Goal: Task Accomplishment & Management: Use online tool/utility

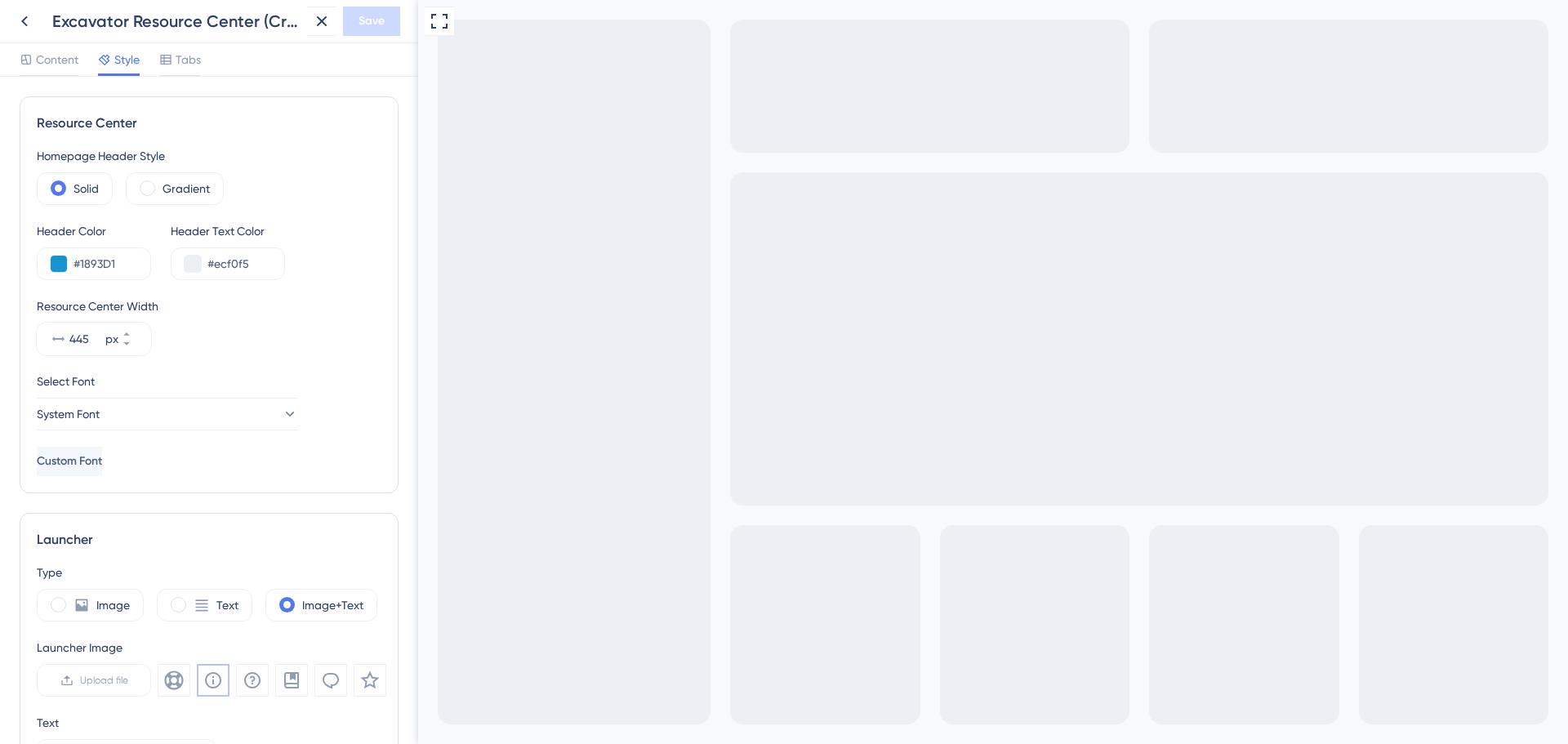
scroll to position [552, 0]
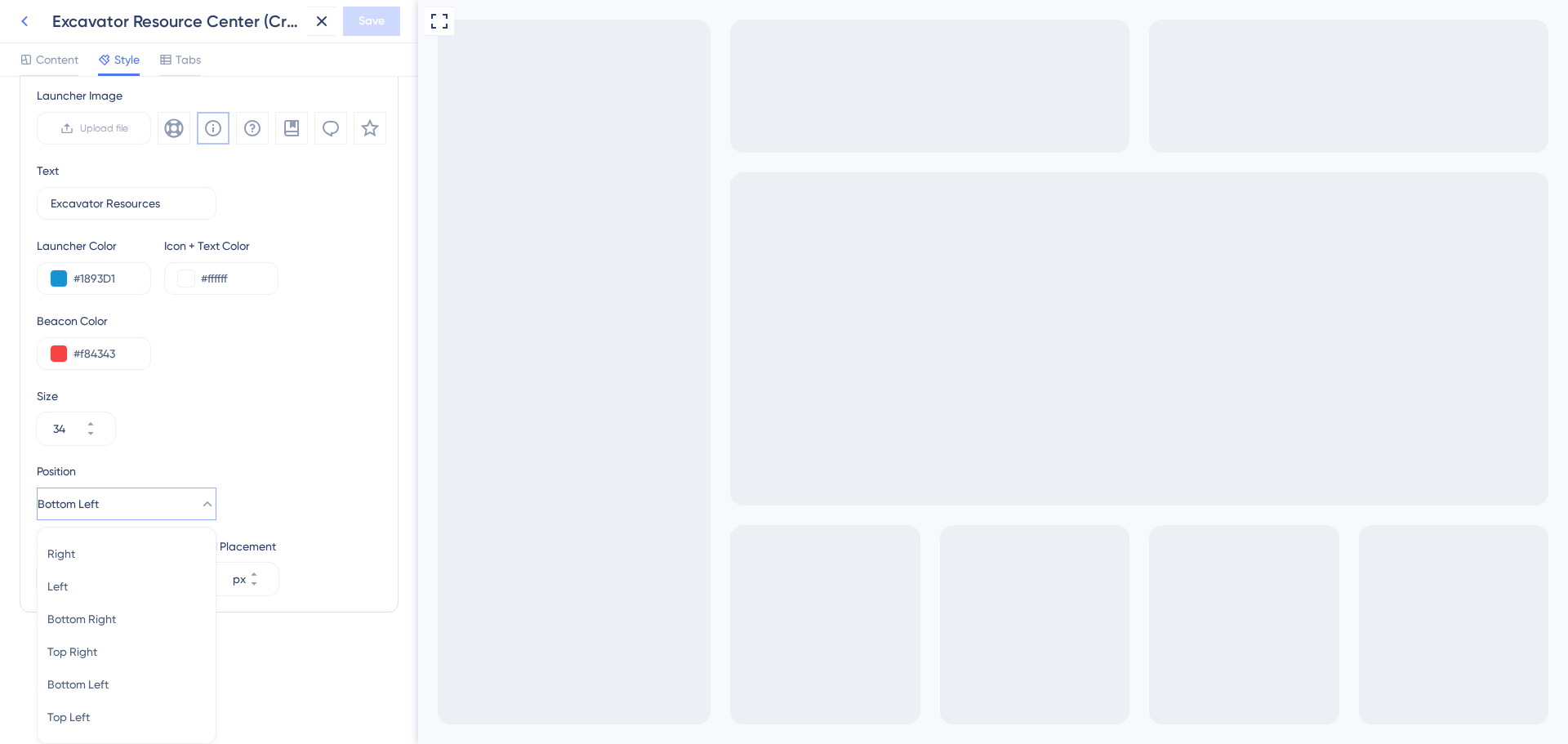
click at [0, 0] on icon at bounding box center [0, 0] width 0 height 0
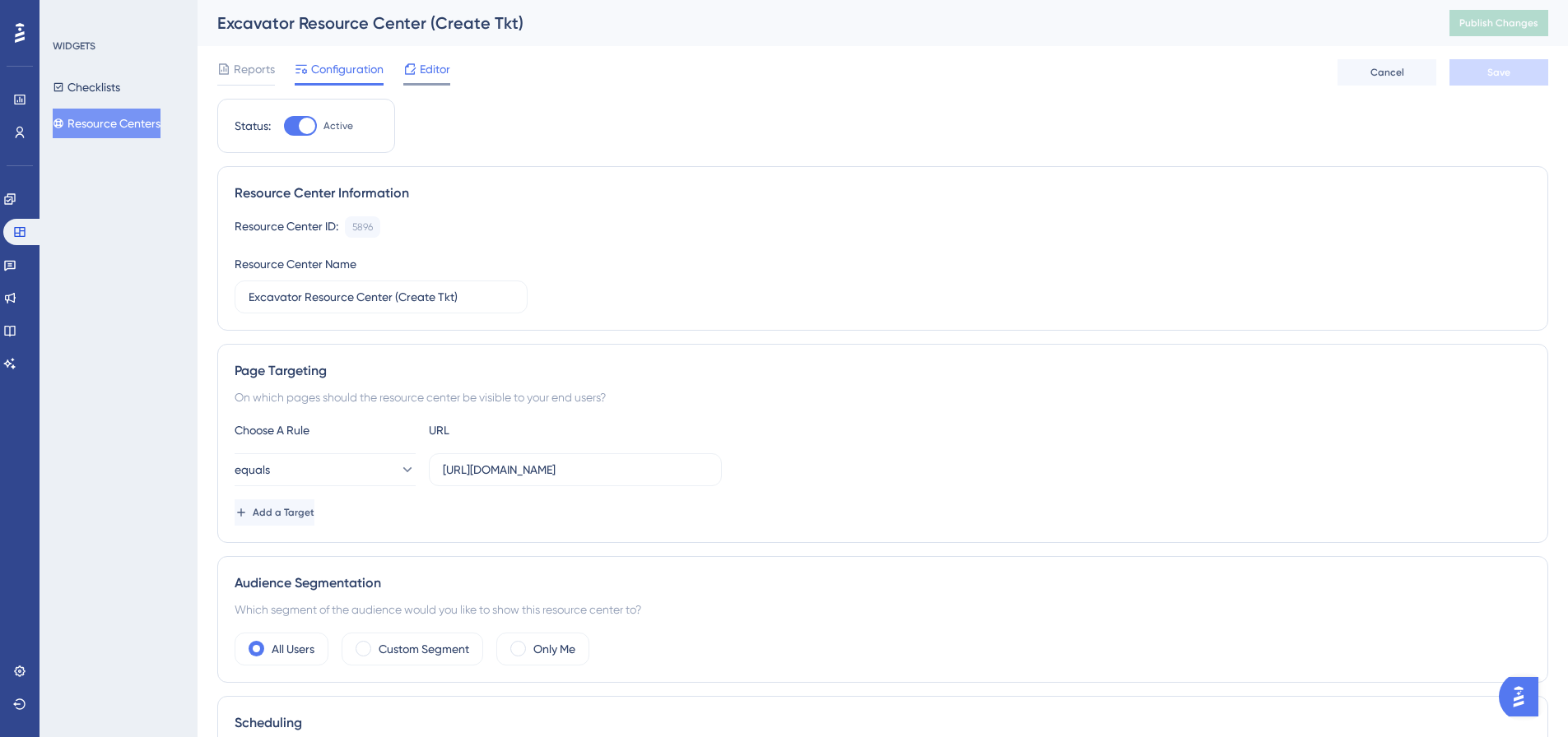
click at [426, 73] on span "Editor" at bounding box center [435, 69] width 30 height 20
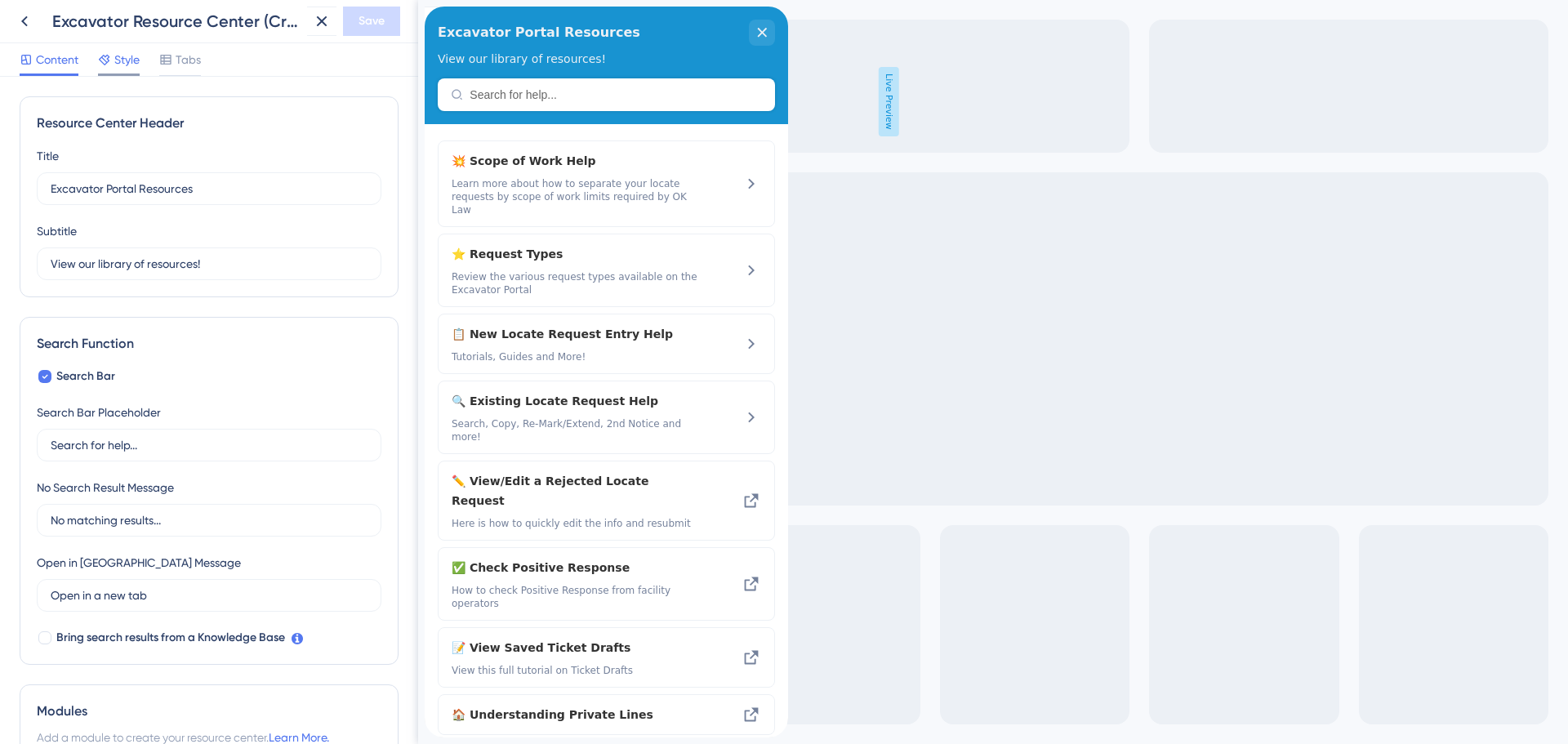
click at [119, 62] on span "Style" at bounding box center [127, 59] width 25 height 19
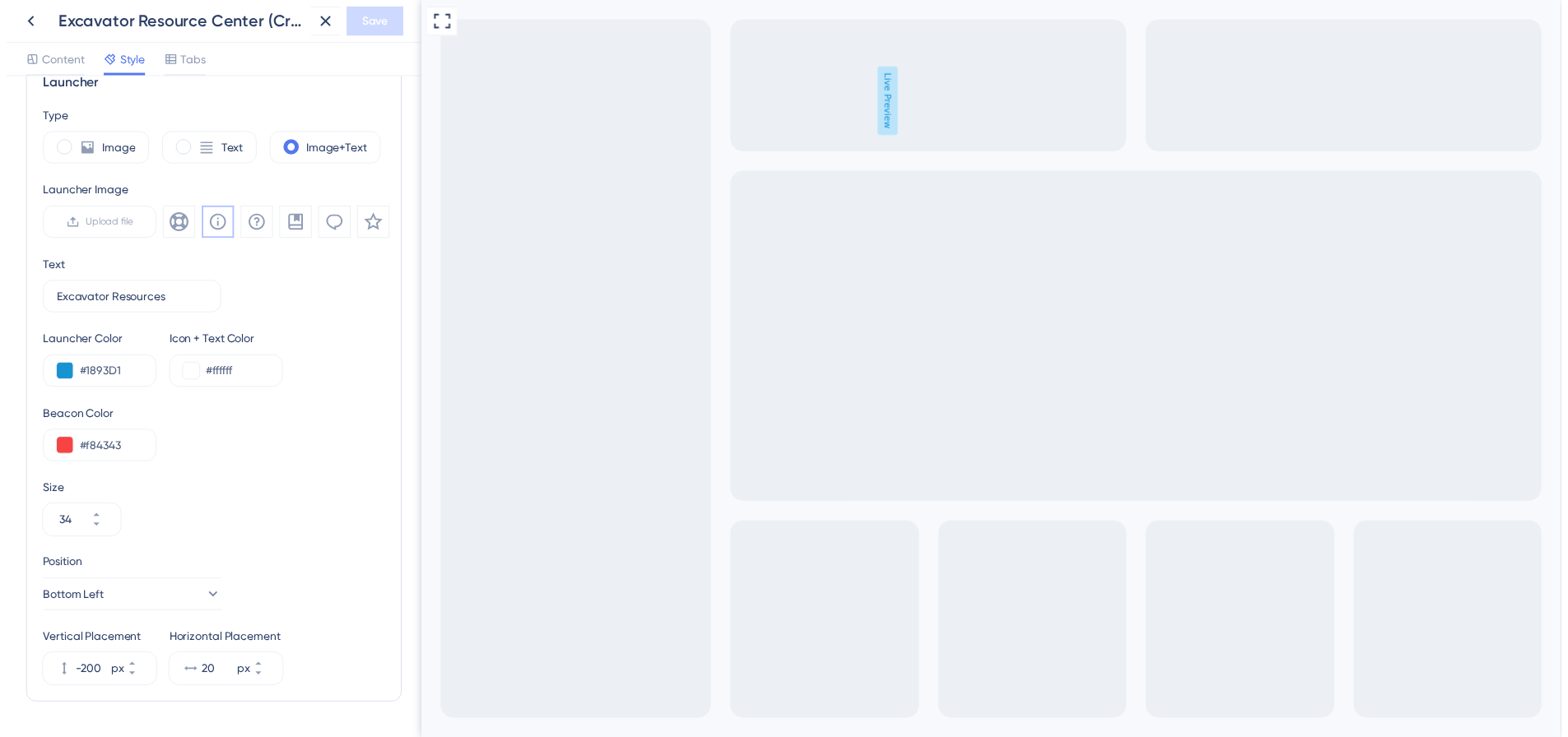
scroll to position [509, 0]
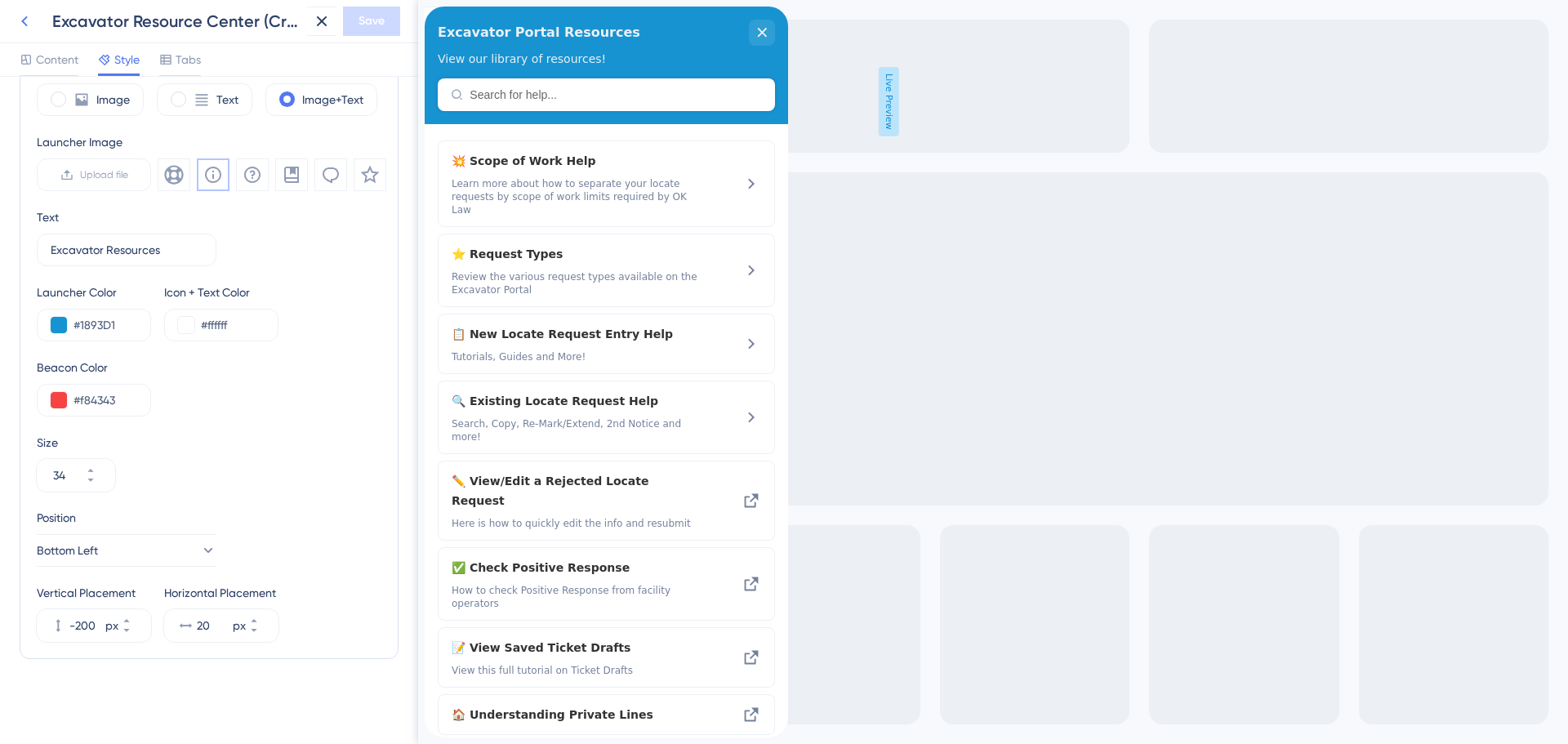
click at [19, 22] on icon at bounding box center [24, 21] width 19 height 19
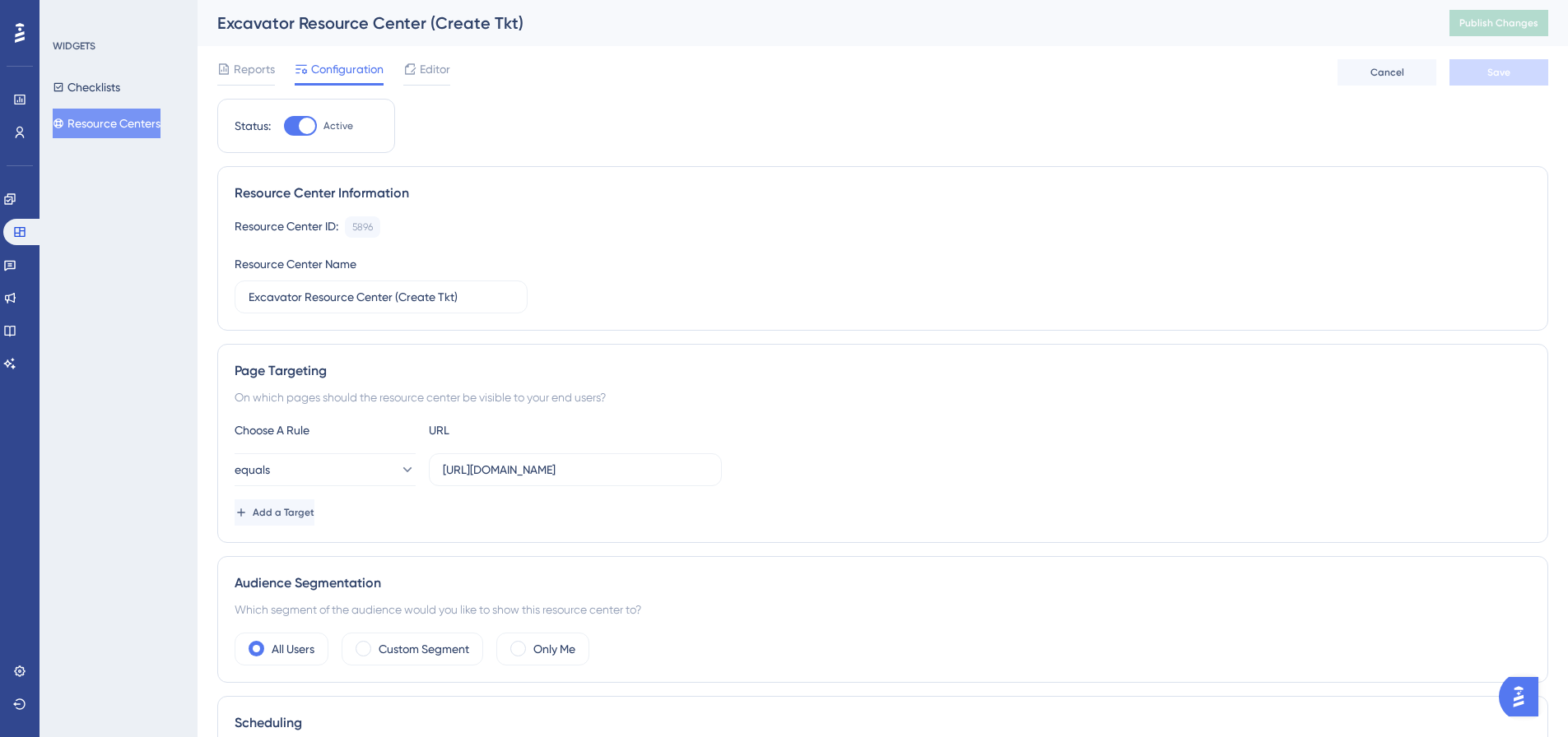
click at [122, 124] on button "Resource Centers" at bounding box center [107, 124] width 108 height 29
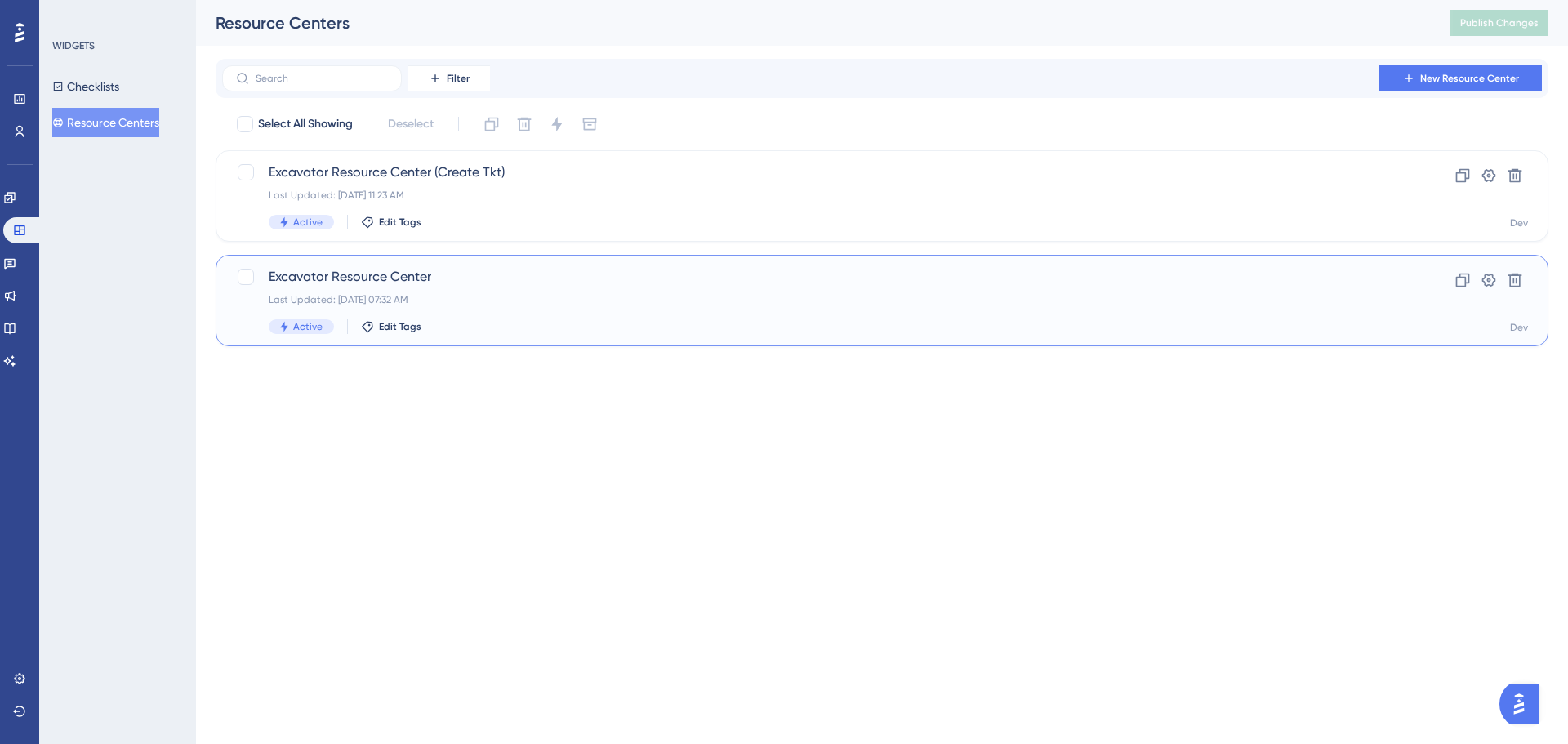
click at [405, 276] on span "Excavator Resource Center" at bounding box center [816, 277] width 1096 height 19
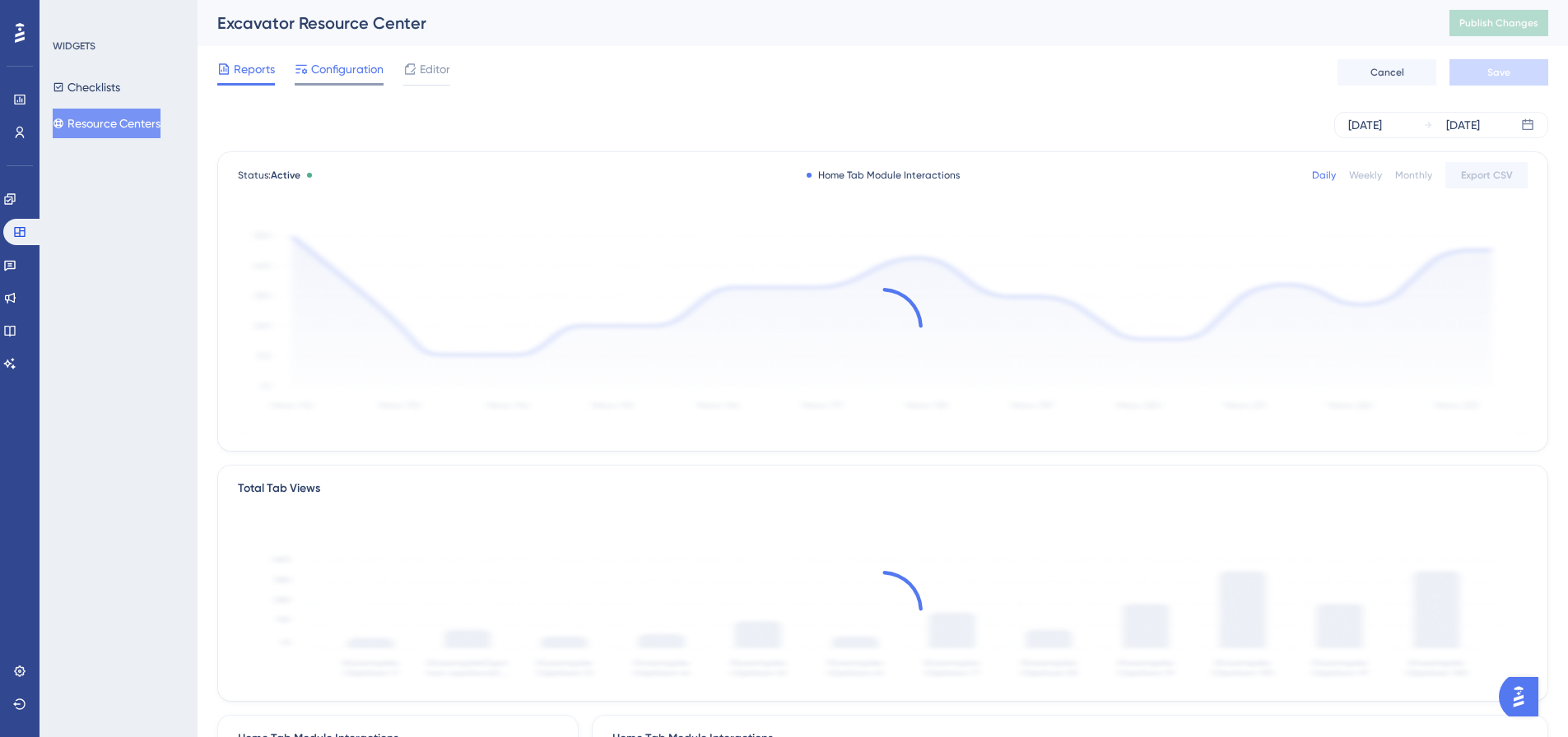
click at [351, 69] on span "Configuration" at bounding box center [348, 69] width 73 height 20
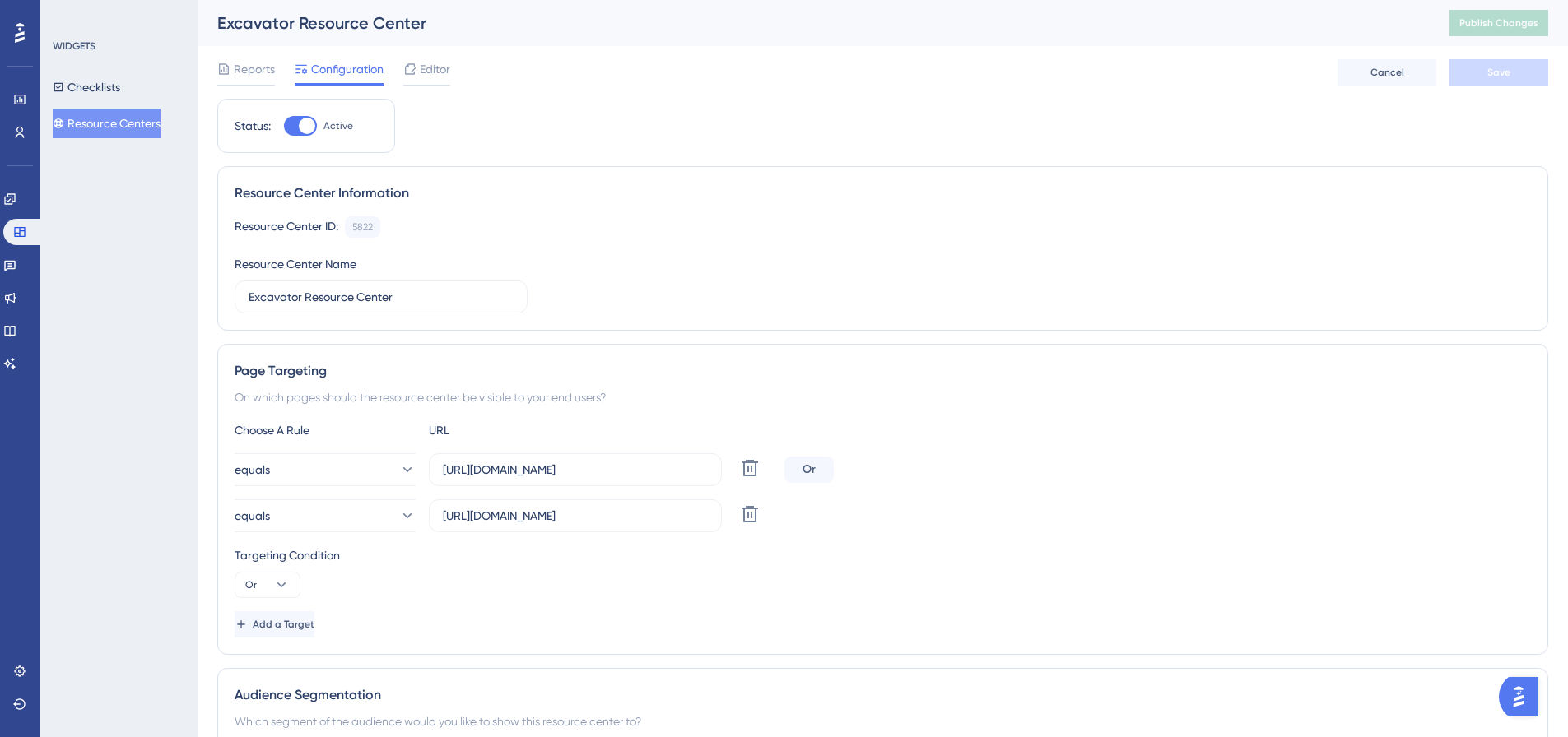
click at [464, 74] on div "Reports Configuration Editor Cancel Save" at bounding box center [883, 73] width 1331 height 53
click at [422, 64] on span "Editor" at bounding box center [435, 69] width 30 height 20
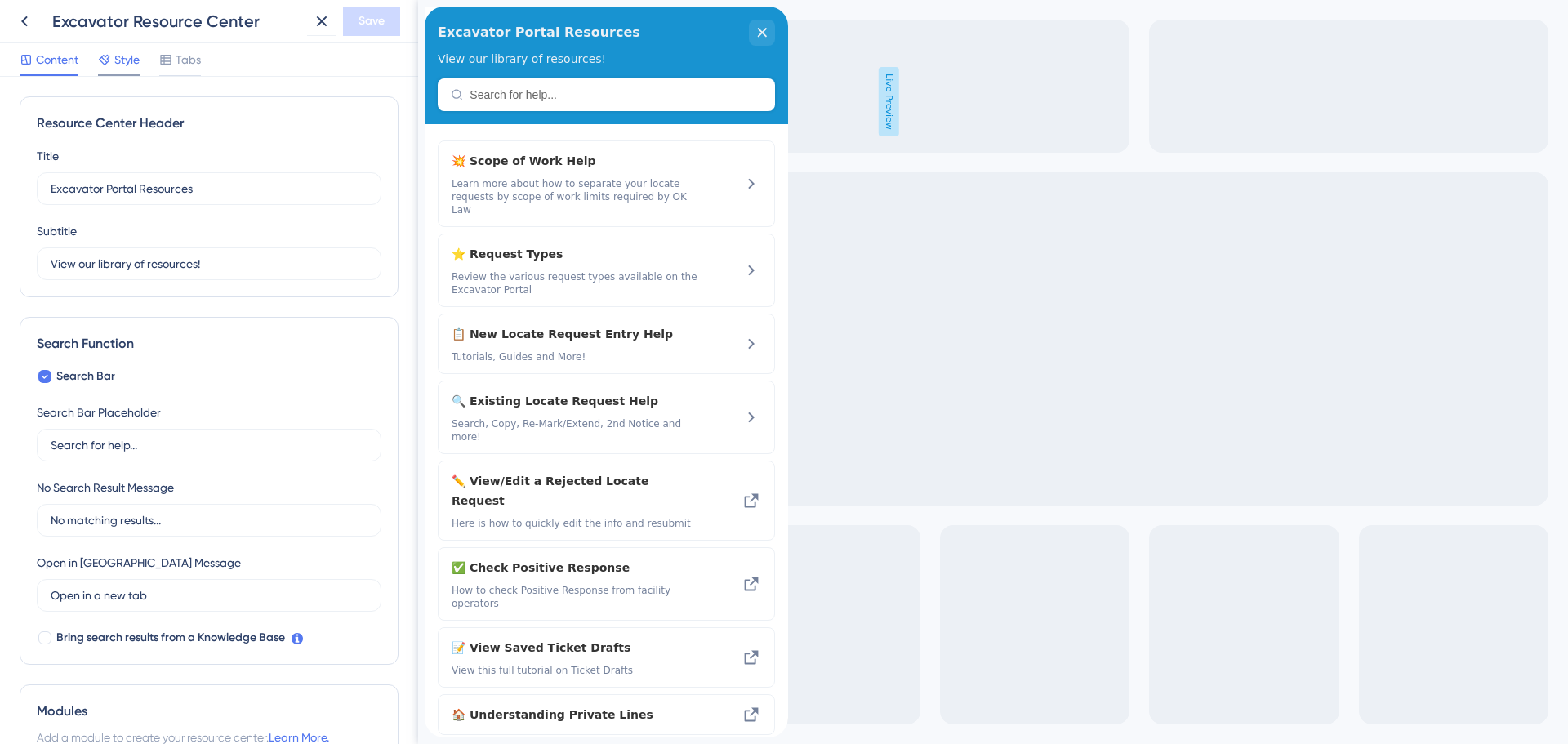
click at [124, 61] on span "Style" at bounding box center [127, 59] width 25 height 19
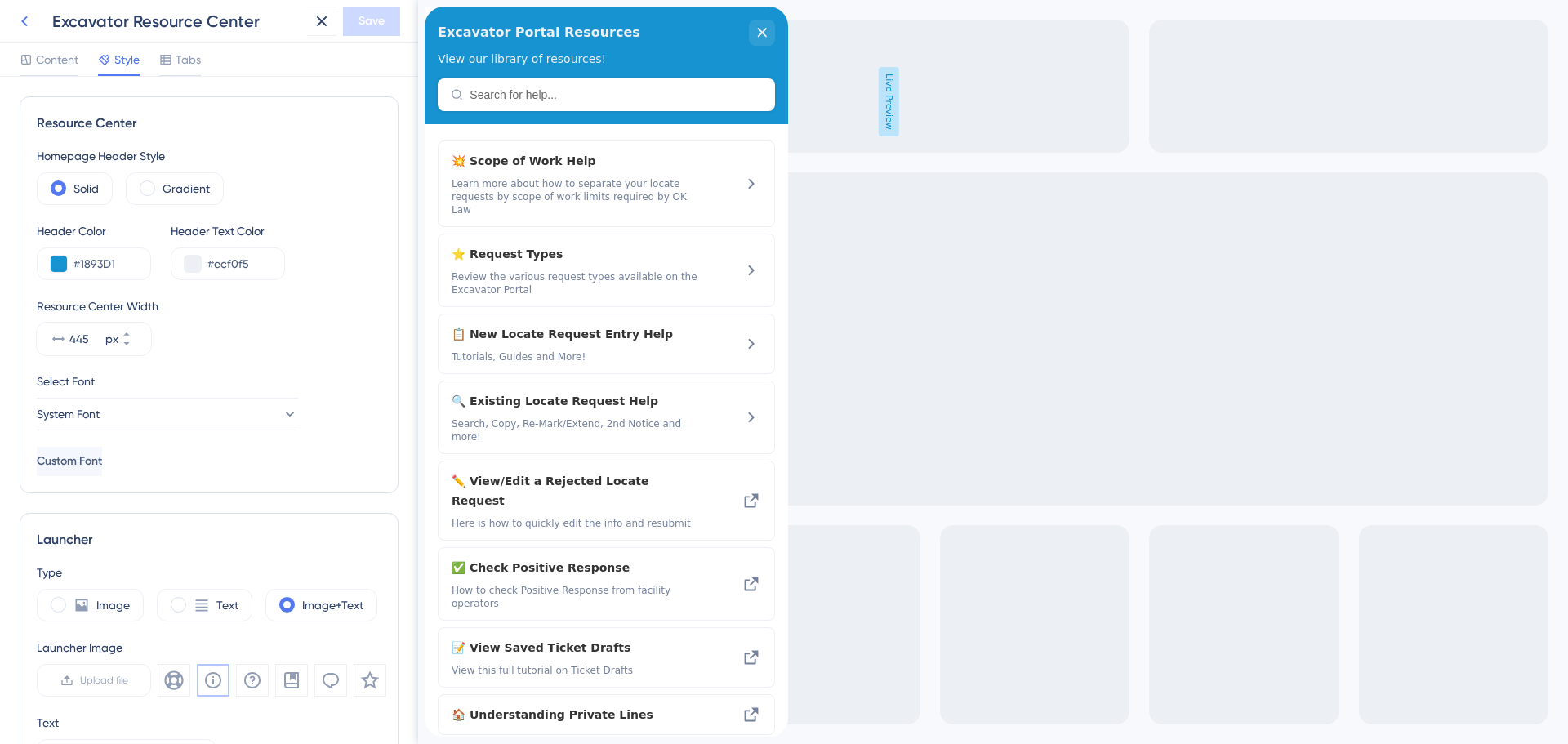
click at [22, 26] on icon at bounding box center [24, 21] width 19 height 19
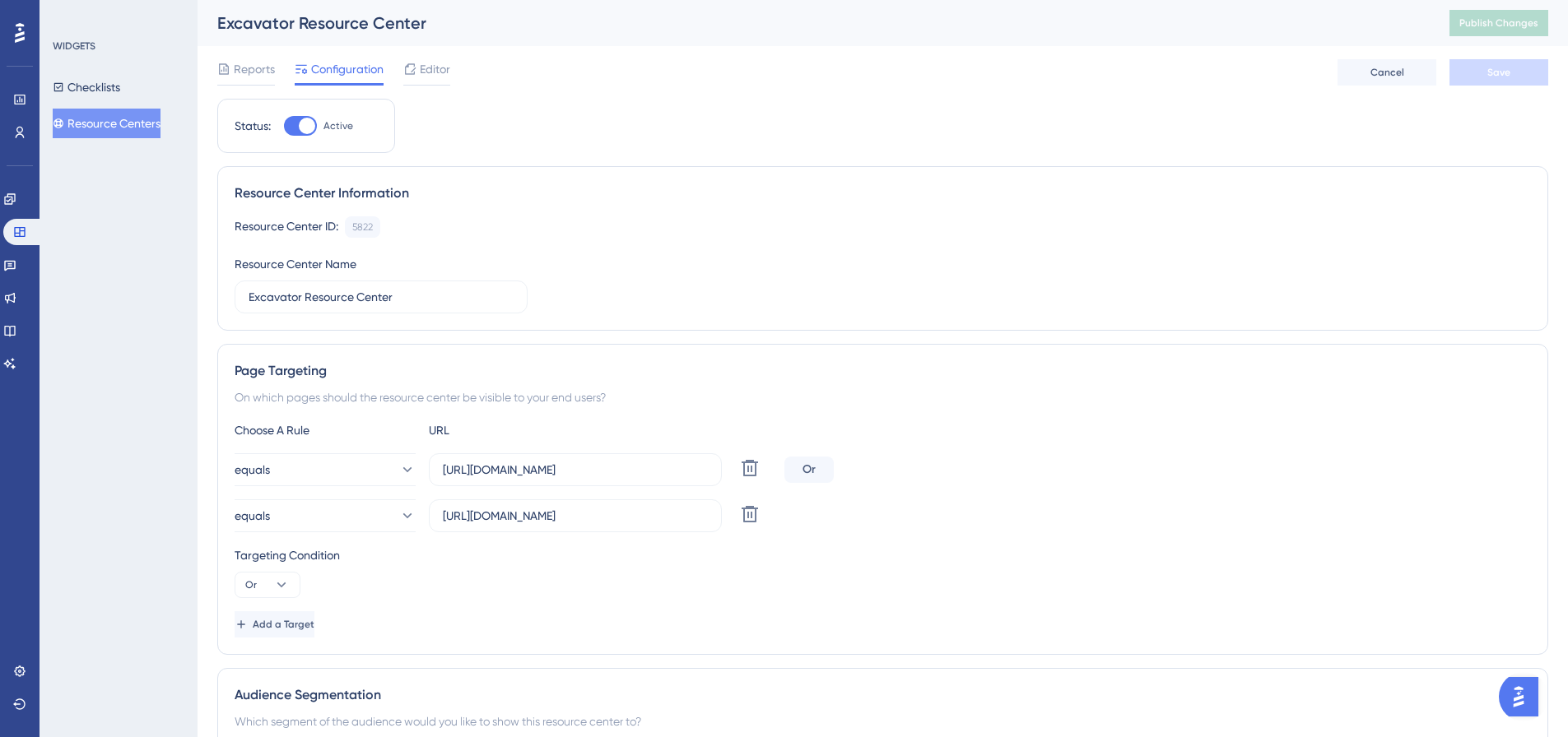
click at [130, 122] on button "Resource Centers" at bounding box center [107, 124] width 108 height 29
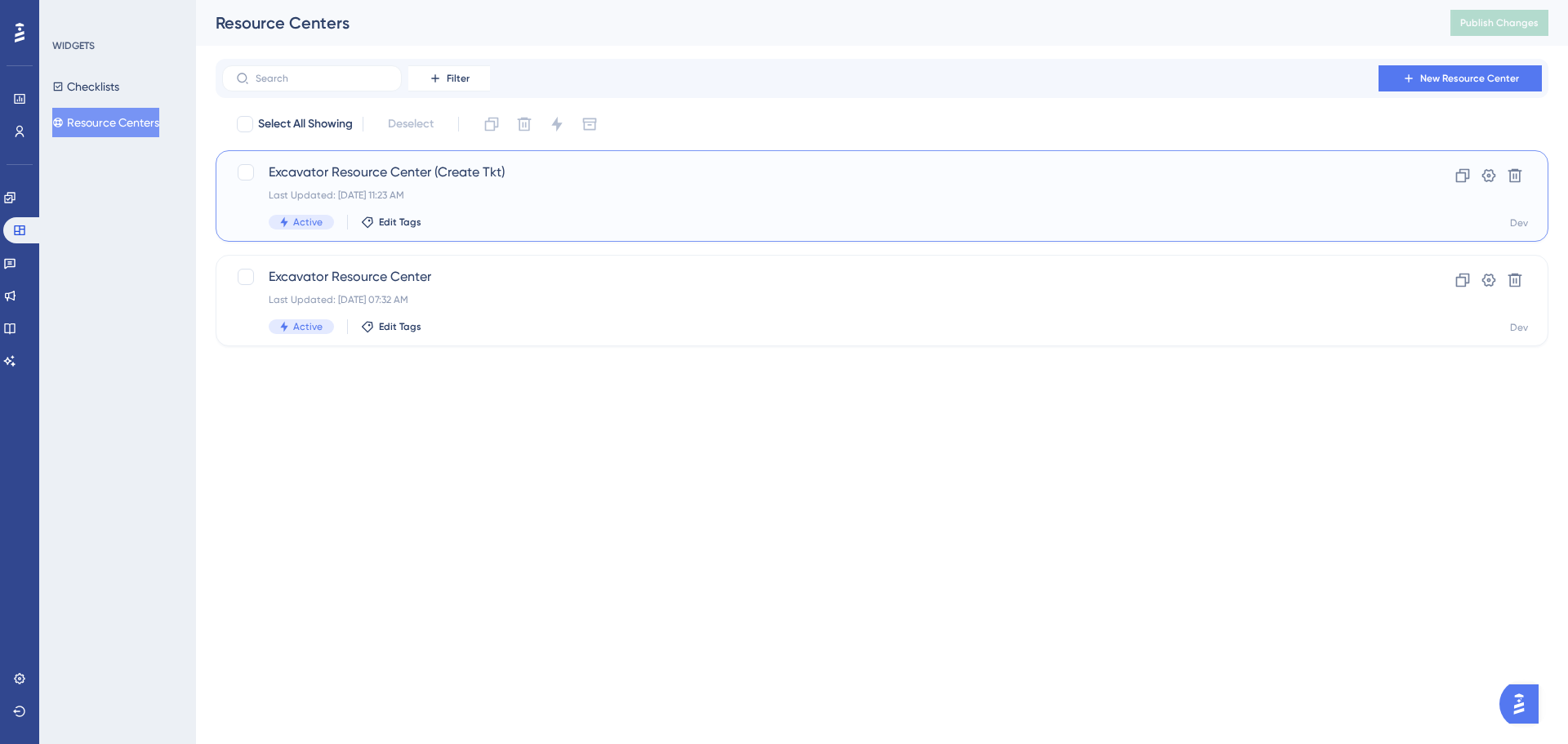
click at [441, 165] on span "Excavator Resource Center (Create Tkt)" at bounding box center [816, 172] width 1096 height 19
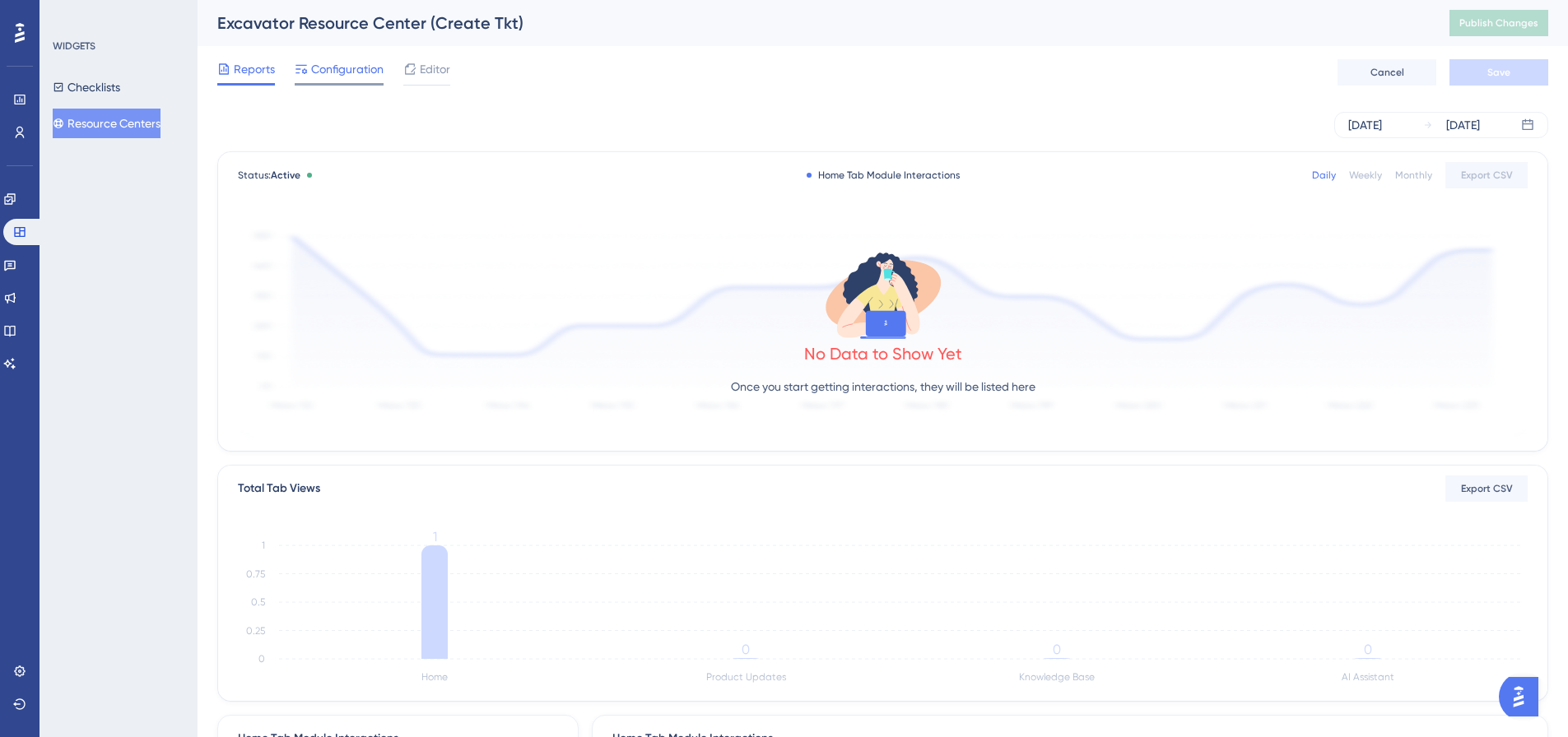
click at [324, 72] on span "Configuration" at bounding box center [348, 69] width 73 height 20
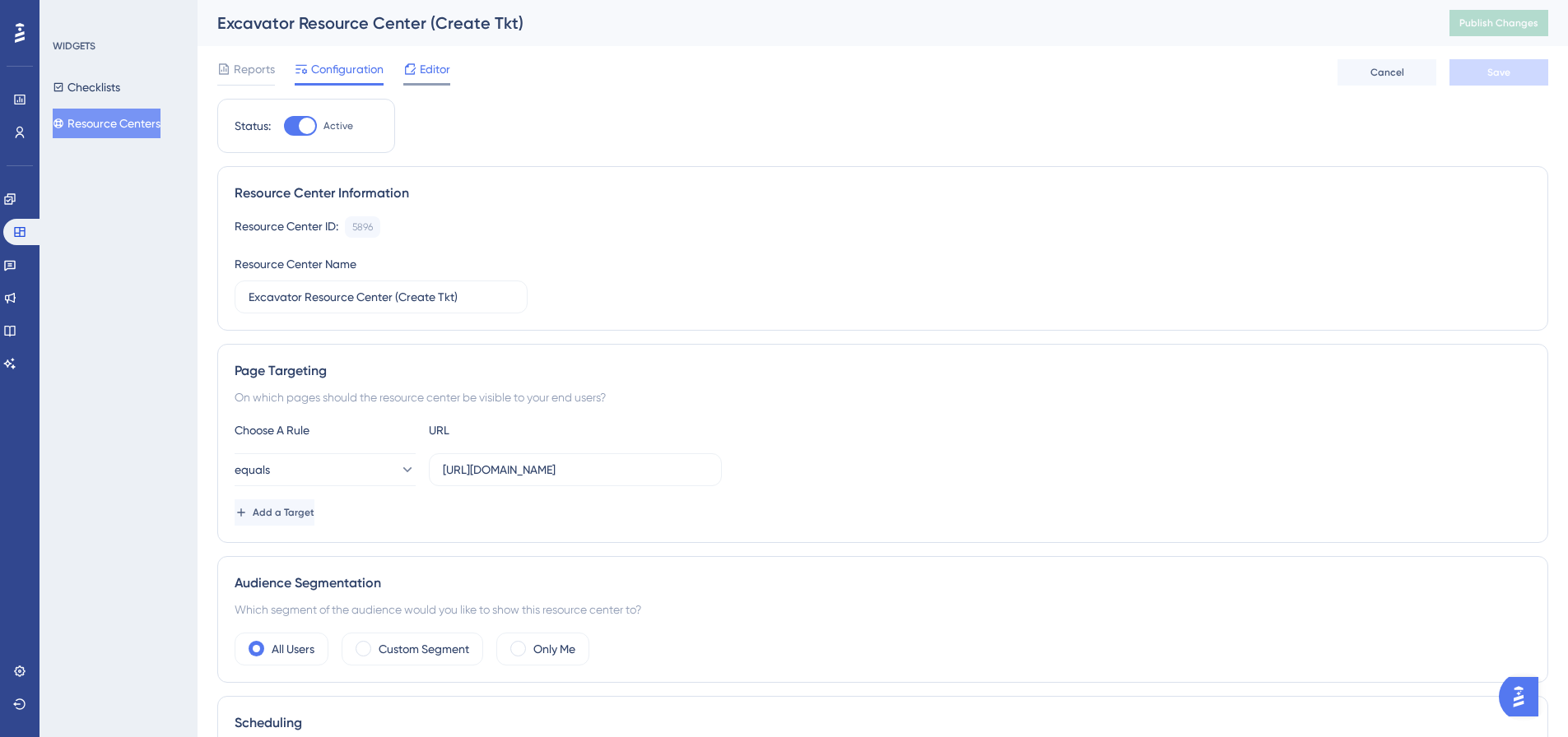
click at [431, 69] on span "Editor" at bounding box center [435, 69] width 30 height 20
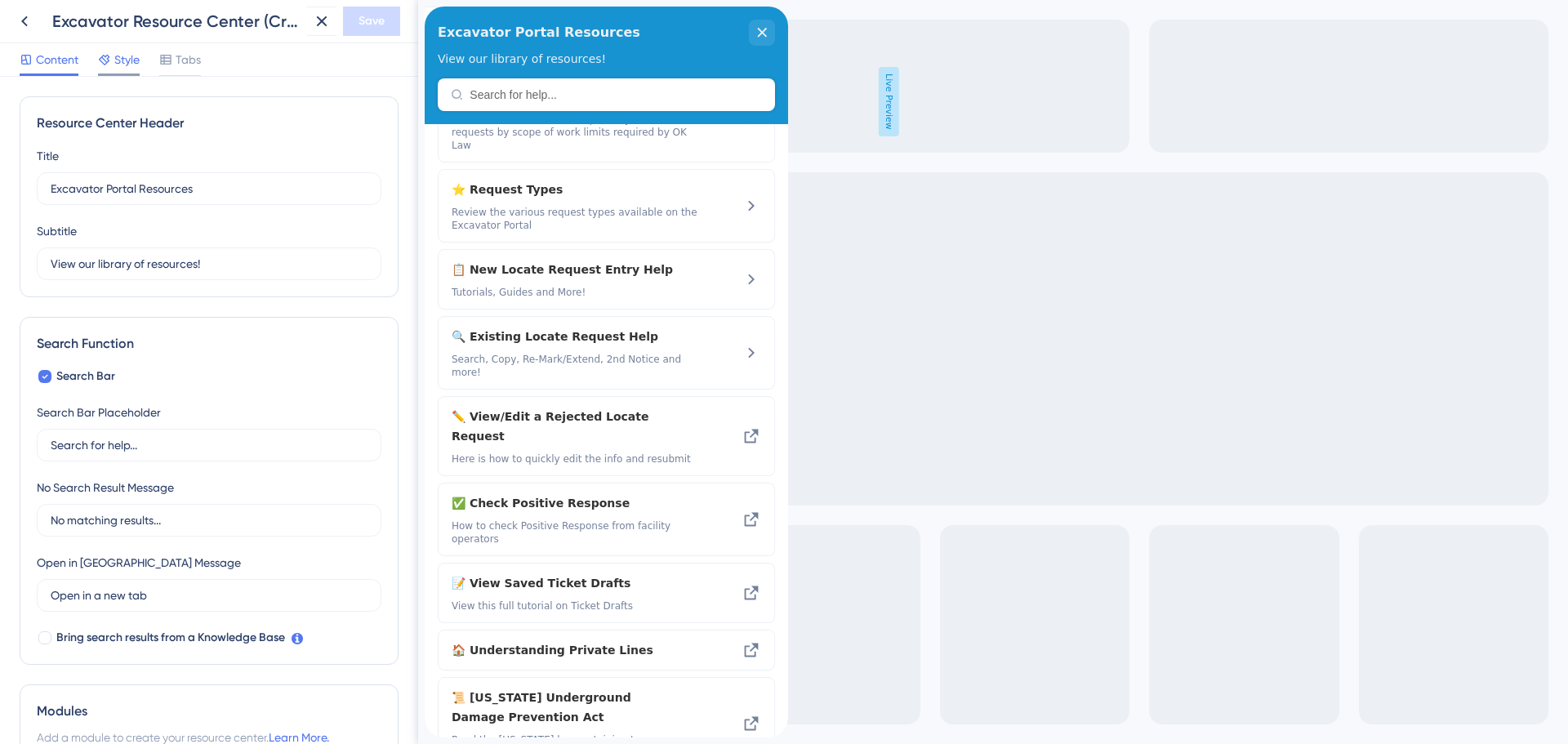
click at [113, 56] on div "Style" at bounding box center [119, 59] width 42 height 19
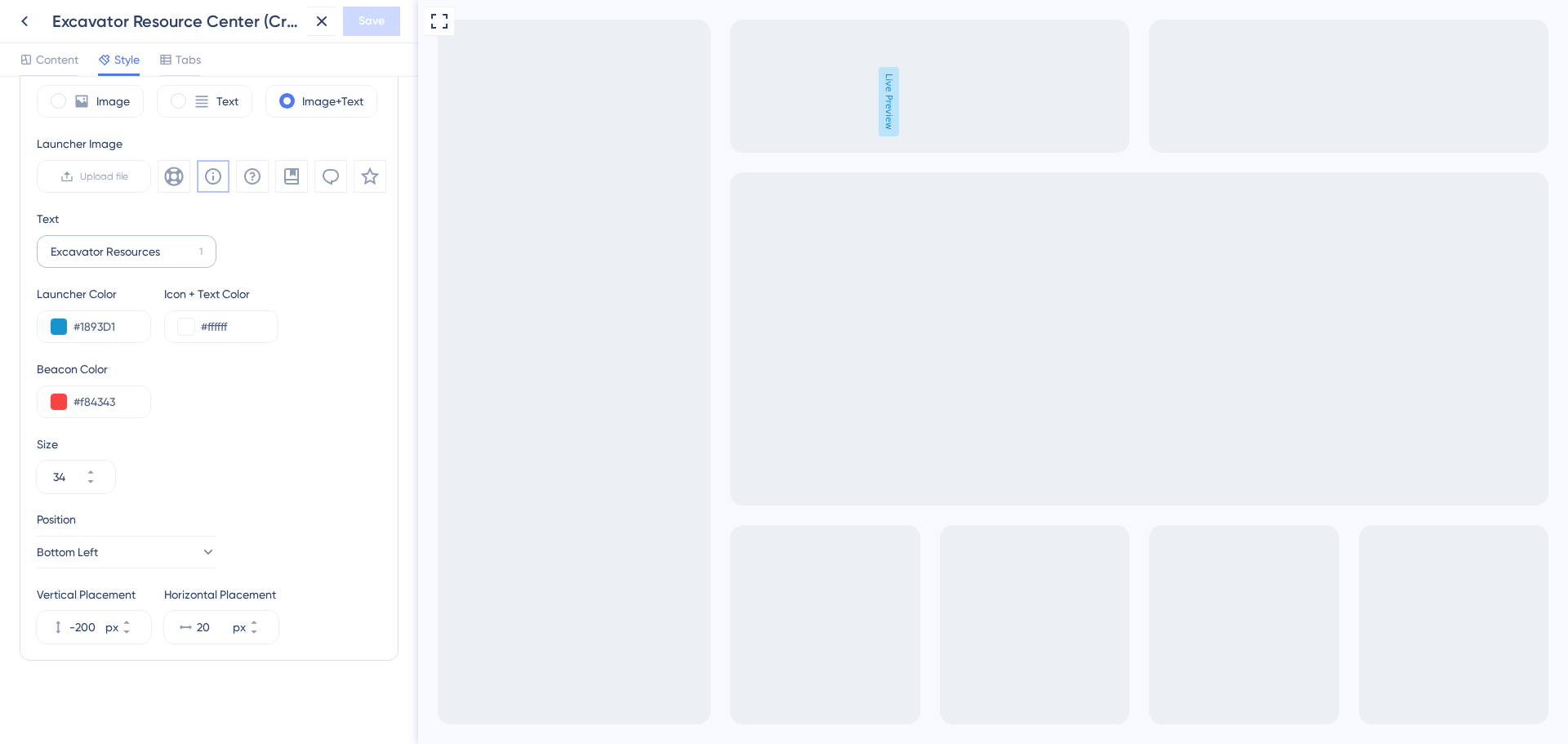
scroll to position [505, 0]
click at [200, 551] on icon at bounding box center [207, 550] width 17 height 17
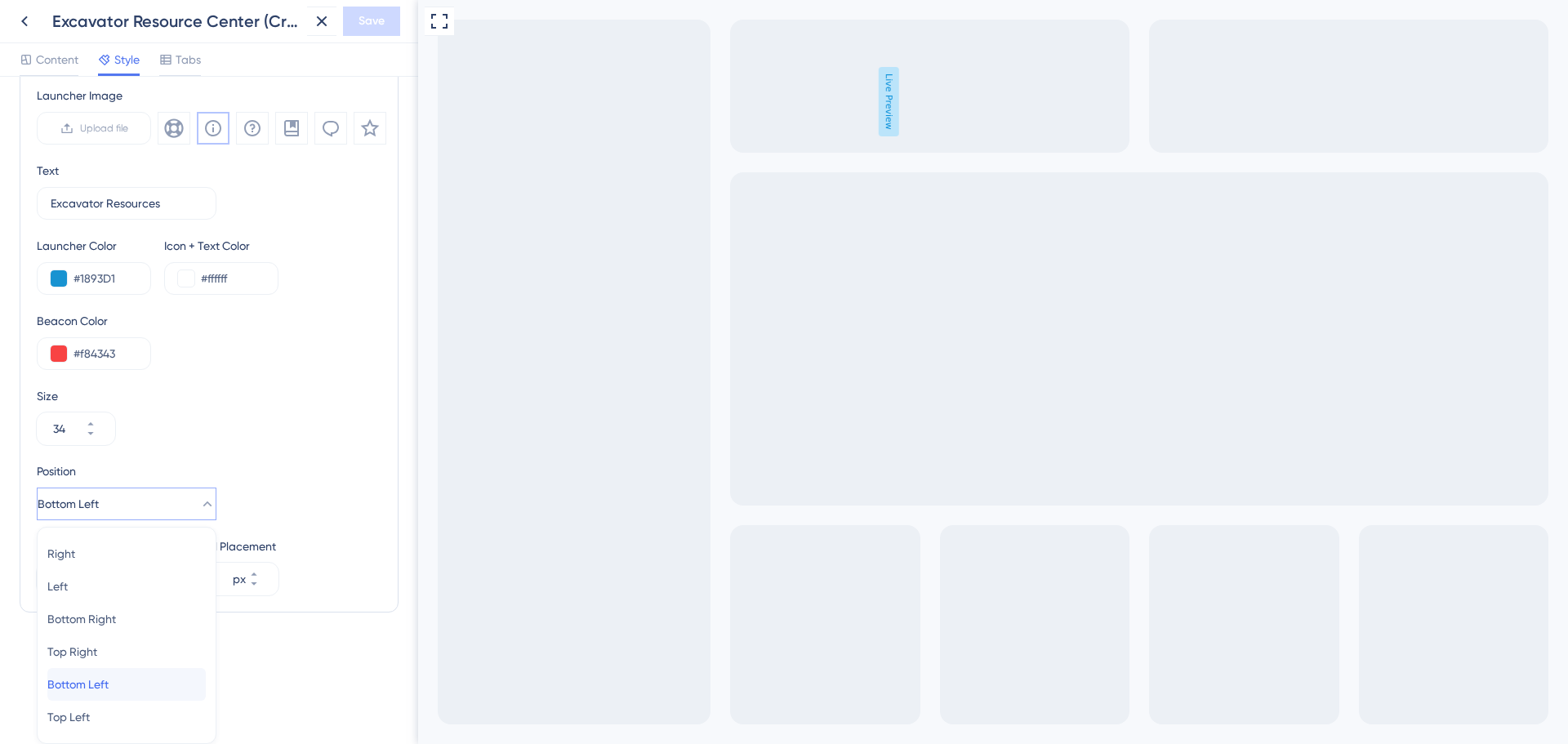
click at [109, 688] on span "Bottom Left" at bounding box center [78, 685] width 61 height 19
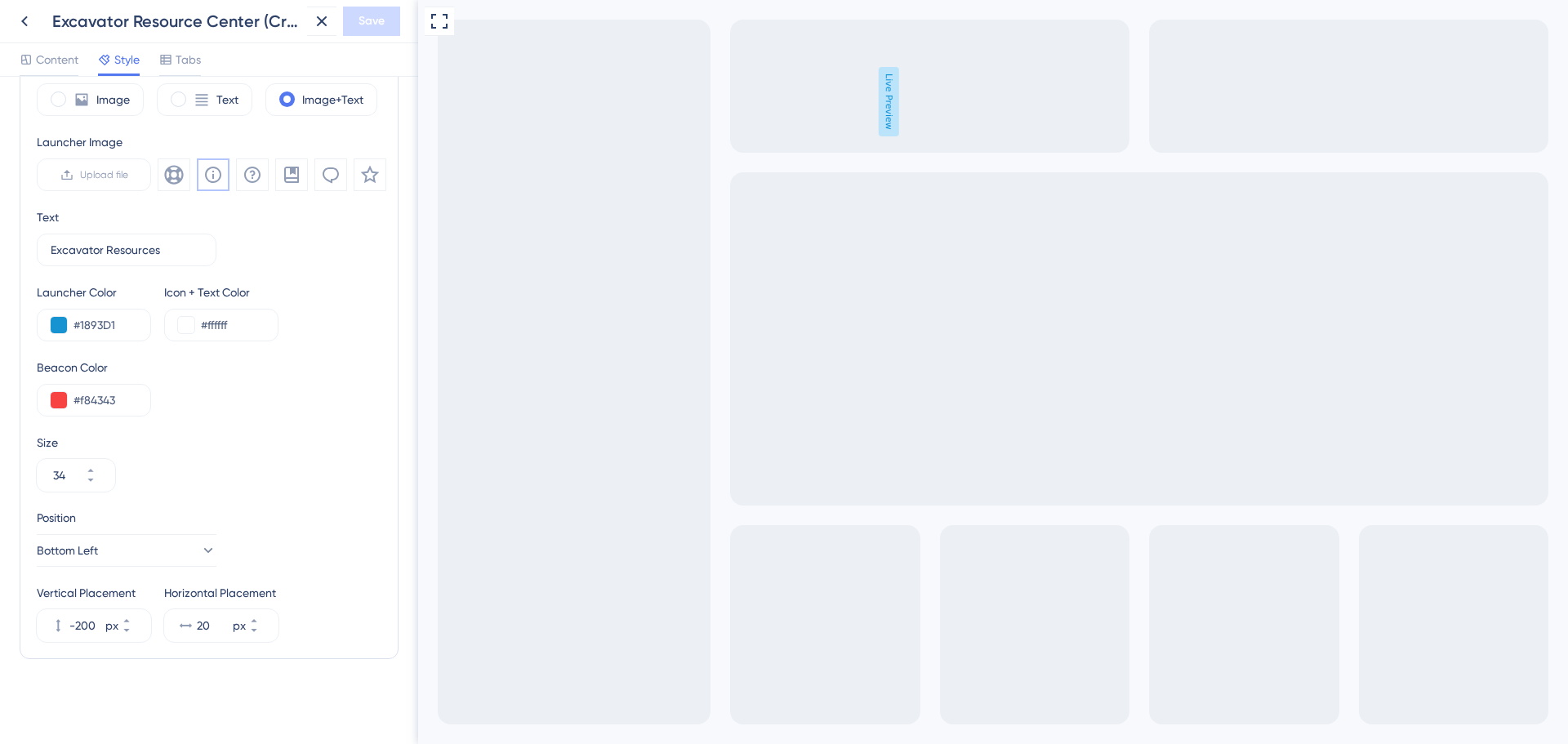
scroll to position [505, 0]
click at [438, 22] on icon at bounding box center [439, 21] width 19 height 19
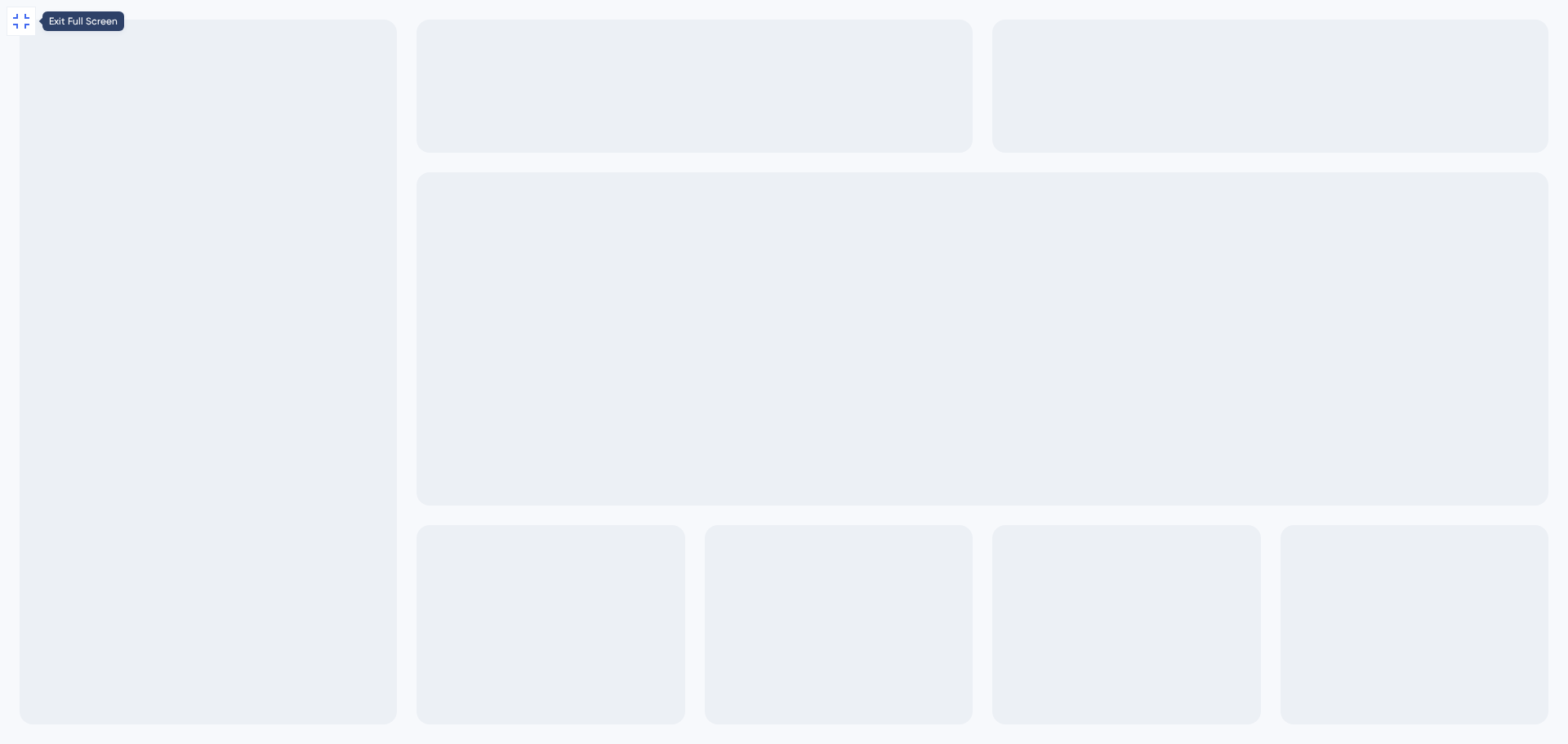
click at [28, 17] on icon at bounding box center [21, 21] width 19 height 19
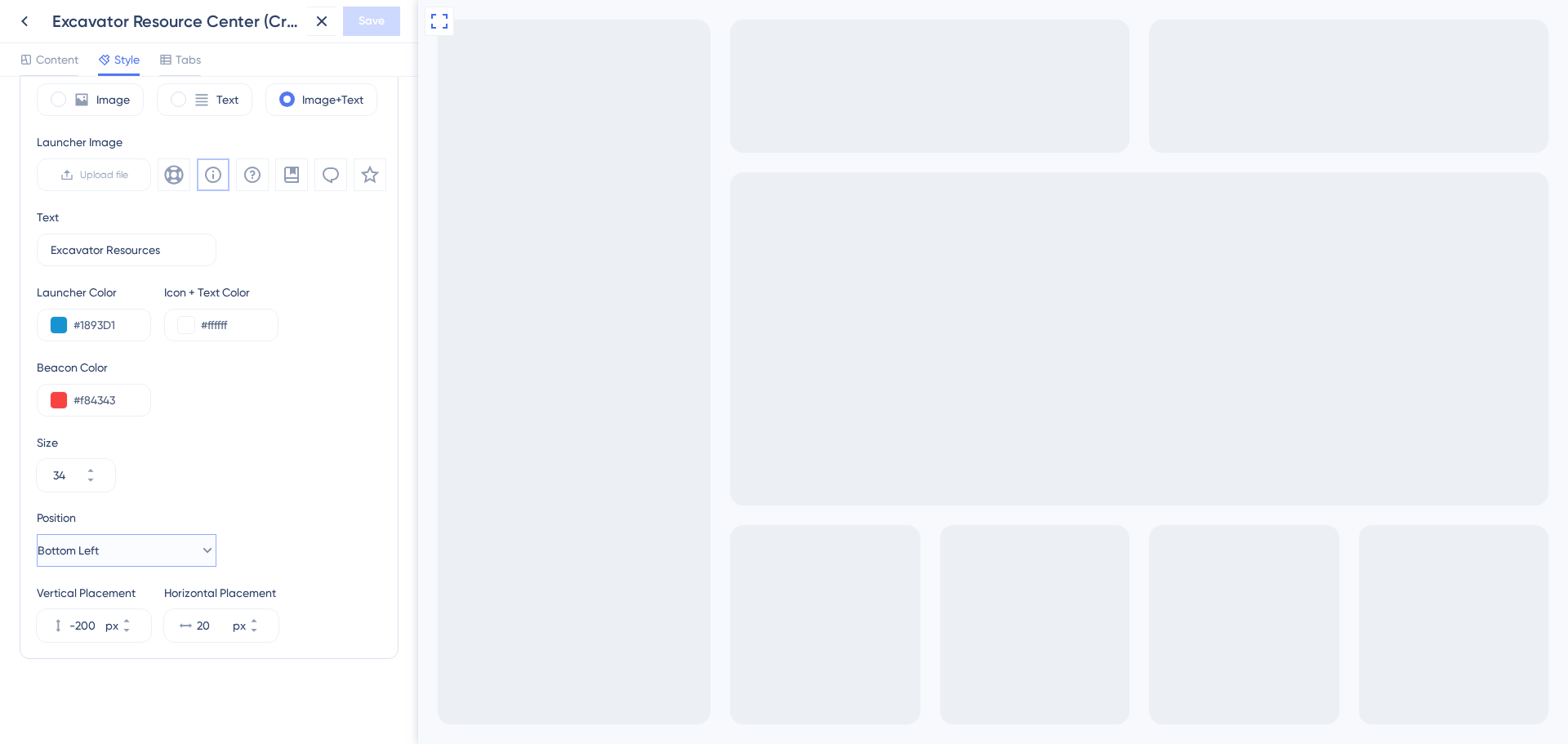
click at [132, 545] on button "Bottom Left" at bounding box center [127, 550] width 179 height 33
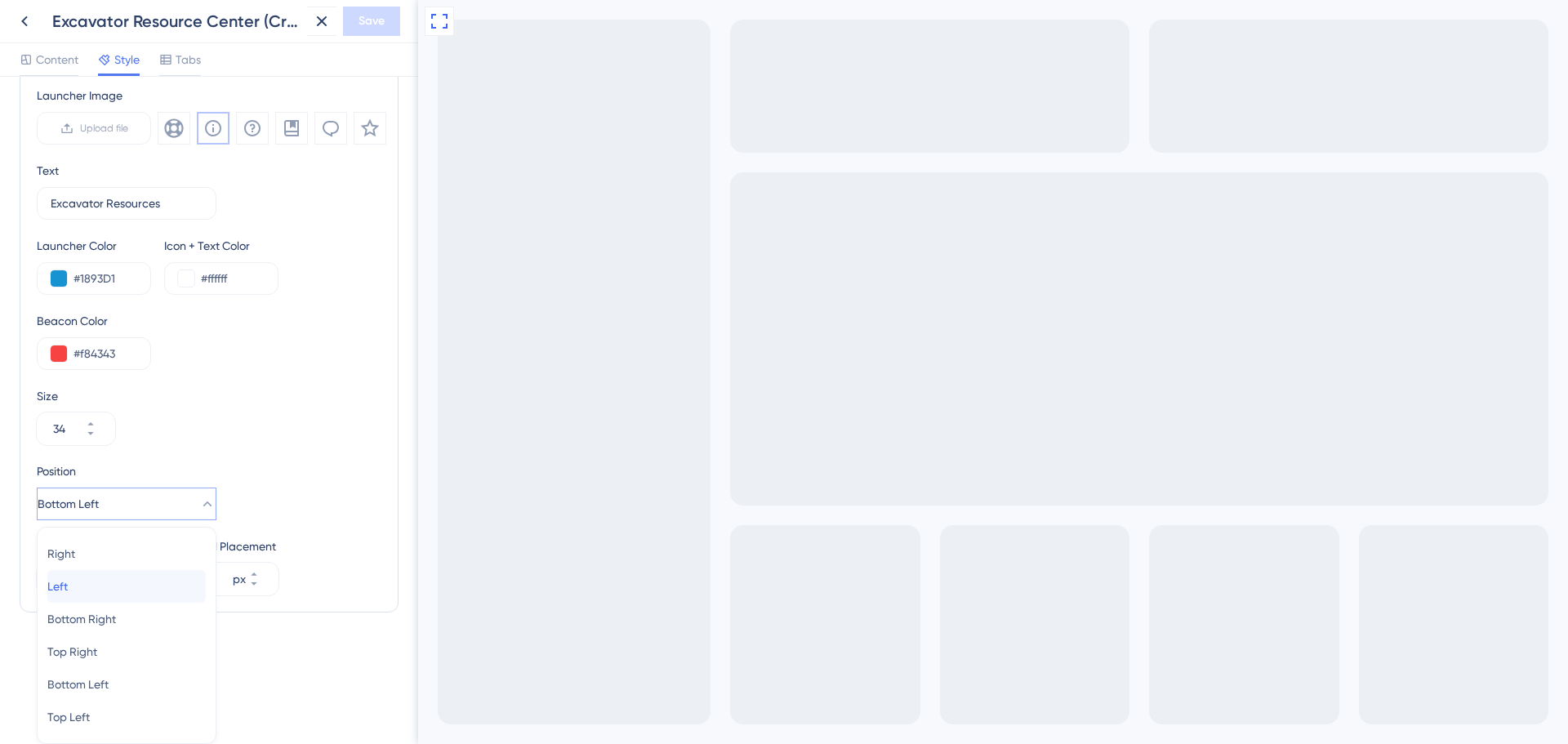
click at [92, 584] on div "Left Left" at bounding box center [127, 586] width 159 height 33
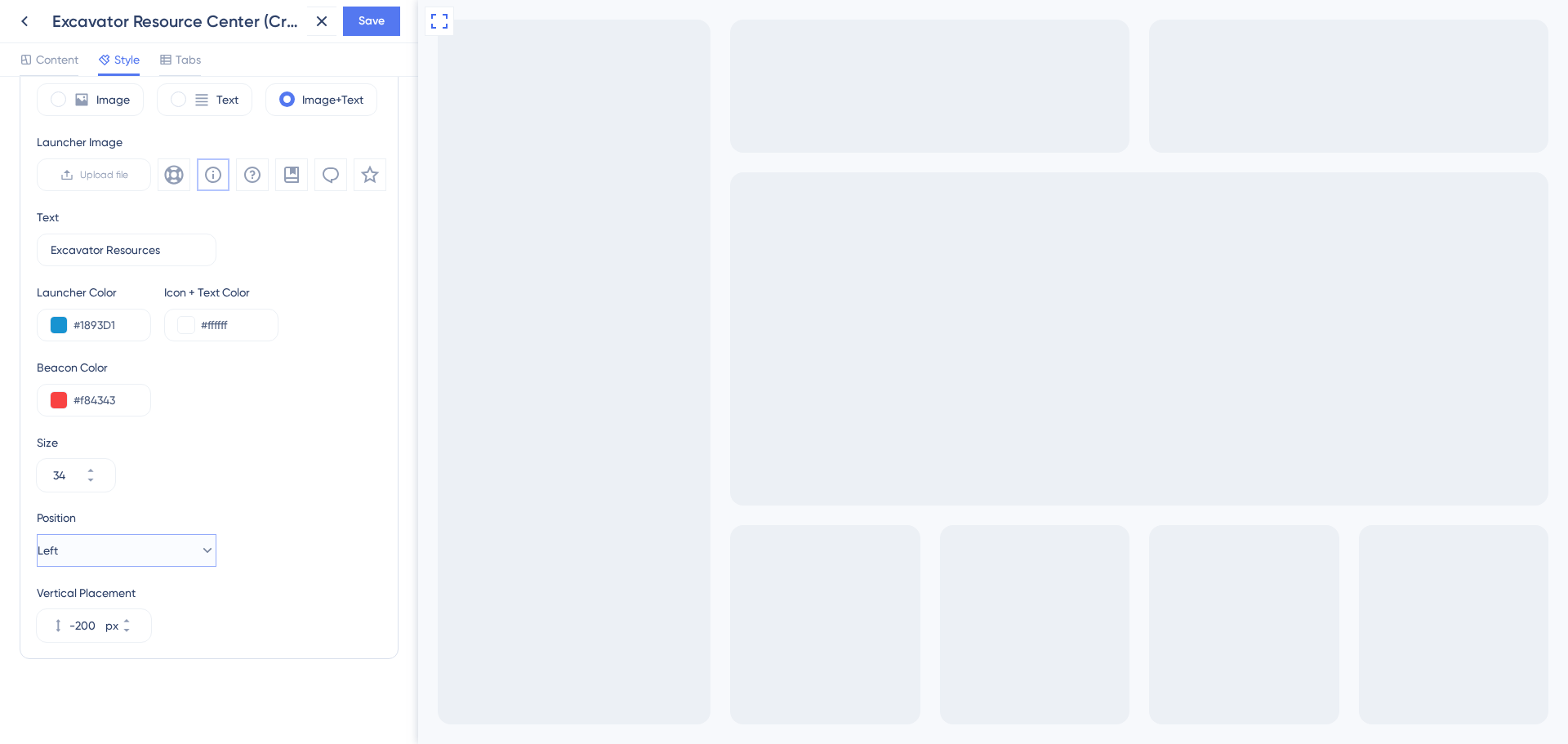
click at [94, 553] on button "Left" at bounding box center [127, 550] width 179 height 33
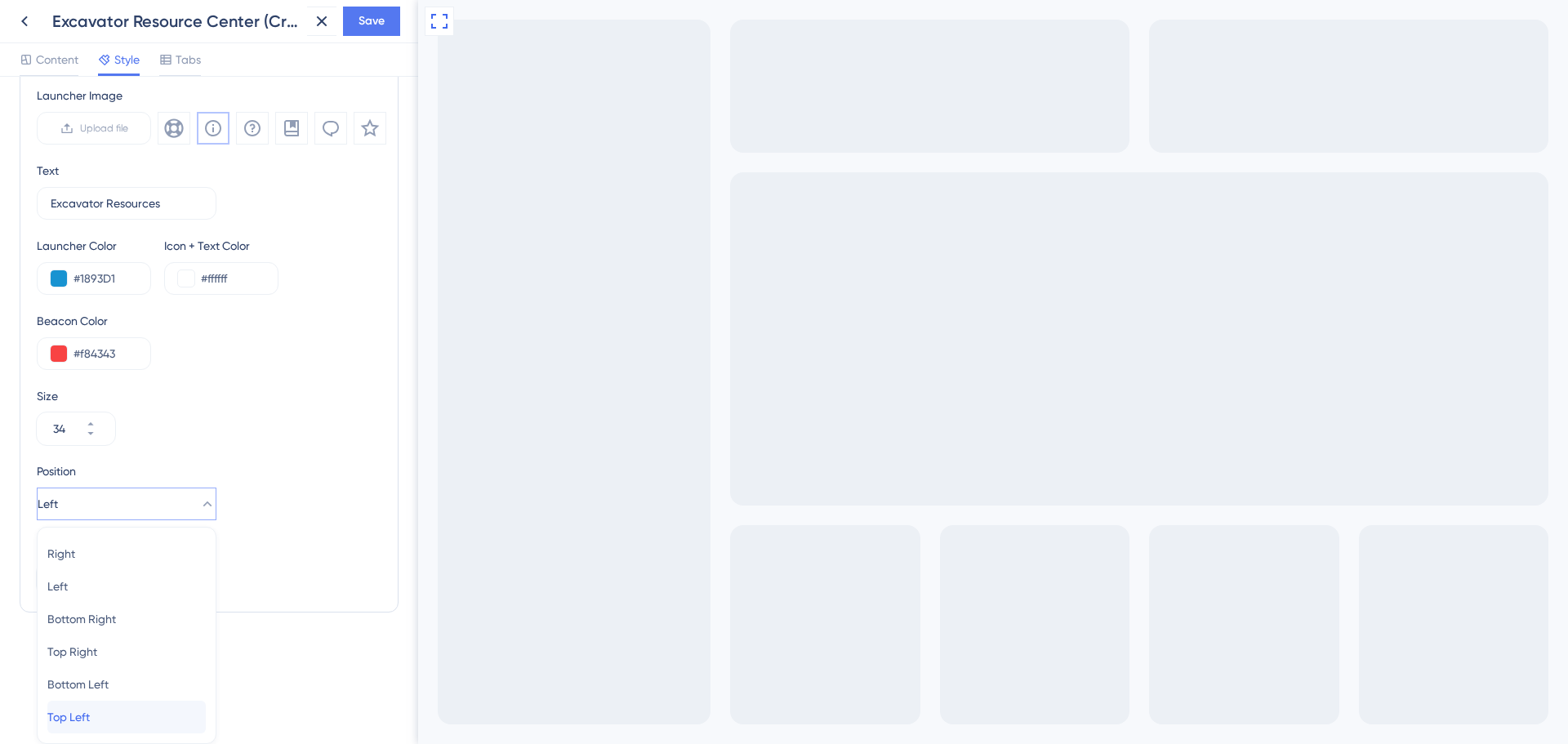
click at [90, 707] on span "Top Left" at bounding box center [69, 717] width 43 height 19
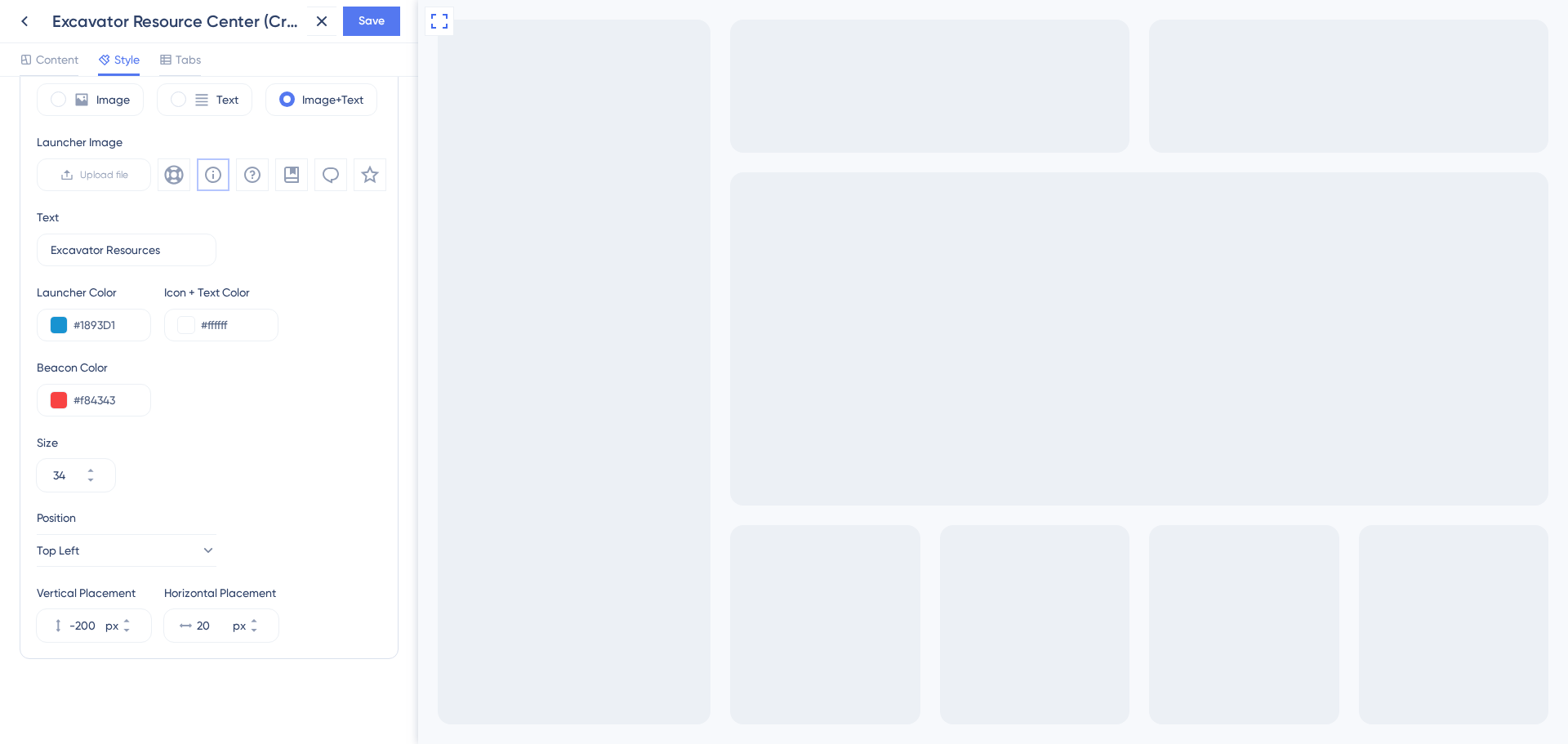
scroll to position [505, 0]
click at [442, 22] on icon at bounding box center [439, 21] width 19 height 19
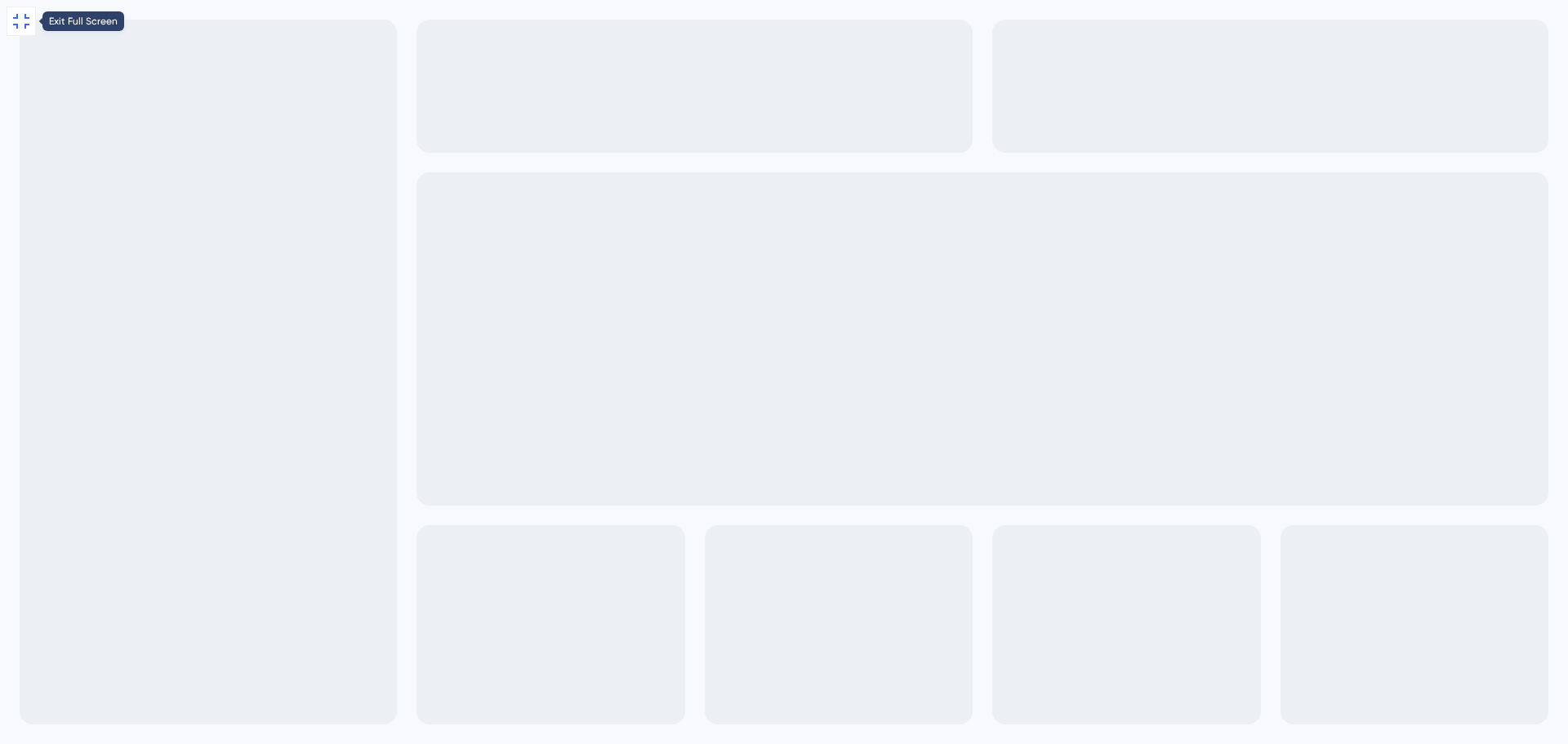
click at [29, 22] on icon at bounding box center [21, 21] width 19 height 19
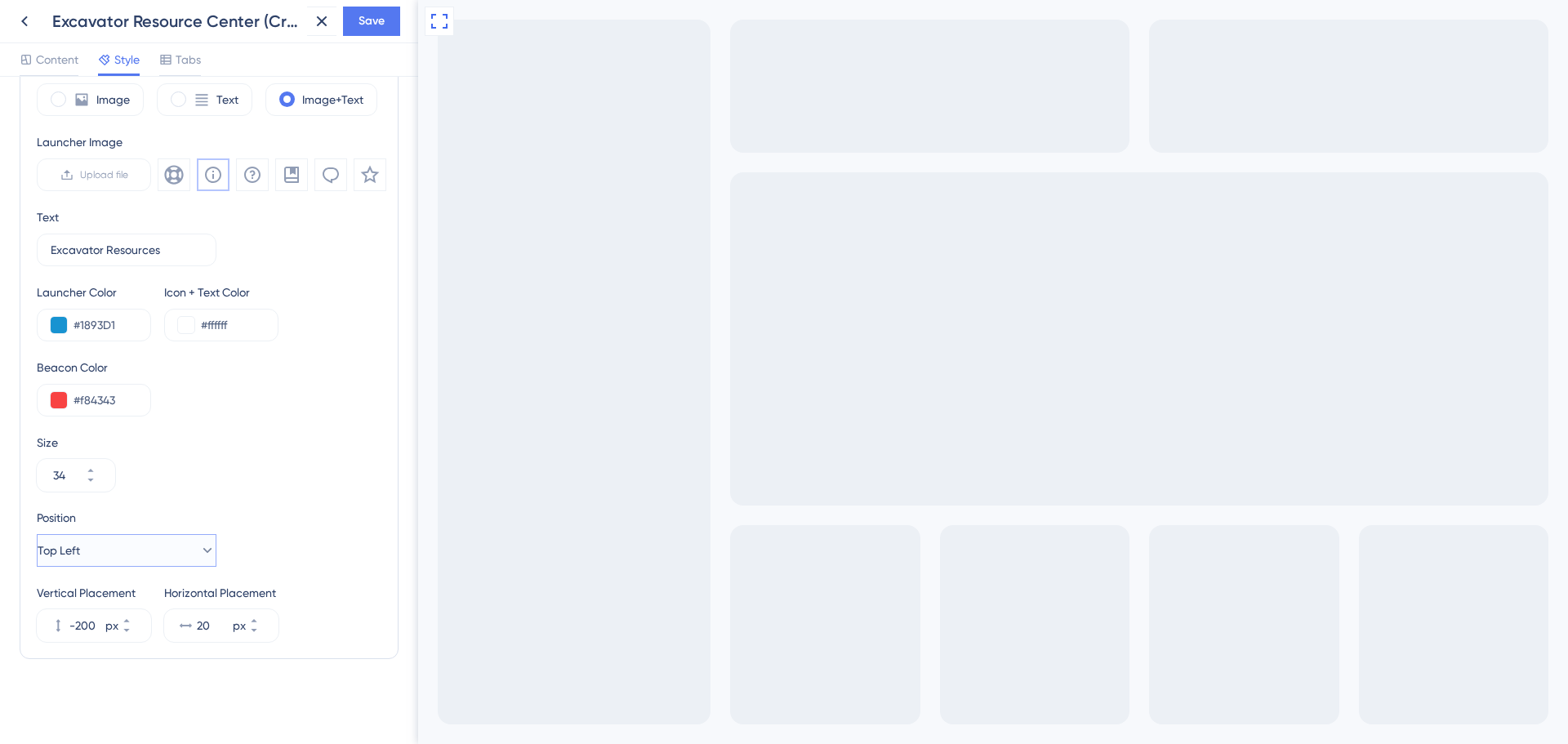
click at [80, 548] on span "Top Left" at bounding box center [59, 550] width 43 height 19
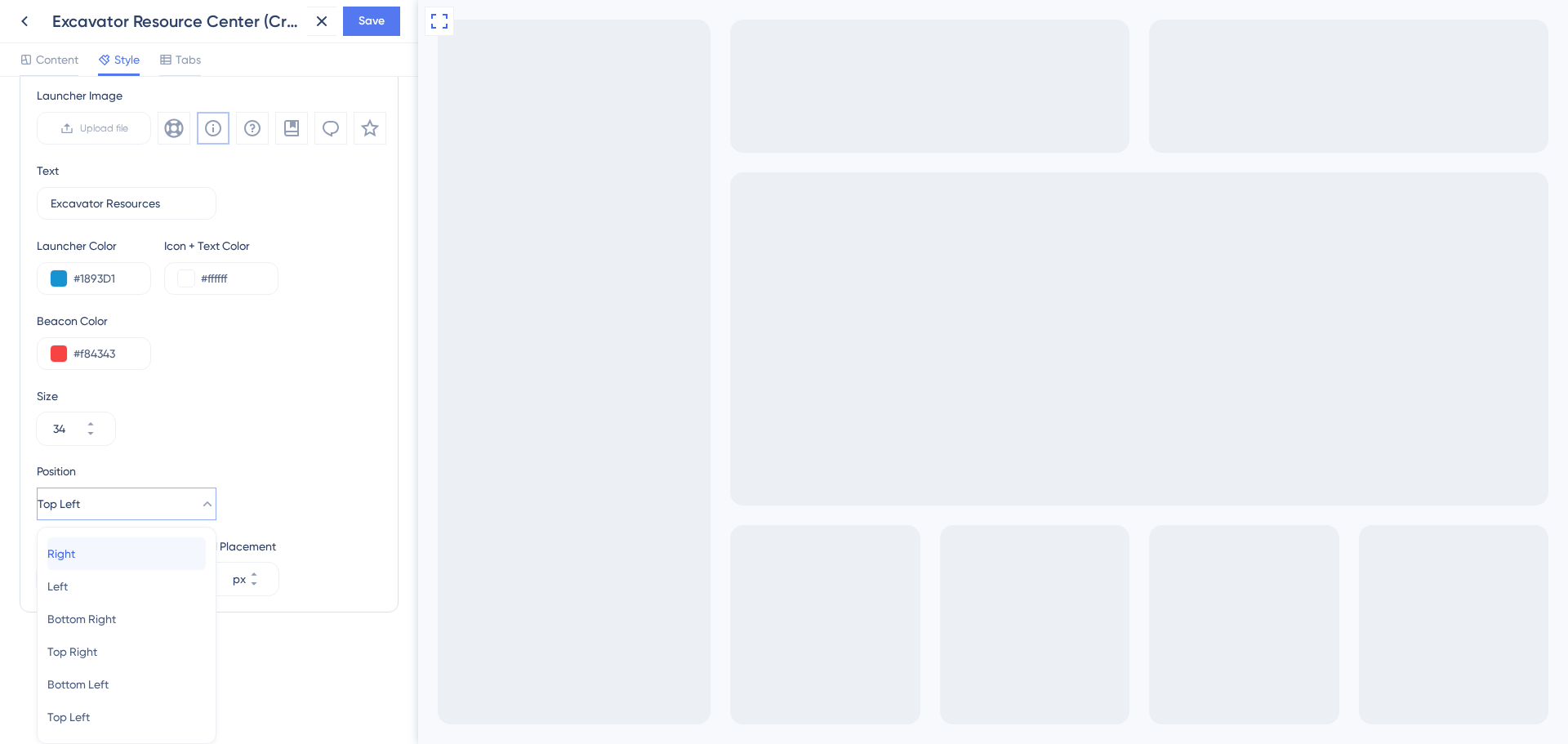
click at [75, 552] on span "Right" at bounding box center [61, 553] width 28 height 19
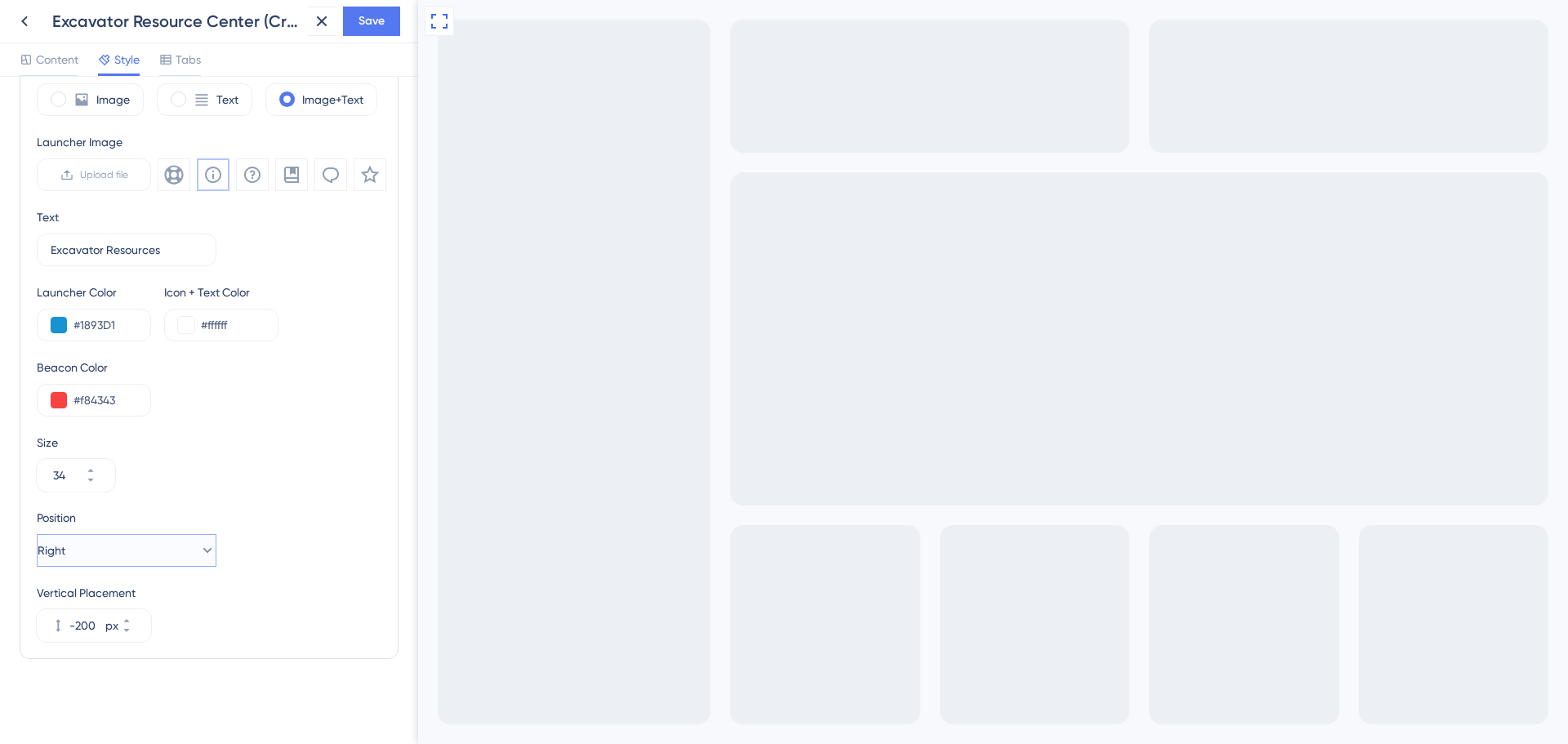
click at [65, 552] on span "Right" at bounding box center [52, 550] width 28 height 19
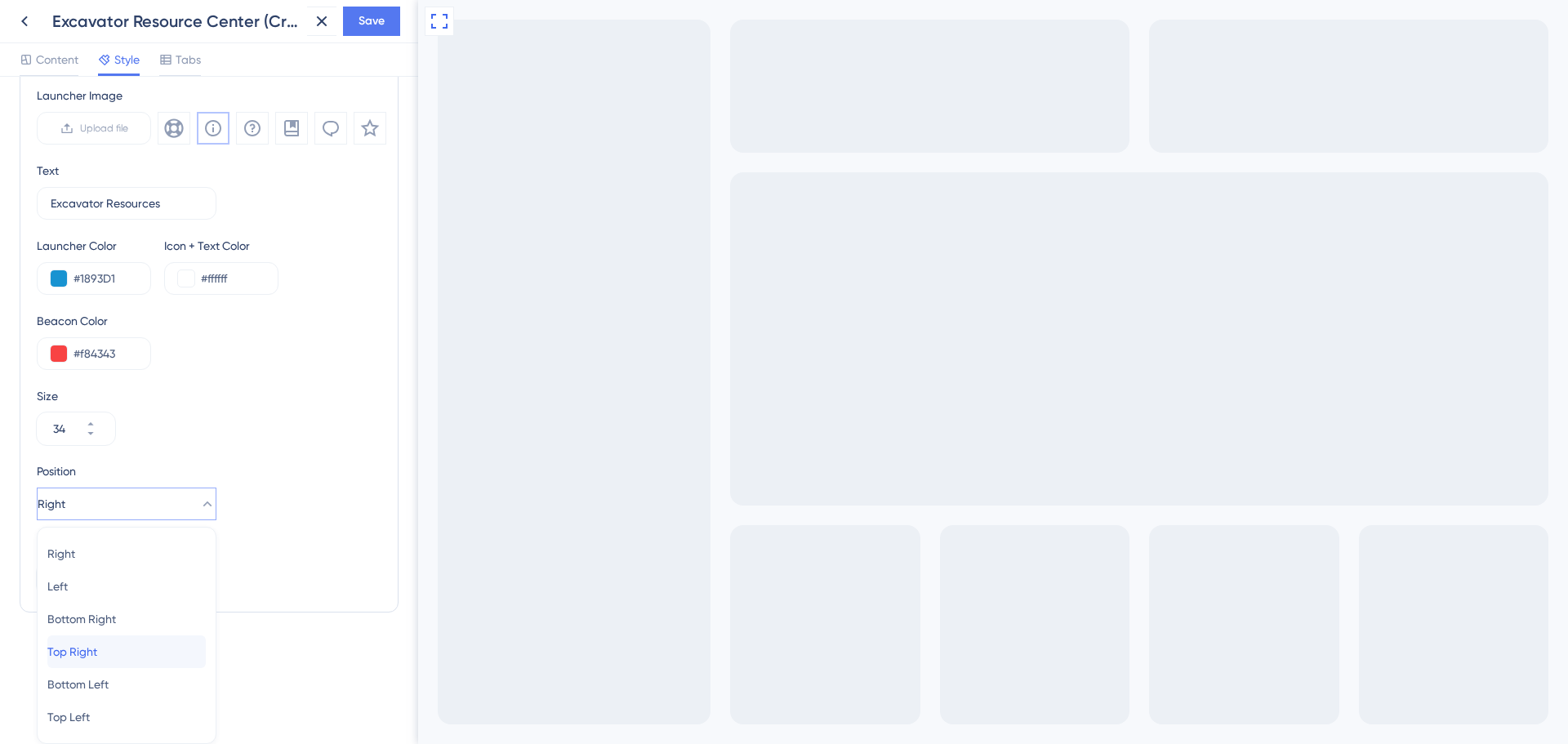
click at [74, 654] on span "Top Right" at bounding box center [72, 651] width 50 height 19
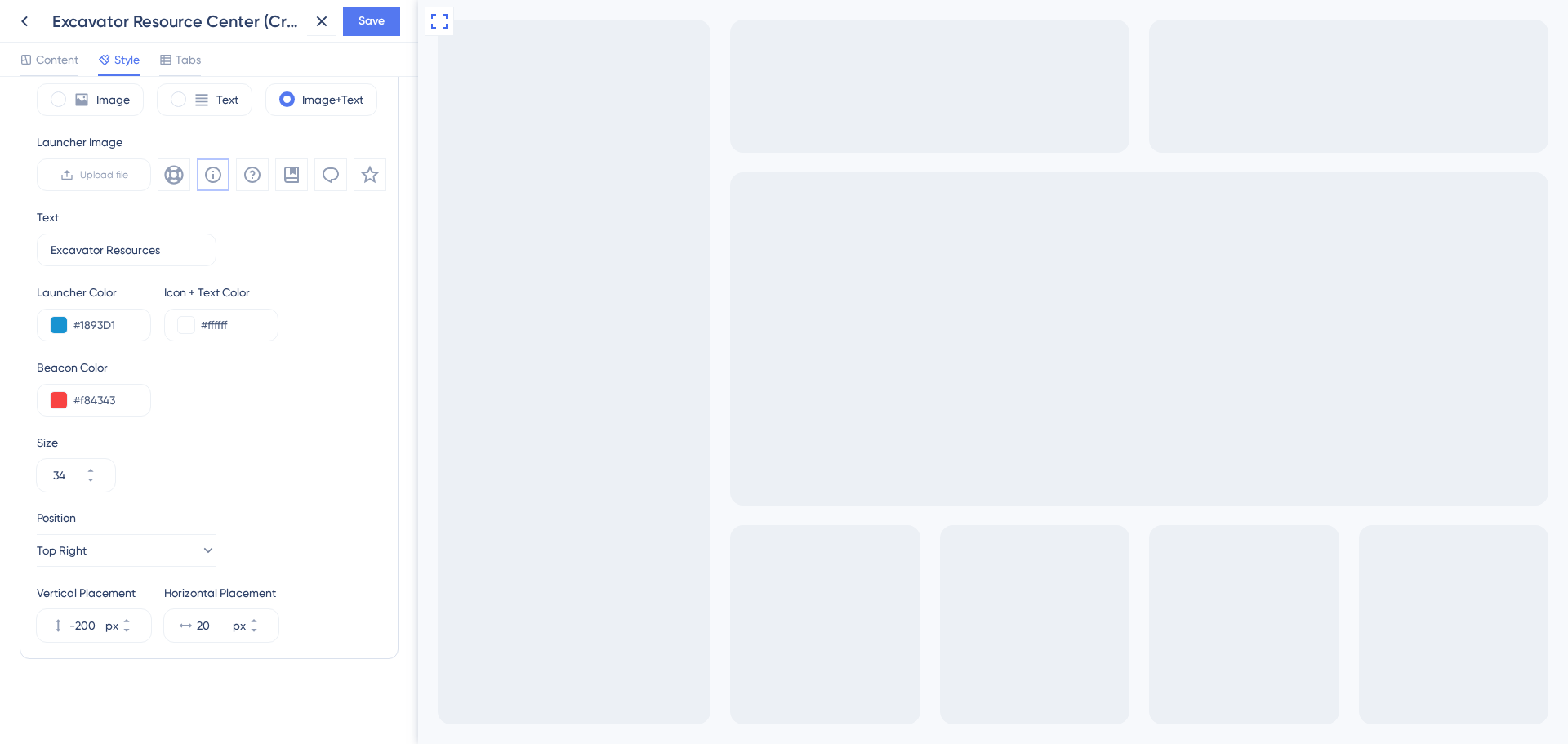
scroll to position [505, 0]
click at [124, 553] on button "Top Right" at bounding box center [127, 550] width 179 height 33
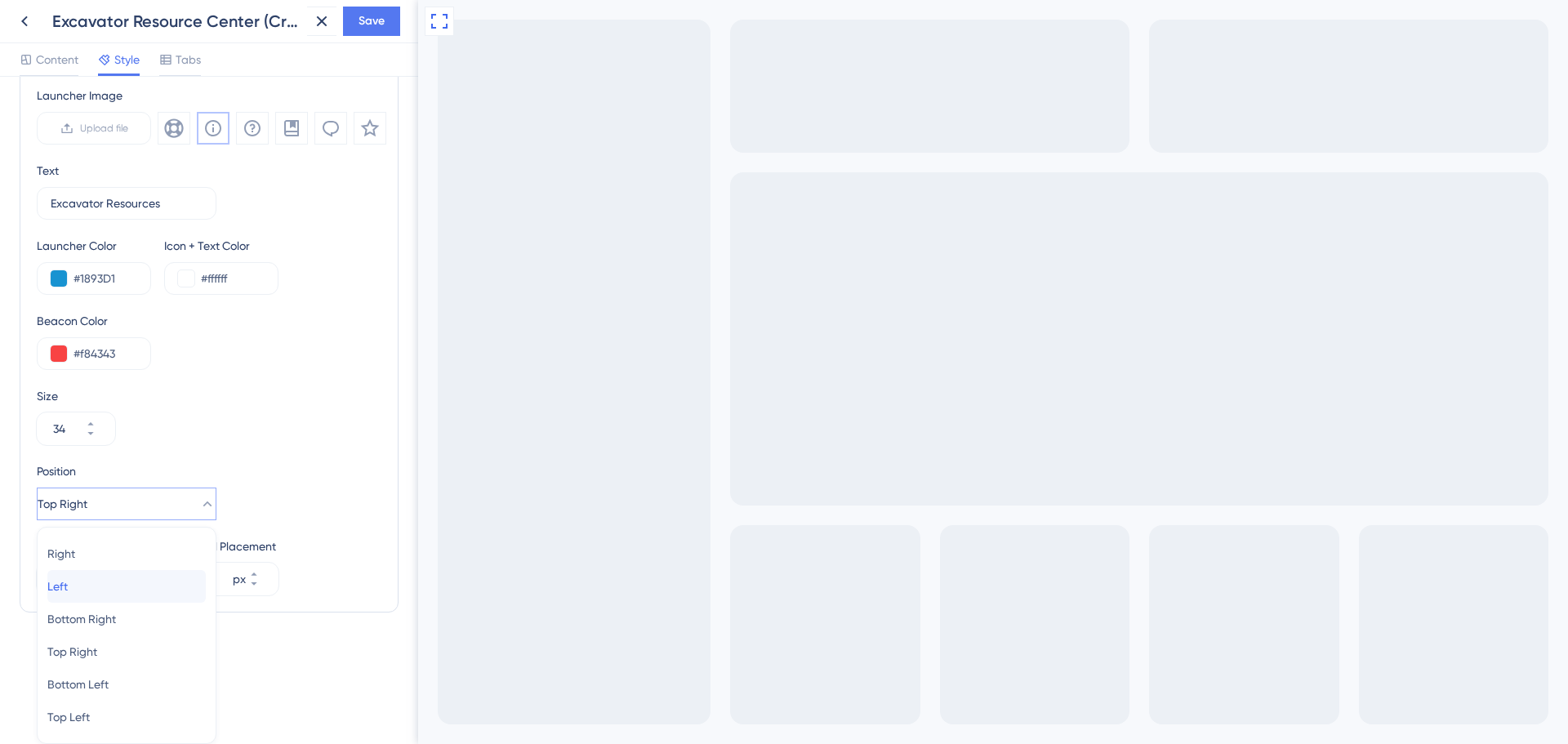
click at [99, 583] on div "Left Left" at bounding box center [127, 586] width 159 height 33
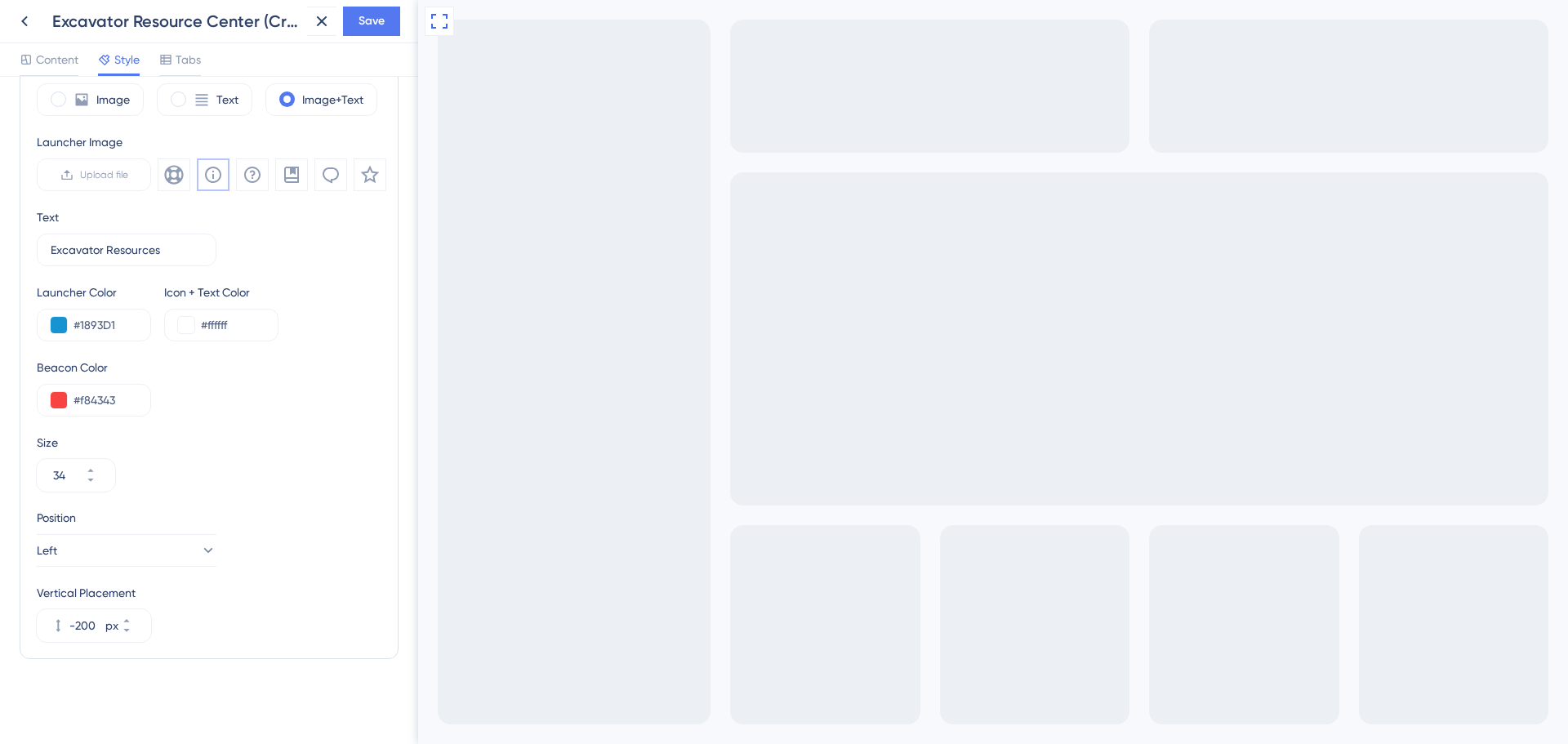
scroll to position [505, 0]
click at [203, 552] on button "Left" at bounding box center [127, 550] width 179 height 33
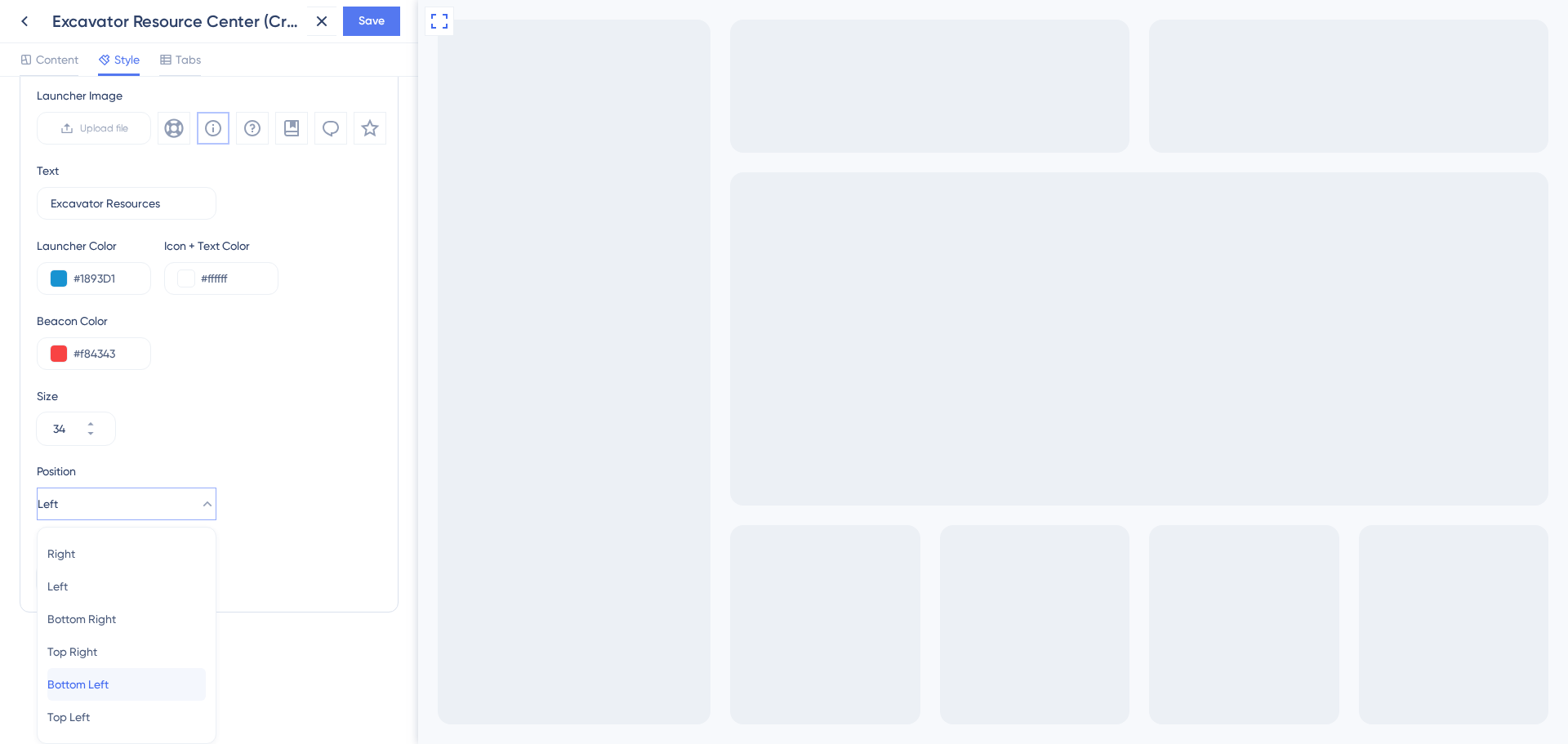
click at [91, 683] on span "Bottom Left" at bounding box center [78, 685] width 61 height 19
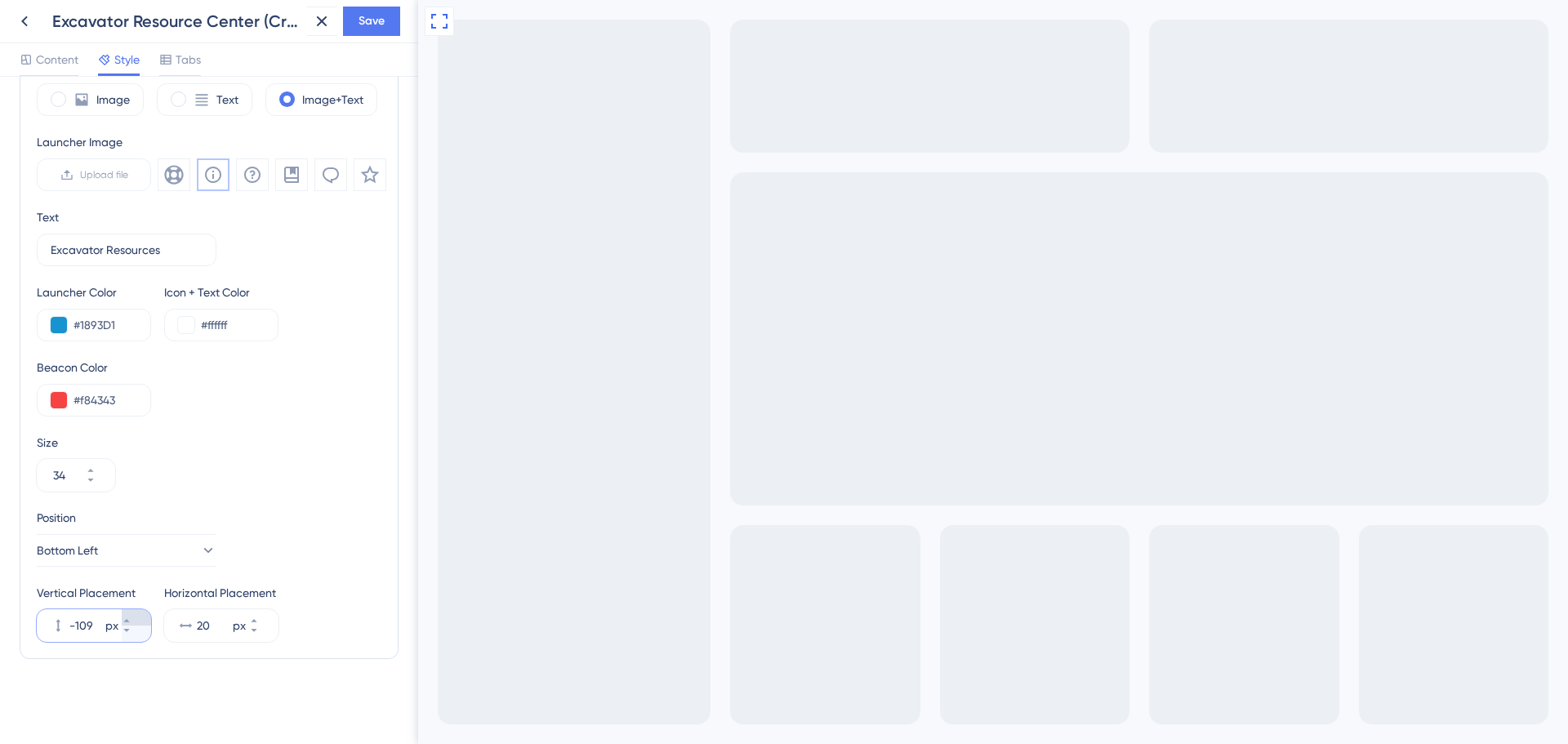
click at [131, 618] on icon at bounding box center [127, 620] width 10 height 10
type input "0"
click at [174, 668] on div "Resource Center Homepage Header Style Solid Gradient Header Color #1893D1 Heade…" at bounding box center [208, 158] width 379 height 1134
click at [210, 628] on input "20" at bounding box center [213, 625] width 33 height 19
type input "00"
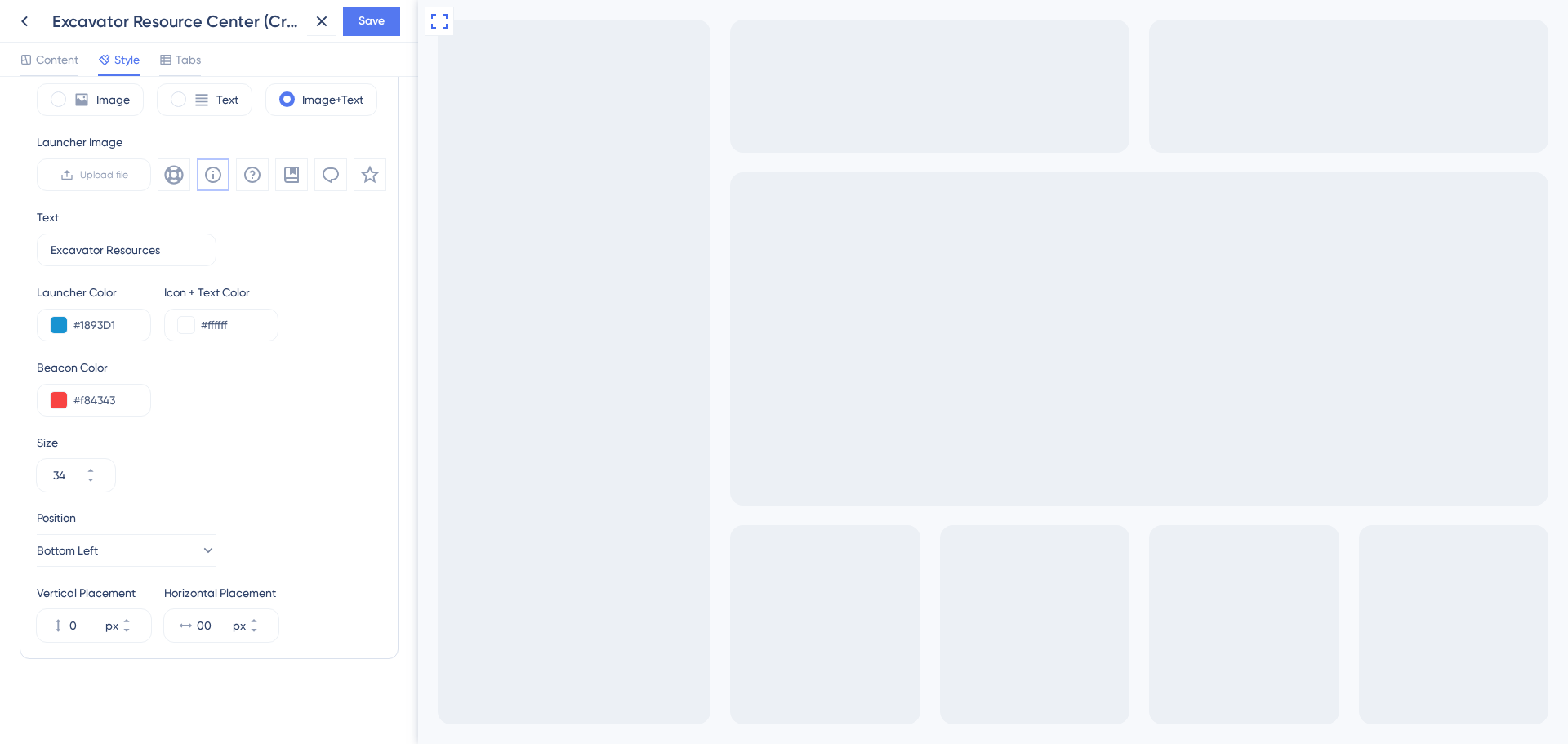
click at [231, 650] on div "Launcher Type Image Text Image+Text Launcher Image Upload file Text Excavator R…" at bounding box center [208, 333] width 379 height 651
click at [95, 468] on icon at bounding box center [91, 470] width 10 height 10
click at [93, 478] on icon at bounding box center [91, 479] width 6 height 3
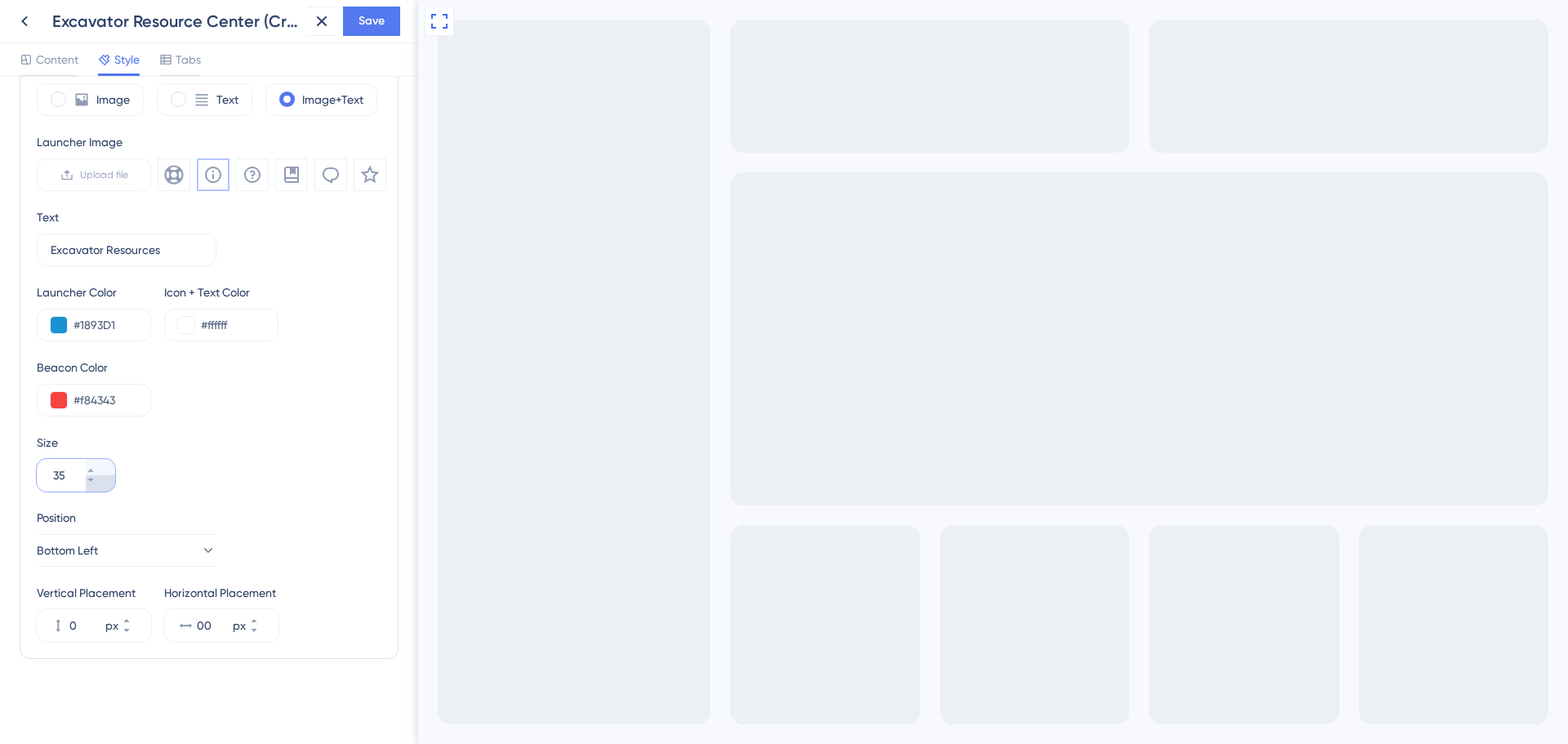
type input "34"
click at [430, 8] on button at bounding box center [439, 21] width 29 height 29
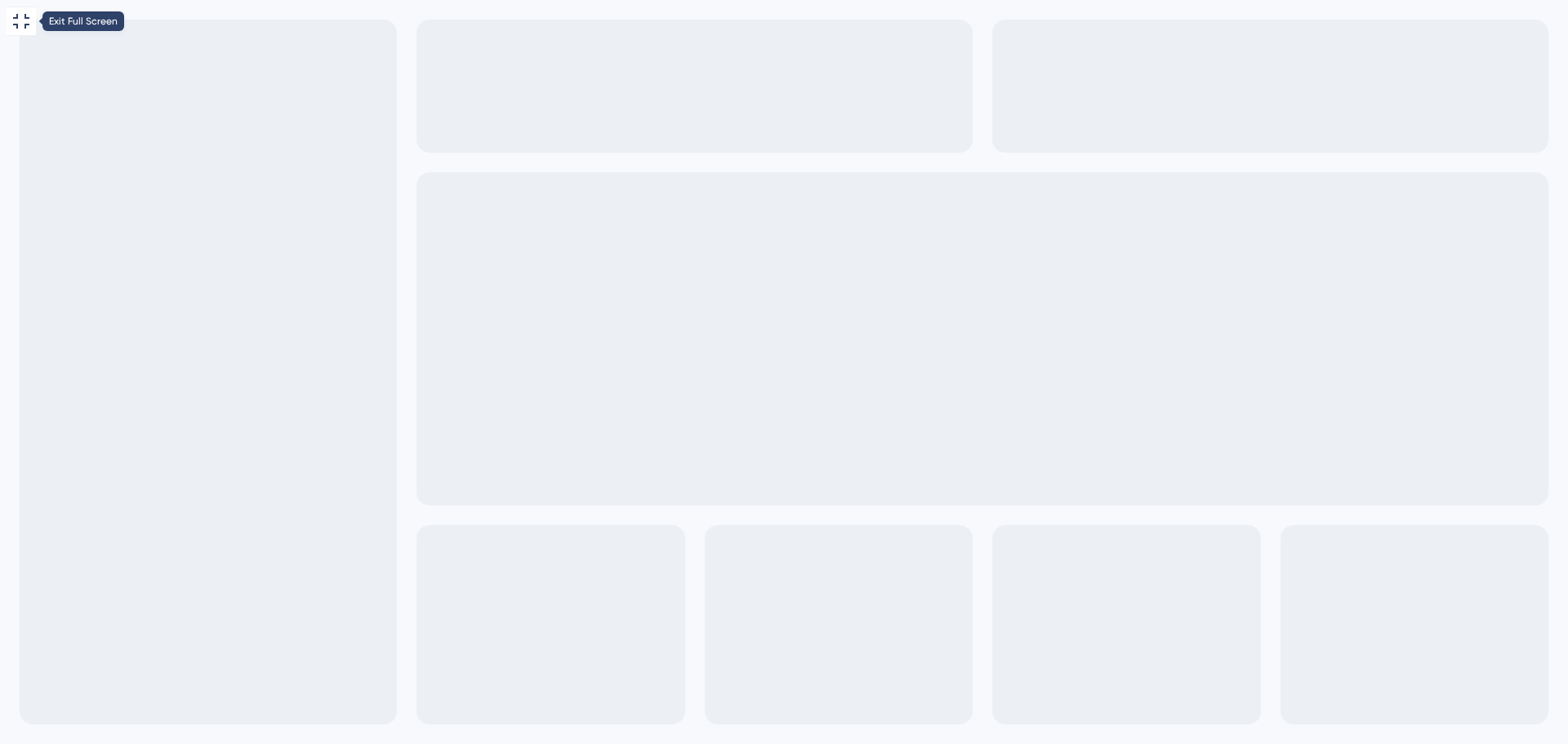
click at [21, 25] on icon at bounding box center [21, 21] width 19 height 19
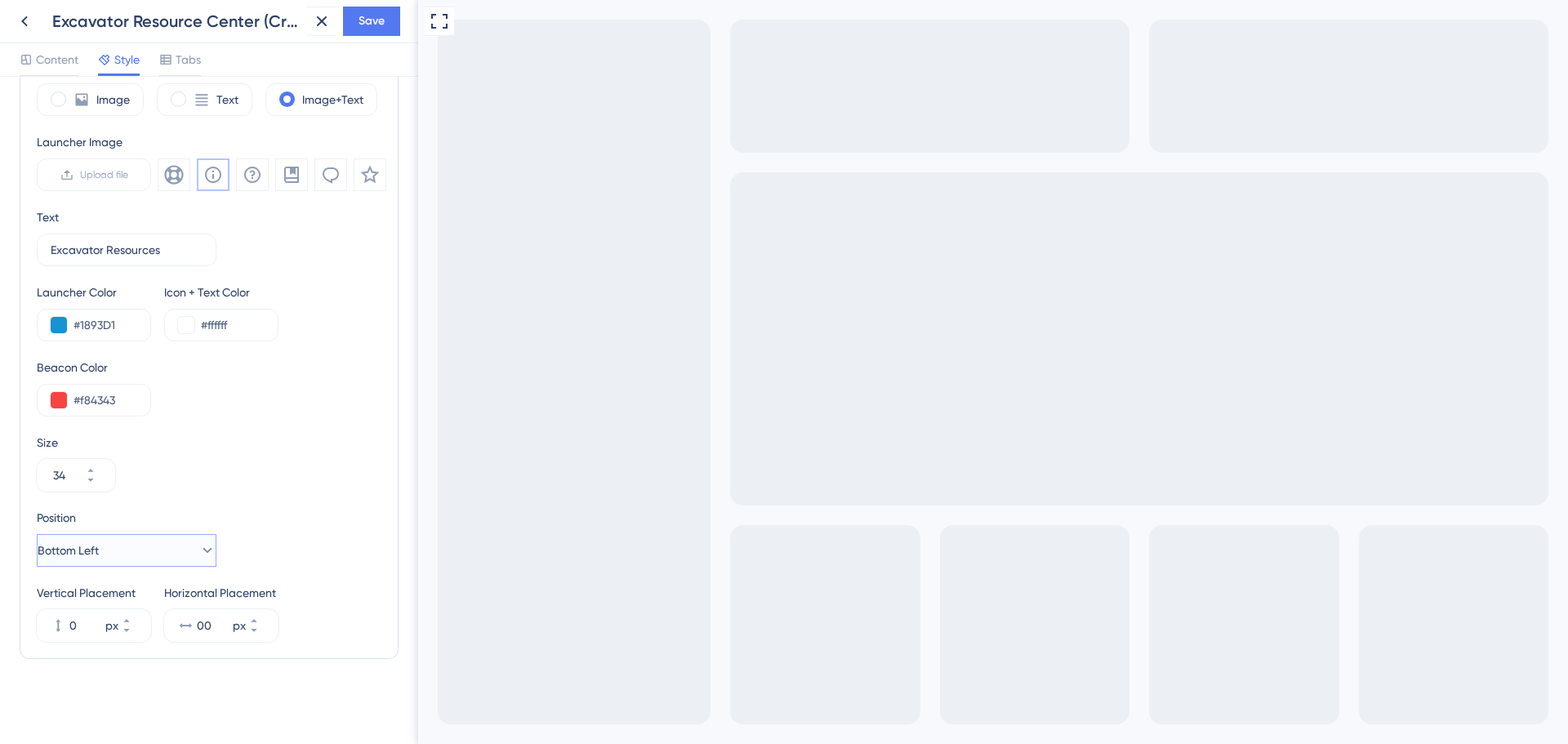
click at [98, 553] on span "Bottom Left" at bounding box center [68, 550] width 61 height 19
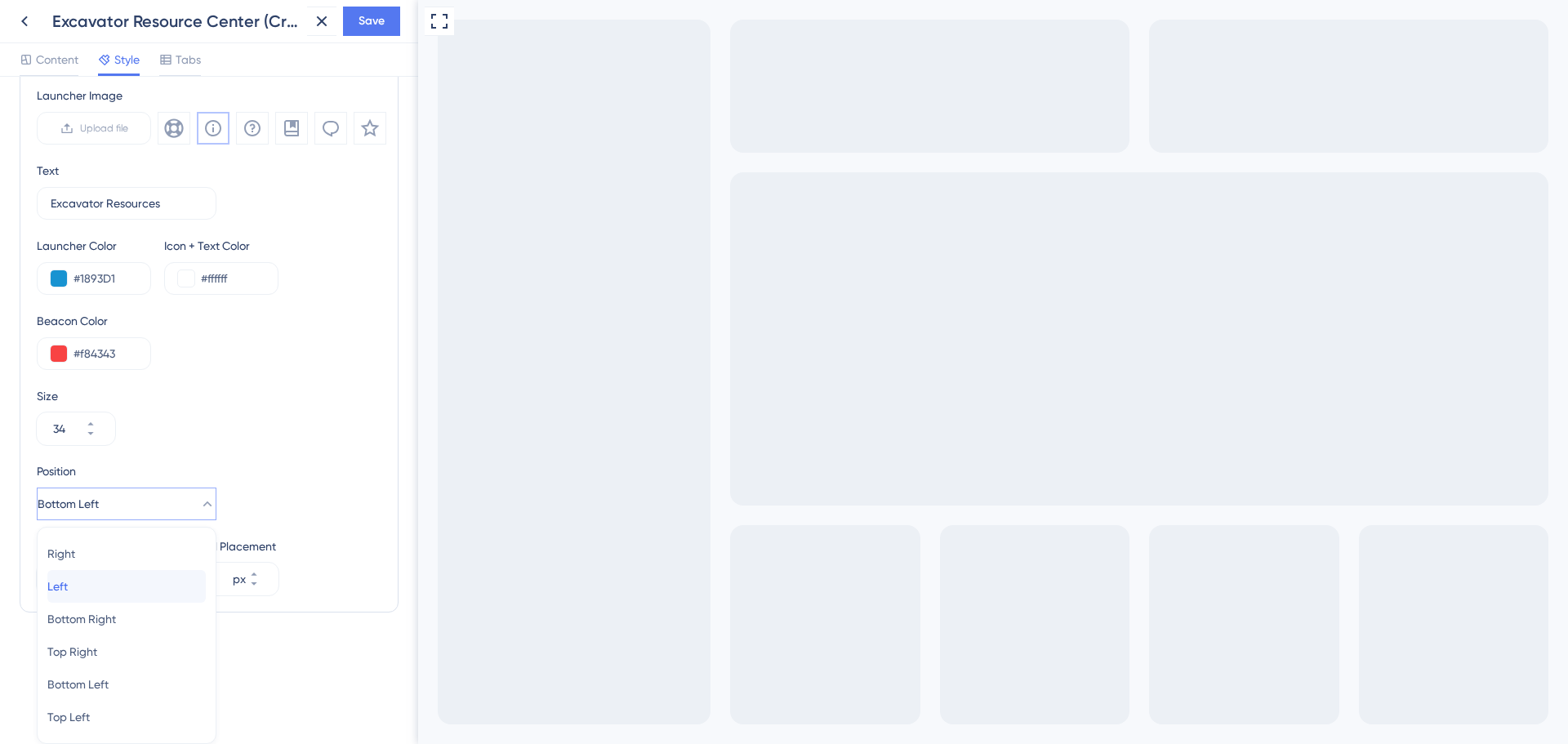
click at [98, 595] on div "Left Left" at bounding box center [127, 586] width 159 height 33
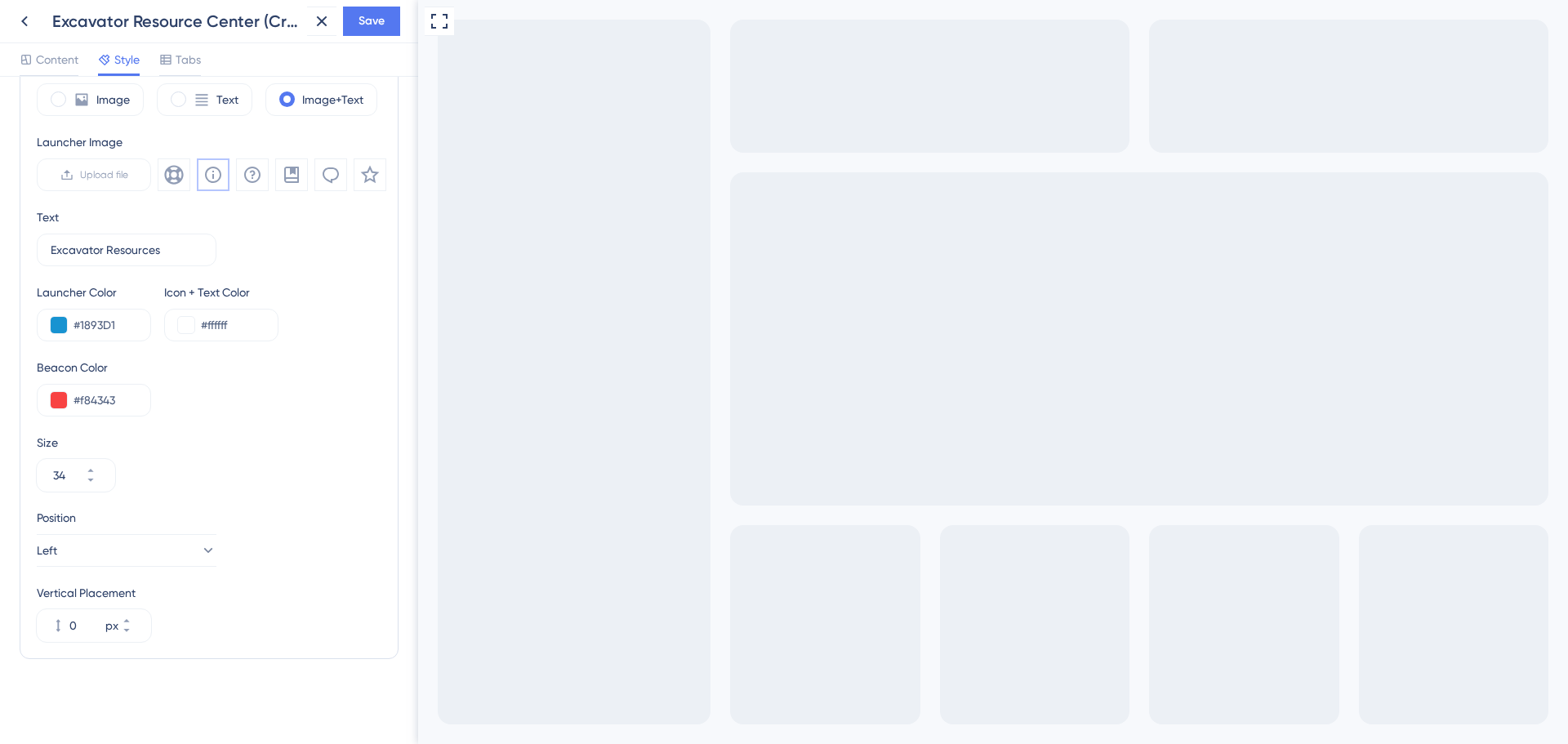
scroll to position [505, 0]
click at [87, 559] on button "Left" at bounding box center [127, 550] width 179 height 33
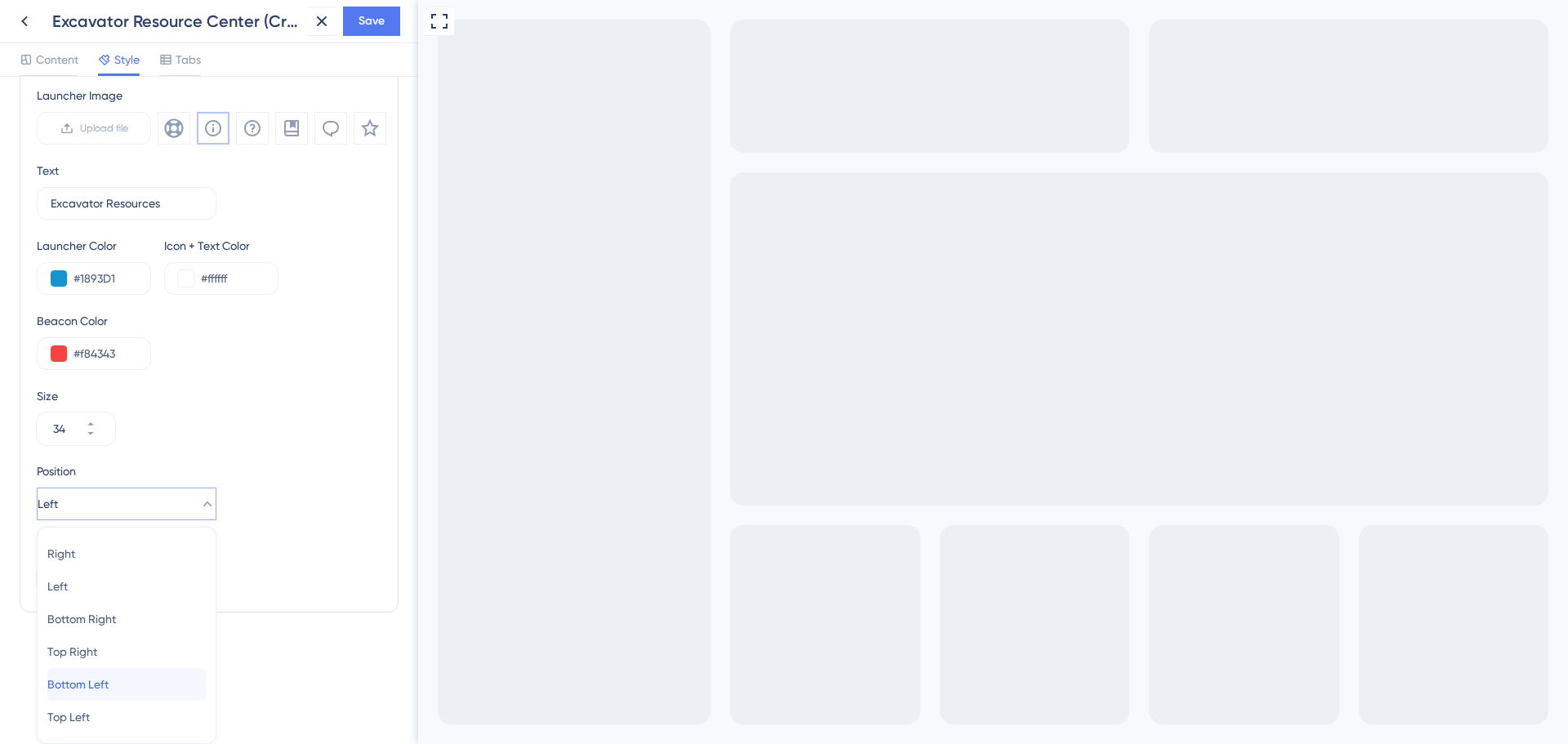
click at [93, 688] on span "Bottom Left" at bounding box center [78, 685] width 61 height 19
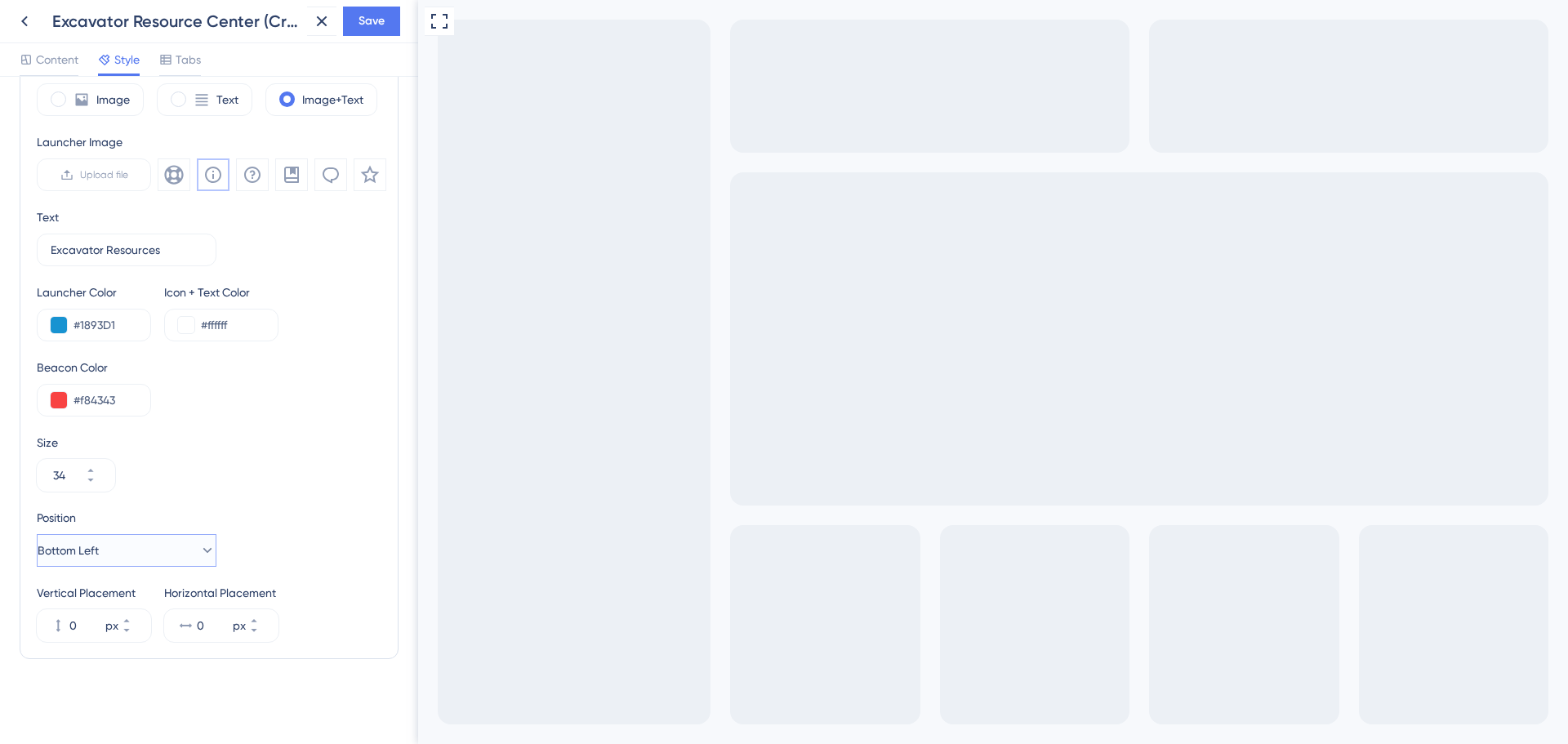
click at [87, 552] on span "Bottom Left" at bounding box center [68, 550] width 61 height 19
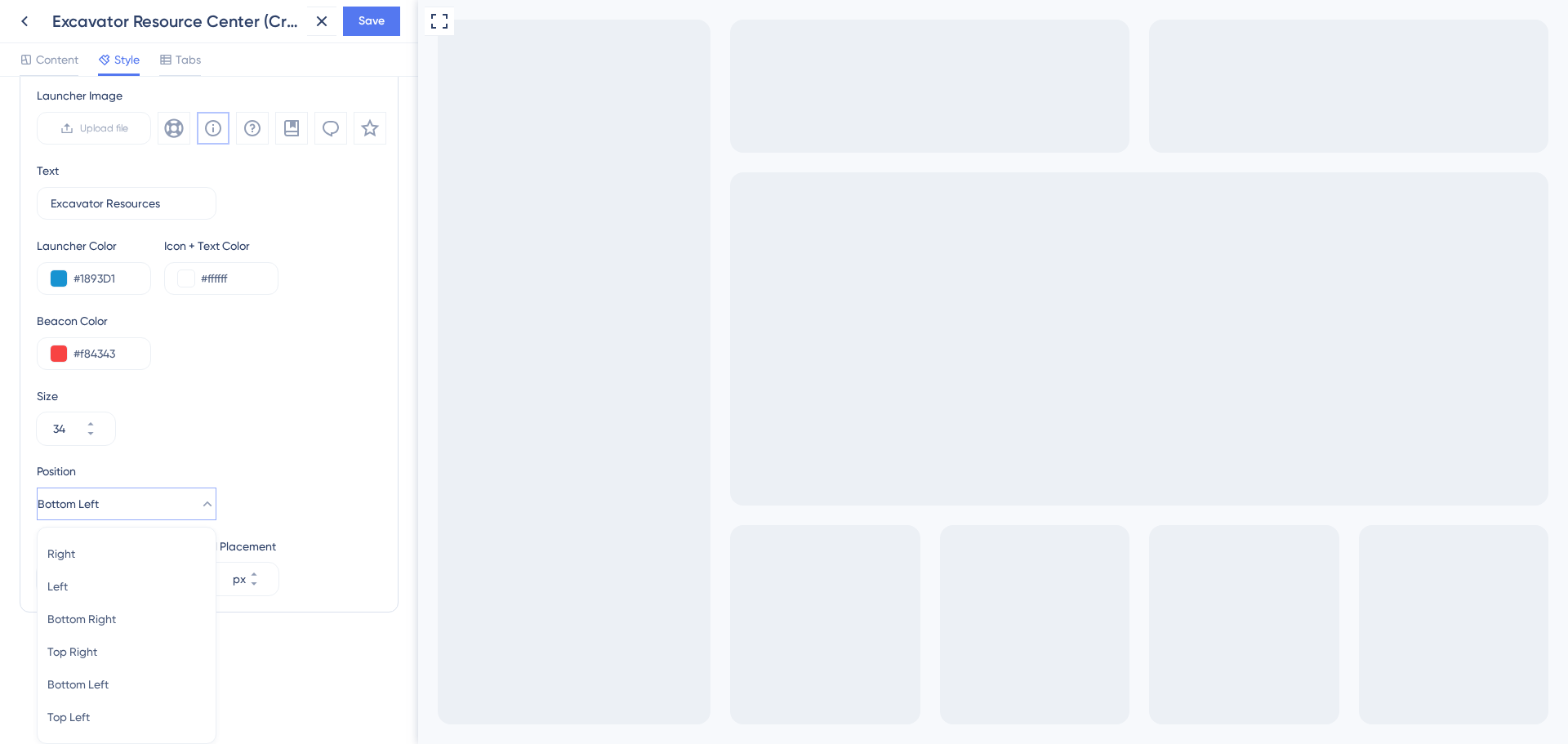
click at [293, 706] on div "Resource Center Homepage Header Style Solid Gradient Header Color #1893D1 Heade…" at bounding box center [208, 410] width 418 height 667
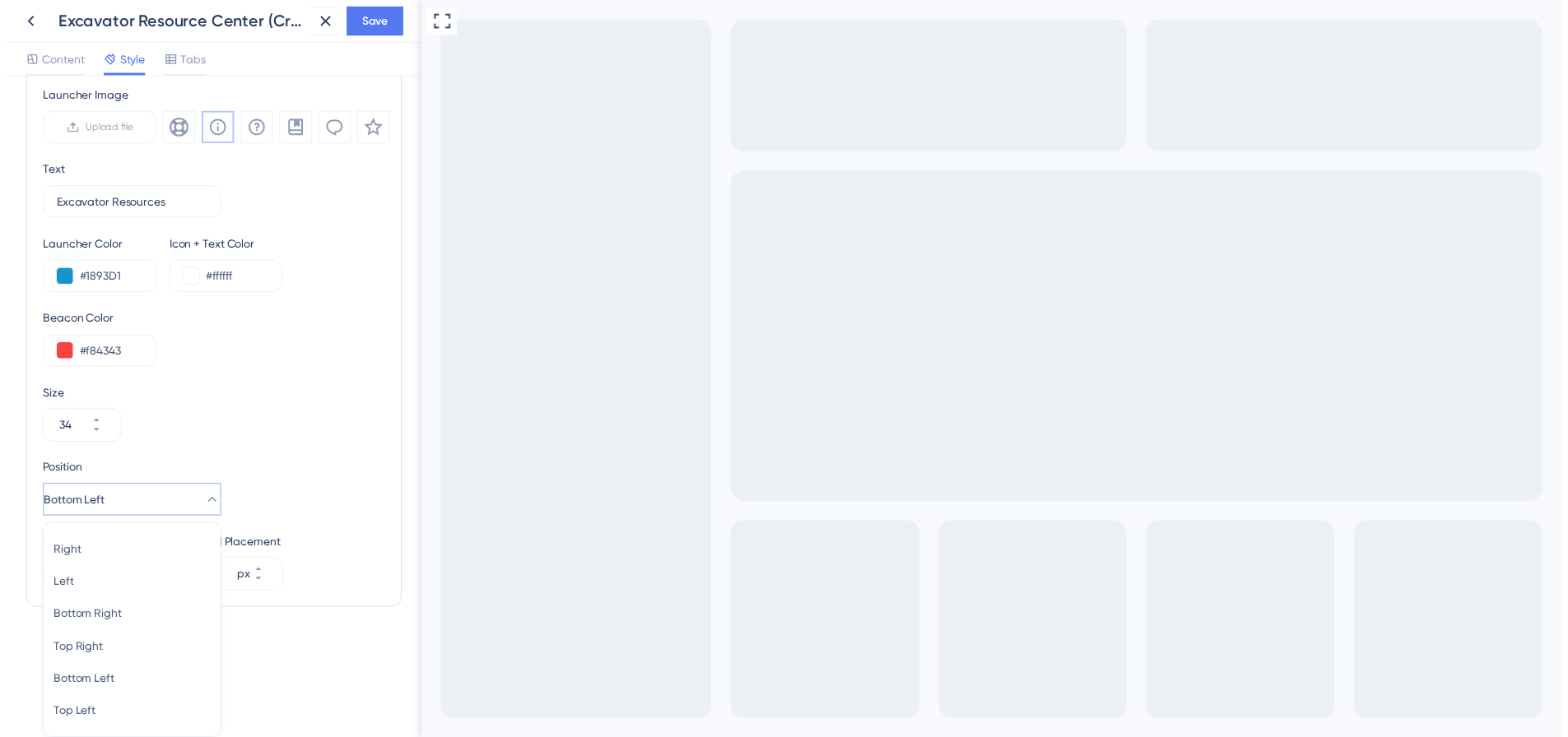
scroll to position [509, 0]
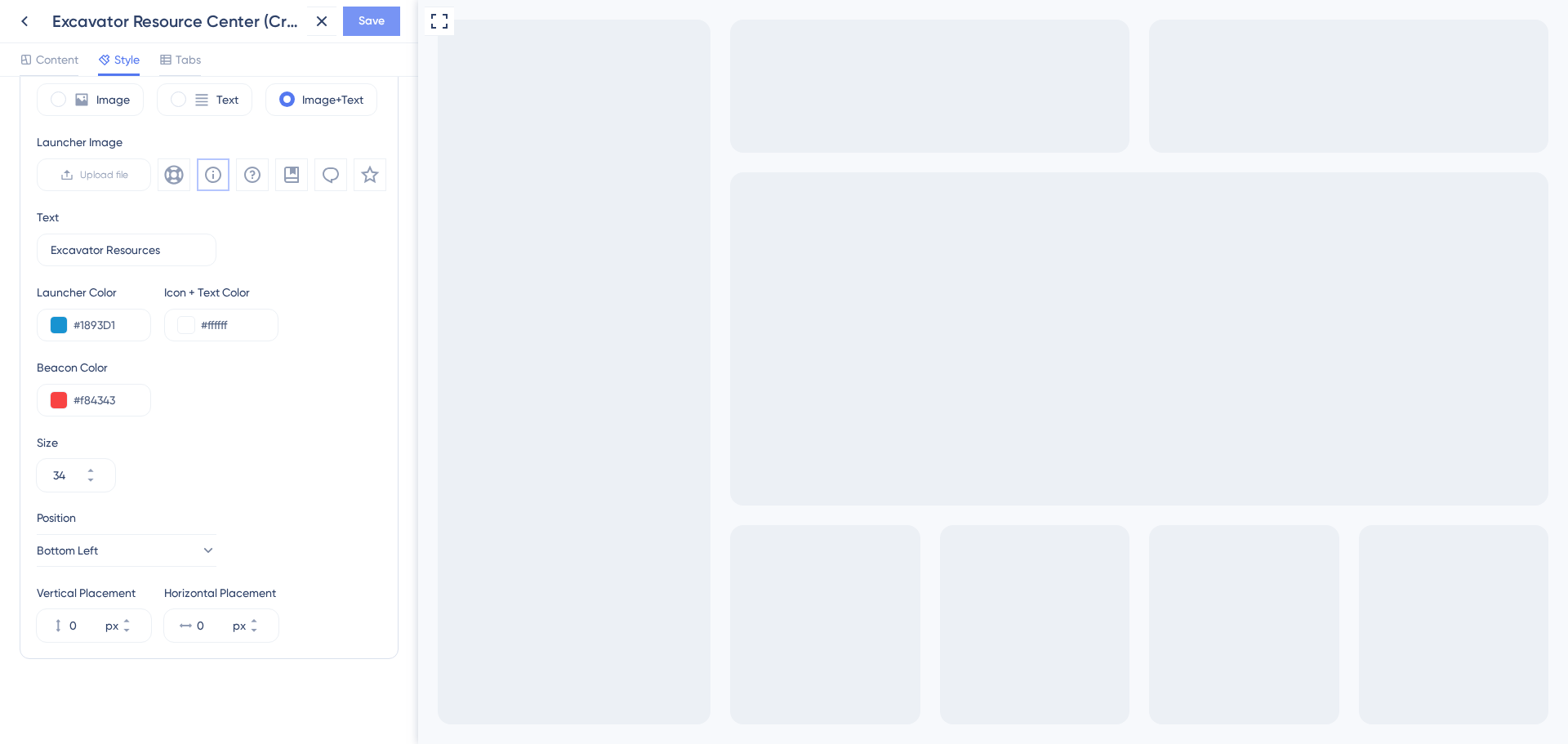
click at [378, 29] on span "Save" at bounding box center [371, 21] width 26 height 19
click at [18, 19] on icon at bounding box center [24, 21] width 19 height 19
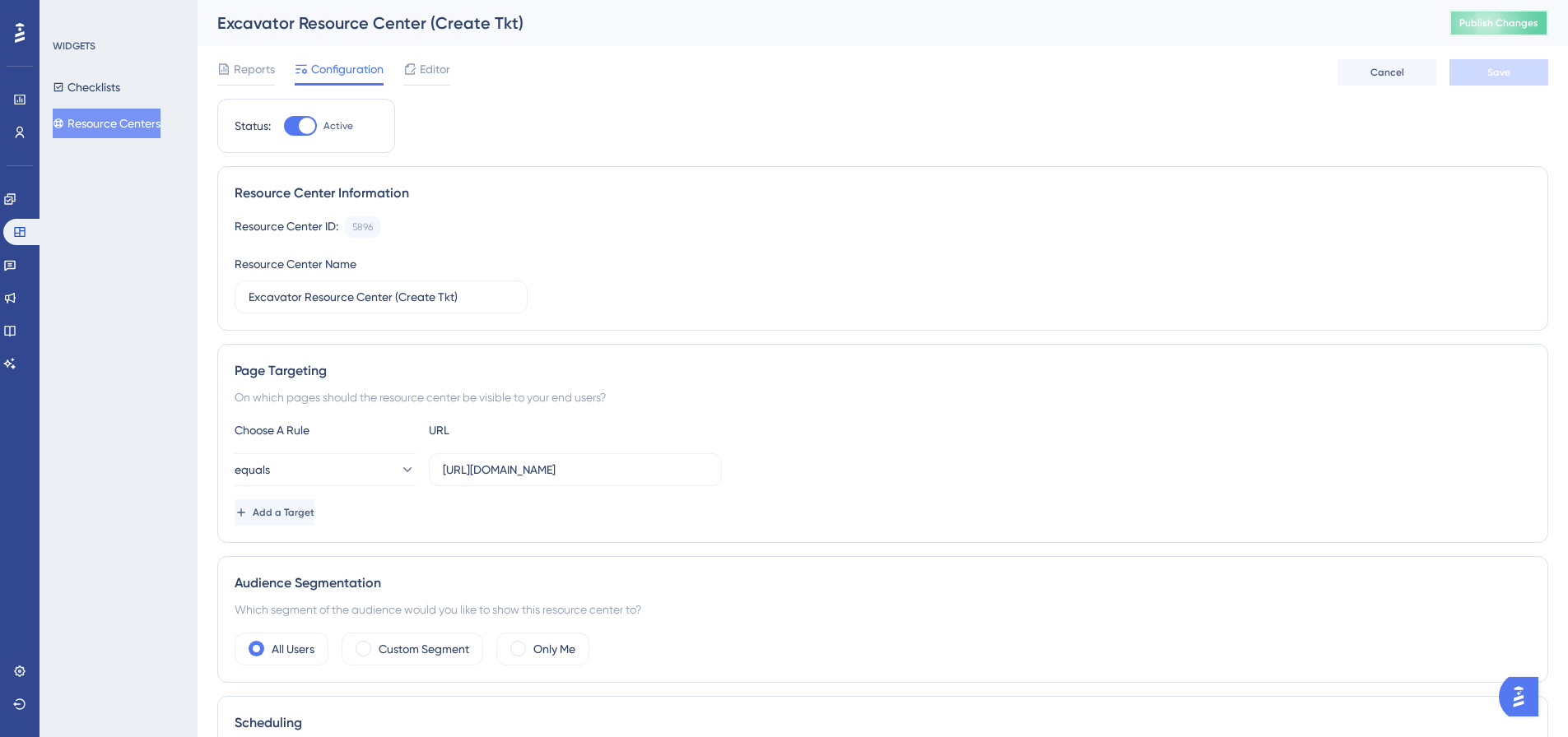
click at [1521, 24] on span "Publish Changes" at bounding box center [1499, 23] width 79 height 13
click at [120, 123] on button "Resource Centers" at bounding box center [107, 124] width 108 height 29
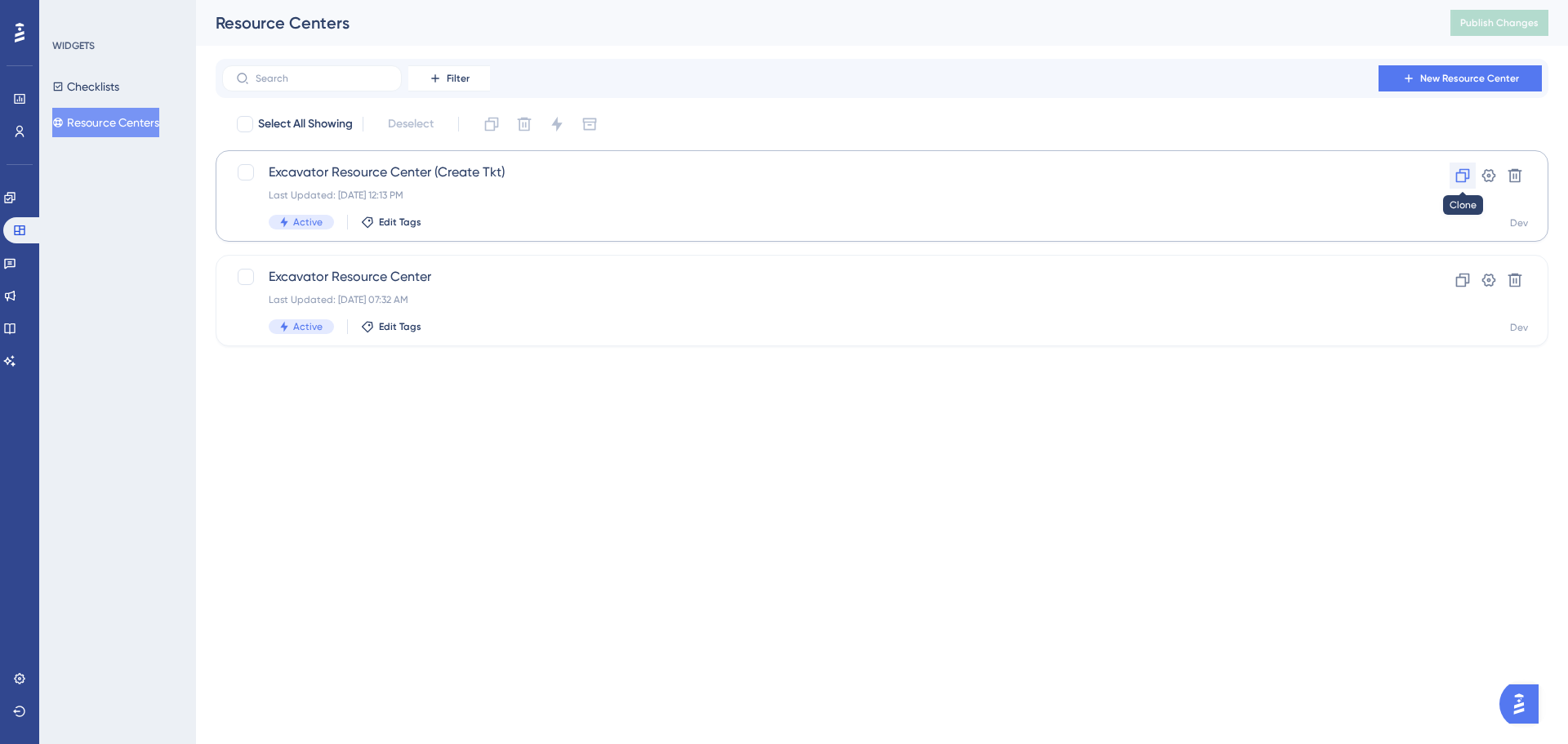
click at [1463, 178] on icon at bounding box center [1462, 175] width 17 height 17
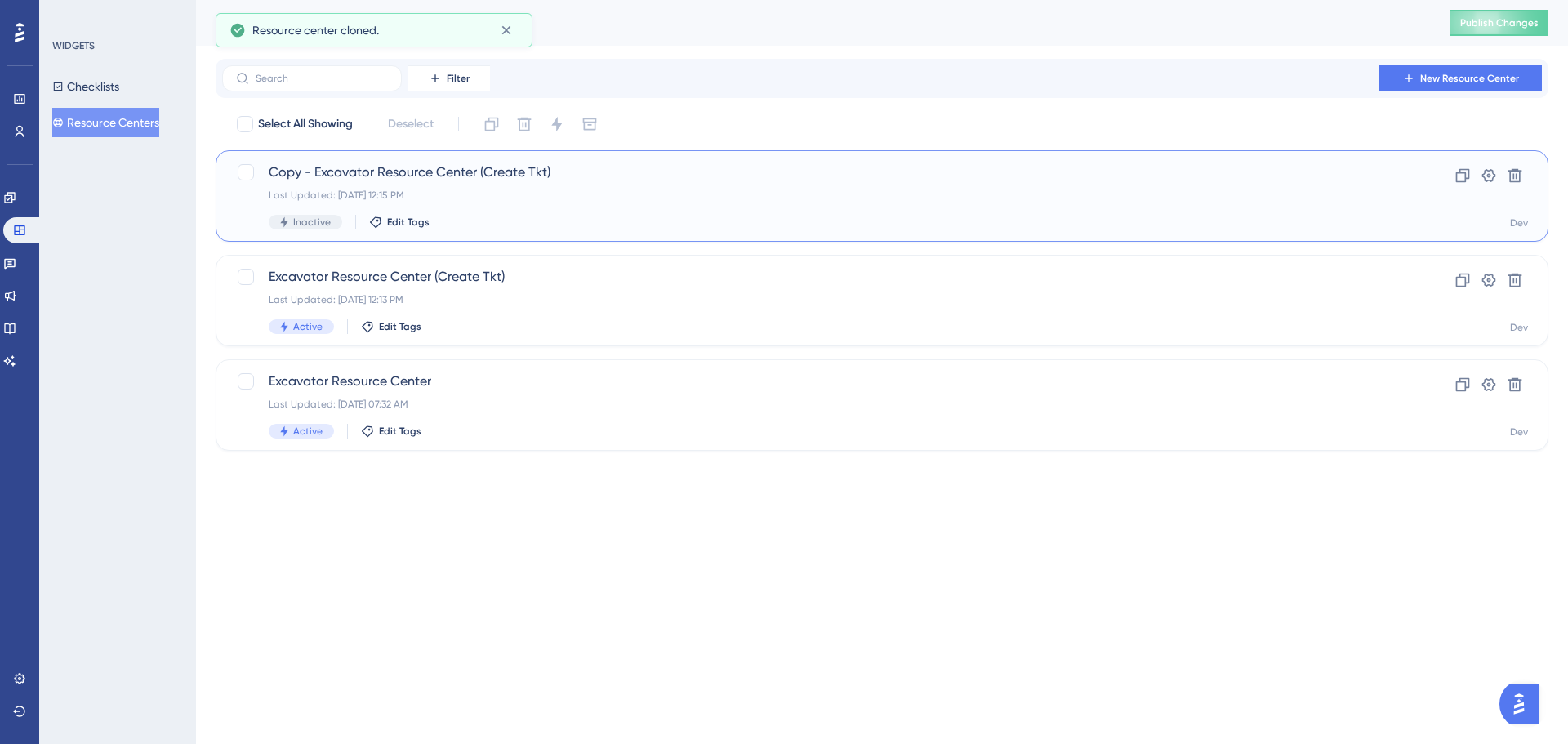
click at [477, 172] on span "Copy - Excavator Resource Center (Create Tkt)" at bounding box center [816, 172] width 1096 height 19
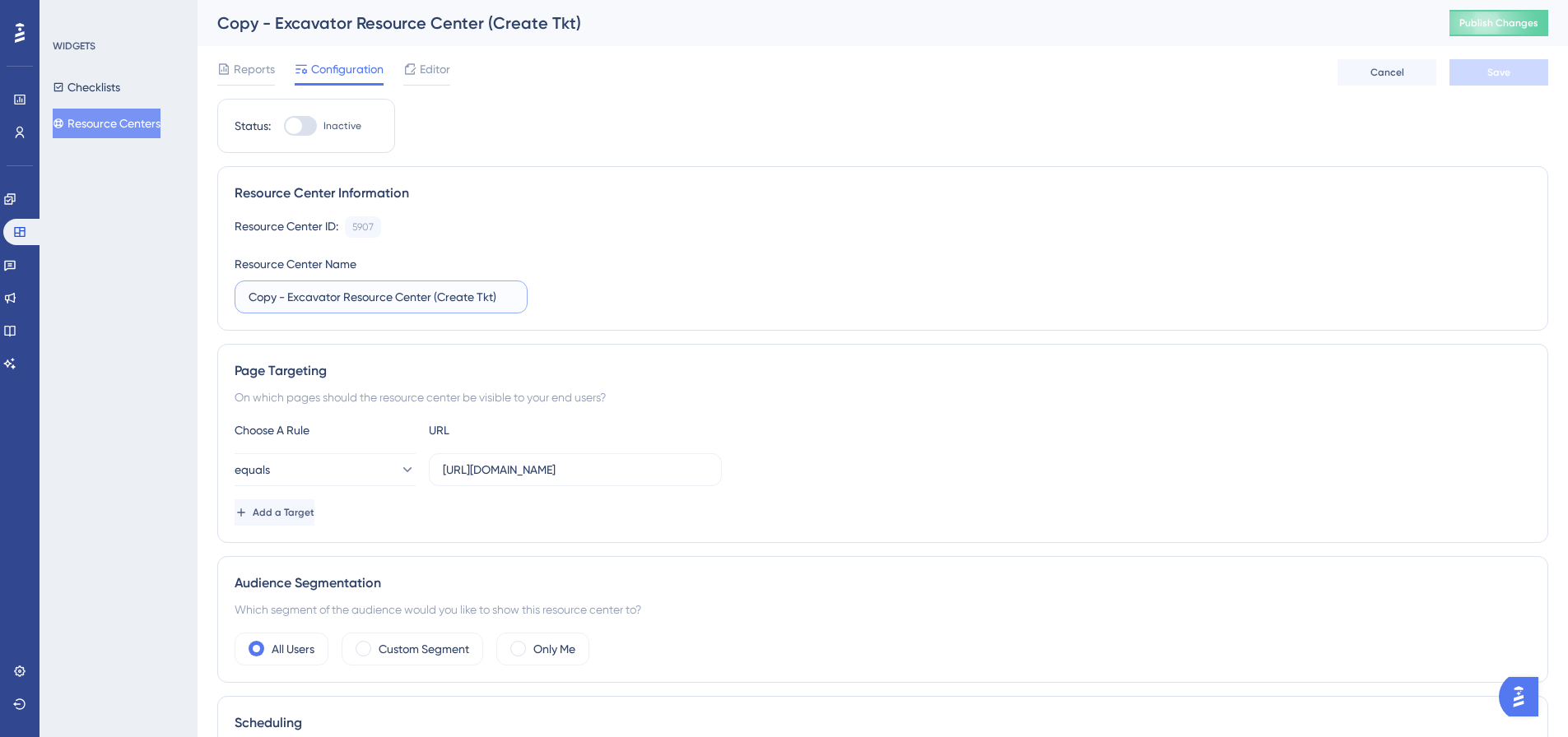
drag, startPoint x: 292, startPoint y: 292, endPoint x: -145, endPoint y: 261, distance: 438.1
click at [0, 0] on html "Performance Users Engagement Widgets Feedback Product Updates Knowledge Base AI…" at bounding box center [784, 0] width 1568 height 0
type input "Excavator Resource Center (Tkt Search)"
drag, startPoint x: 707, startPoint y: 471, endPoint x: 90, endPoint y: 449, distance: 617.4
click at [197, 449] on div "Performance Users Engagement Widgets Feedback Product Updates Knowledge Base AI…" at bounding box center [883, 510] width 1371 height 1022
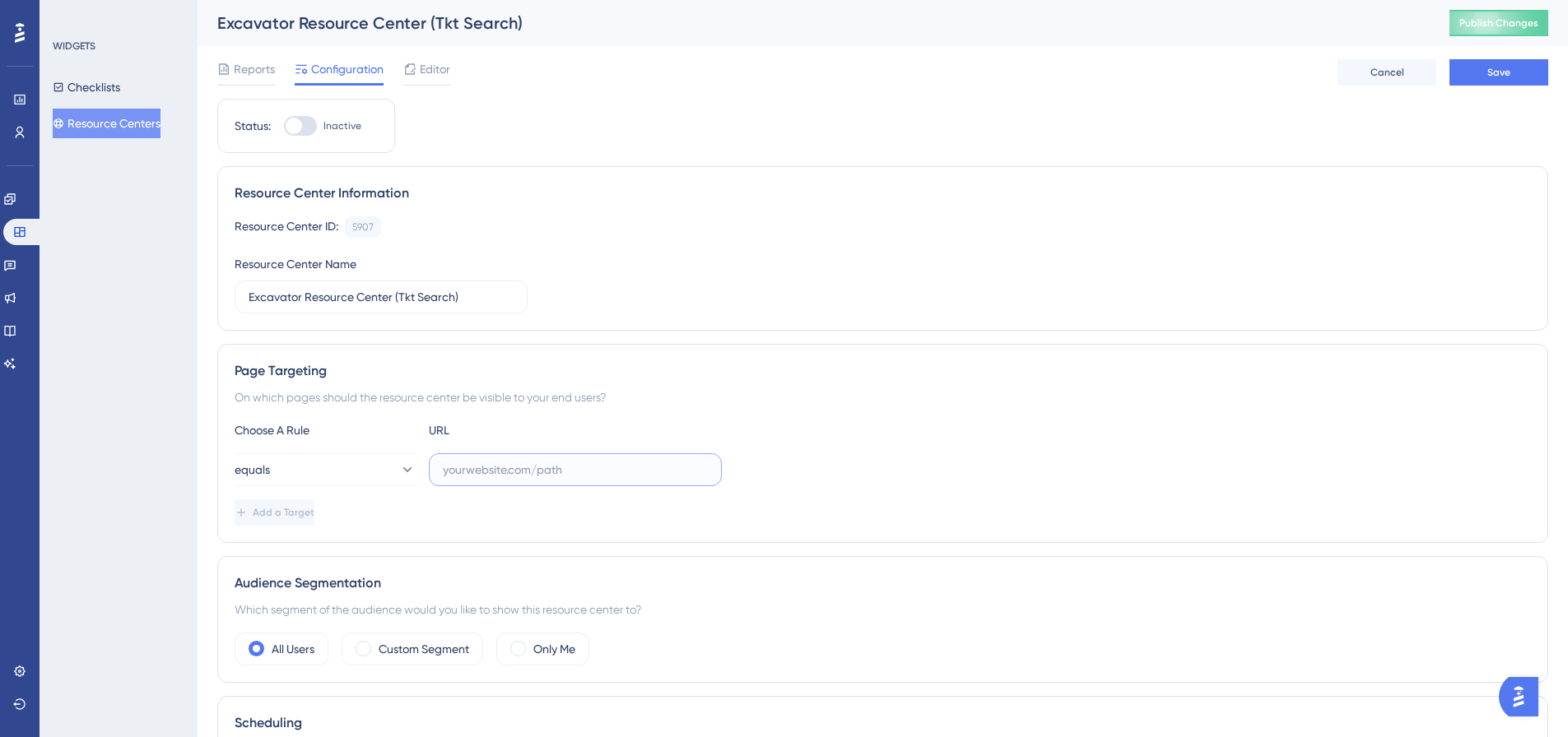
paste input "https://geoappdev.okie811.org/ui/ticket/search/advanced"
type input "https://geoappdev.okie811.org/ui/ticket/search/advanced"
click at [1478, 73] on button "Save" at bounding box center [1499, 72] width 99 height 26
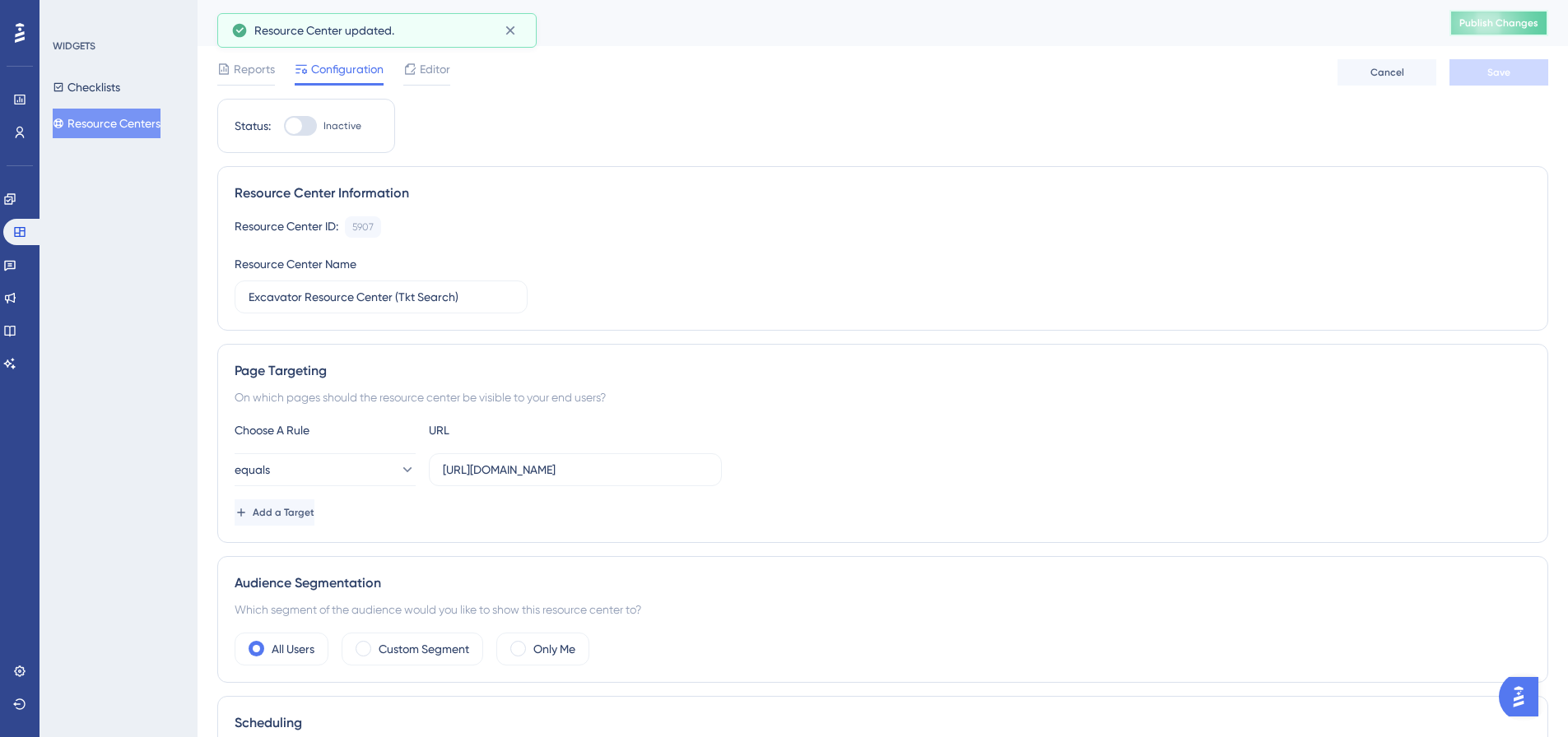
click at [1513, 26] on span "Publish Changes" at bounding box center [1499, 23] width 79 height 13
click at [298, 124] on div at bounding box center [294, 126] width 17 height 17
click at [284, 126] on input "Inactive" at bounding box center [283, 126] width 1 height 1
checkbox input "true"
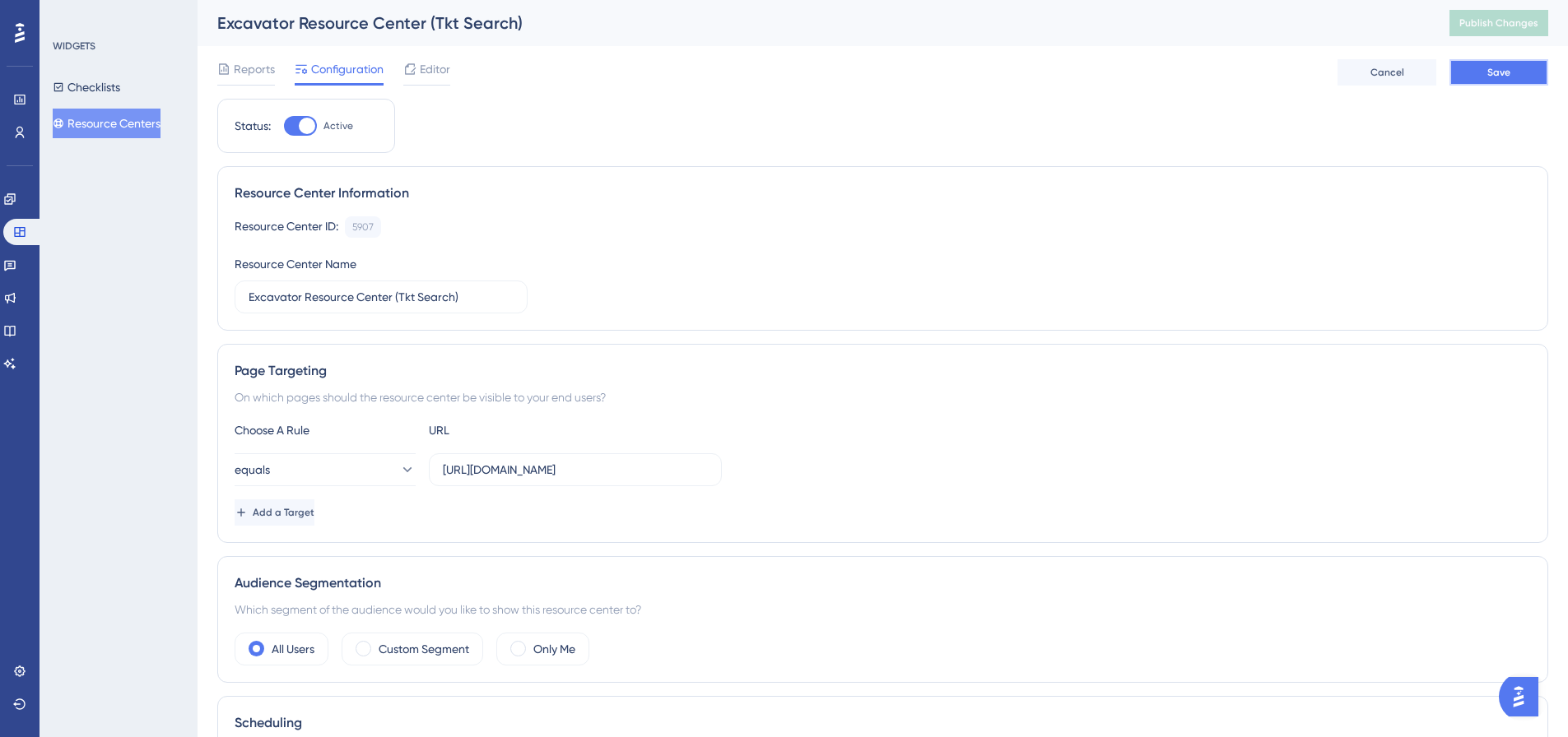
click at [1492, 62] on button "Save" at bounding box center [1499, 72] width 99 height 26
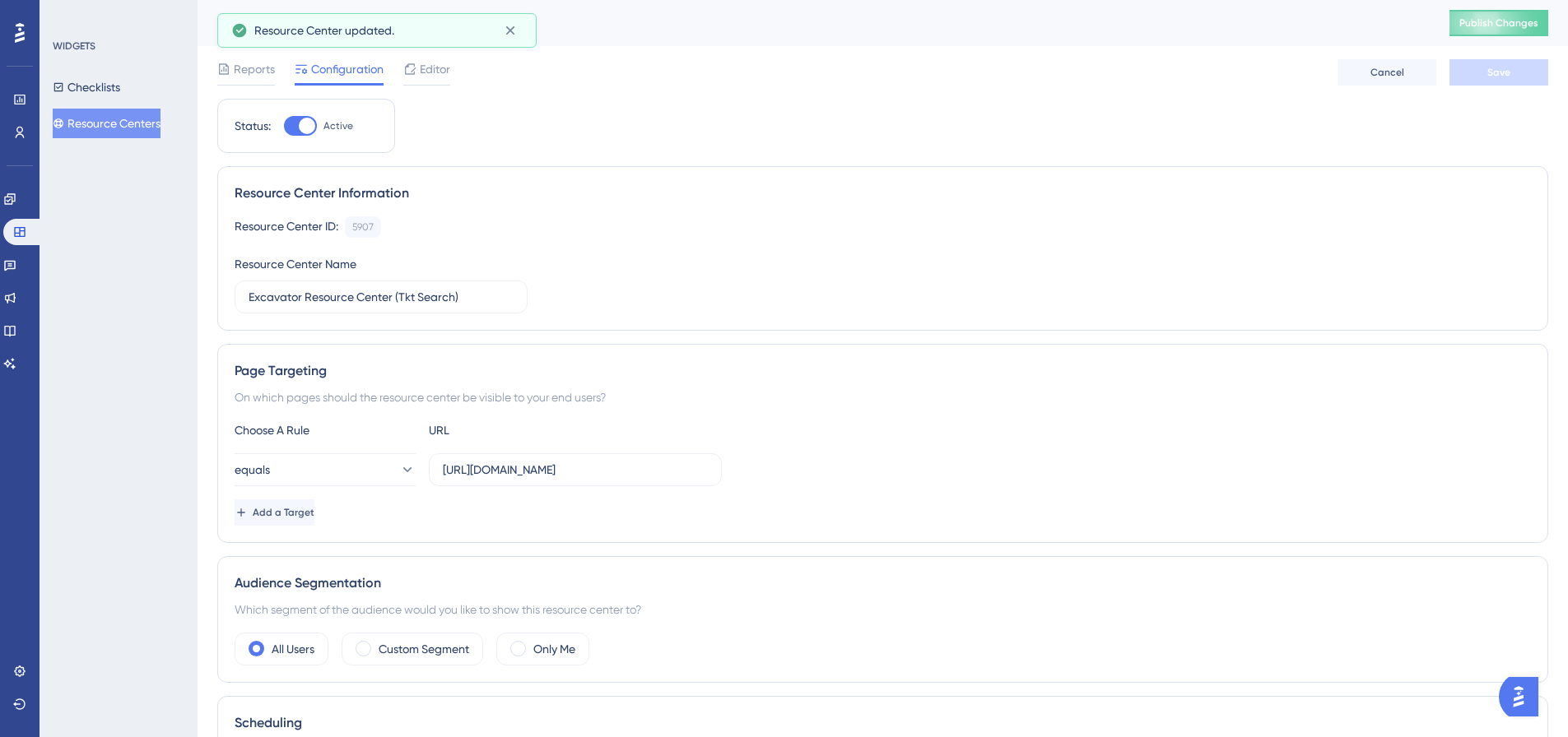
click at [1498, 37] on div "Excavator Resource Center (Tkt Search) Publish Changes" at bounding box center [883, 23] width 1371 height 46
click at [1489, 26] on span "Publish Changes" at bounding box center [1499, 23] width 79 height 13
click at [296, 512] on span "Add a Target" at bounding box center [285, 512] width 62 height 13
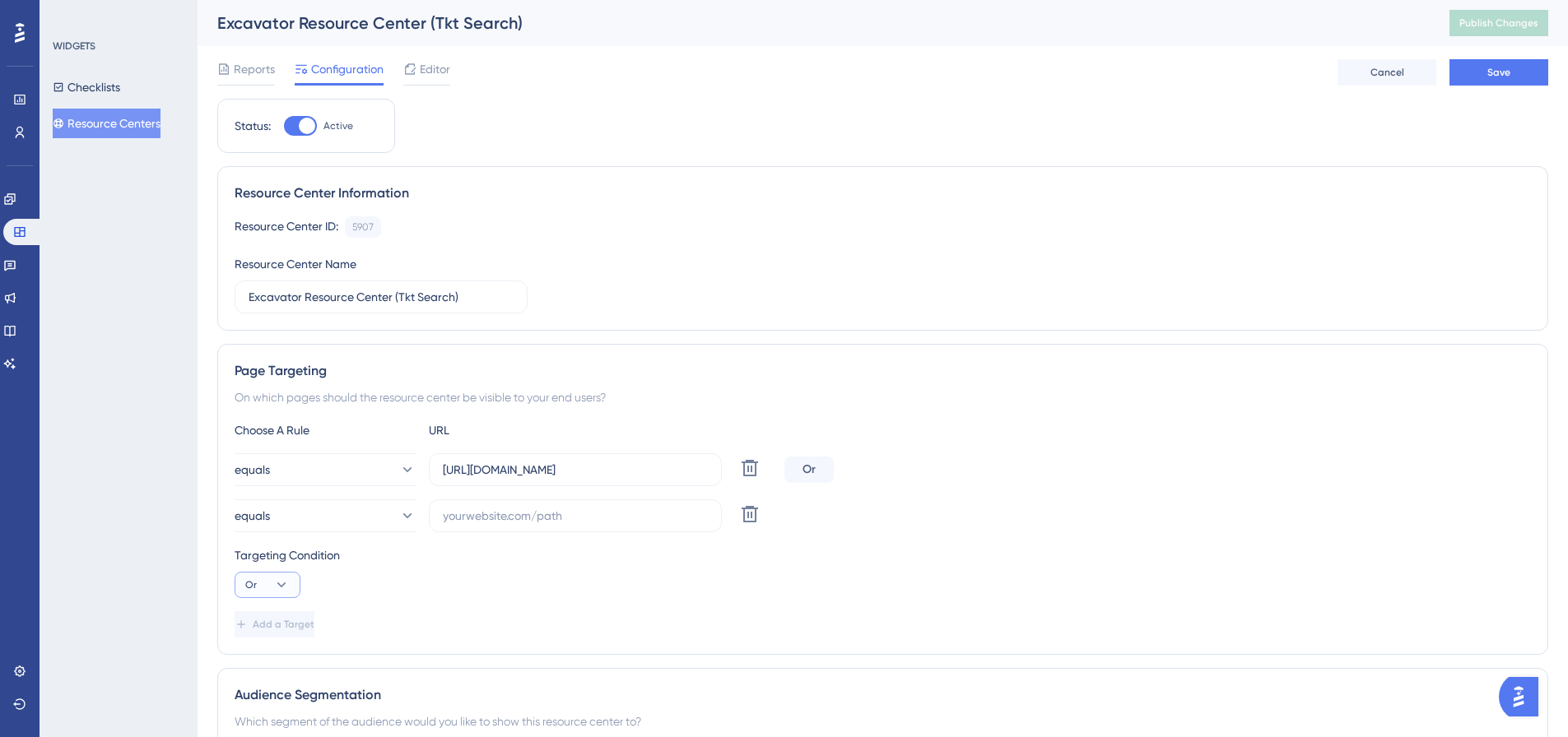
click at [277, 585] on icon at bounding box center [281, 585] width 17 height 17
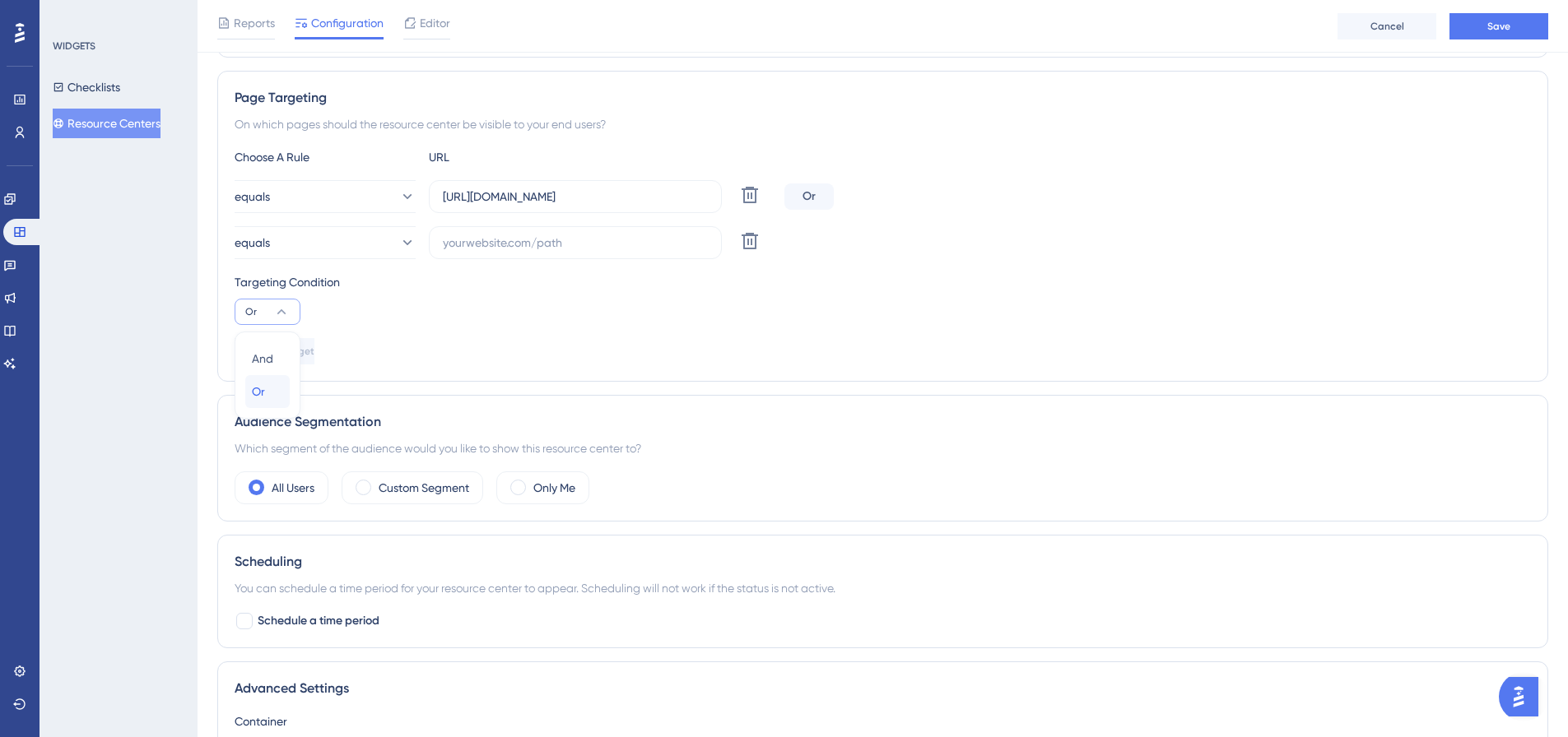
click at [261, 390] on span "Or" at bounding box center [258, 392] width 13 height 20
click at [460, 250] on input "text" at bounding box center [575, 242] width 265 height 18
drag, startPoint x: 436, startPoint y: 194, endPoint x: 774, endPoint y: 196, distance: 338.0
click at [774, 196] on div "equals https://geoappdev.okie811.org/ui/ticket/search/advanced Delete" at bounding box center [506, 197] width 543 height 33
copy div "Delete"
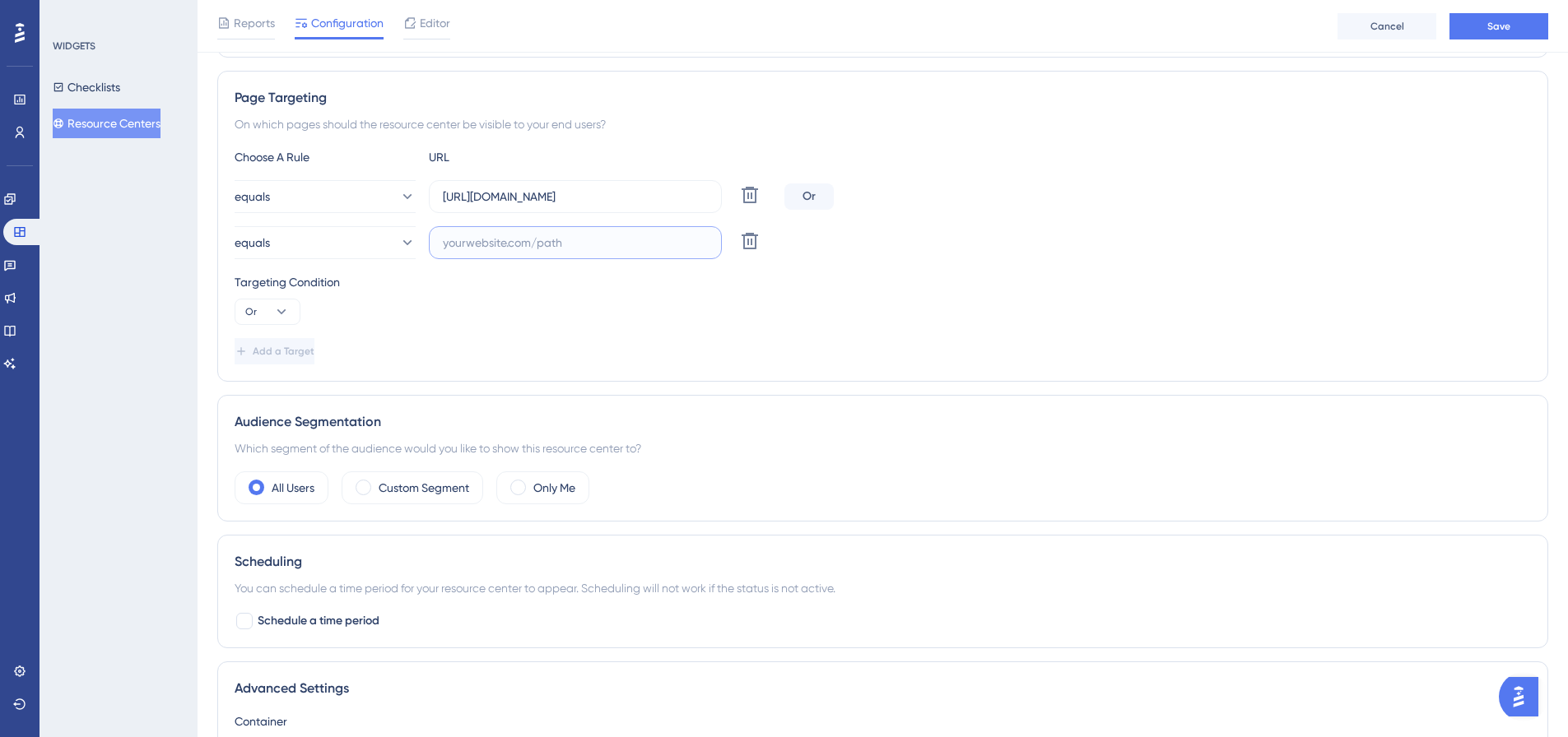
click at [492, 247] on input "text" at bounding box center [575, 242] width 265 height 18
paste input "https://geoappdev.okie811.org/ui/ticket/search/advanced"
click at [548, 240] on input "https://geoappdev.okie811.org/ui/ticket/search/advanced" at bounding box center [575, 242] width 265 height 18
type input "https://geoappv3.okie811.org/ui/ticket/search/advanced"
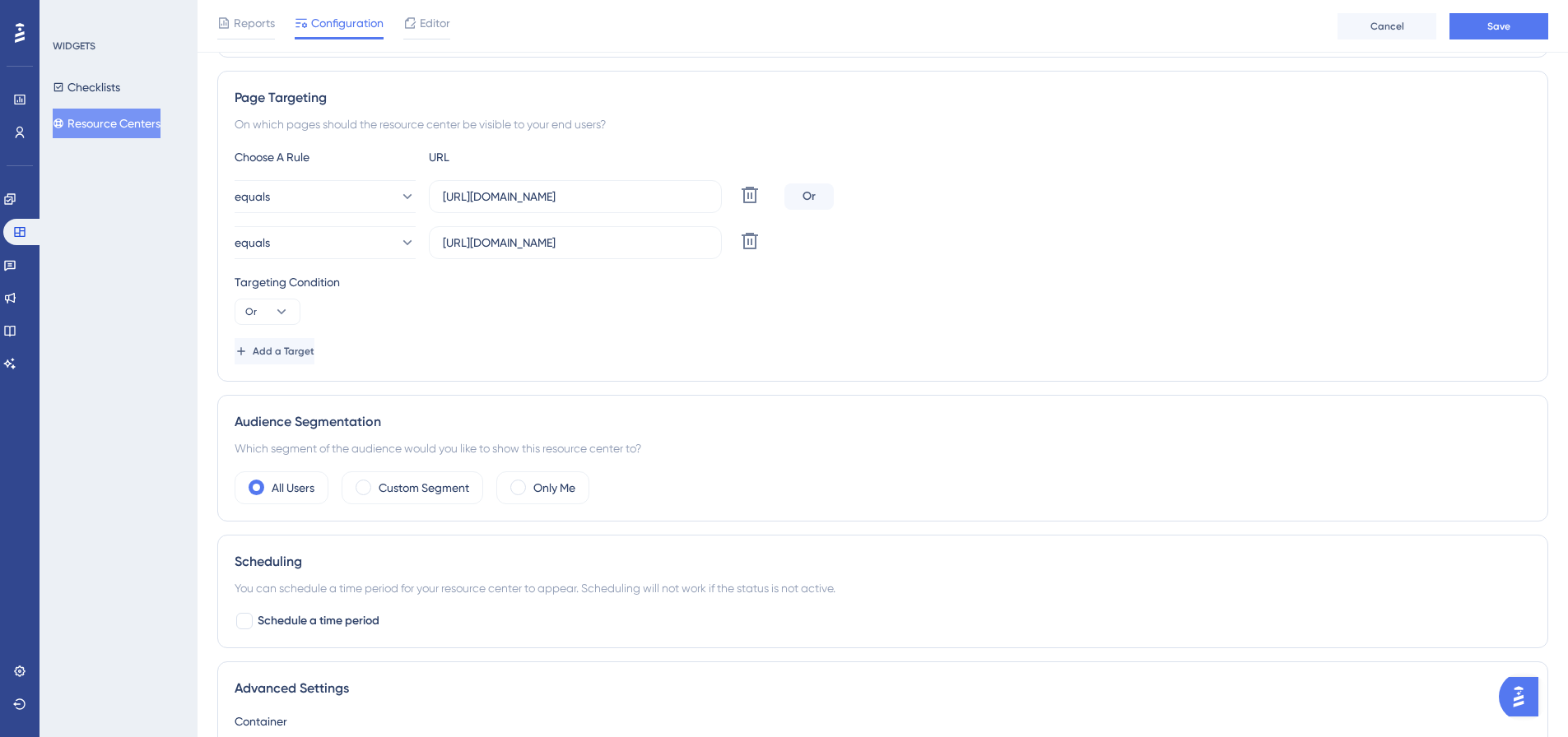
click at [612, 312] on div "Targeting Condition Or" at bounding box center [883, 299] width 1297 height 53
click at [1505, 25] on span "Save" at bounding box center [1498, 26] width 23 height 13
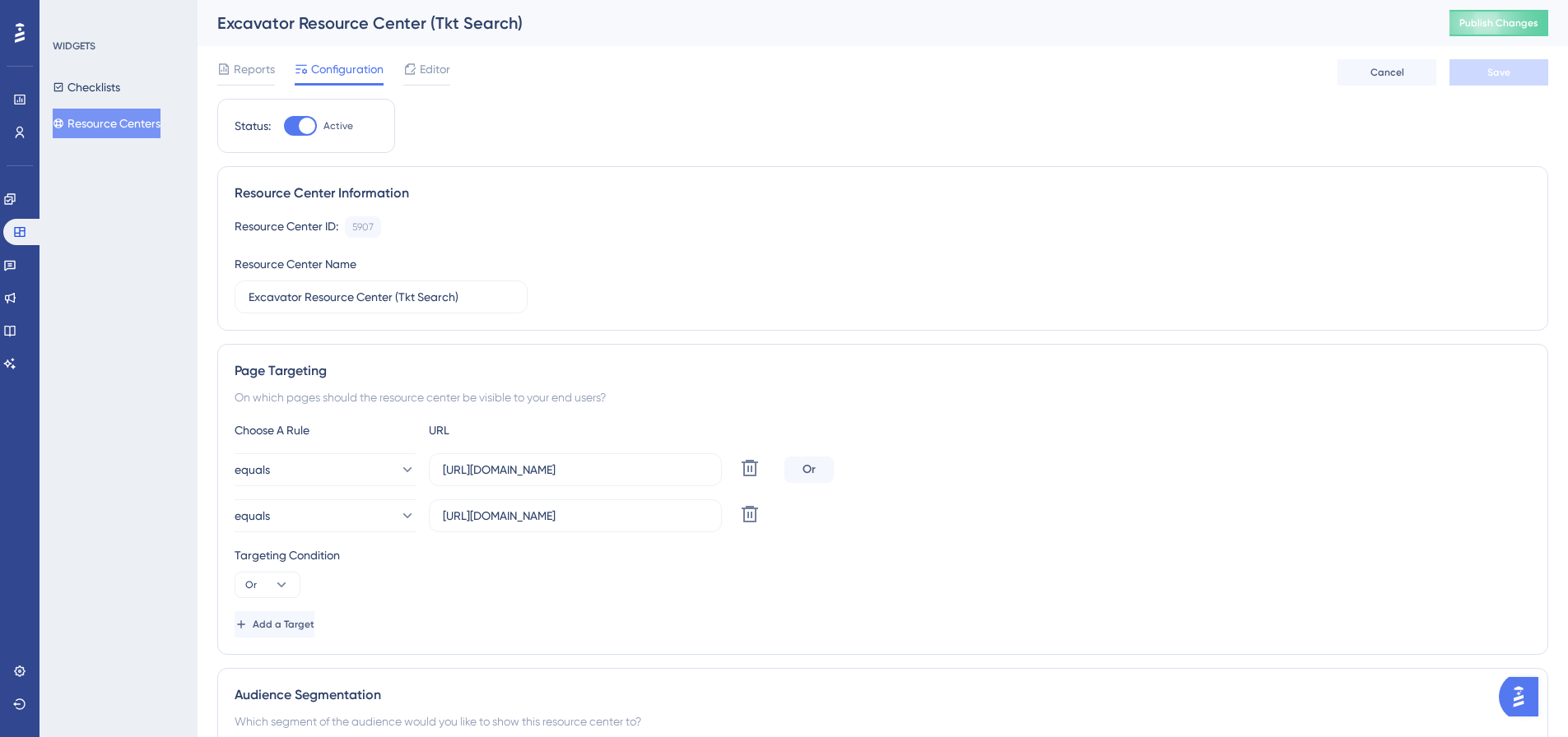
click at [155, 121] on button "Resource Centers" at bounding box center [107, 124] width 108 height 29
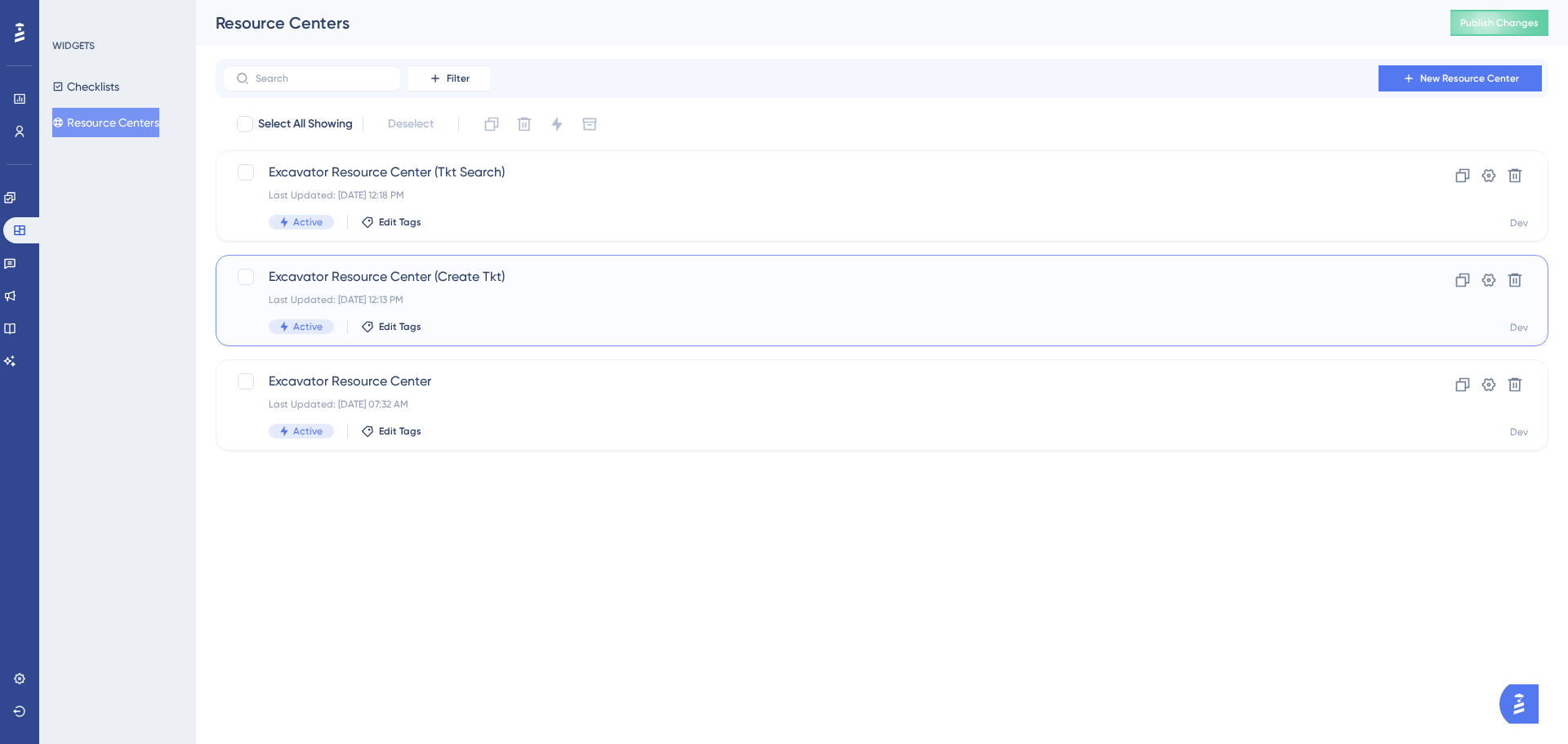
click at [467, 283] on span "Excavator Resource Center (Create Tkt)" at bounding box center [816, 277] width 1096 height 19
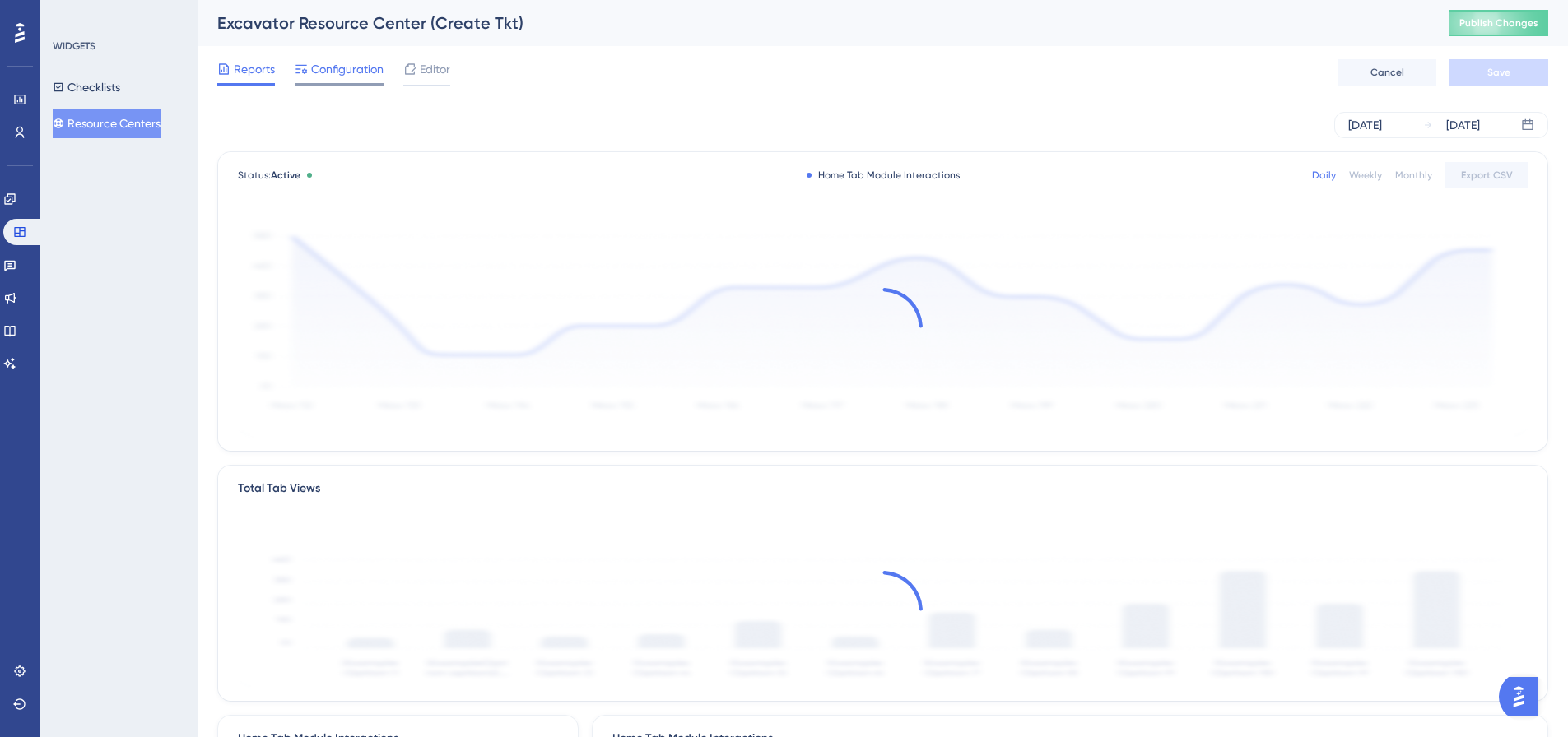
click at [350, 71] on span "Configuration" at bounding box center [348, 69] width 73 height 20
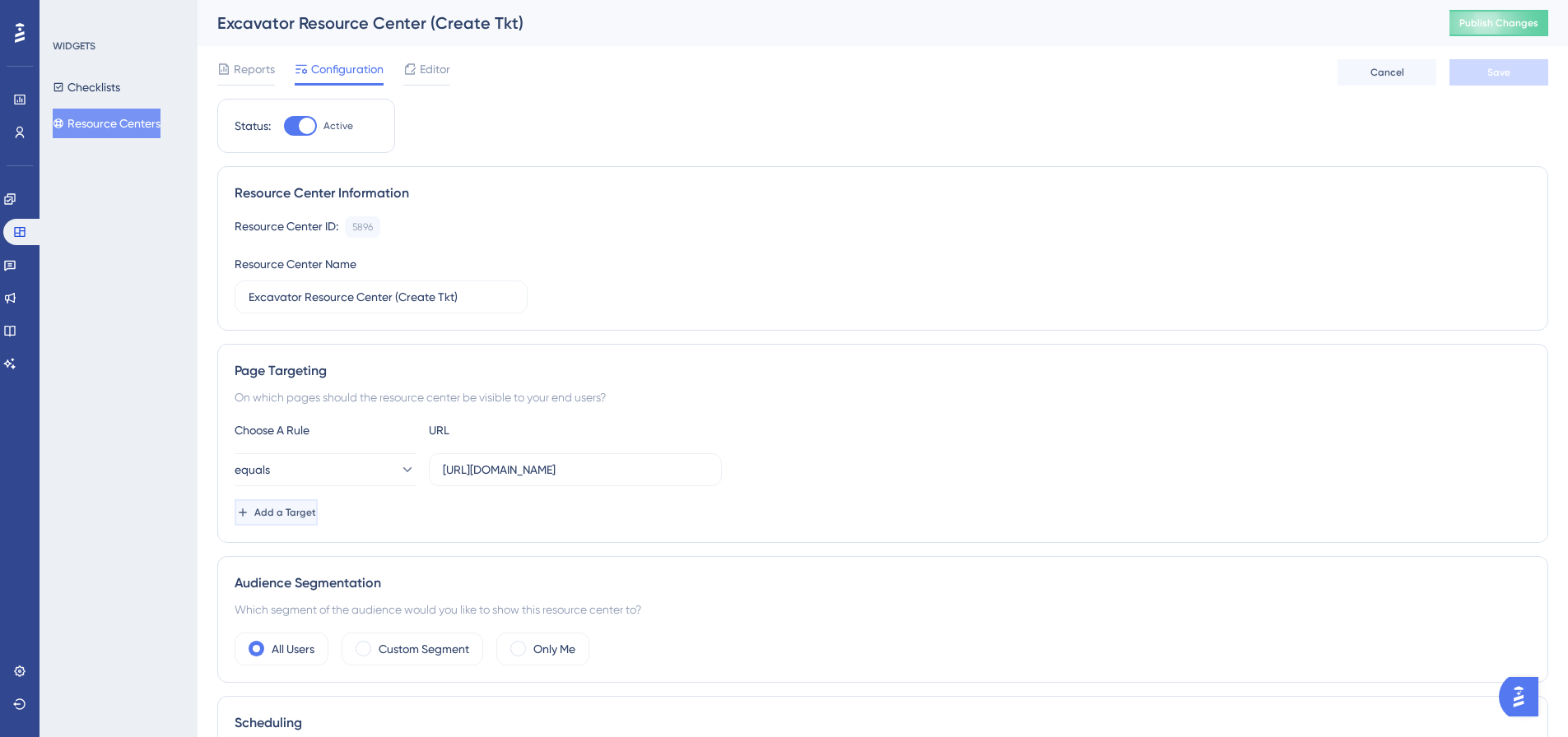
click at [316, 513] on span "Add a Target" at bounding box center [285, 512] width 62 height 13
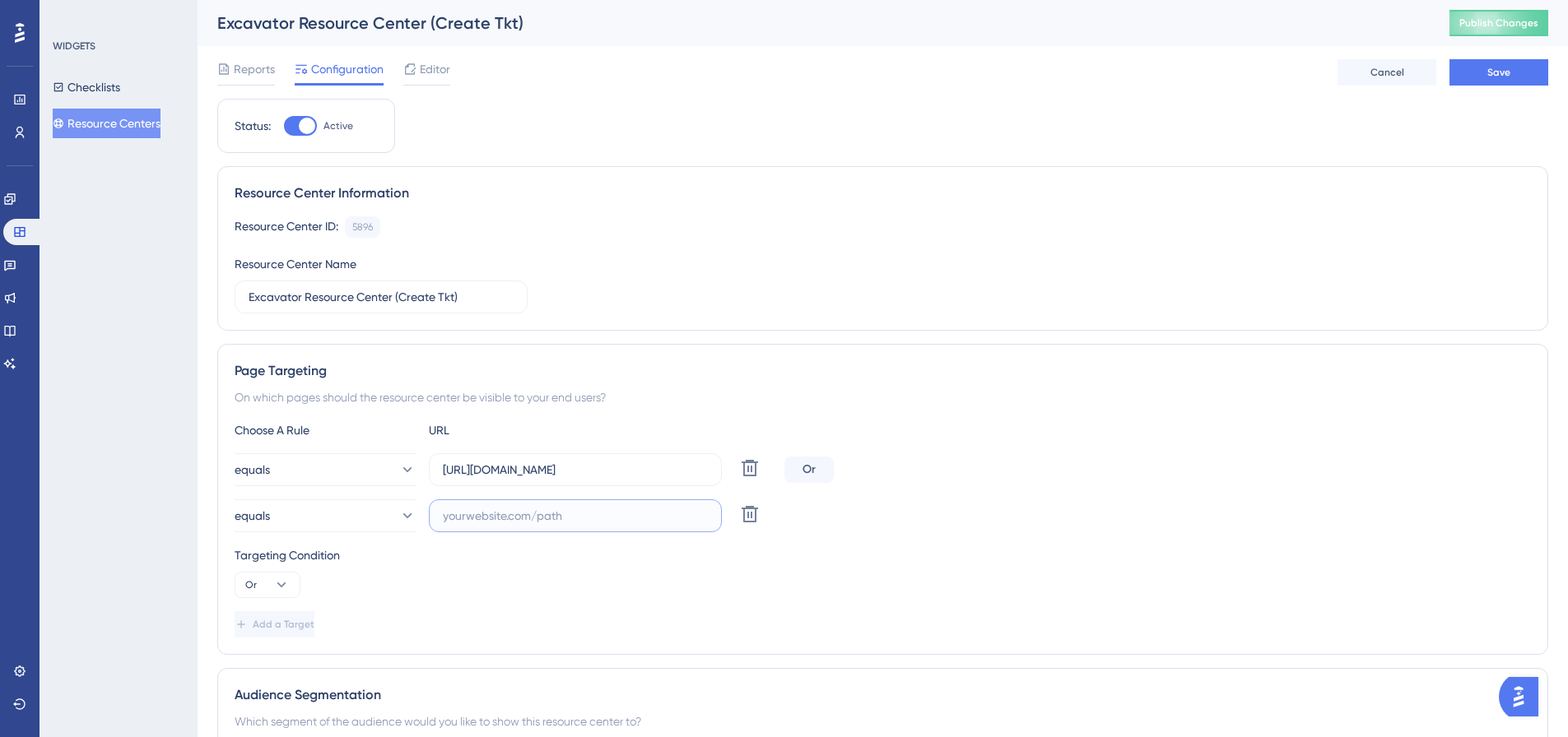
click at [468, 524] on input "text" at bounding box center [575, 516] width 265 height 18
paste input "https://geoappdev.okie811.org/ui/ticket/search/advanced"
click at [484, 518] on input "https://geoappdev.okie811.org/ui/ticket/search/advanced" at bounding box center [575, 516] width 265 height 18
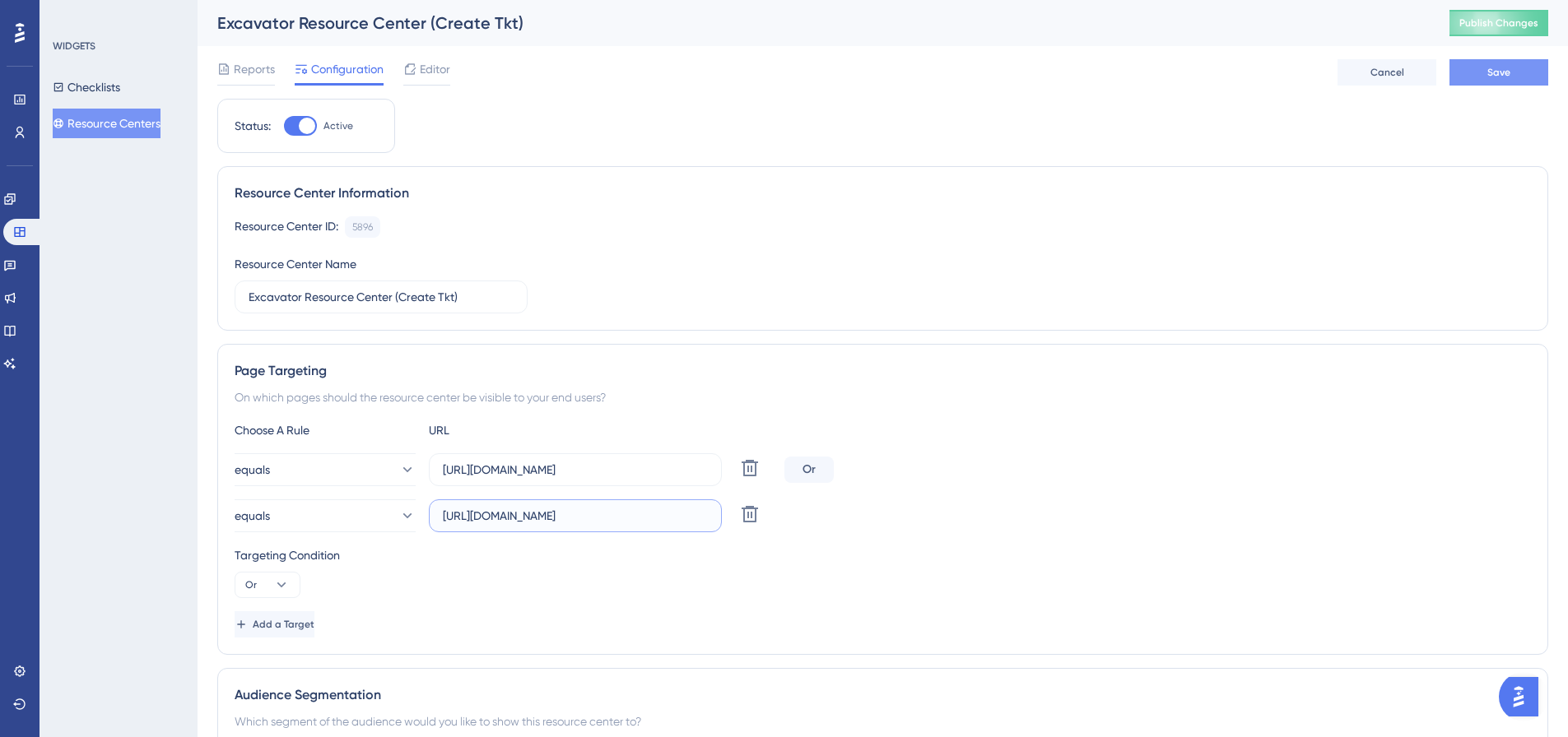
type input "https://geoappv3.okie811.org/ui/ticket/search/advanced"
click at [1496, 68] on span "Save" at bounding box center [1498, 72] width 23 height 13
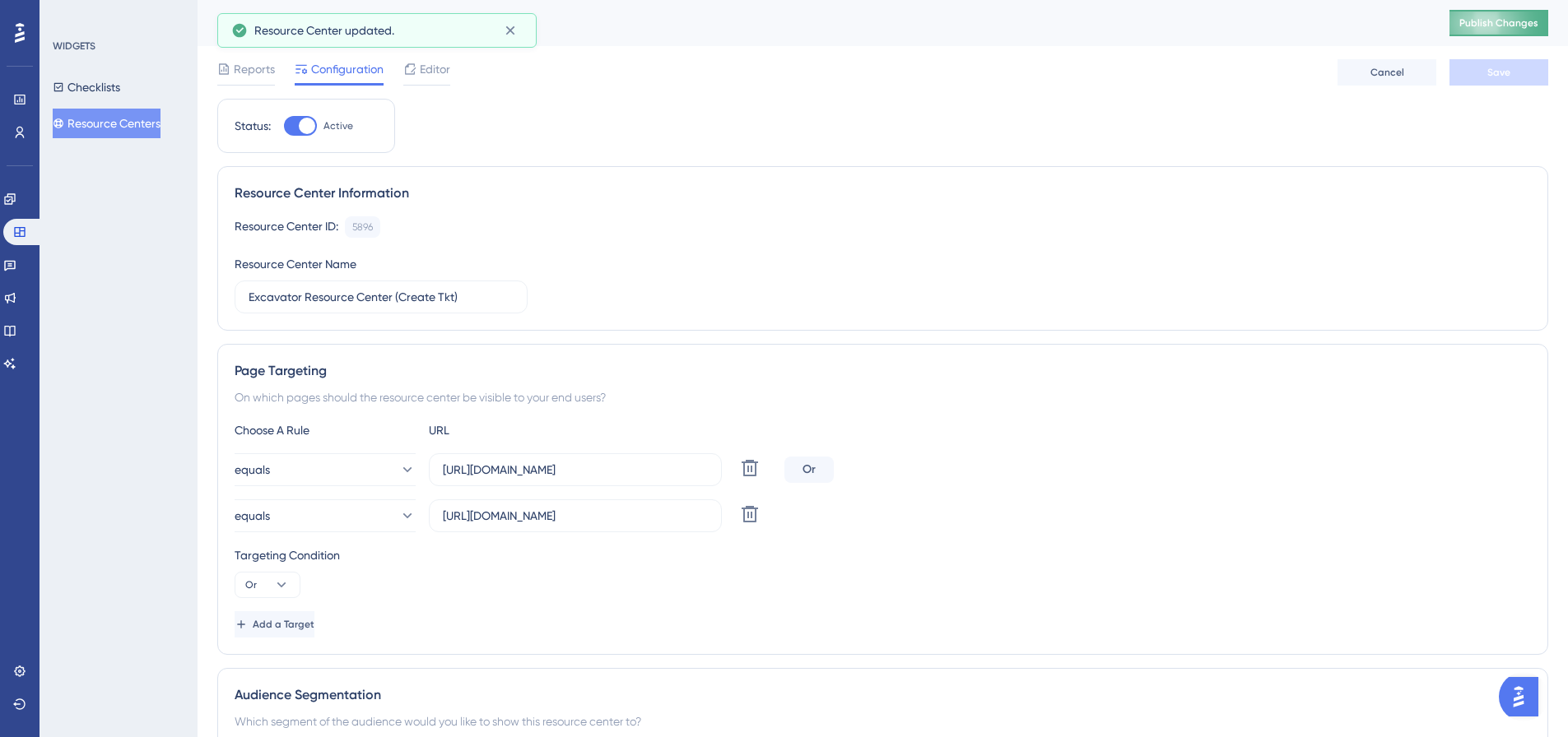
click at [1499, 28] on span "Publish Changes" at bounding box center [1499, 23] width 79 height 13
click at [133, 125] on button "Resource Centers" at bounding box center [107, 124] width 108 height 29
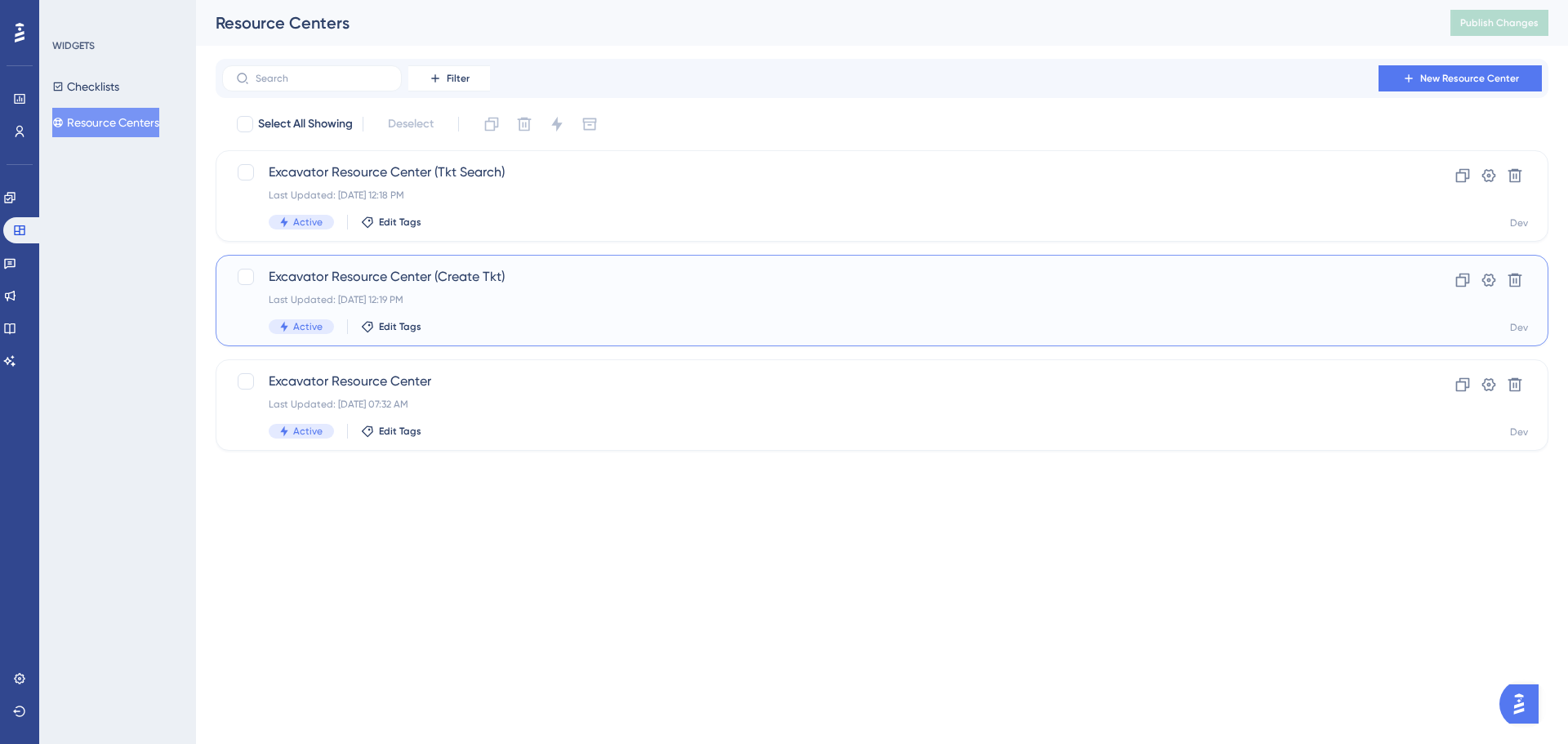
click at [457, 277] on span "Excavator Resource Center (Create Tkt)" at bounding box center [816, 277] width 1096 height 19
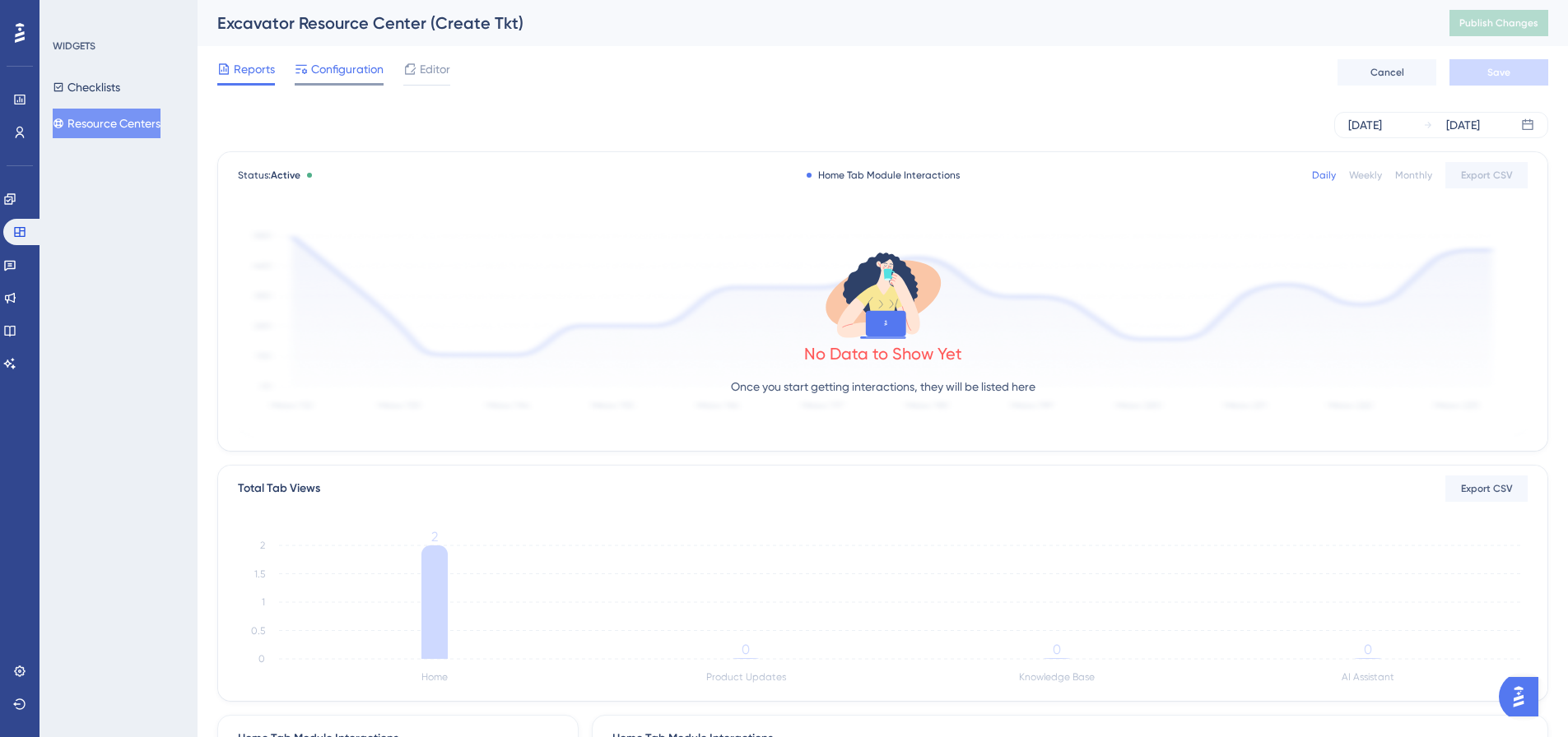
click at [327, 65] on span "Configuration" at bounding box center [348, 69] width 73 height 20
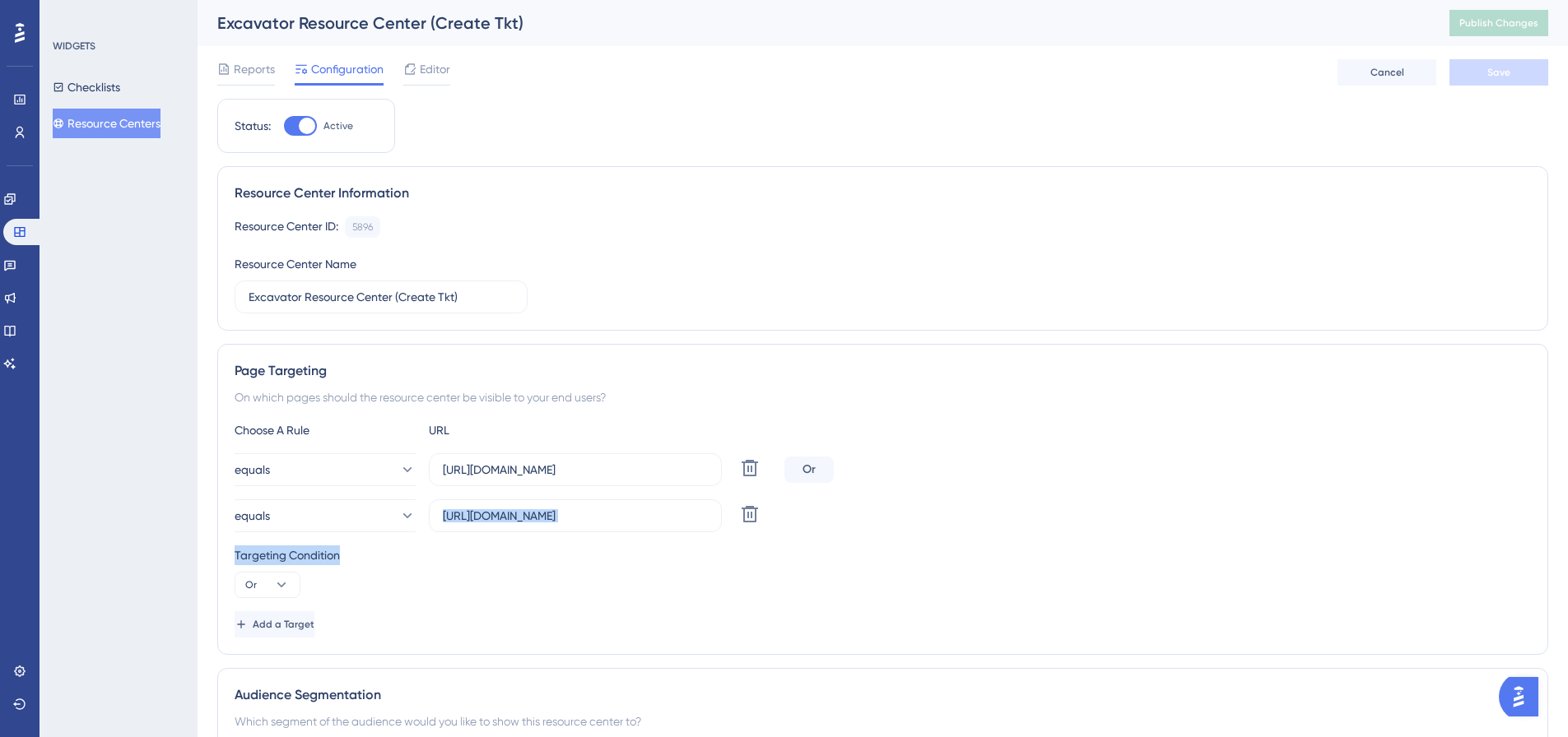
drag, startPoint x: 437, startPoint y: 510, endPoint x: 1033, endPoint y: 570, distance: 599.0
click at [1033, 570] on div "Choose A Rule URL equals https://geoappdev.okie811.org/ui/ticket/add Delete Or …" at bounding box center [883, 528] width 1297 height 217
click at [598, 573] on div "Targeting Condition Or" at bounding box center [883, 572] width 1297 height 53
drag, startPoint x: 441, startPoint y: 510, endPoint x: 699, endPoint y: 515, distance: 258.0
click at [699, 515] on label "https://geoappv3.okie811.org/ui/ticket/search/advanced" at bounding box center [575, 516] width 293 height 33
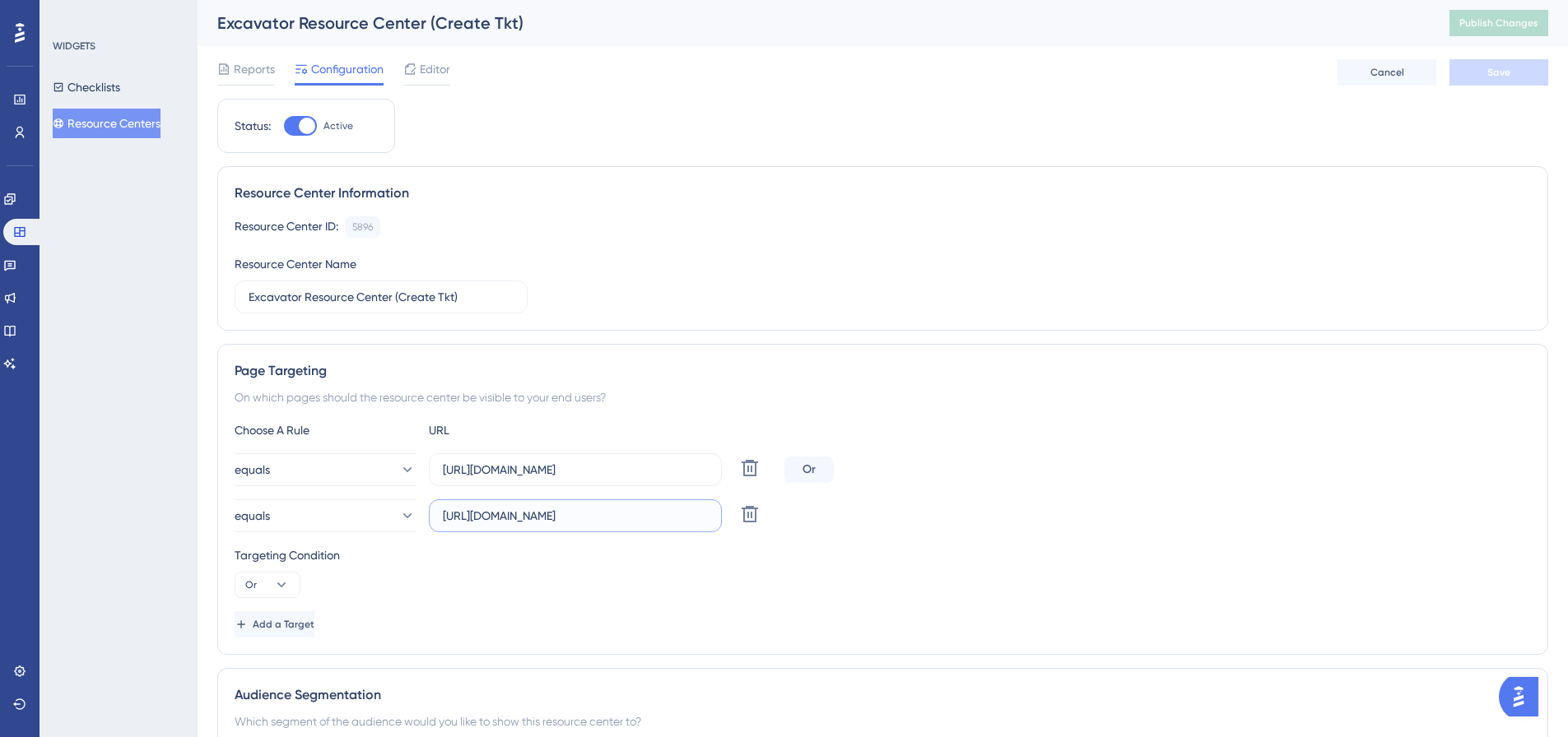
click at [699, 515] on input "https://geoappv3.okie811.org/ui/ticket/search/advanced" at bounding box center [575, 516] width 265 height 18
drag, startPoint x: 707, startPoint y: 514, endPoint x: 420, endPoint y: 512, distance: 287.0
click at [420, 512] on div "equals https://geoappv3.okie811.org/ui/ticket/search/advanced Delete" at bounding box center [506, 516] width 543 height 33
drag, startPoint x: 683, startPoint y: 464, endPoint x: 427, endPoint y: 471, distance: 256.1
click at [427, 471] on div "equals https://geoappdev.okie811.org/ui/ticket/add Delete" at bounding box center [506, 470] width 543 height 33
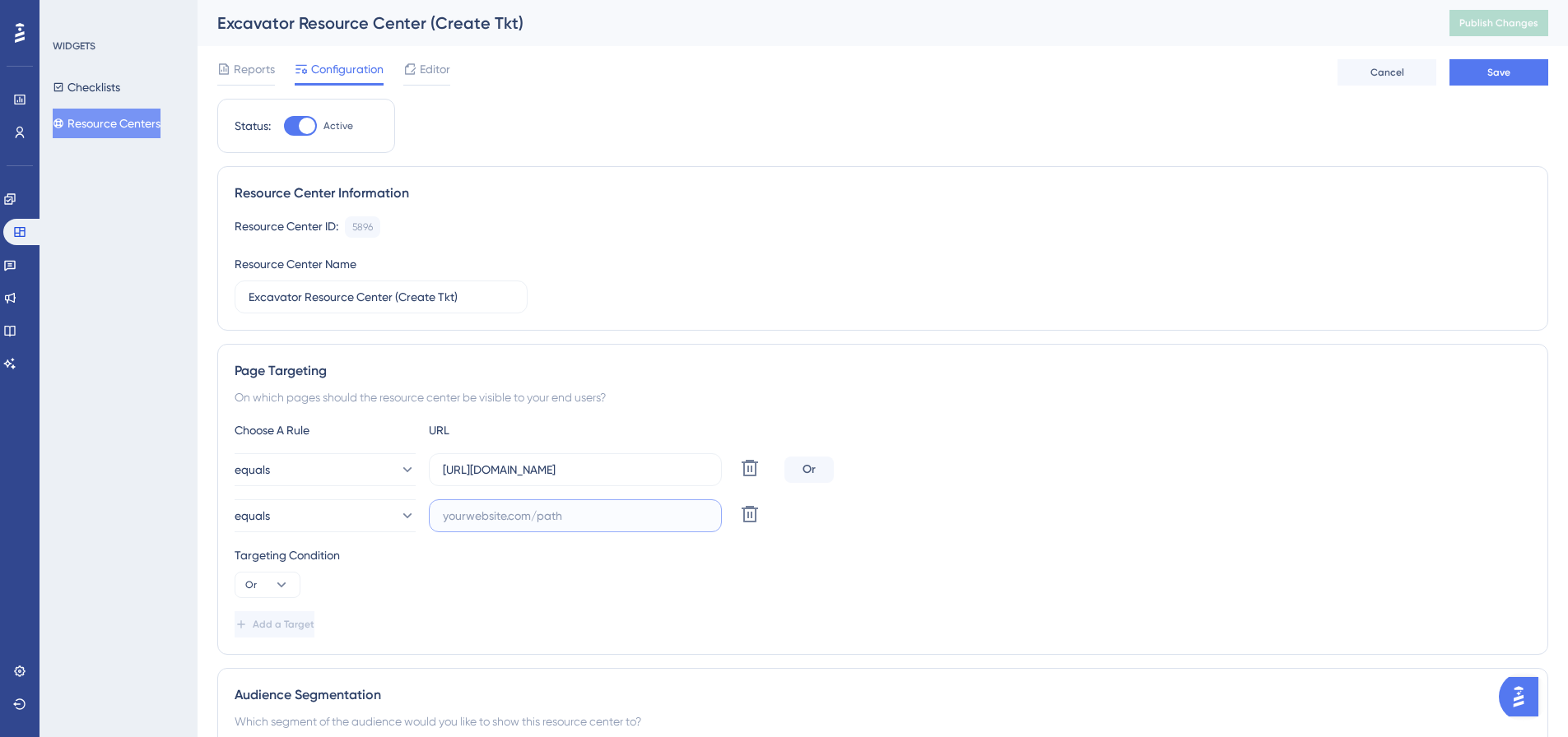
click at [488, 522] on input "text" at bounding box center [575, 516] width 265 height 18
paste input "https://geoappdev.okie811.org/ui/ticket/add"
click at [535, 508] on input "https://geoappdev.okie811.org/ui/ticket/add" at bounding box center [575, 516] width 265 height 18
type input "https://geoappv3.okie811.org/ui/ticket/add"
click at [959, 507] on div "equals https://geoappv3.okie811.org/ui/ticket/add Delete" at bounding box center [883, 516] width 1297 height 33
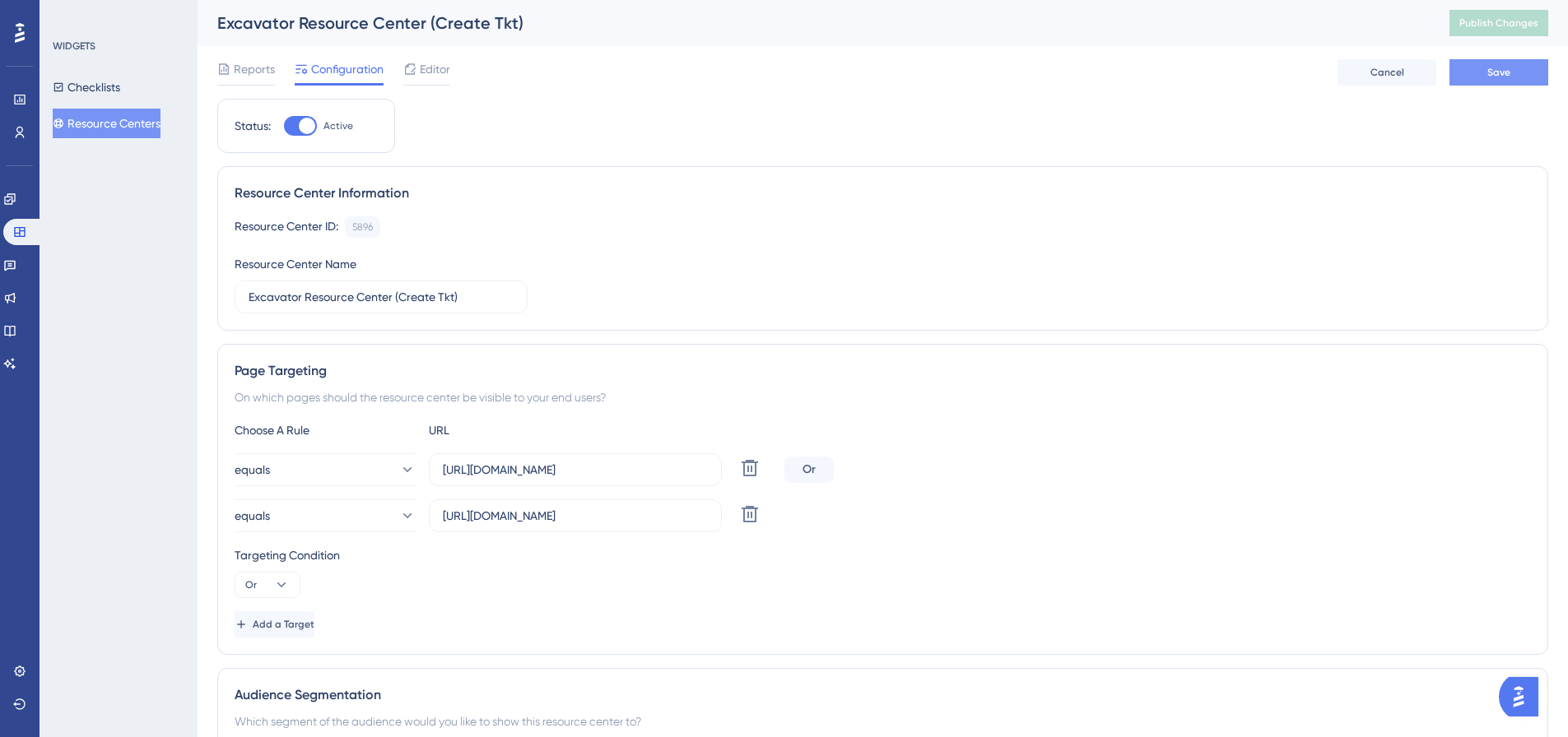
click at [1480, 75] on button "Save" at bounding box center [1499, 72] width 99 height 26
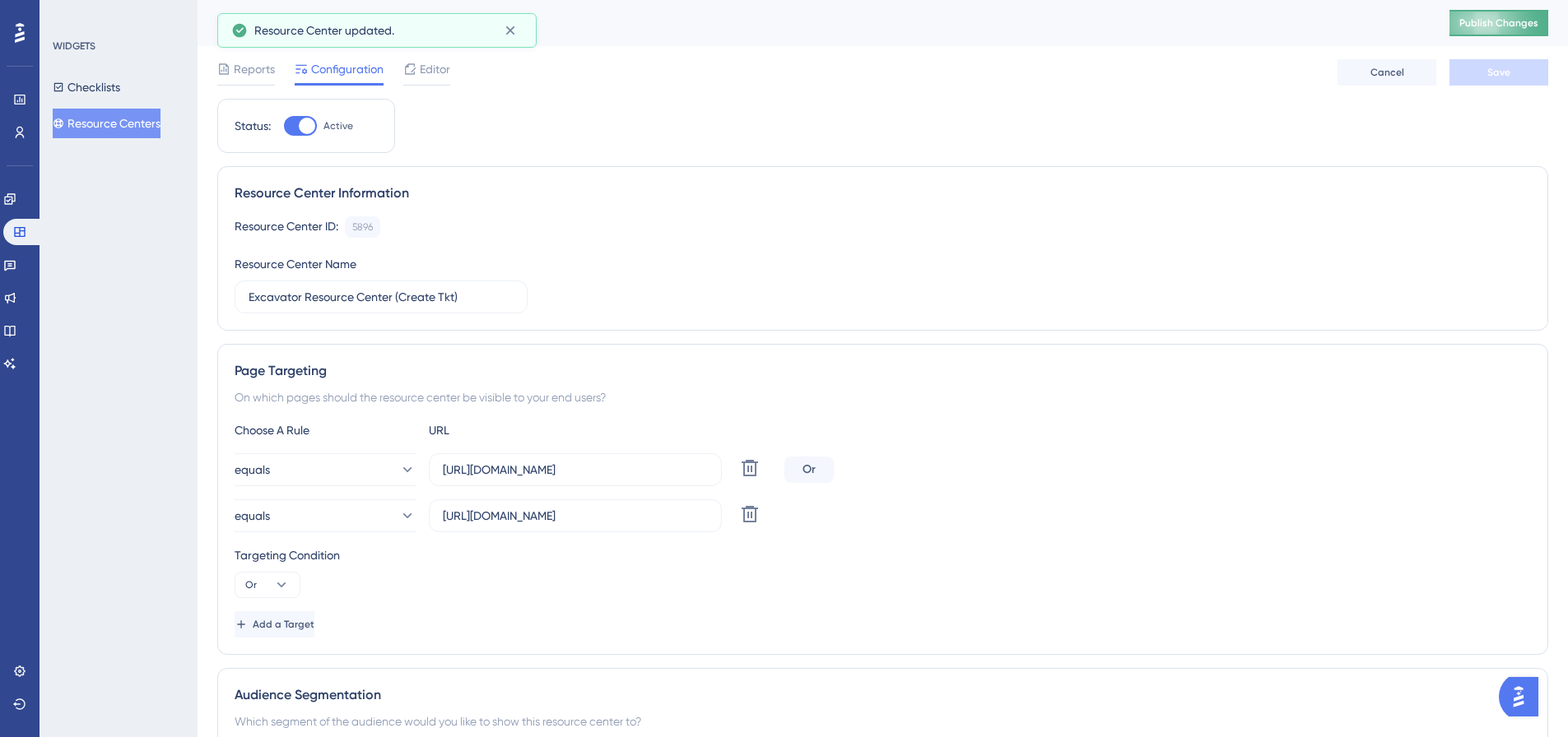
click at [1497, 29] on button "Publish Changes" at bounding box center [1499, 23] width 99 height 26
click at [116, 120] on button "Resource Centers" at bounding box center [107, 124] width 108 height 29
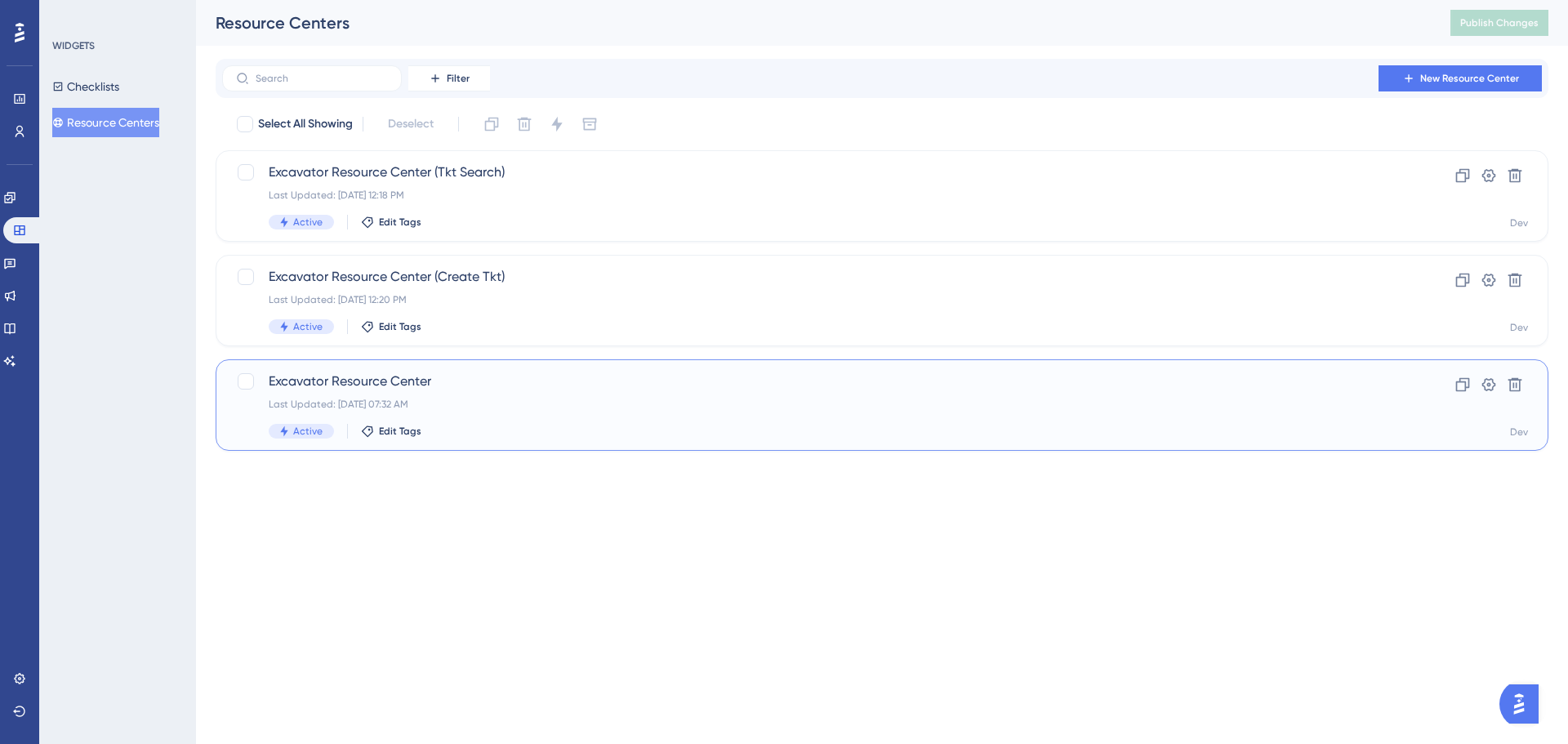
click at [465, 377] on span "Excavator Resource Center" at bounding box center [816, 382] width 1096 height 19
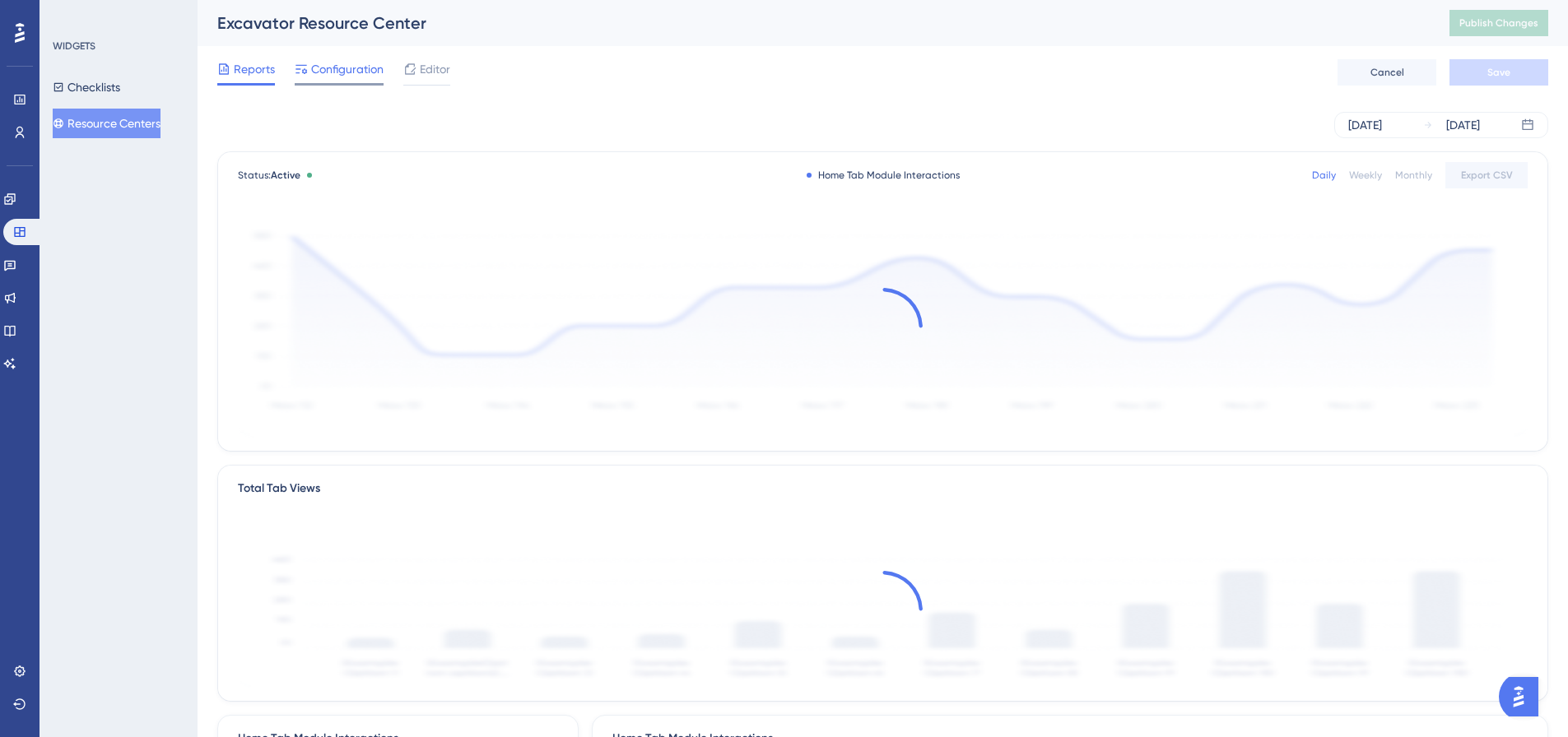
click at [342, 67] on span "Configuration" at bounding box center [348, 69] width 73 height 20
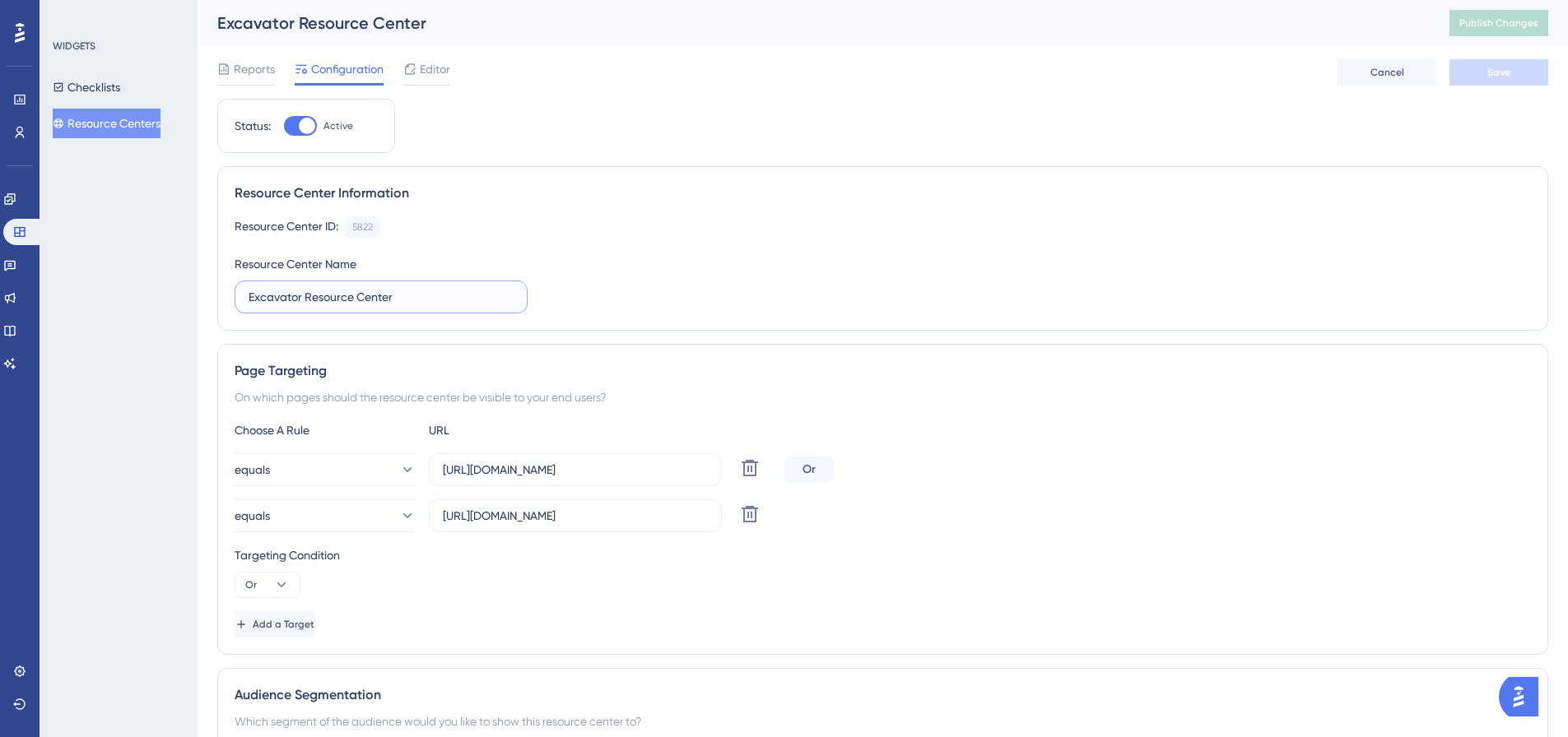
click at [425, 303] on input "Excavator Resource Center" at bounding box center [381, 296] width 265 height 18
type input "Excavator Resource Center (Dash)"
click at [1503, 78] on span "Save" at bounding box center [1498, 72] width 23 height 13
click at [1494, 23] on span "Publish Changes" at bounding box center [1499, 23] width 79 height 13
click at [109, 129] on button "Resource Centers" at bounding box center [107, 124] width 108 height 29
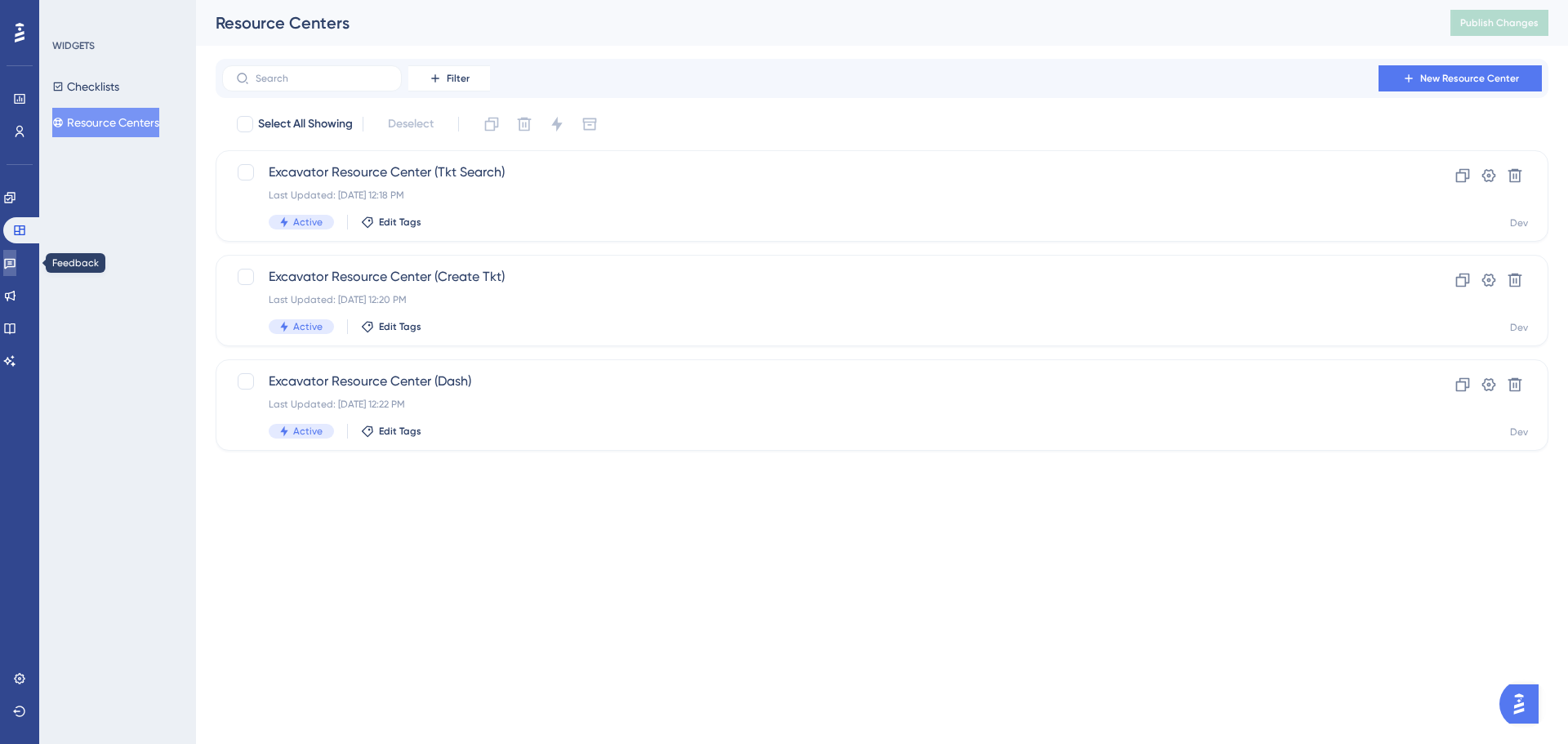
click at [17, 272] on link at bounding box center [9, 263] width 13 height 26
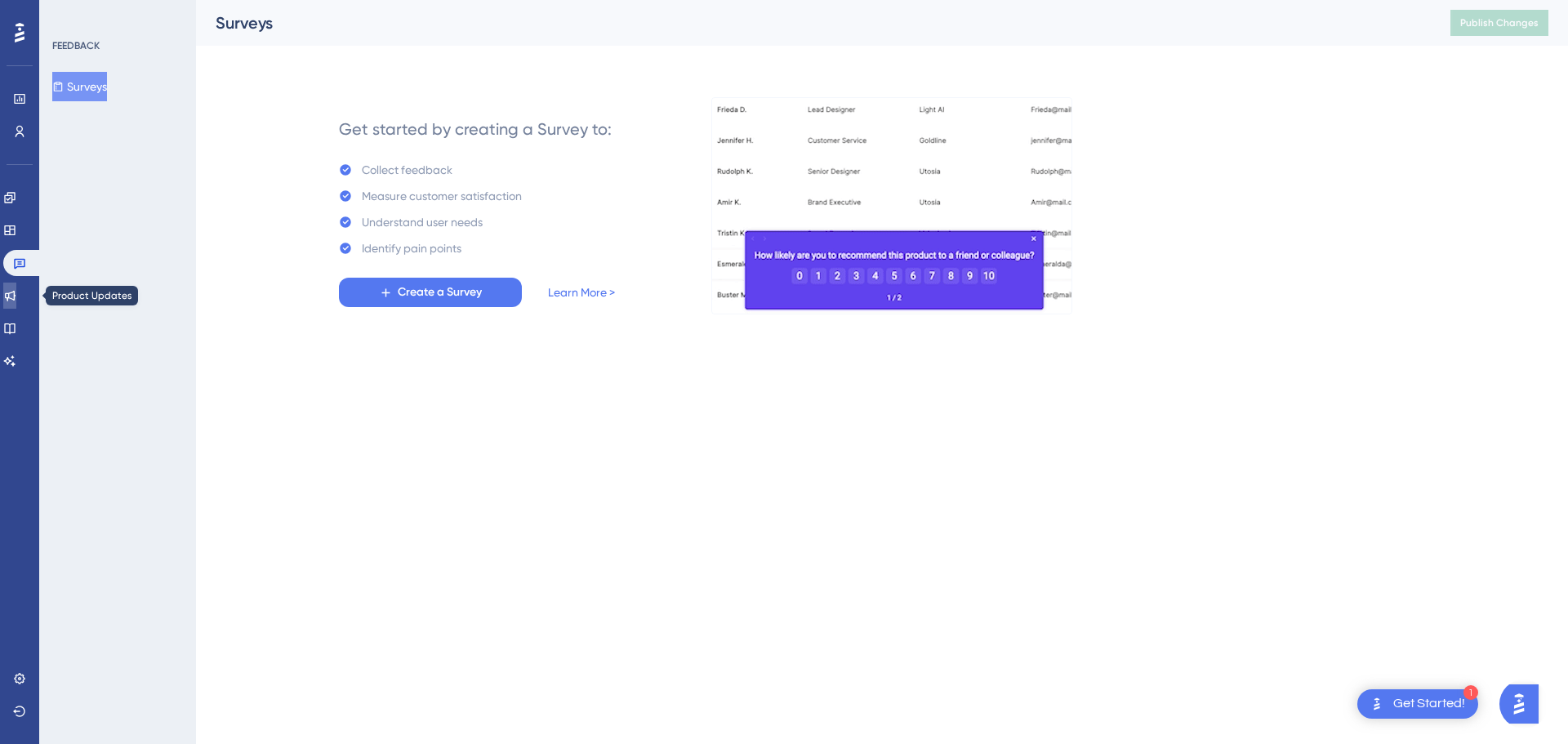
click at [17, 305] on link at bounding box center [9, 295] width 13 height 26
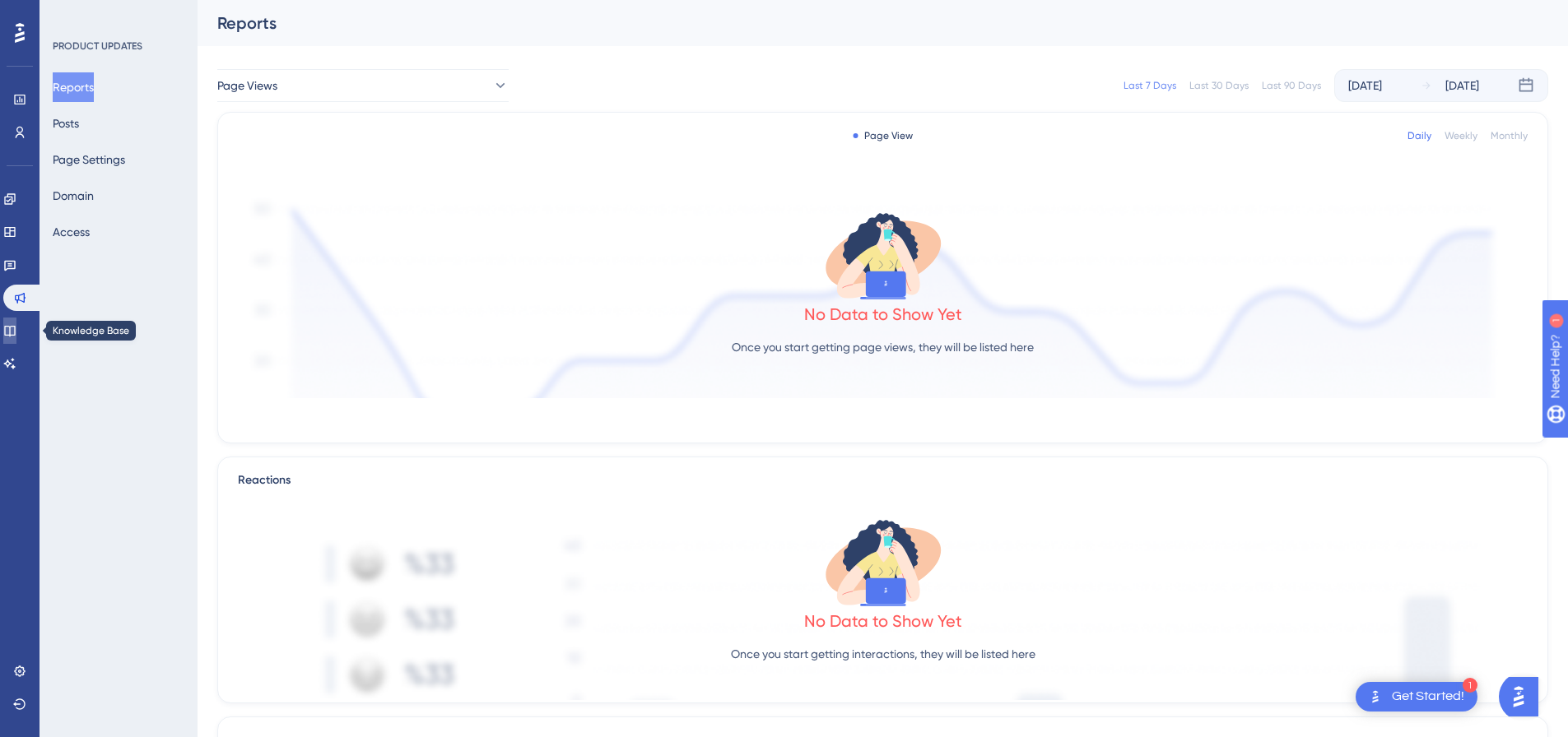
click at [17, 337] on icon at bounding box center [9, 330] width 13 height 13
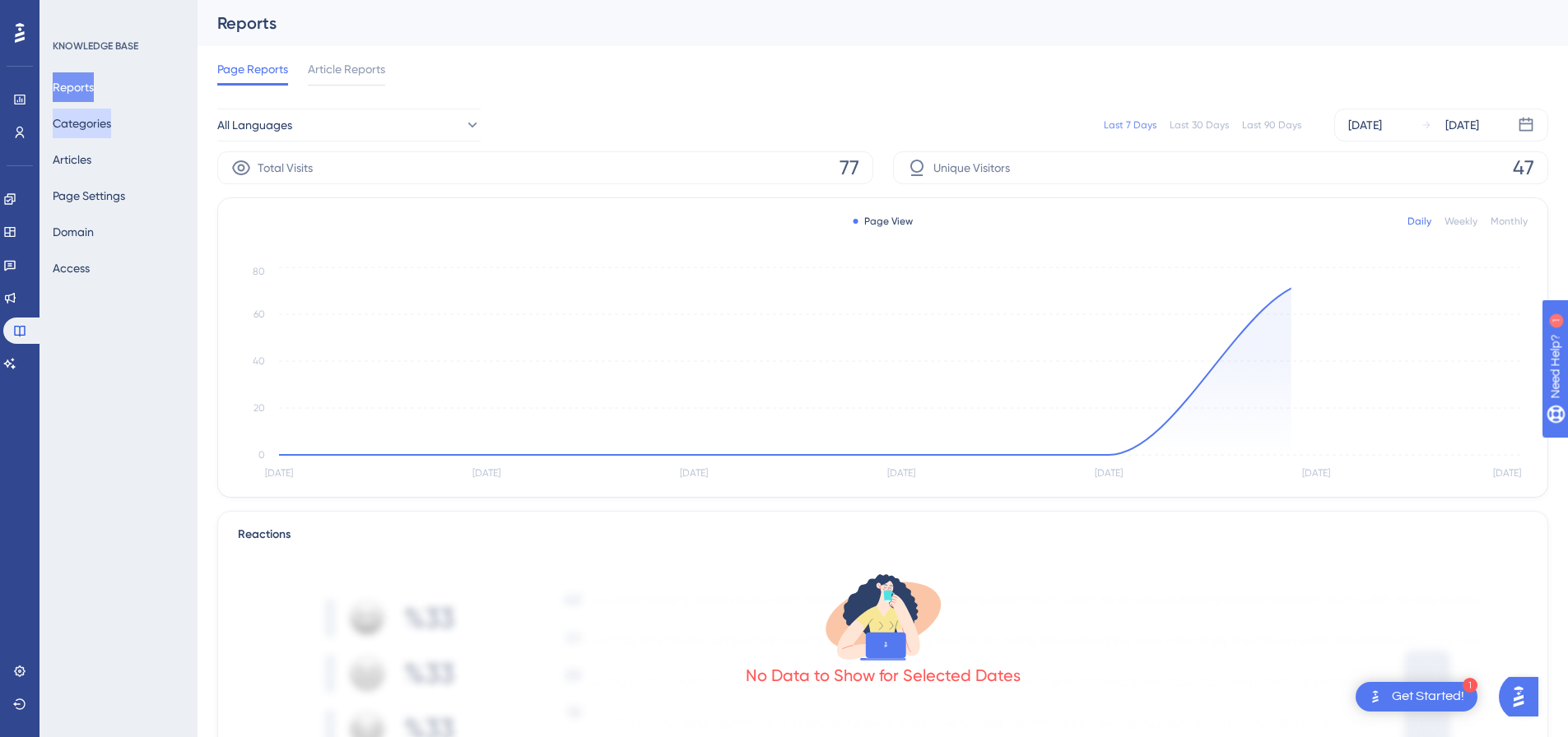
click at [81, 132] on button "Categories" at bounding box center [82, 124] width 59 height 29
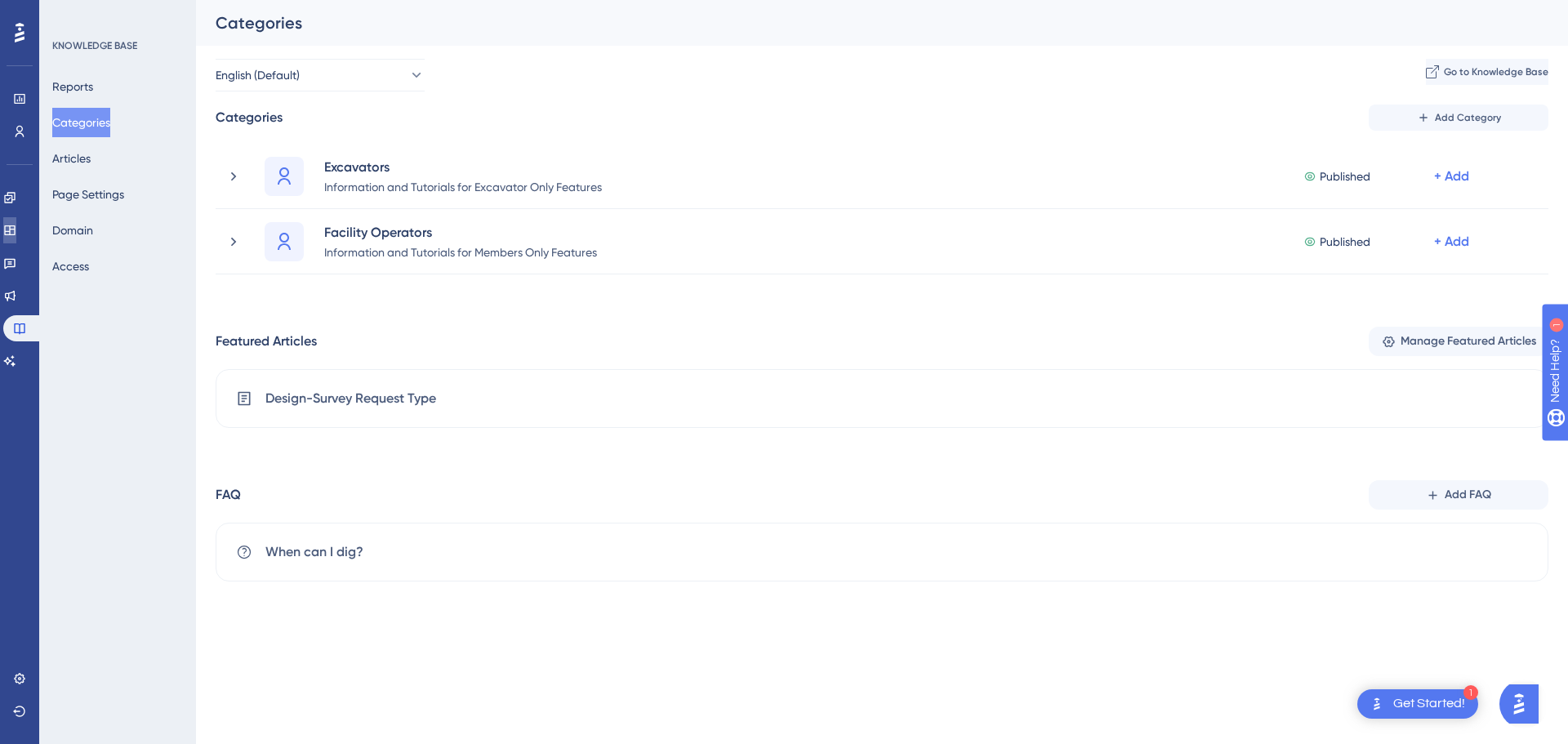
click at [17, 224] on icon at bounding box center [9, 230] width 13 height 13
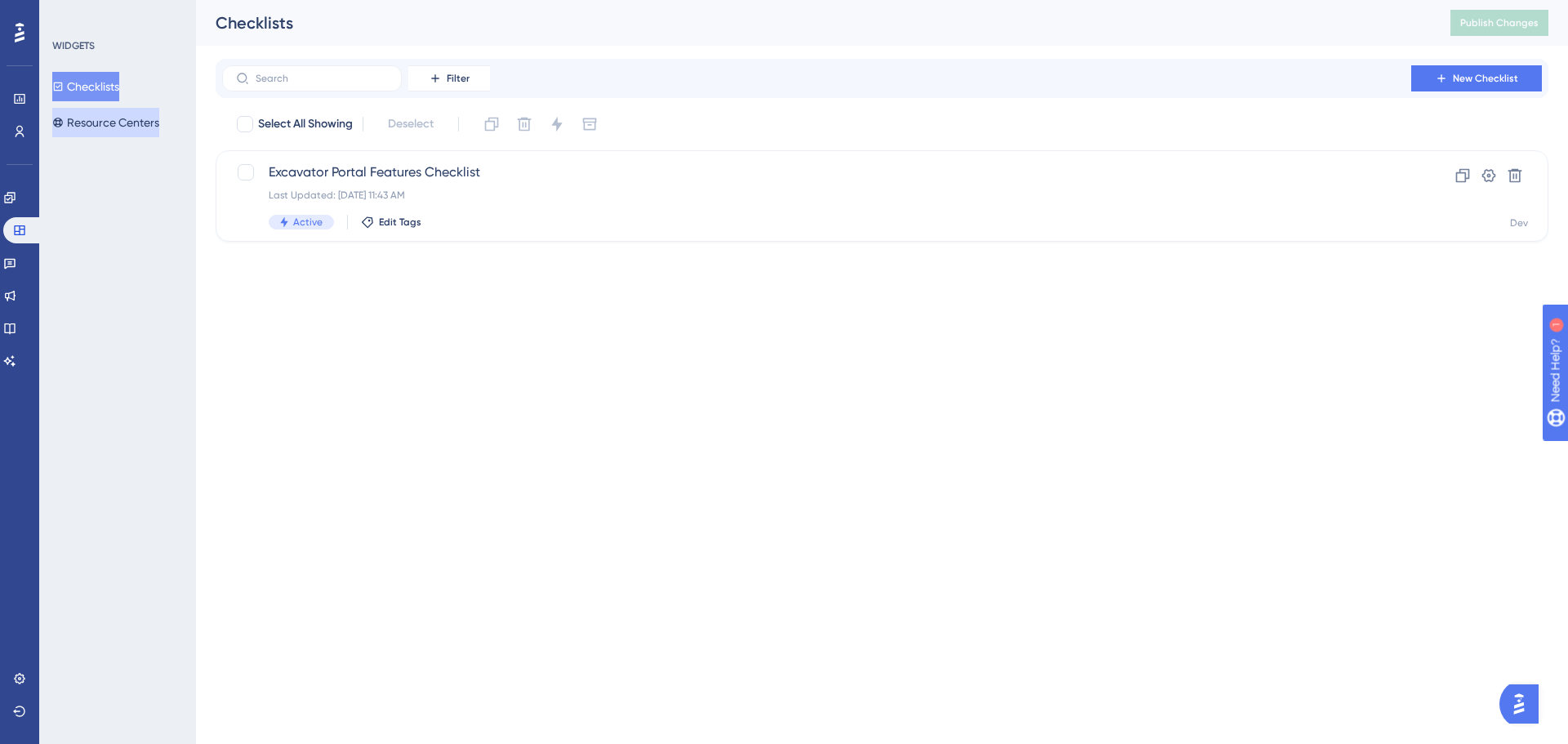
click at [91, 124] on button "Resource Centers" at bounding box center [106, 123] width 107 height 29
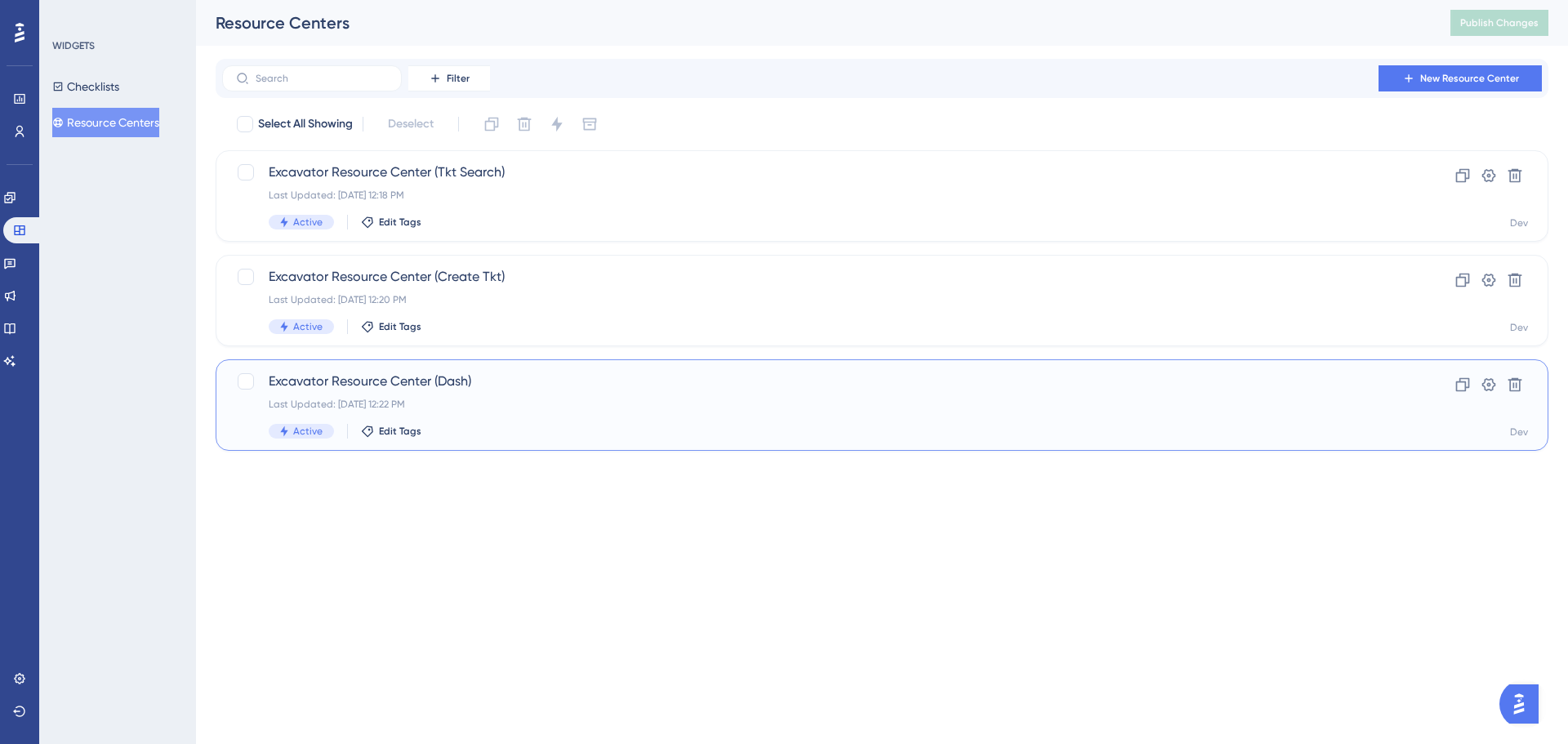
click at [454, 389] on span "Excavator Resource Center (Dash)" at bounding box center [816, 382] width 1096 height 19
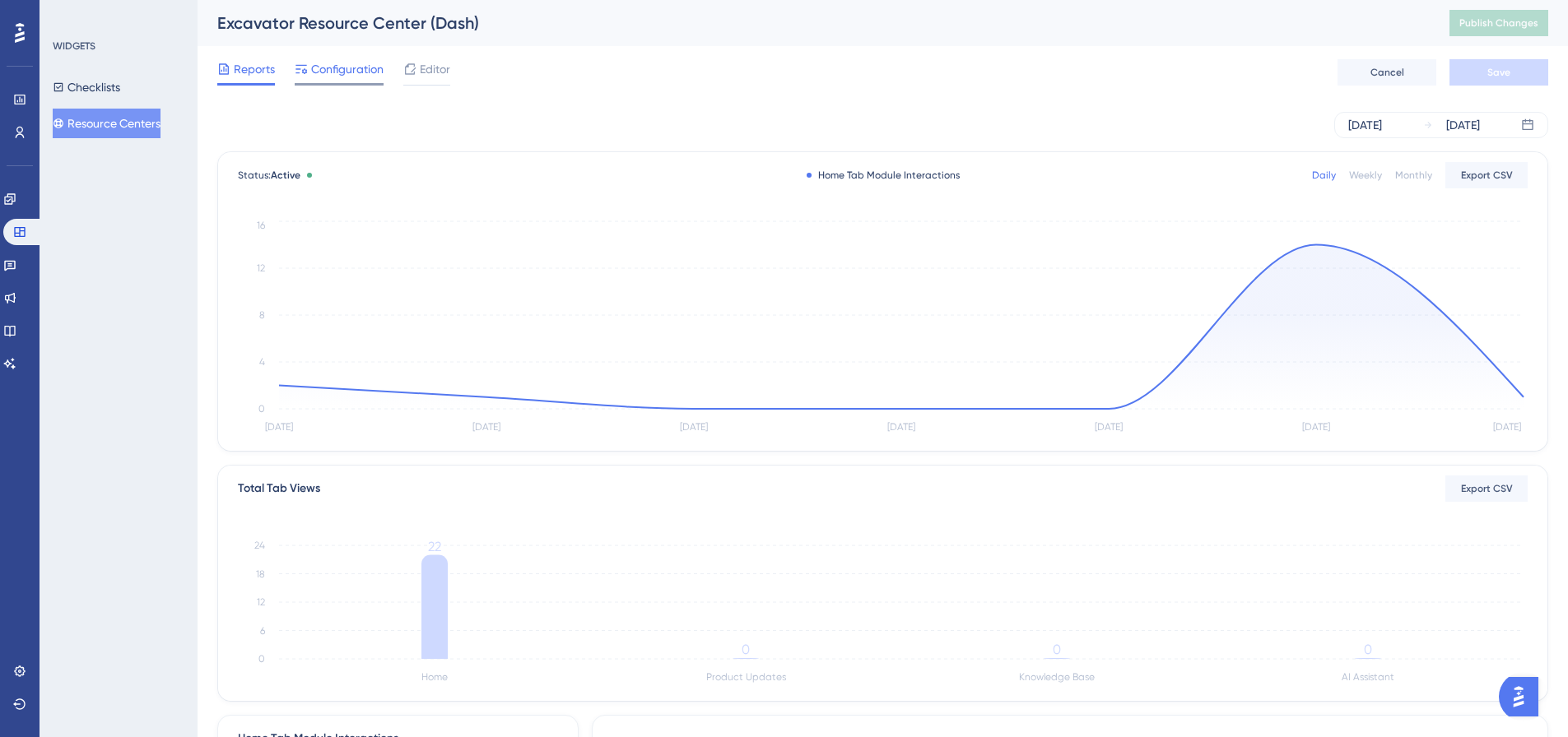
click at [343, 72] on span "Configuration" at bounding box center [348, 69] width 73 height 20
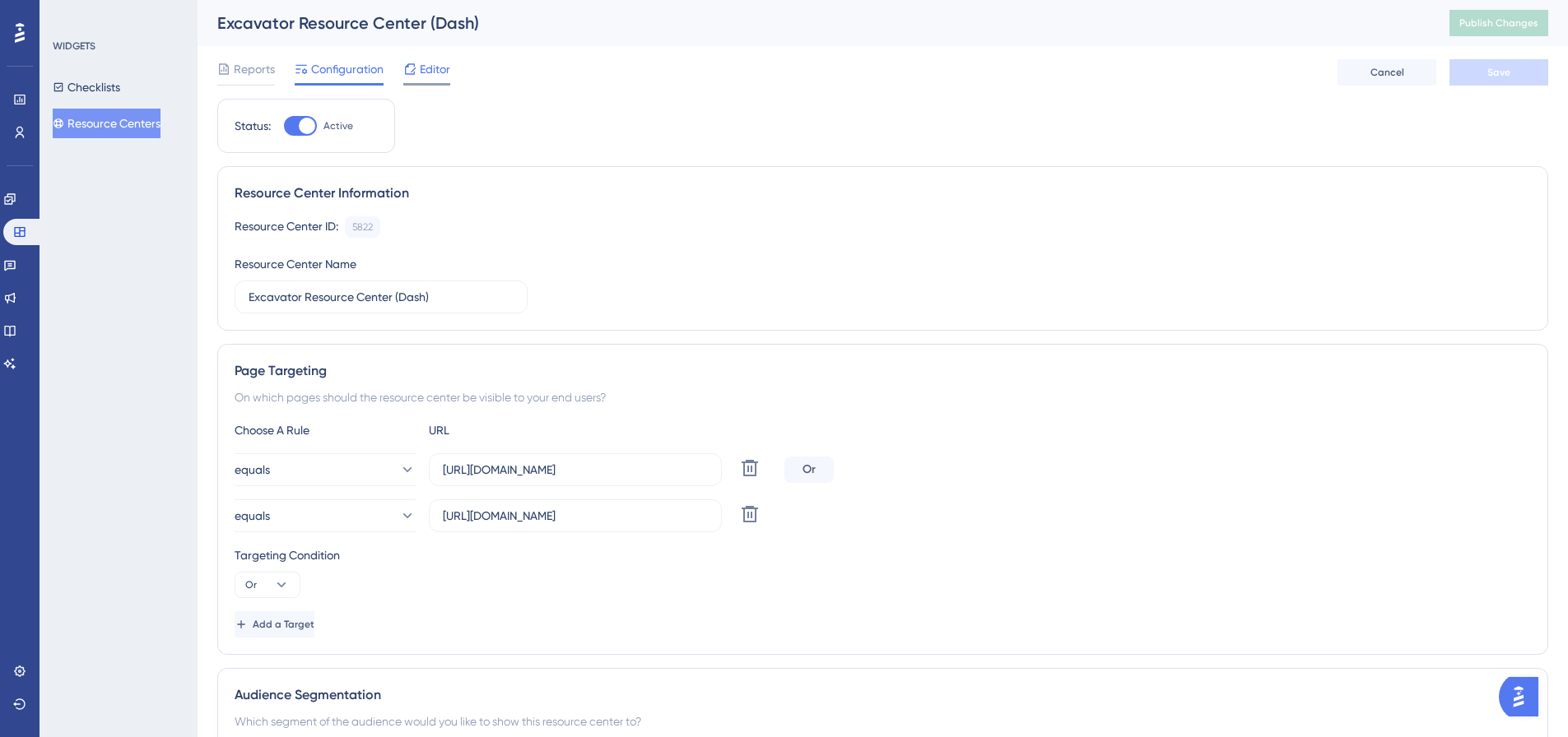
click at [419, 68] on div "Editor" at bounding box center [427, 69] width 47 height 20
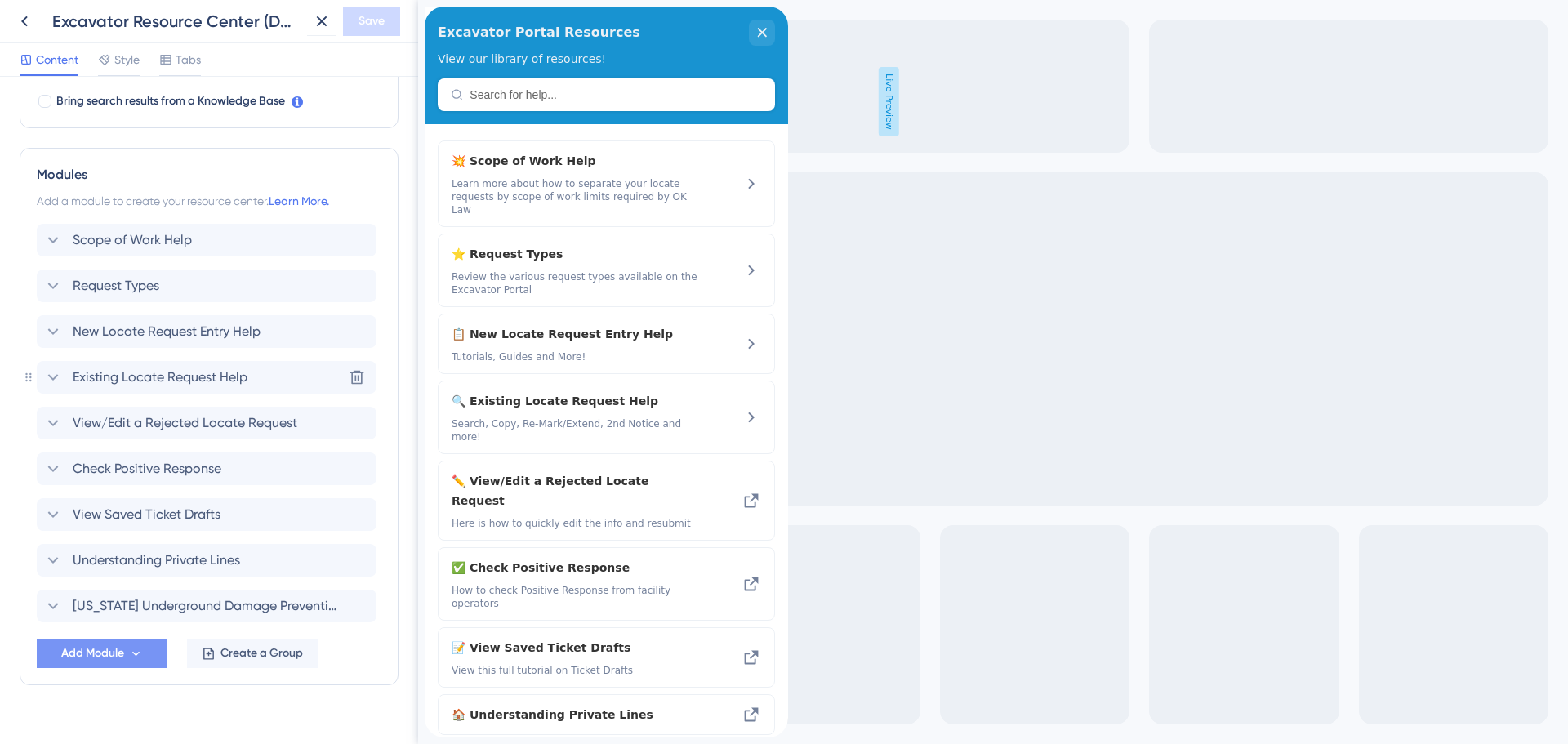
scroll to position [563, 0]
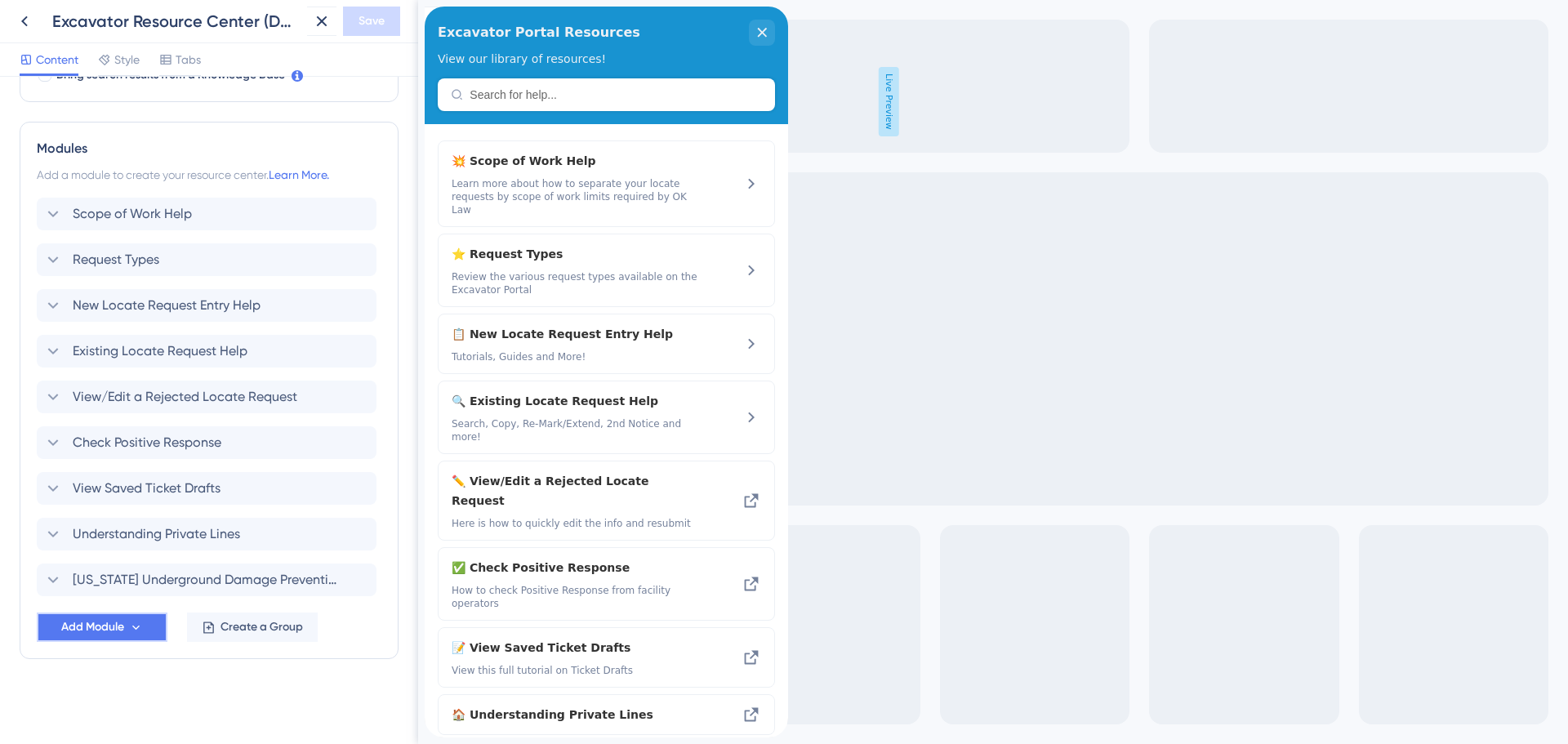
click at [107, 630] on span "Add Module" at bounding box center [93, 627] width 63 height 19
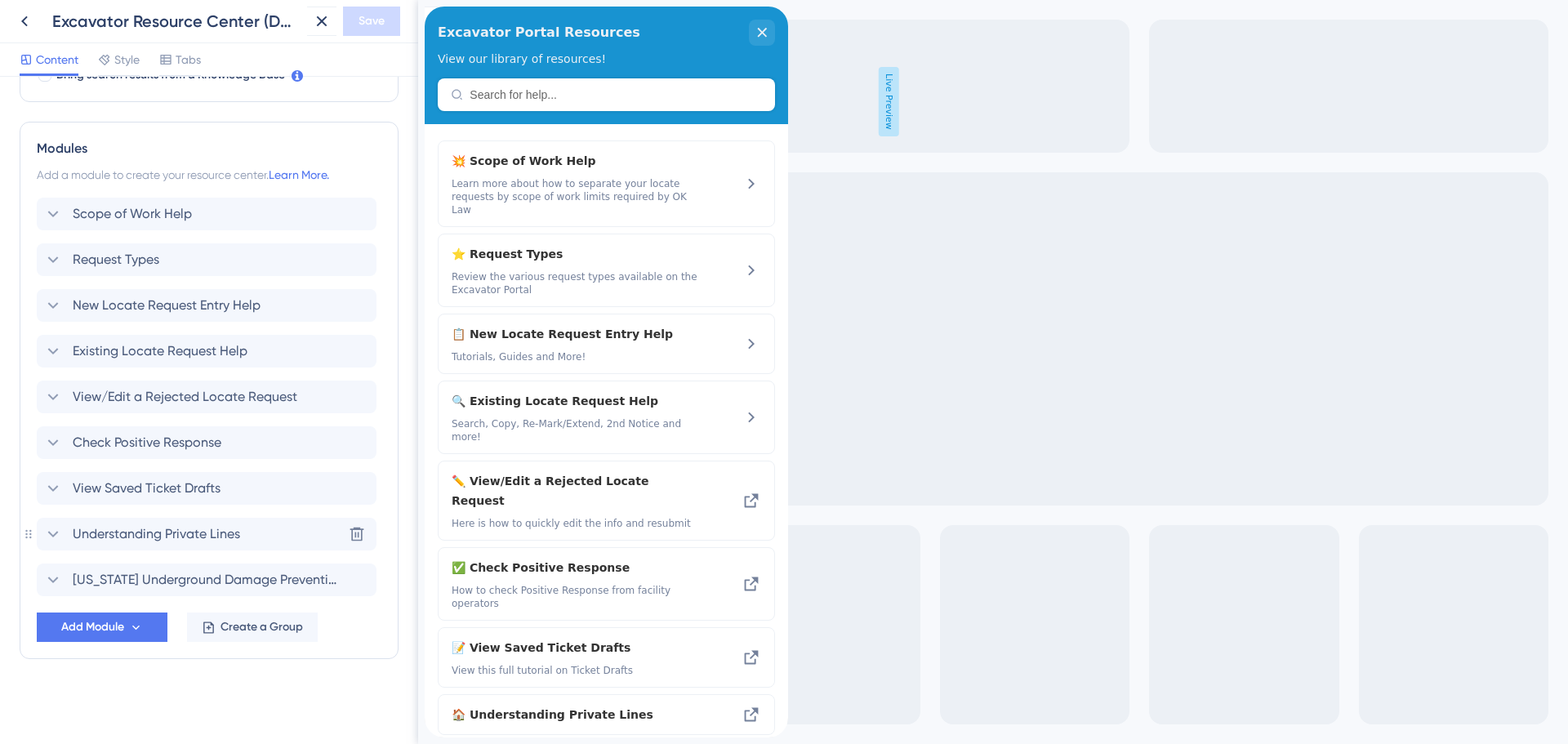
scroll to position [563, 0]
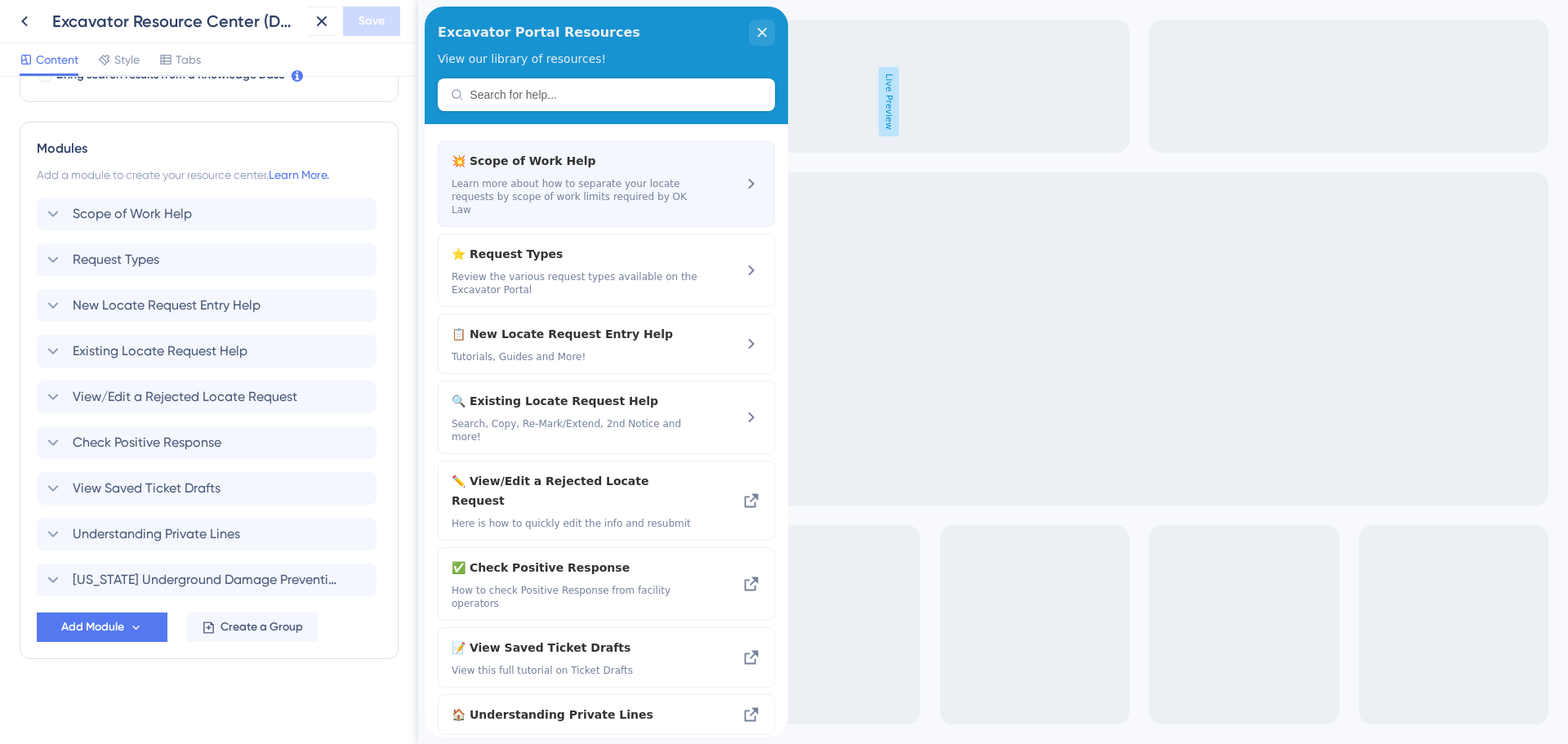
click at [741, 174] on icon at bounding box center [751, 184] width 19 height 19
click at [576, 161] on span "💥 Scope of Work Help" at bounding box center [562, 161] width 221 height 19
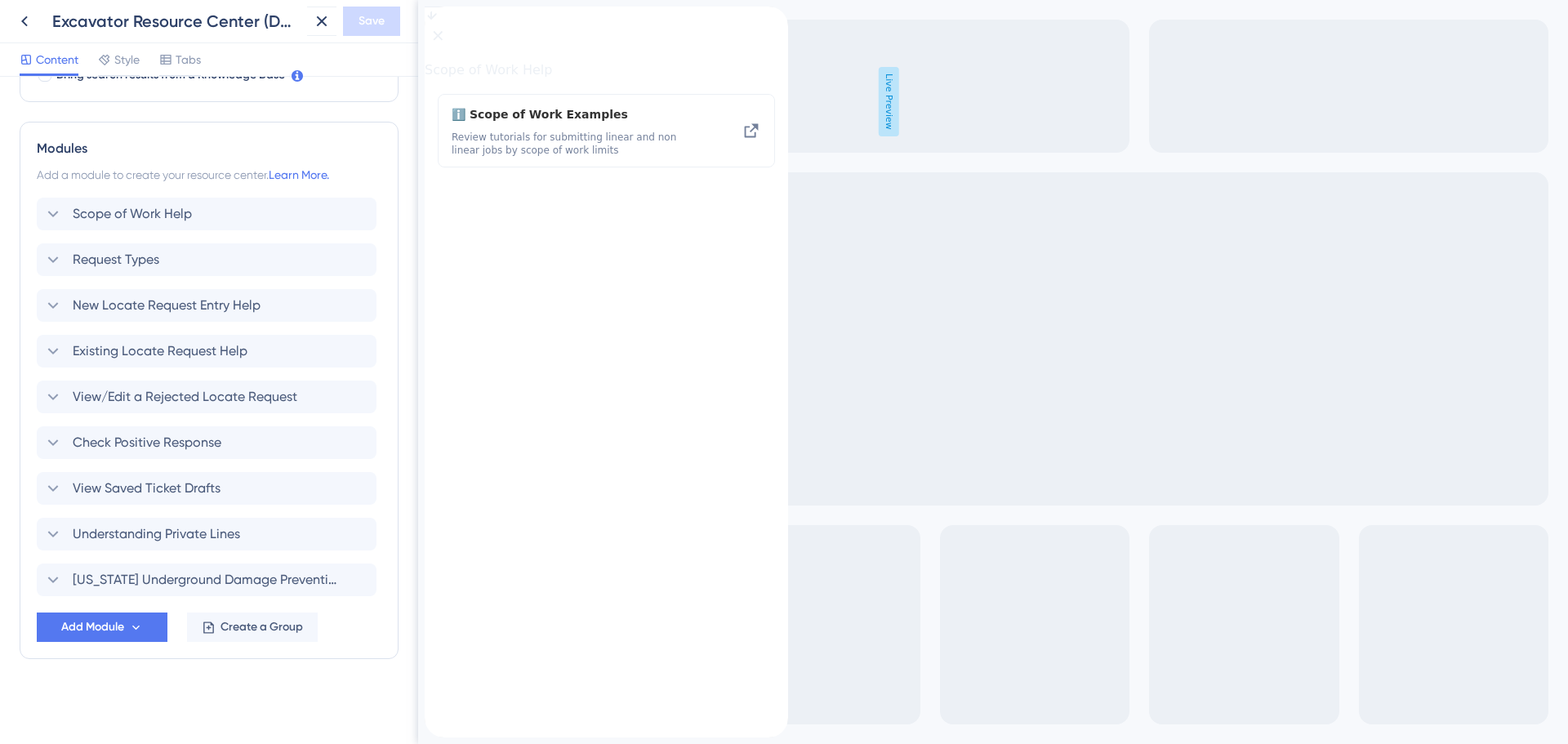
click at [443, 22] on div "back to header" at bounding box center [437, 15] width 26 height 17
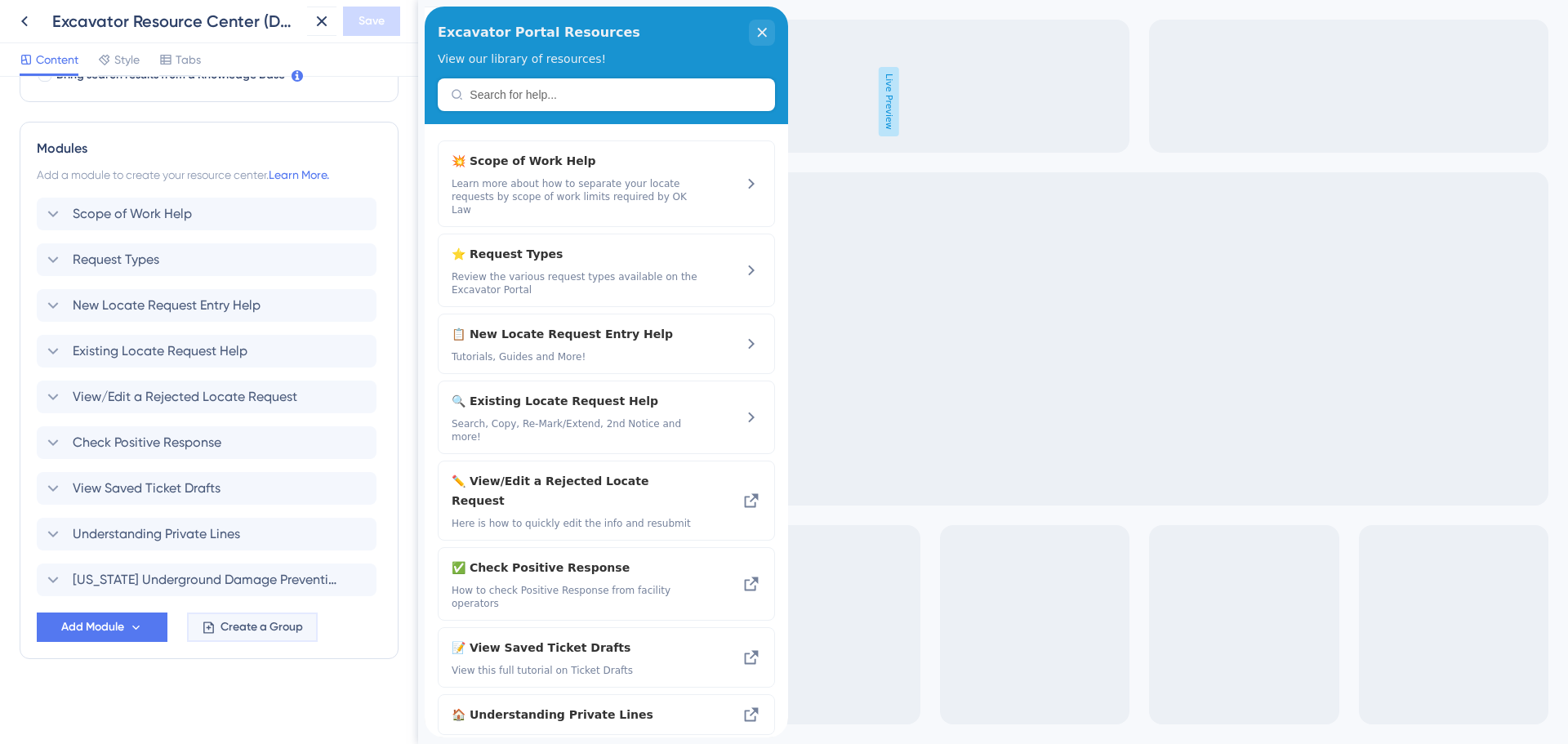
click at [241, 634] on span "Create a Group" at bounding box center [261, 627] width 83 height 19
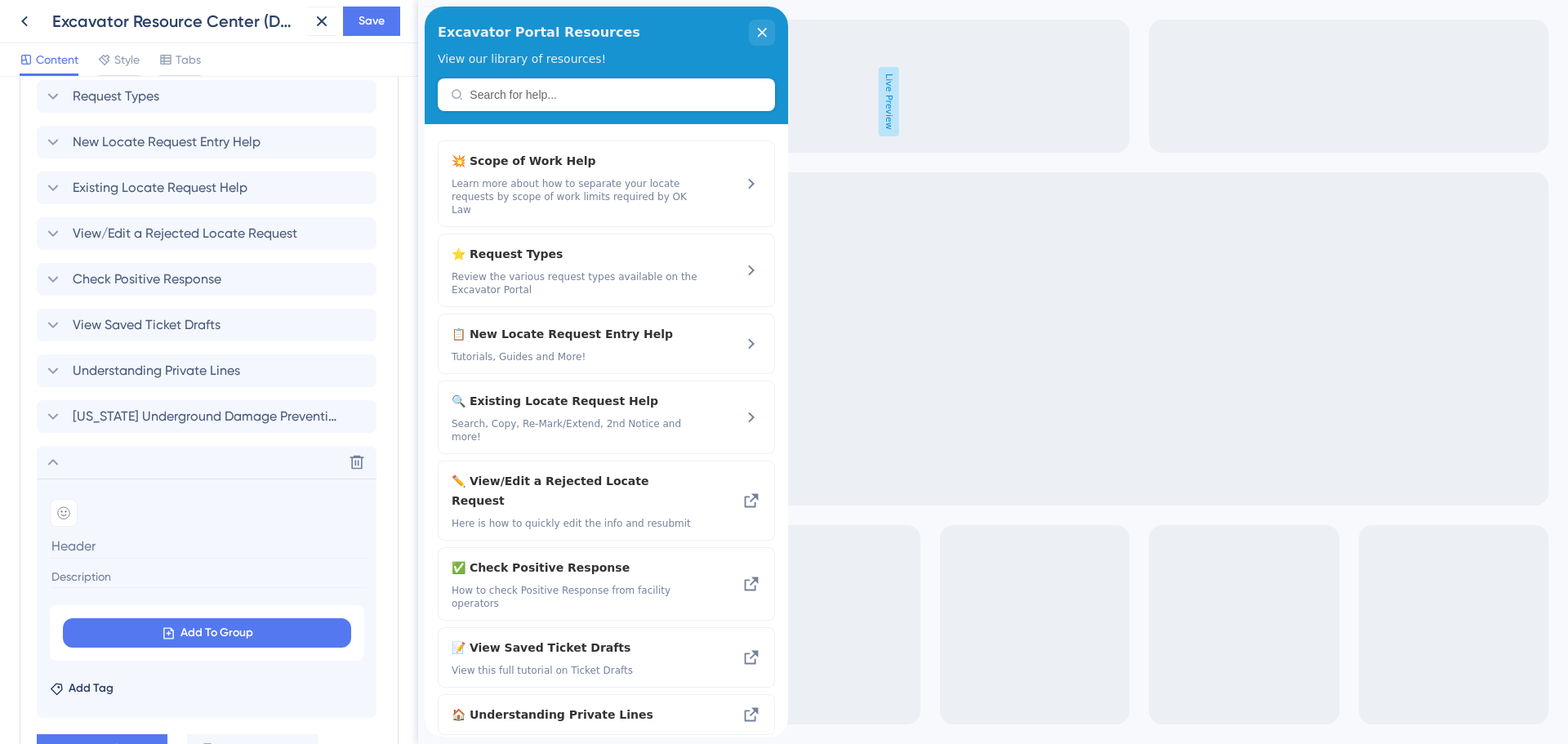
scroll to position [807, 0]
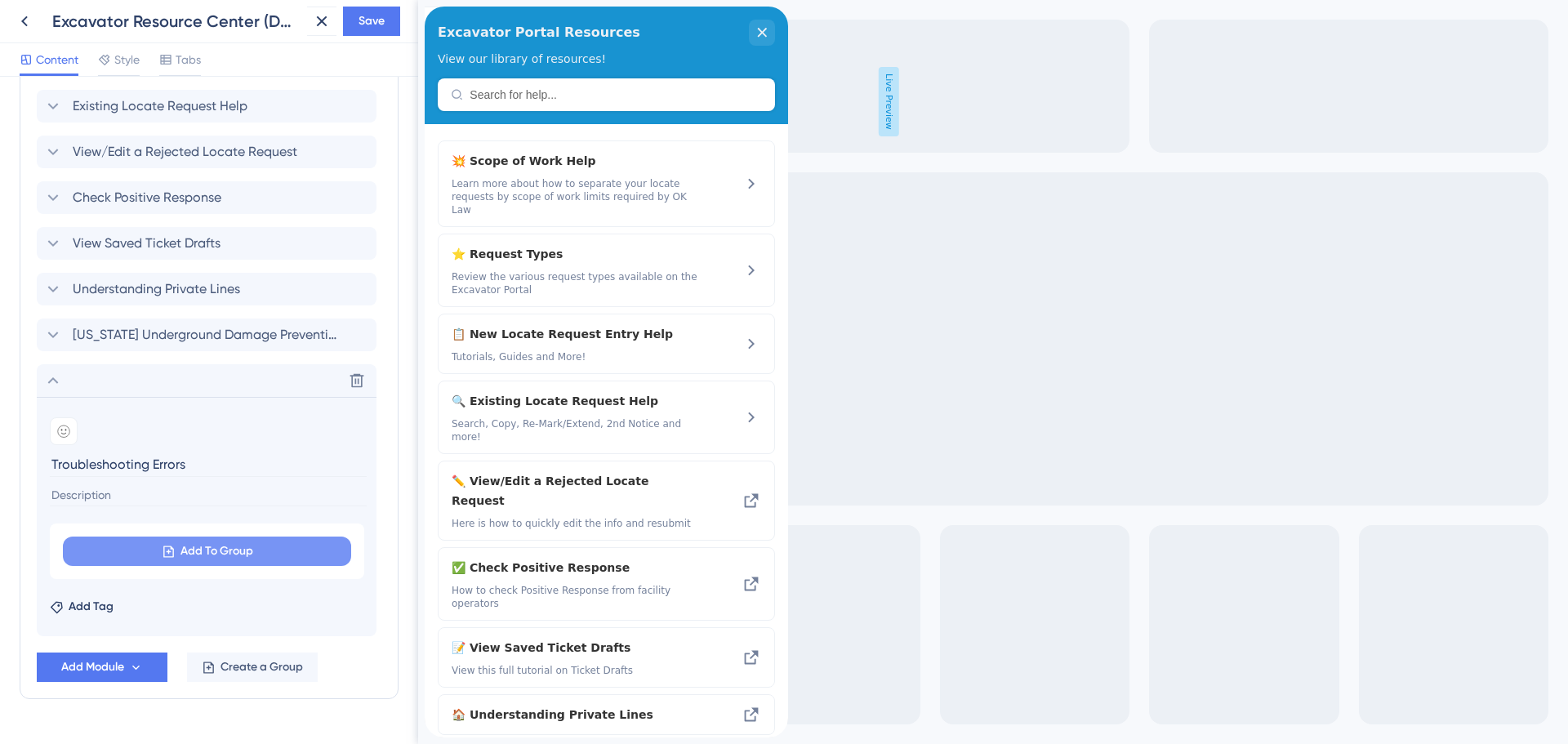
type input "Troubleshooting Errors"
click at [170, 549] on icon at bounding box center [168, 551] width 14 height 14
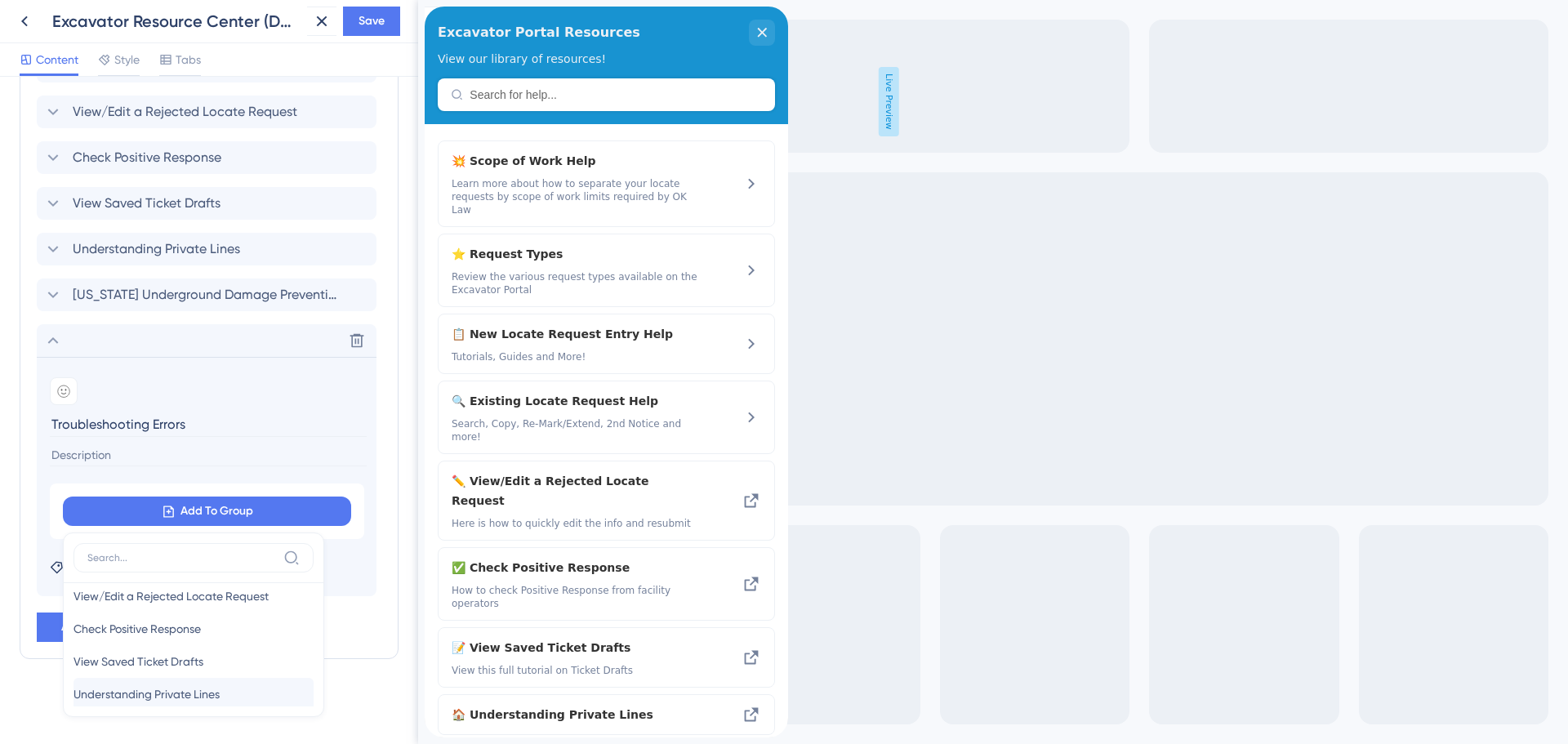
scroll to position [0, 0]
click at [227, 435] on input "Troubleshooting Errors" at bounding box center [207, 425] width 317 height 25
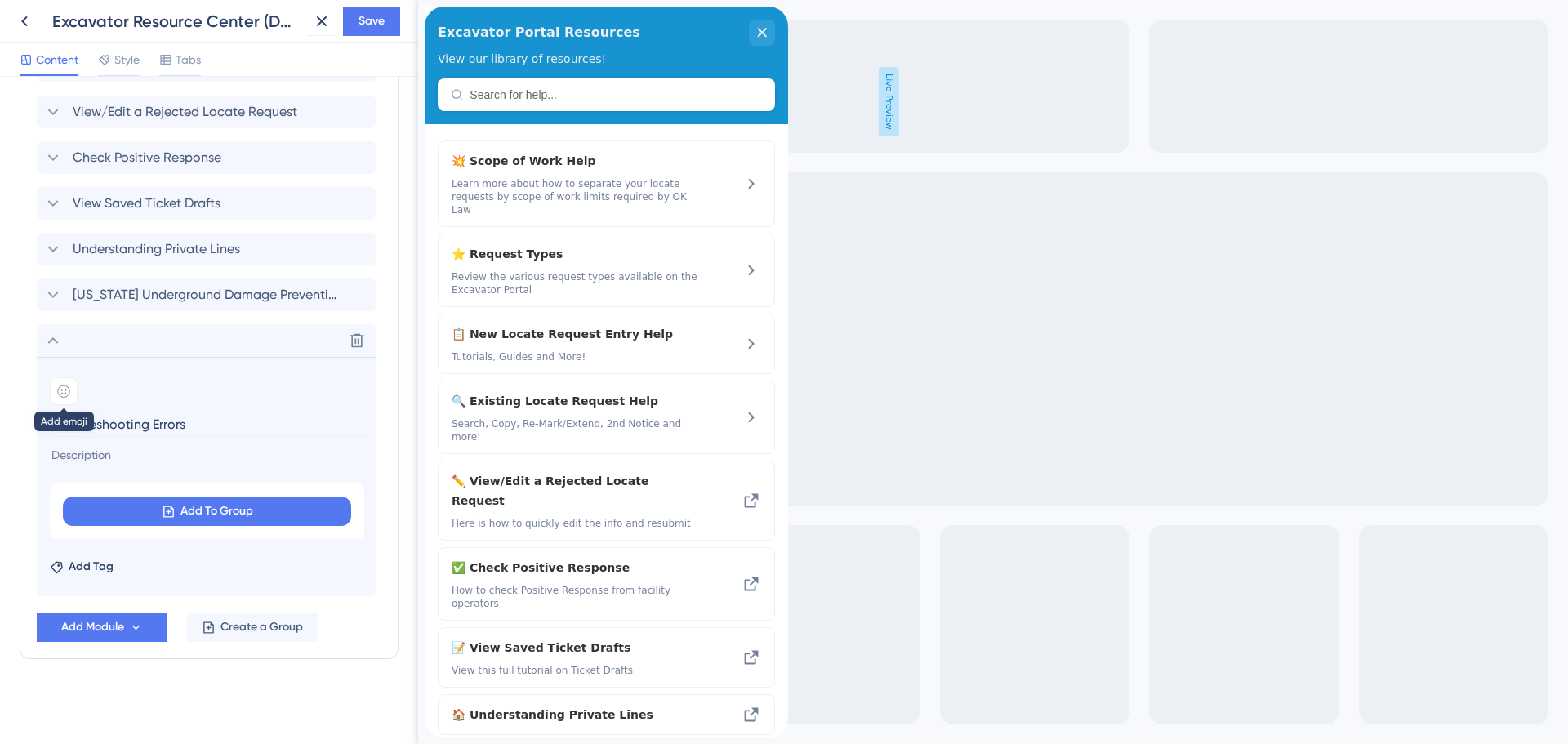
click at [68, 387] on icon at bounding box center [64, 391] width 12 height 12
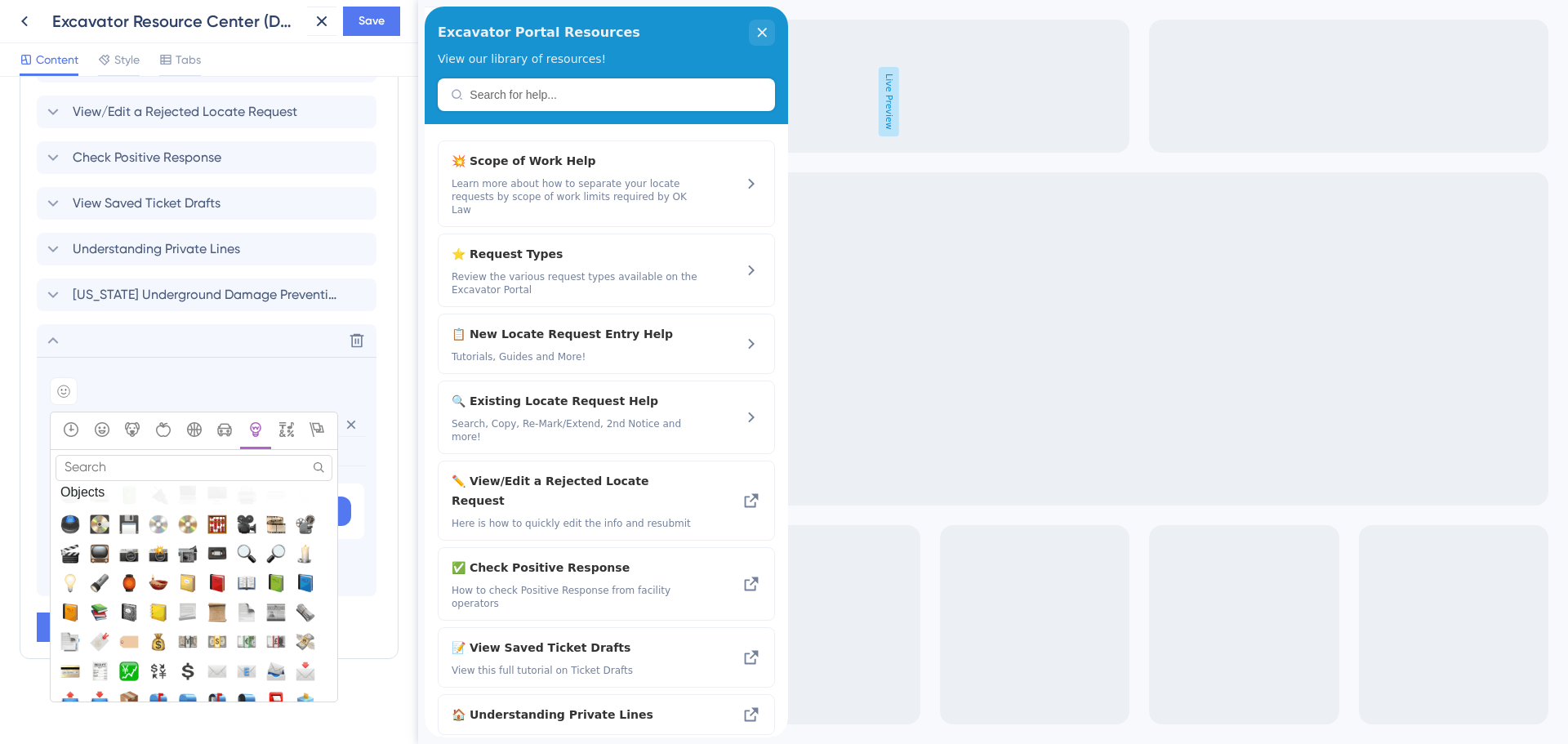
scroll to position [4164, 0]
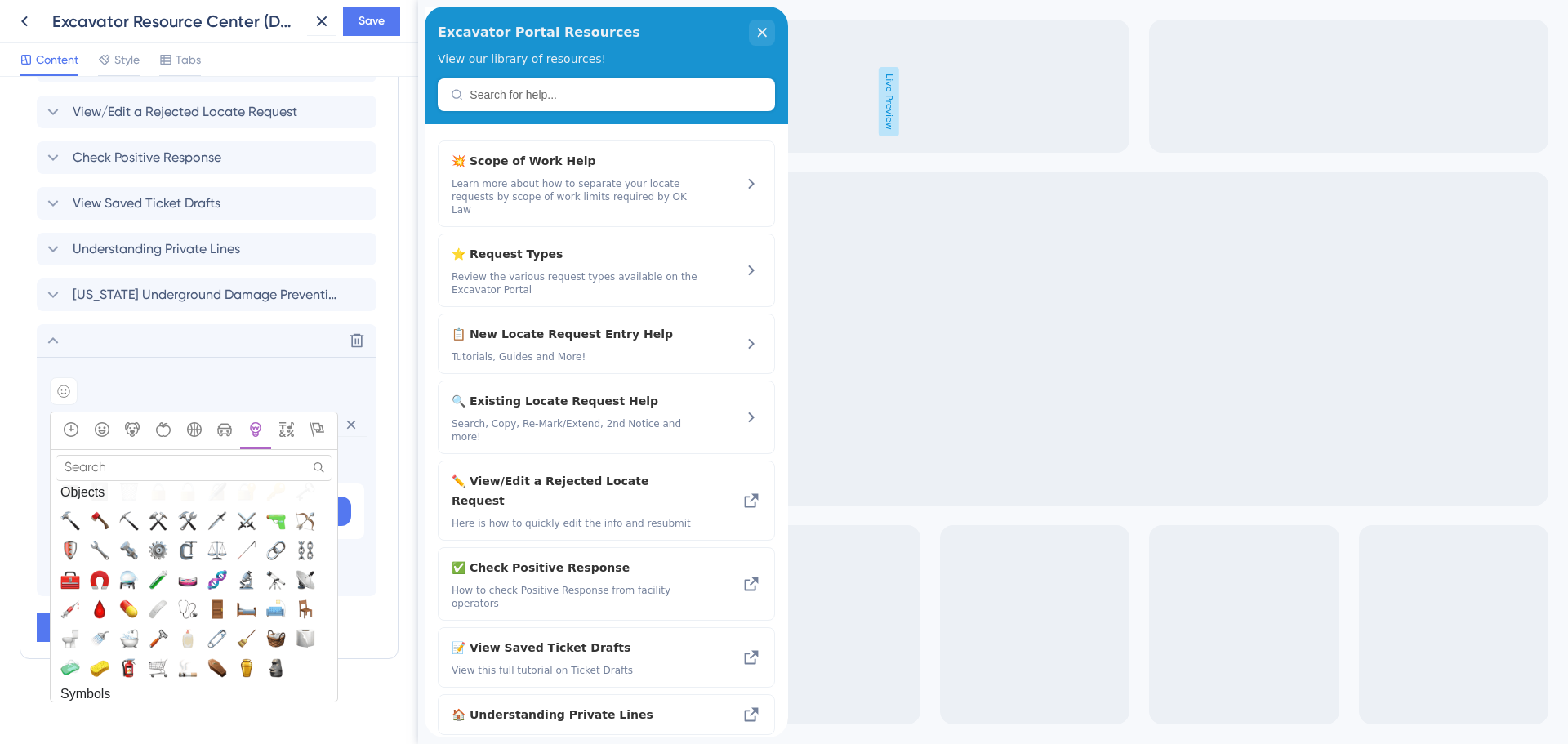
click at [131, 471] on input "Search" at bounding box center [194, 467] width 277 height 25
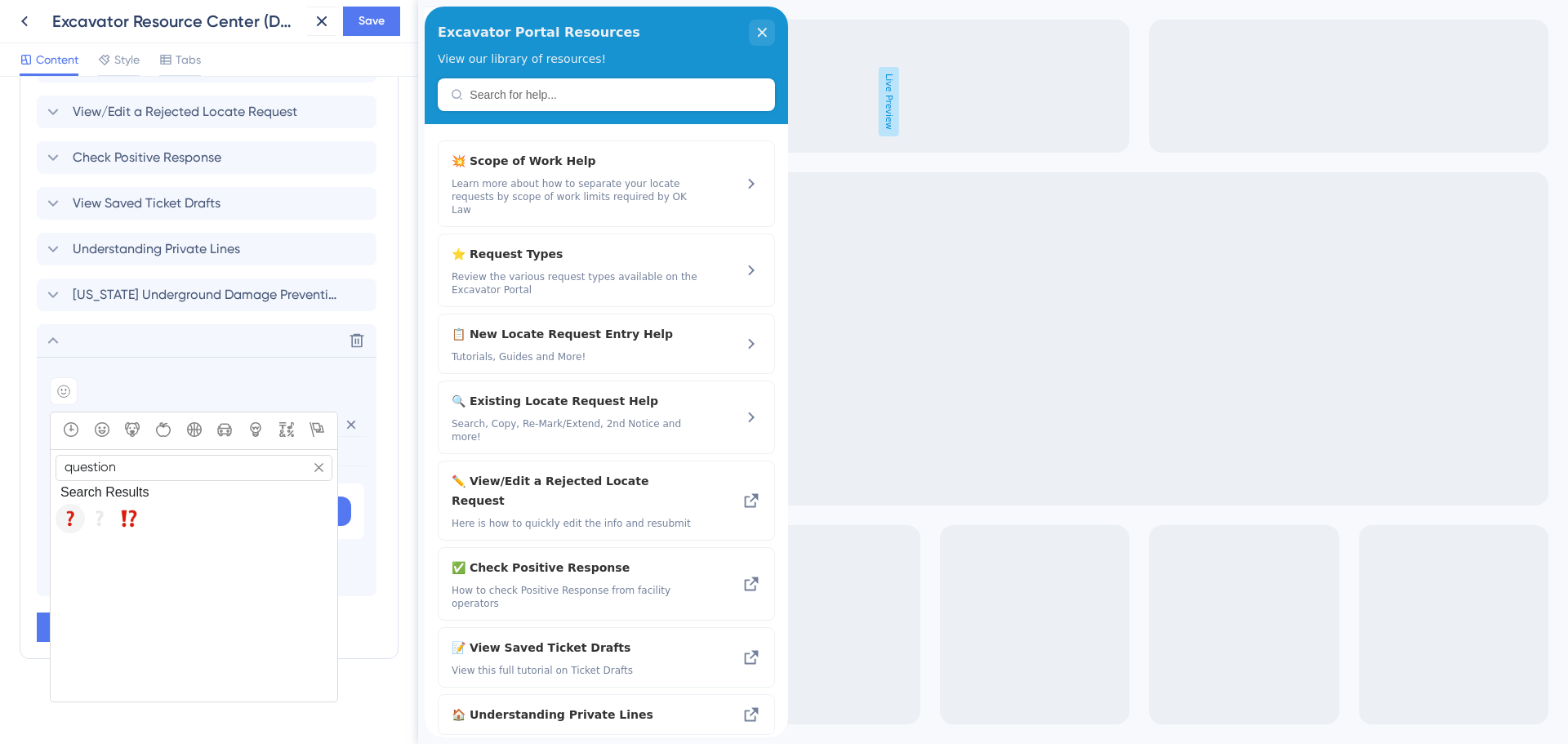
type input "question"
click at [68, 518] on span "❓, question" at bounding box center [70, 518] width 19 height 19
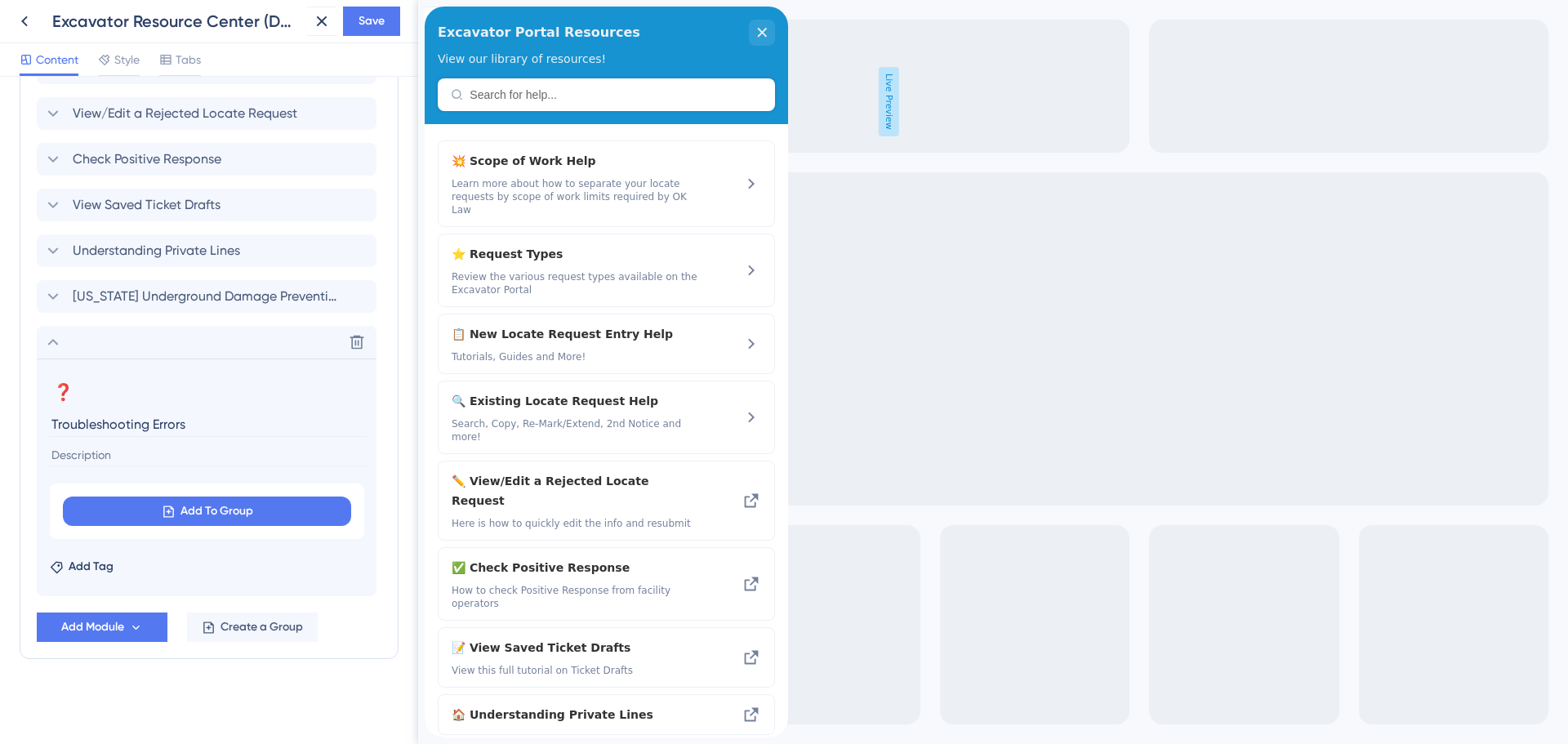
scroll to position [846, 0]
click at [53, 339] on icon at bounding box center [53, 342] width 19 height 19
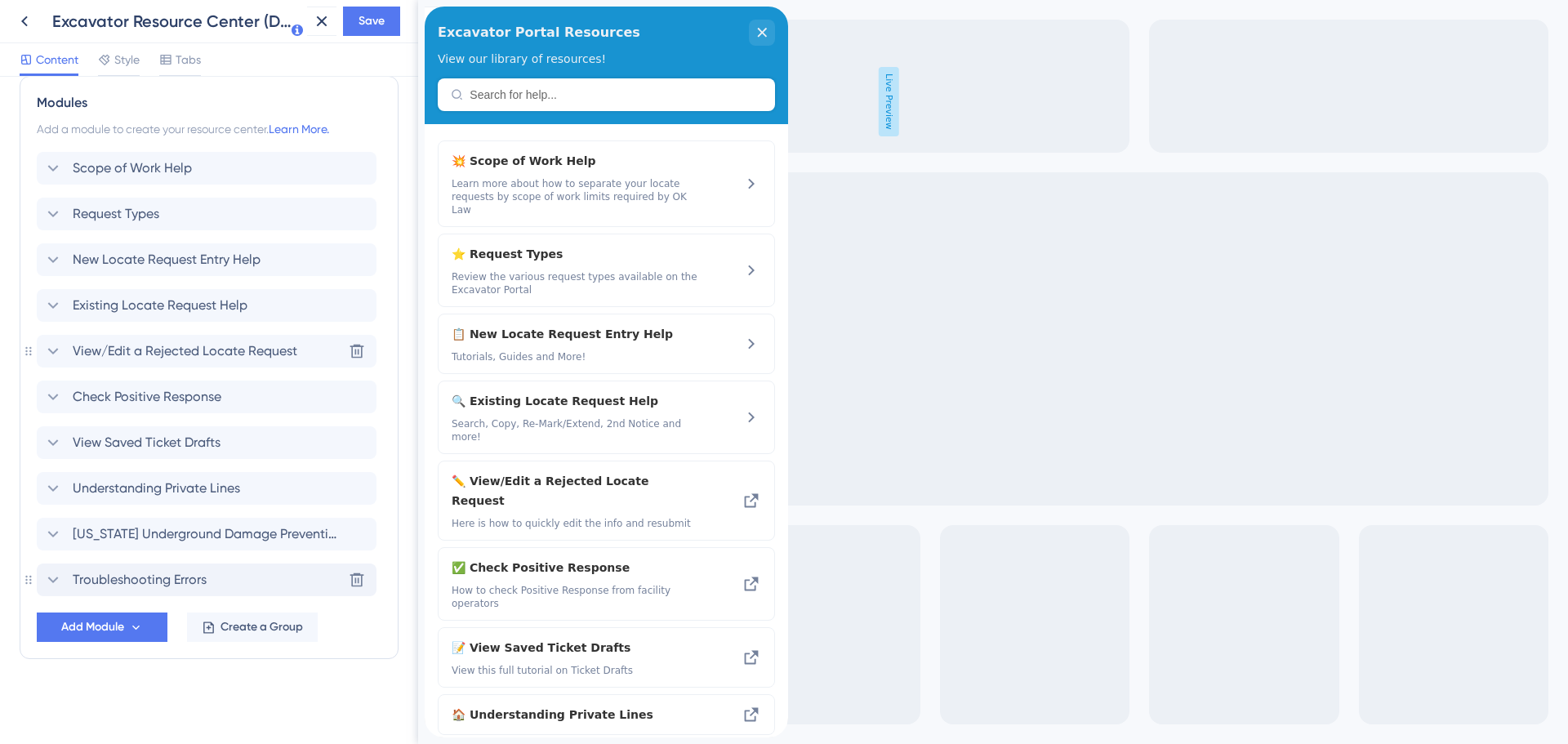
scroll to position [609, 0]
click at [121, 620] on span "Add Module" at bounding box center [93, 627] width 63 height 19
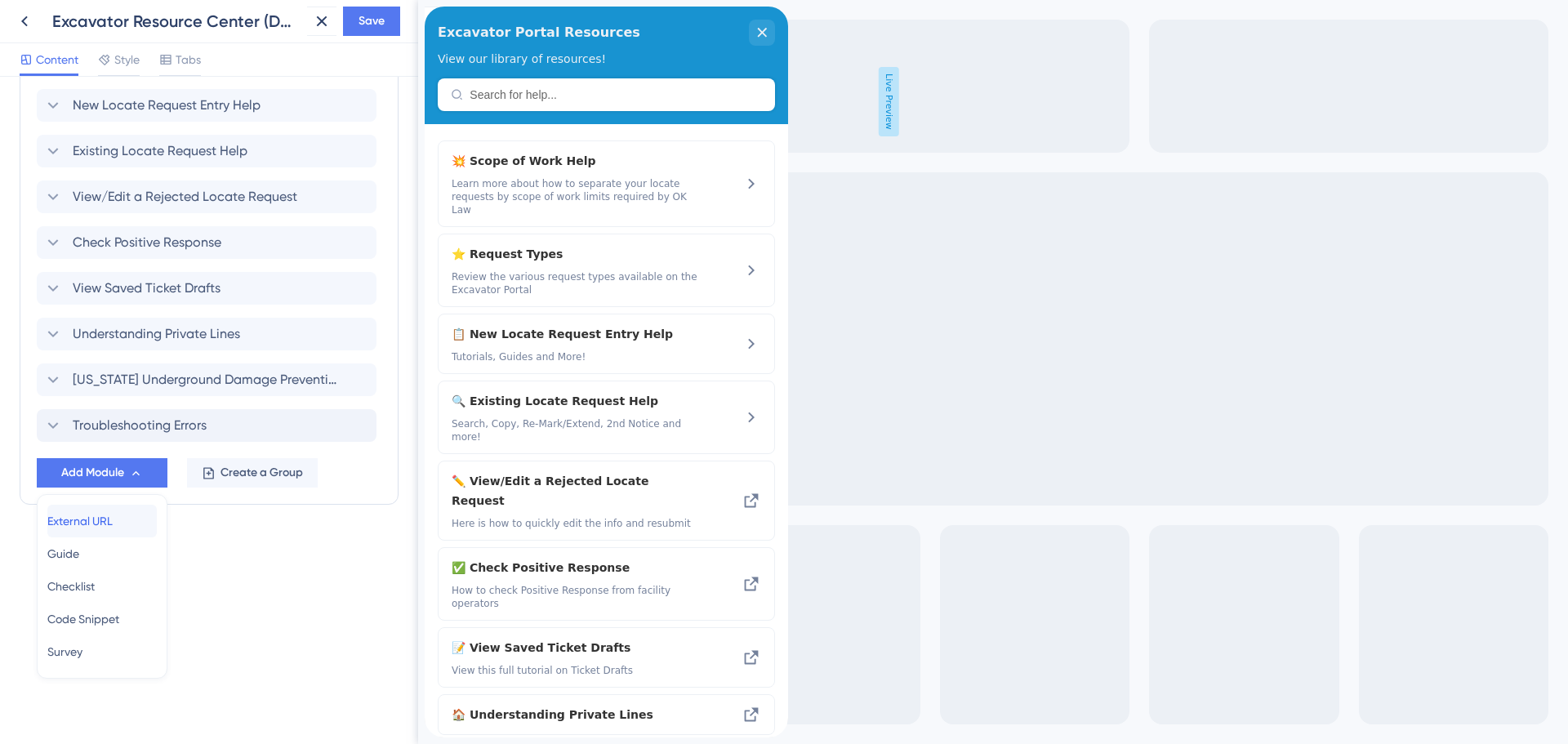
click at [103, 523] on span "External URL" at bounding box center [80, 521] width 65 height 19
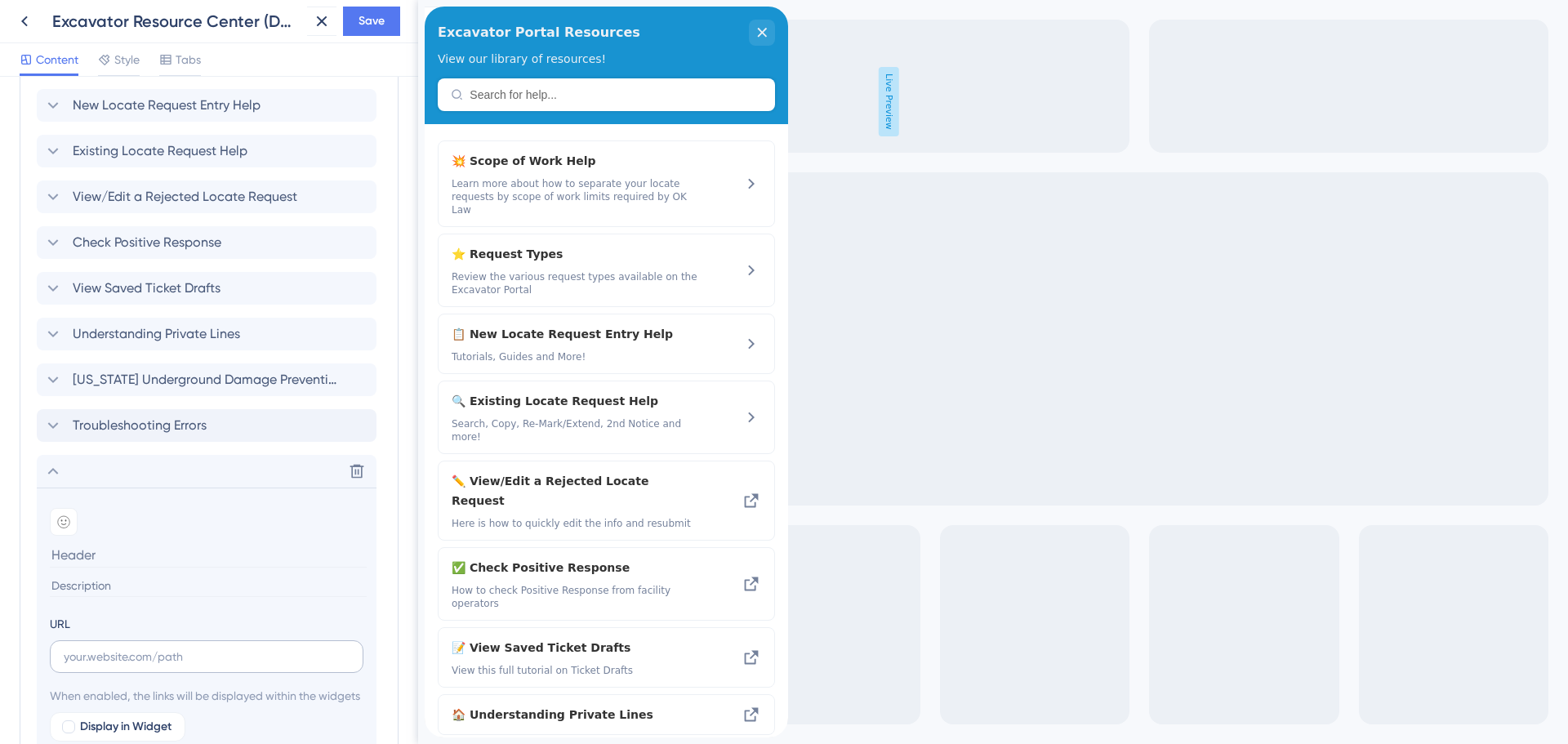
scroll to position [844, 0]
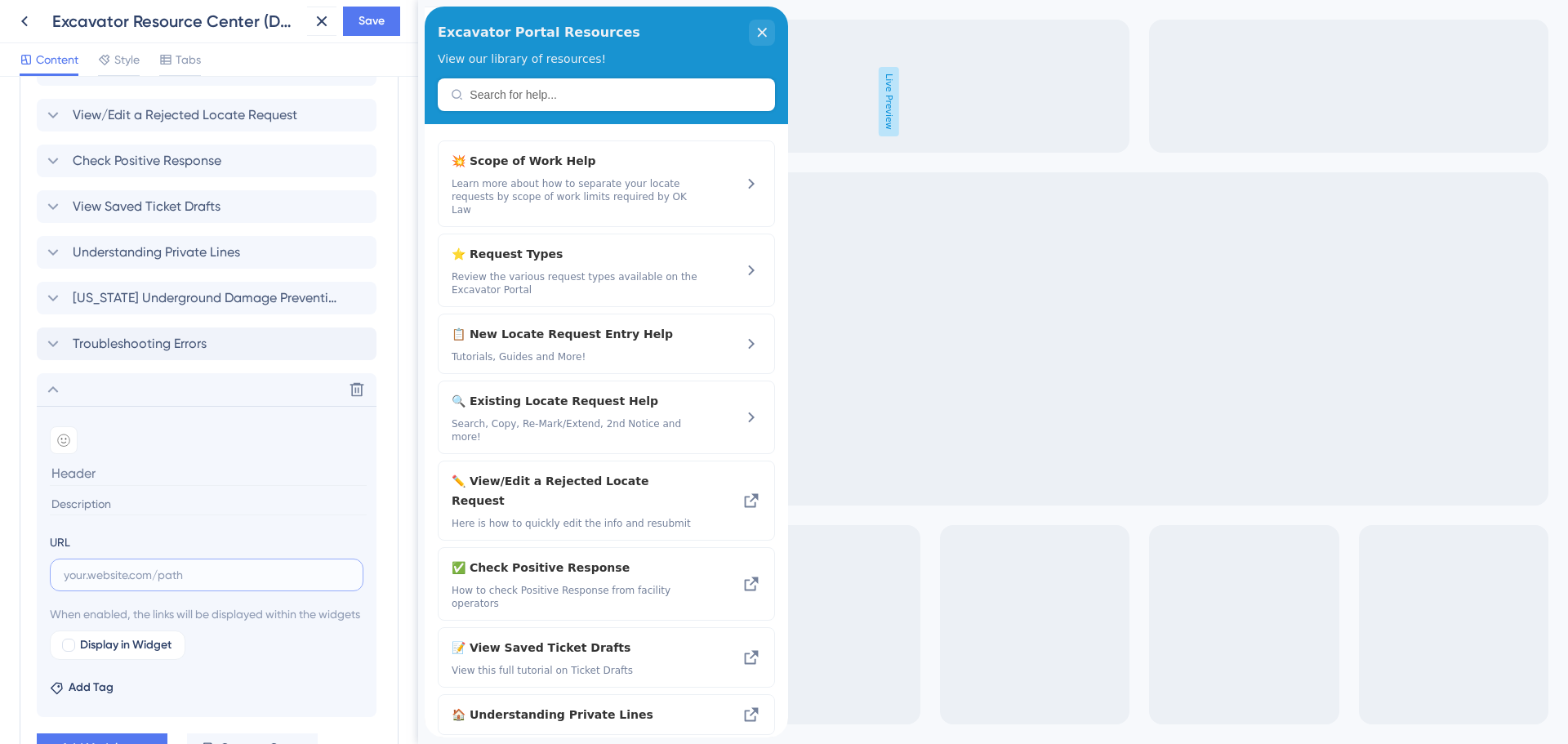
click at [109, 576] on input "text" at bounding box center [205, 575] width 285 height 18
paste input "https://scribehow.com/embed-preview/OKIE811_Portal_or_Troubleshoot_Sign_In_Issu…"
type input "https://scribehow.com/embed-preview/OKIE811_Portal_or_Troubleshoot_Sign_In_Issu…"
click at [105, 465] on input at bounding box center [207, 473] width 317 height 25
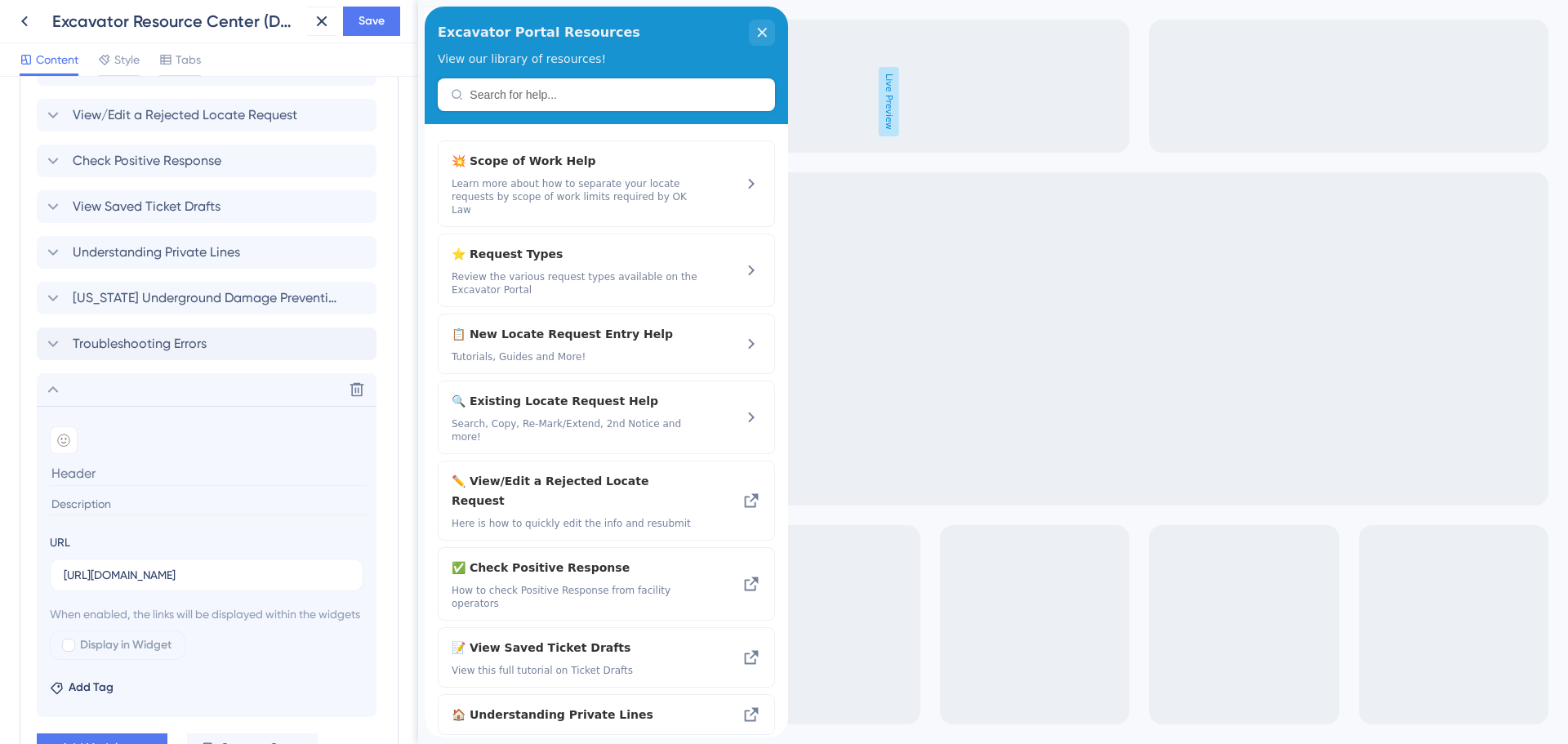
scroll to position [0, 0]
type input "T"
type input "Sign In Issues"
click at [73, 507] on input at bounding box center [207, 503] width 317 height 22
type input "V"
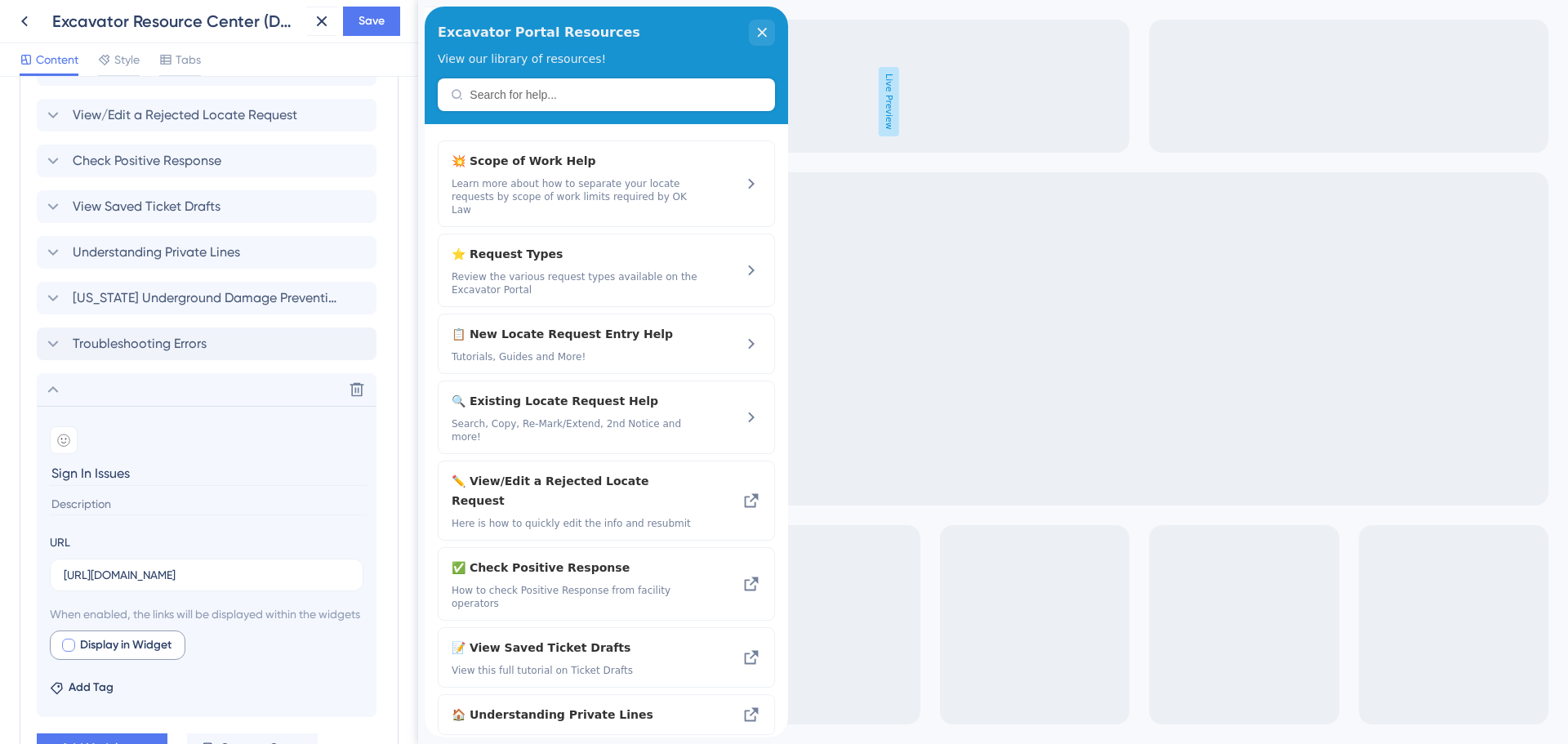
click at [70, 651] on div at bounding box center [68, 645] width 13 height 13
checkbox input "true"
click at [256, 654] on span "Preview" at bounding box center [249, 645] width 41 height 19
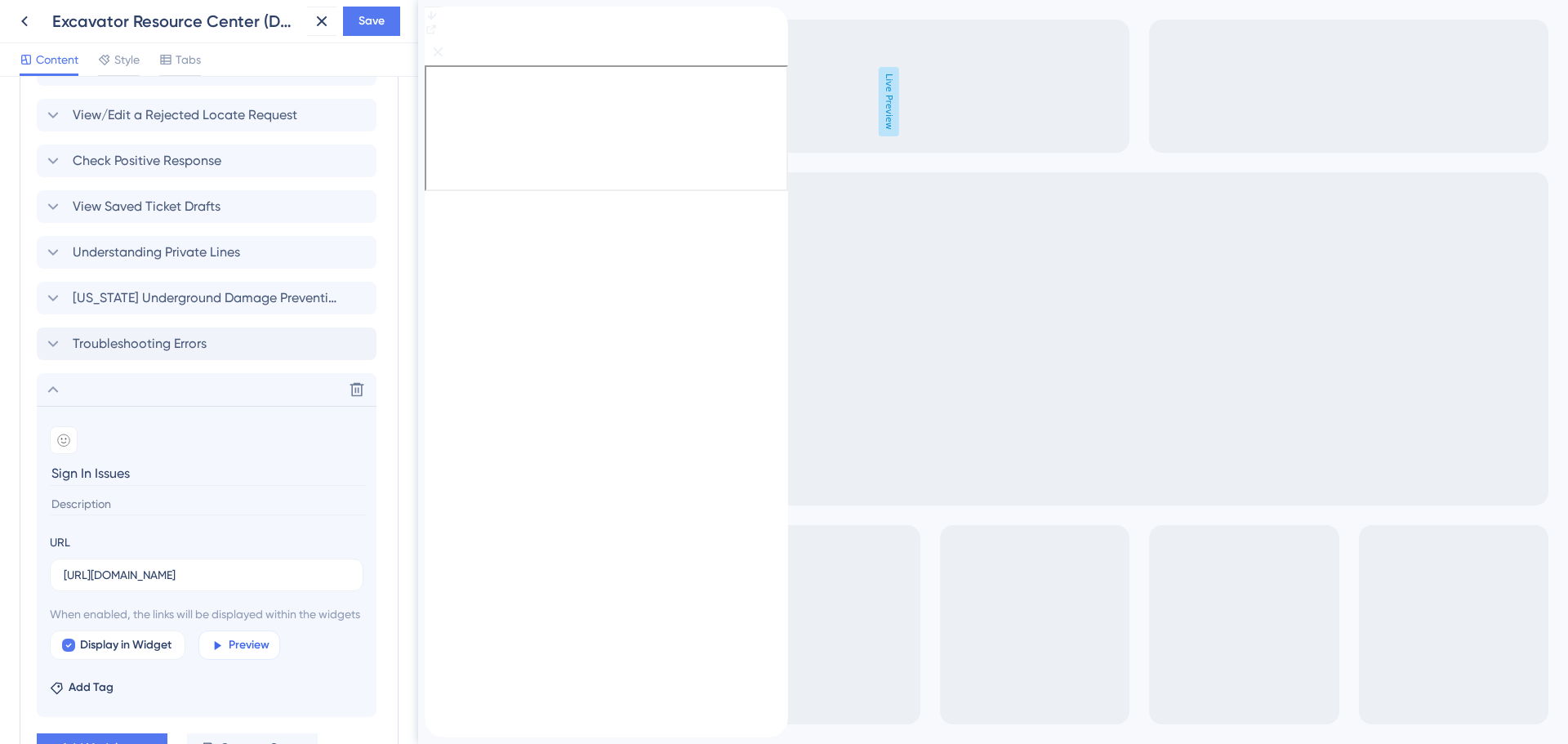
click at [242, 654] on span "Preview" at bounding box center [249, 645] width 41 height 19
click at [437, 19] on icon "back to header" at bounding box center [430, 13] width 13 height 13
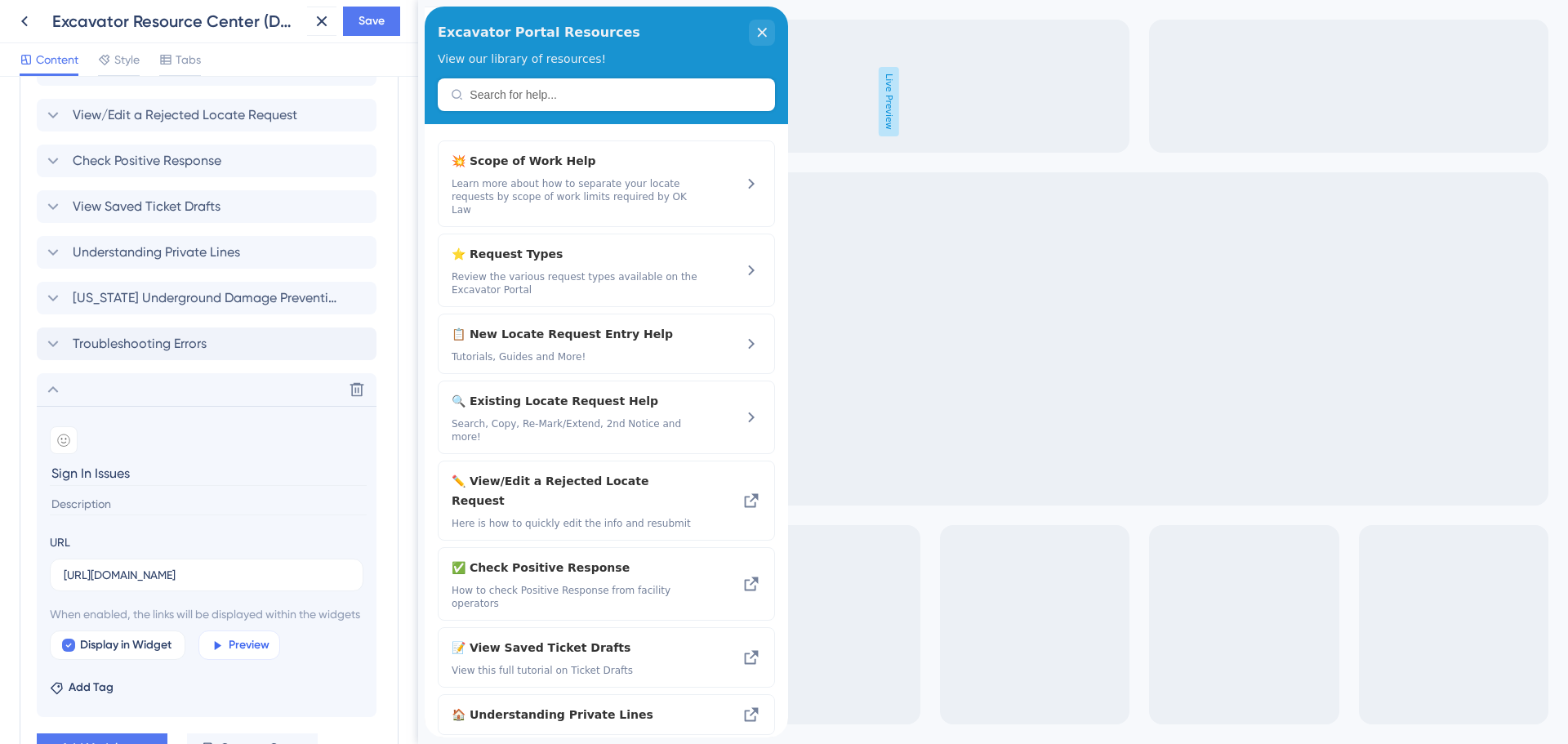
click at [243, 654] on span "Preview" at bounding box center [249, 645] width 41 height 19
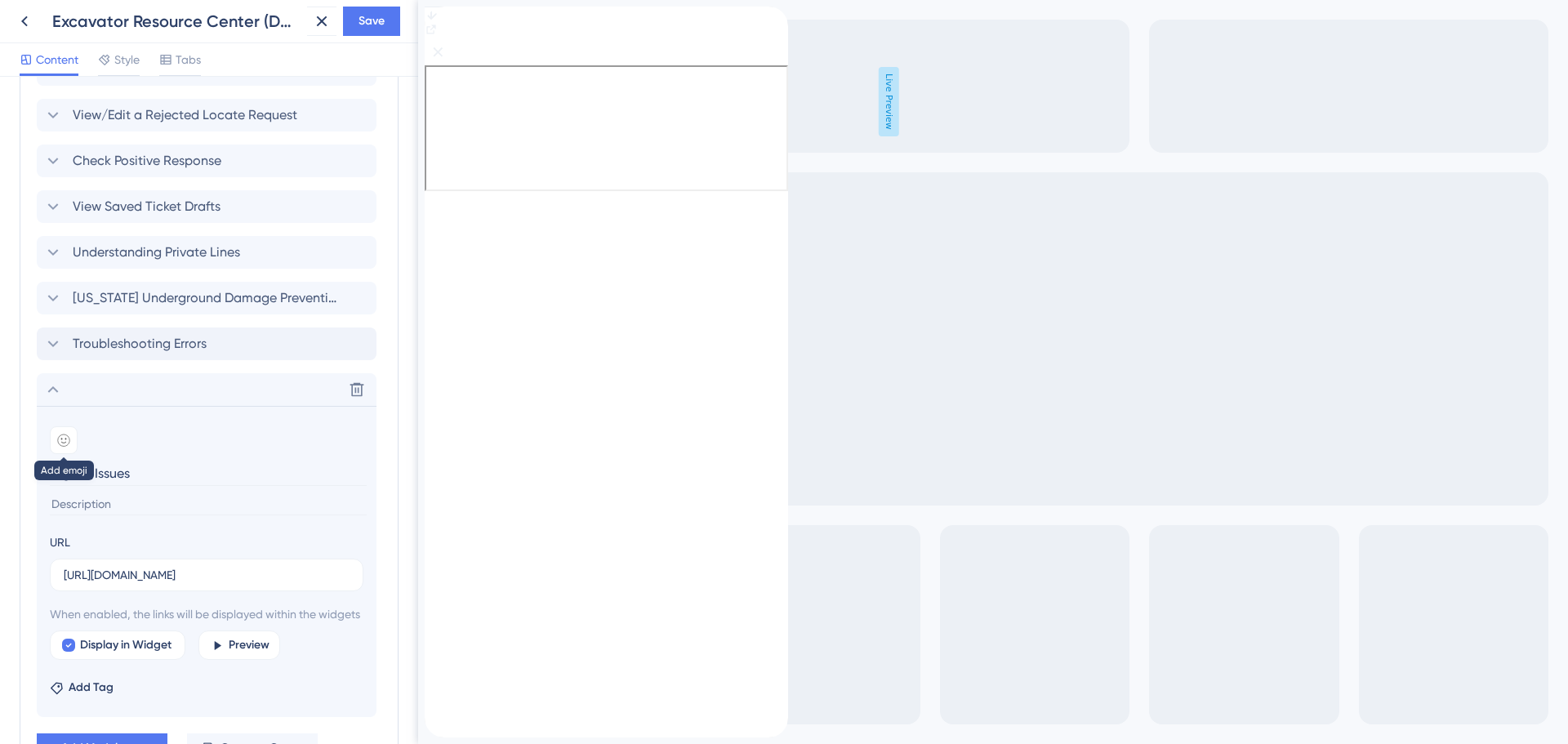
click at [68, 447] on div at bounding box center [63, 440] width 28 height 28
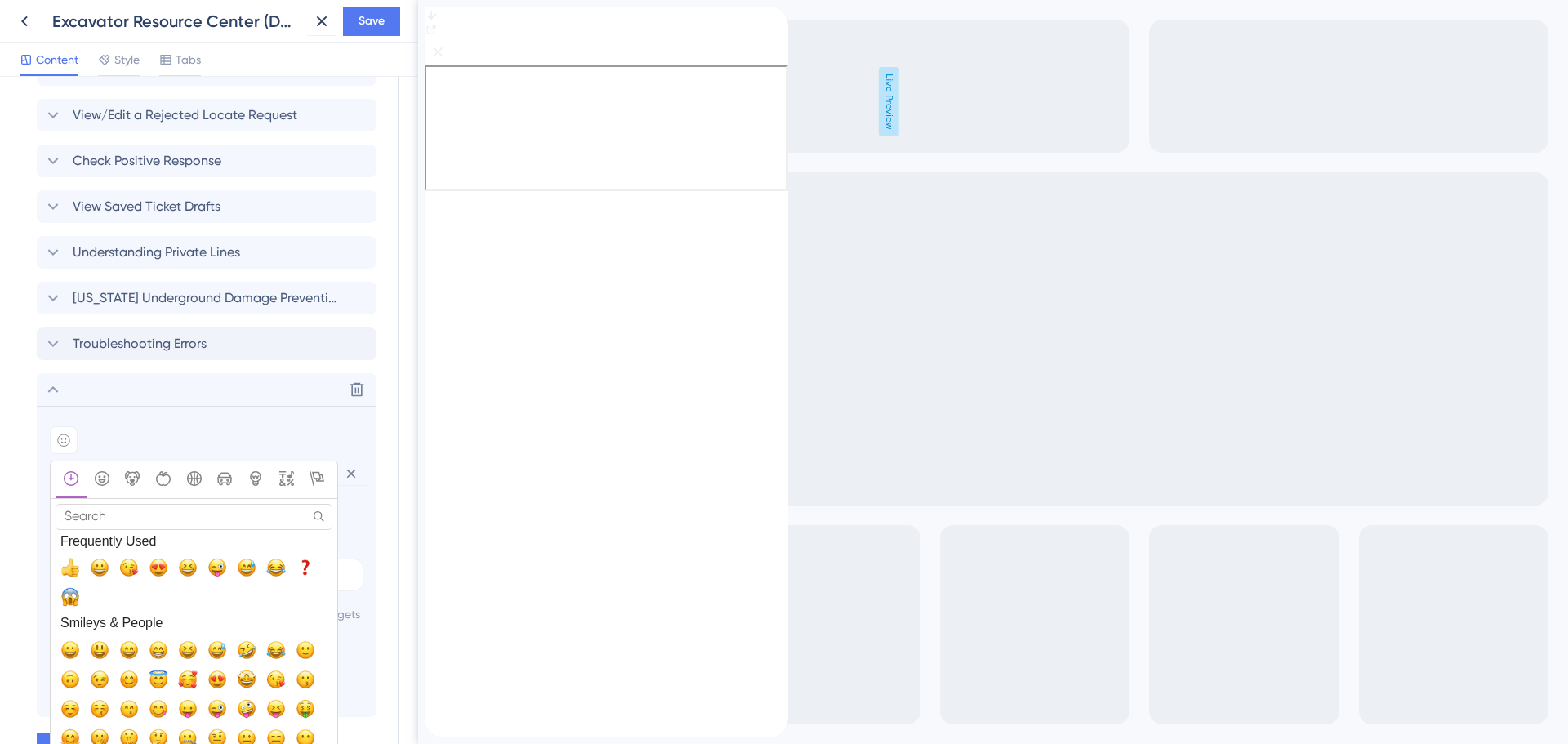
click at [223, 525] on input "Search" at bounding box center [194, 516] width 277 height 25
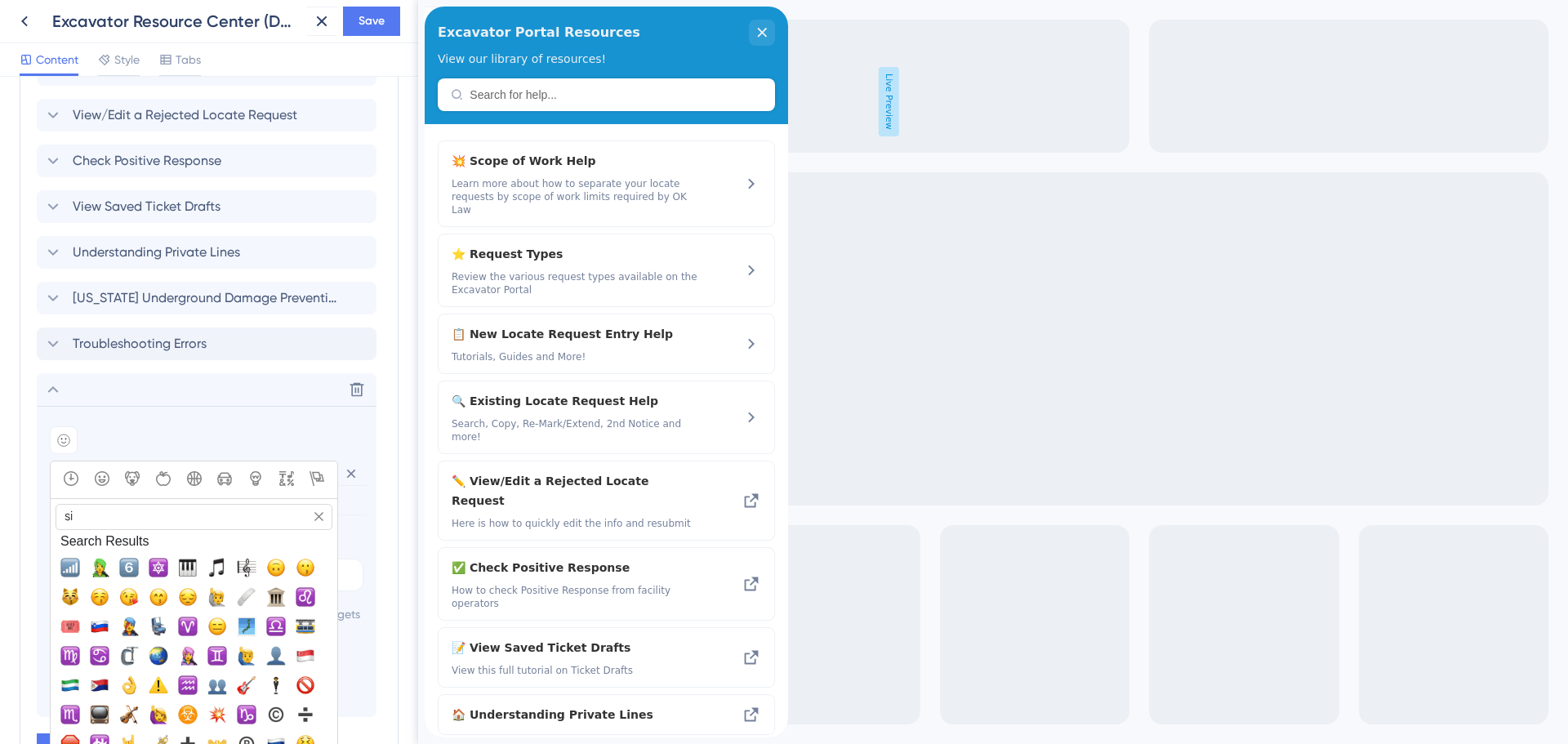
type input "s"
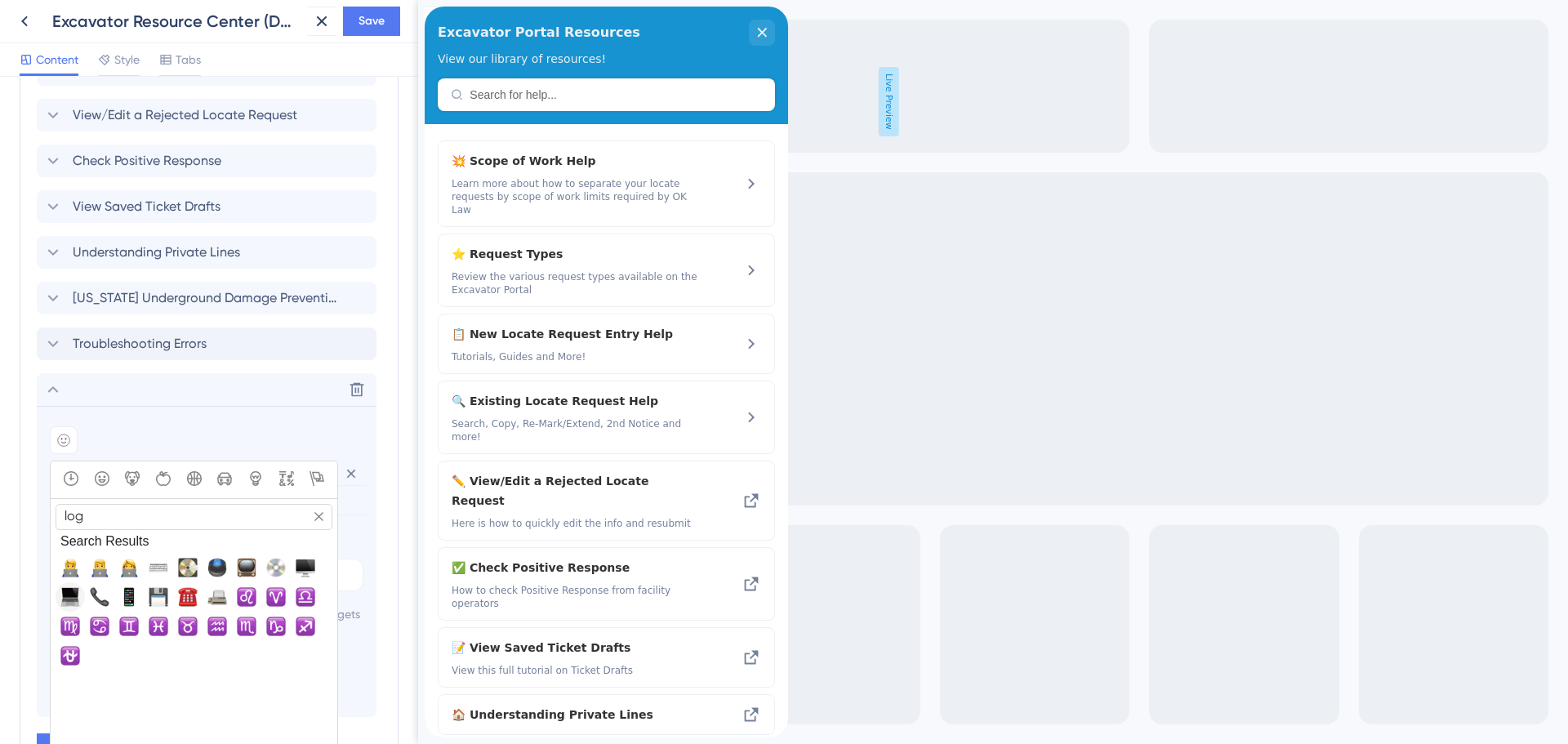
type input "log"
click at [65, 605] on span "💻, computer" at bounding box center [70, 597] width 19 height 19
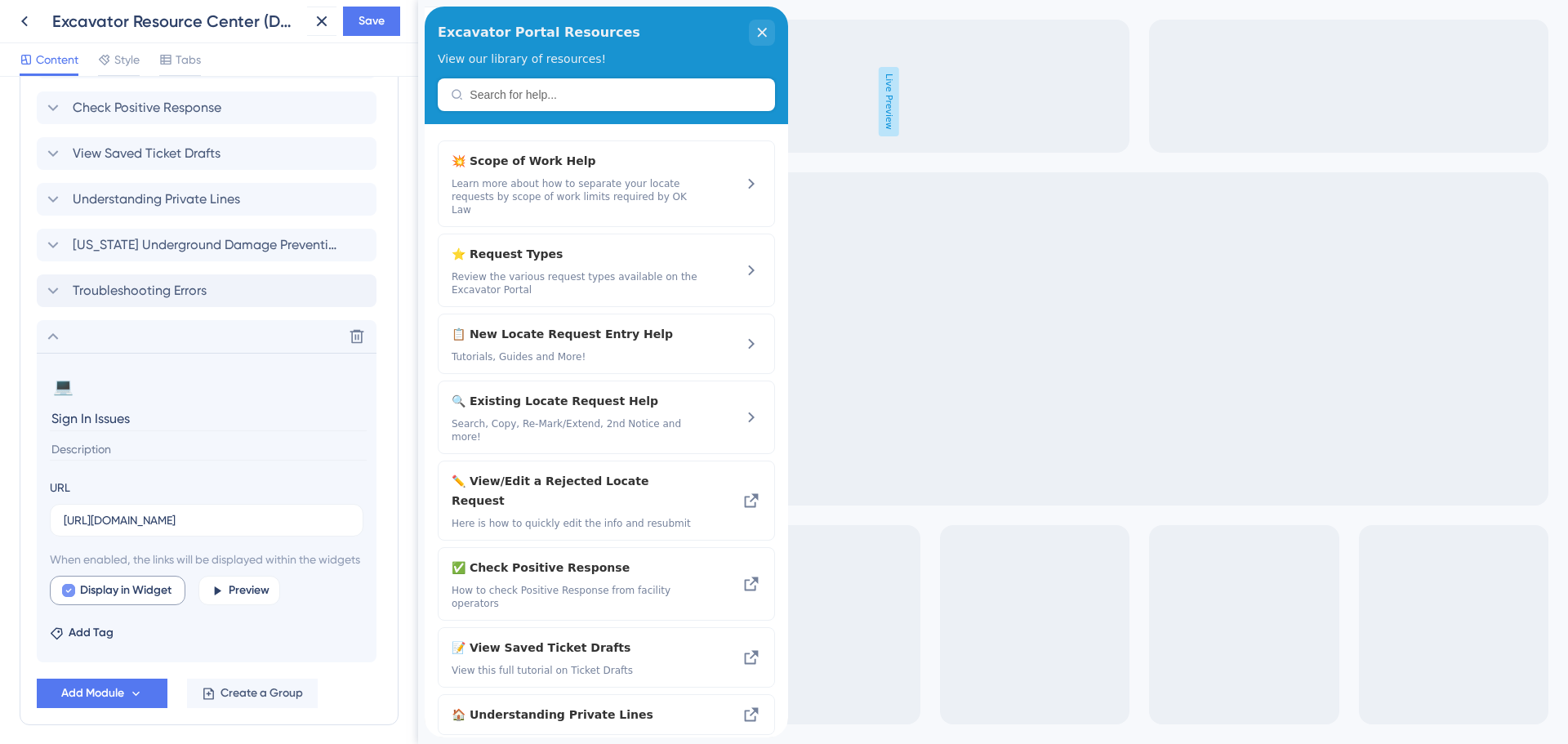
scroll to position [926, 0]
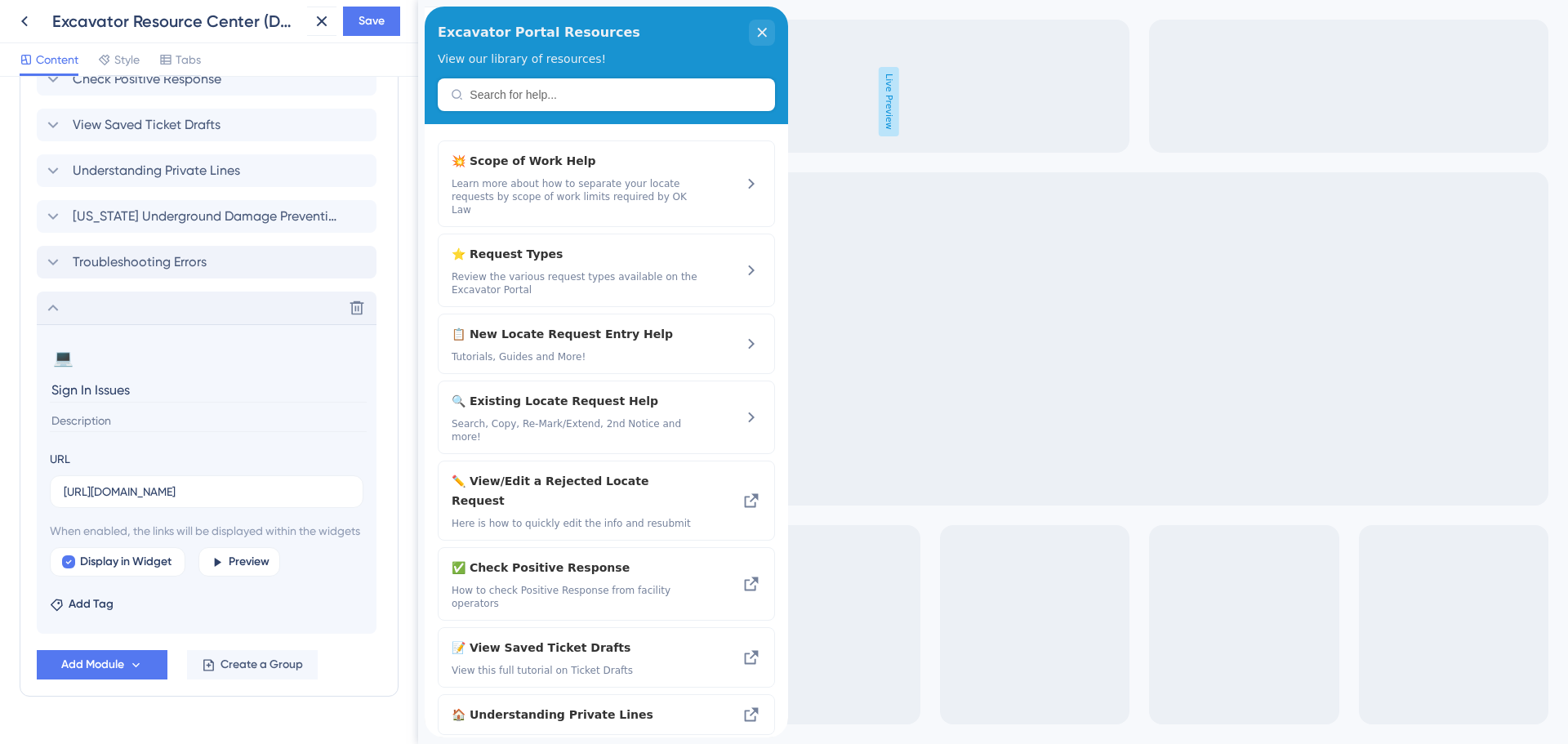
click at [53, 306] on icon at bounding box center [53, 308] width 19 height 19
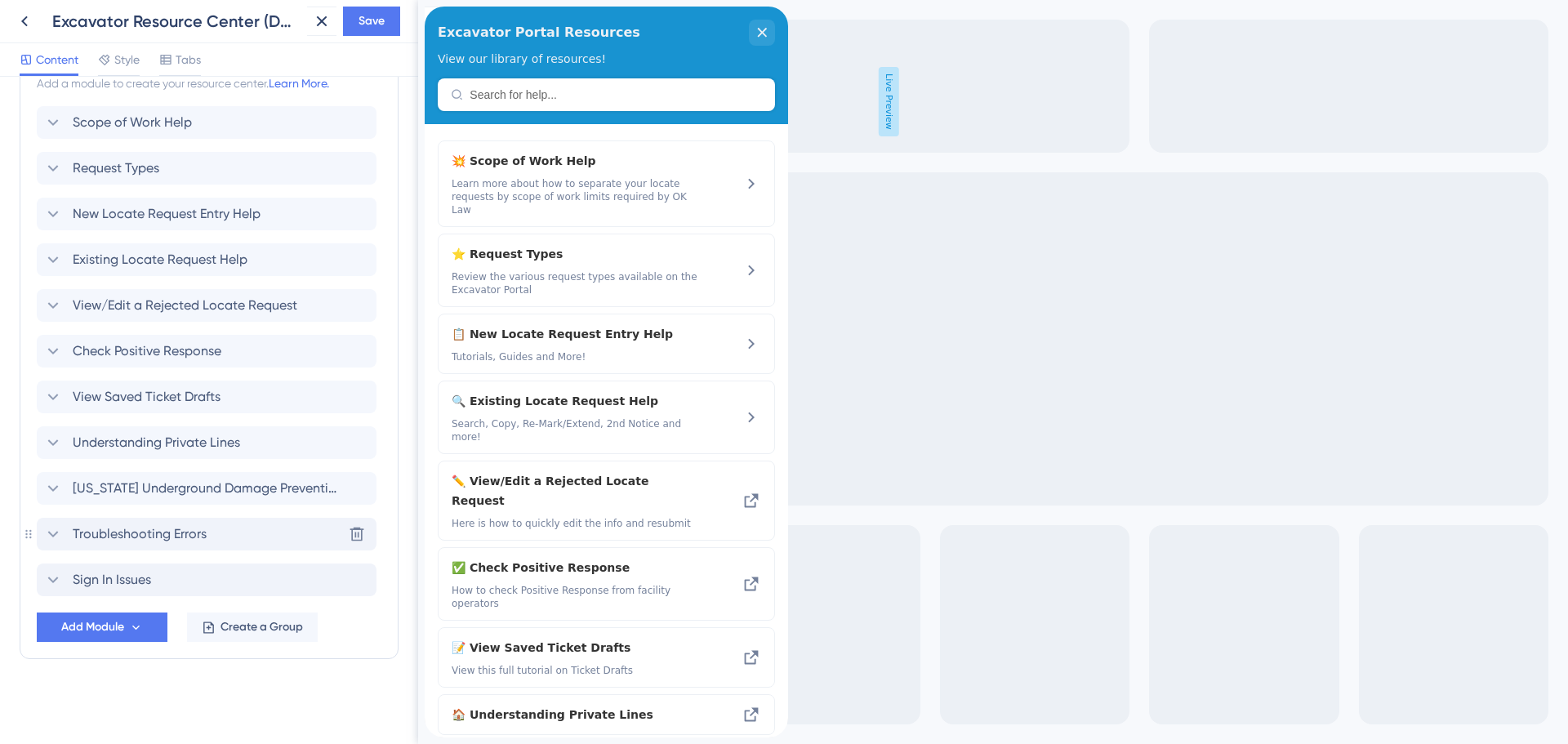
click at [130, 533] on span "Troubleshooting Errors" at bounding box center [140, 534] width 134 height 19
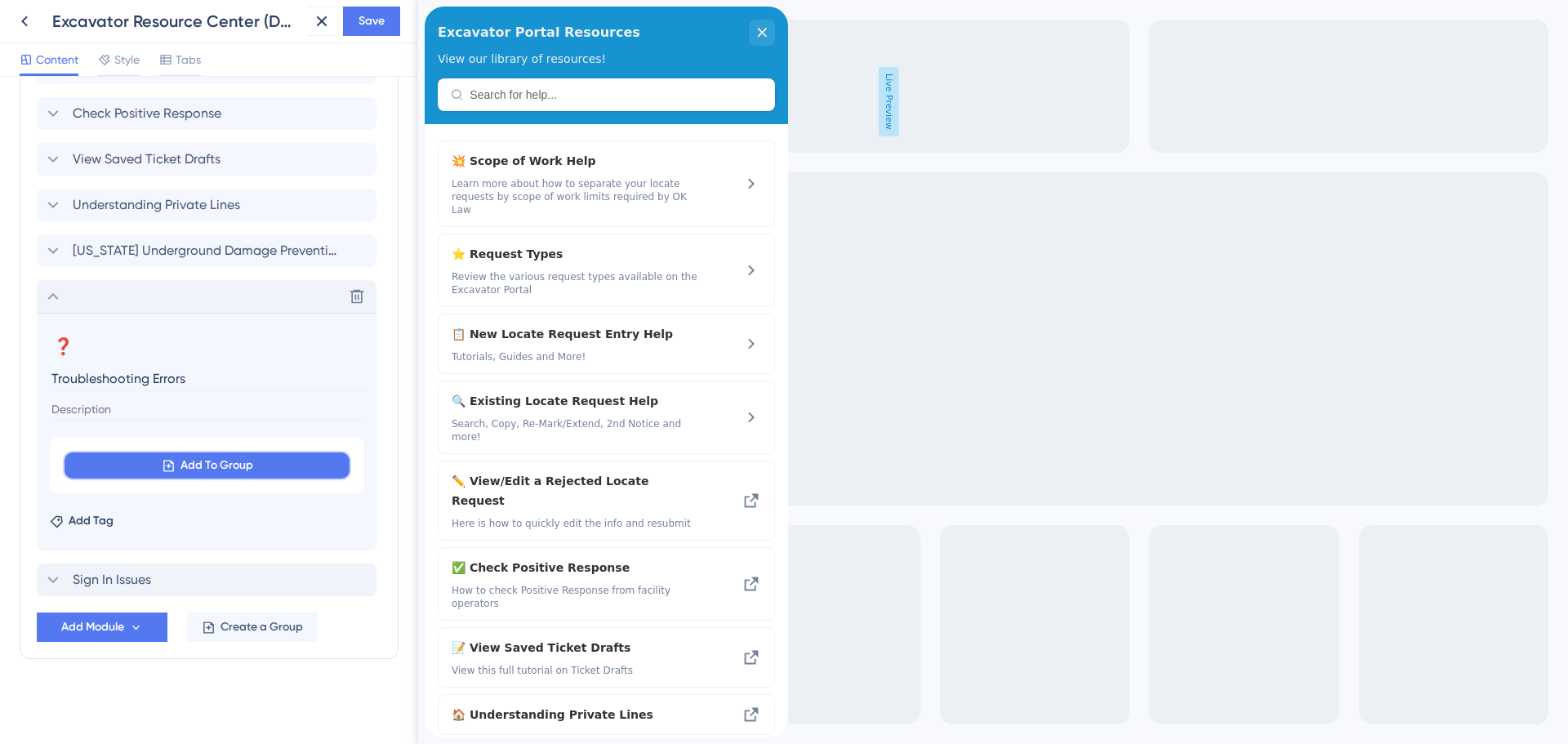
click at [187, 466] on span "Add To Group" at bounding box center [216, 465] width 73 height 19
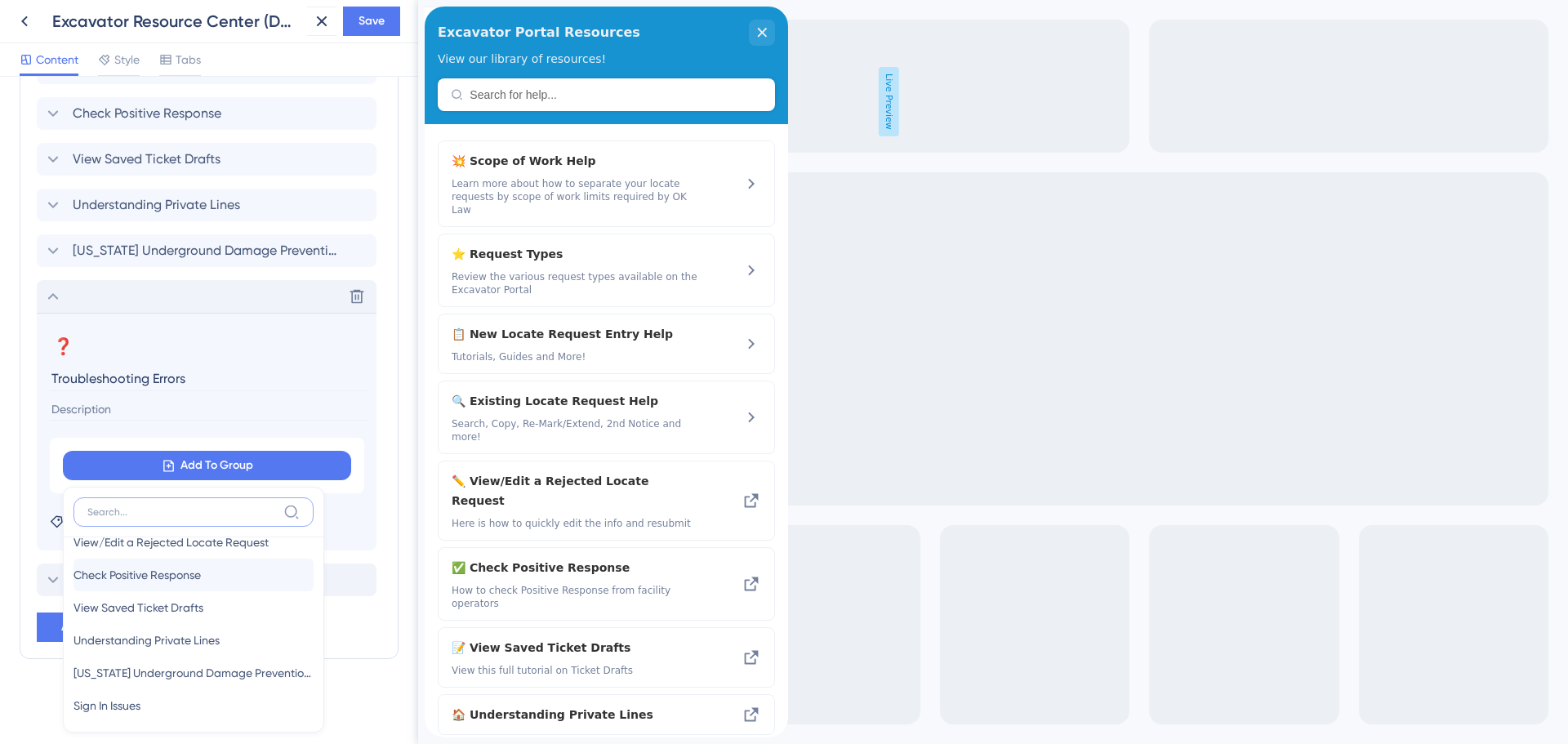
scroll to position [31, 0]
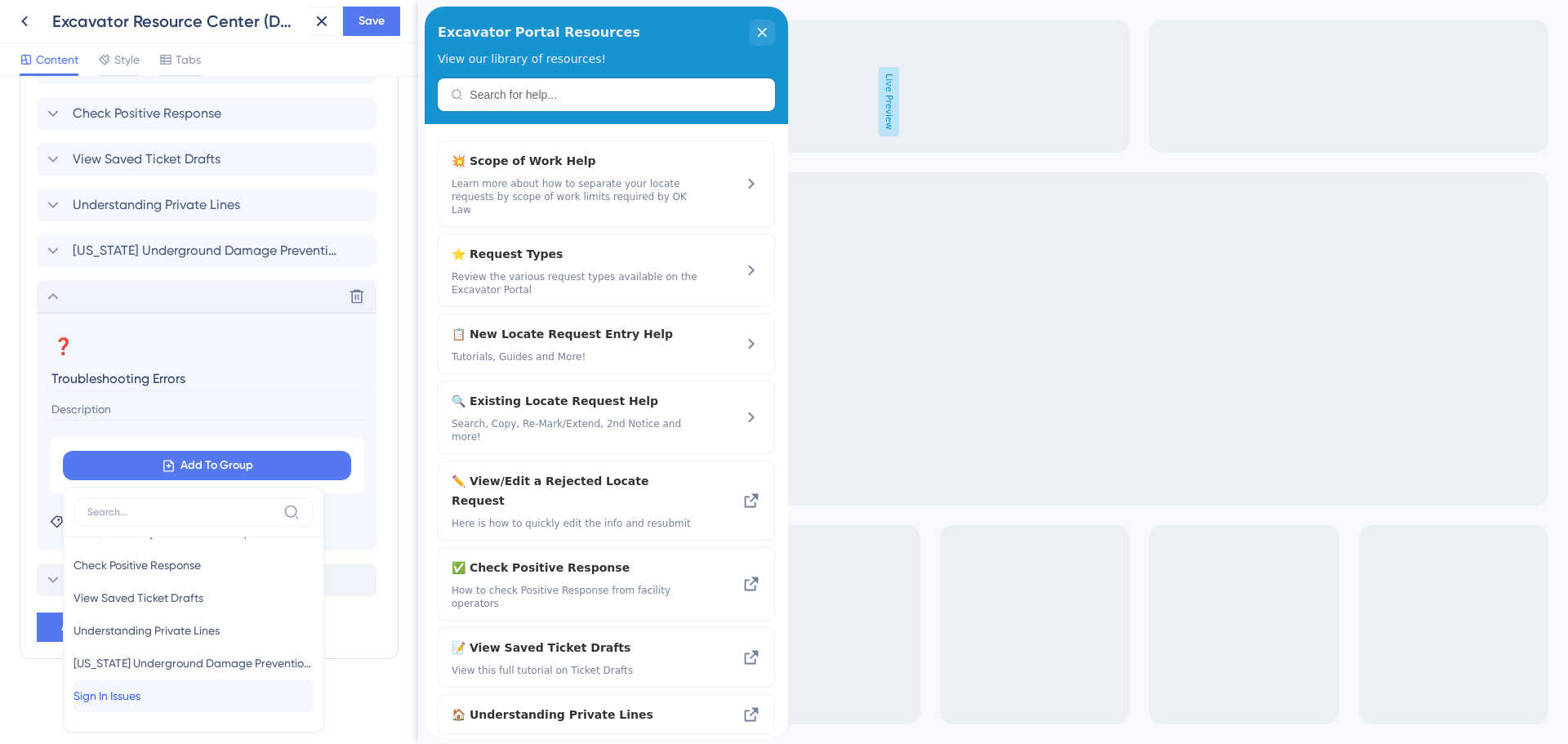
click at [123, 696] on span "Sign In Issues" at bounding box center [106, 695] width 67 height 19
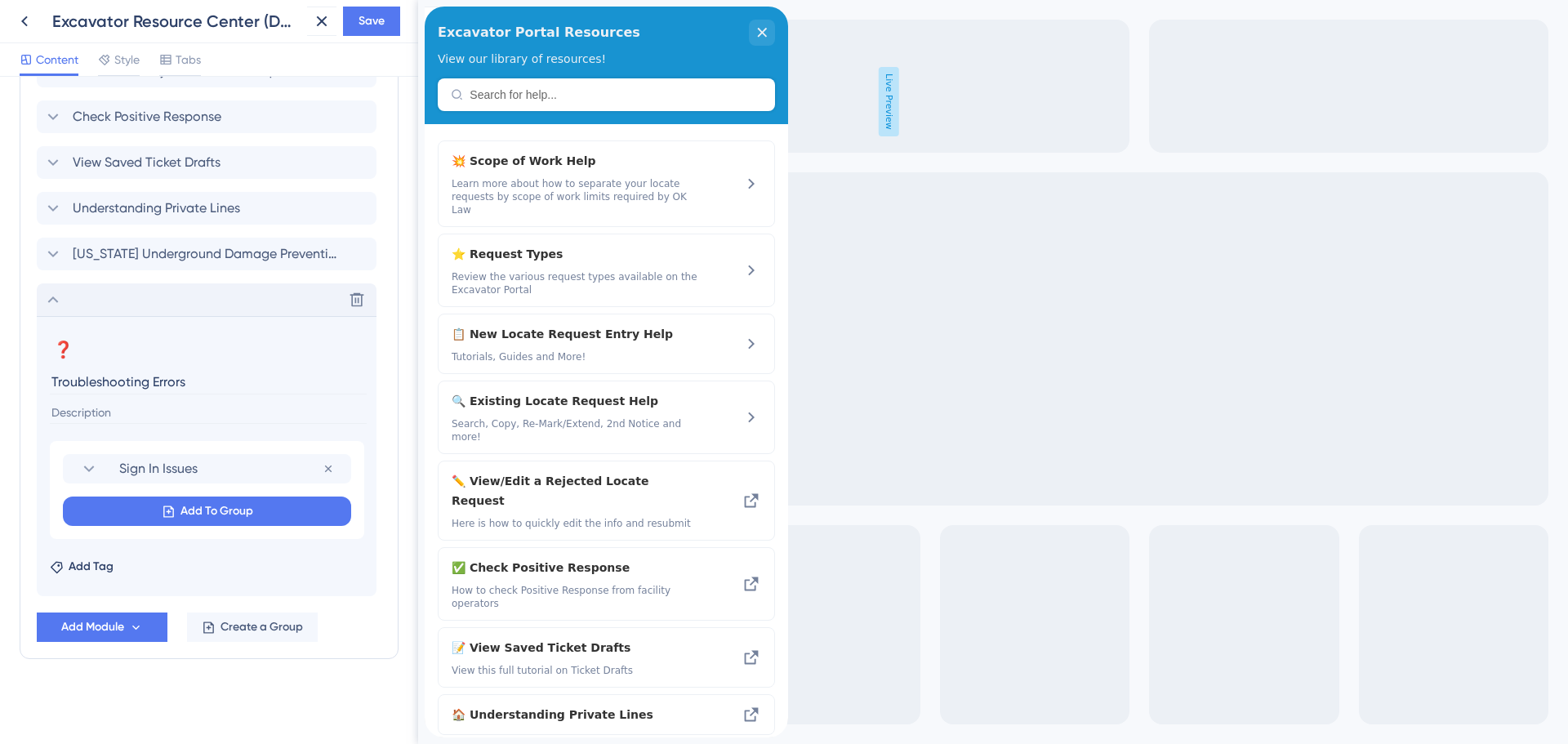
scroll to position [888, 0]
click at [56, 300] on icon at bounding box center [53, 300] width 19 height 19
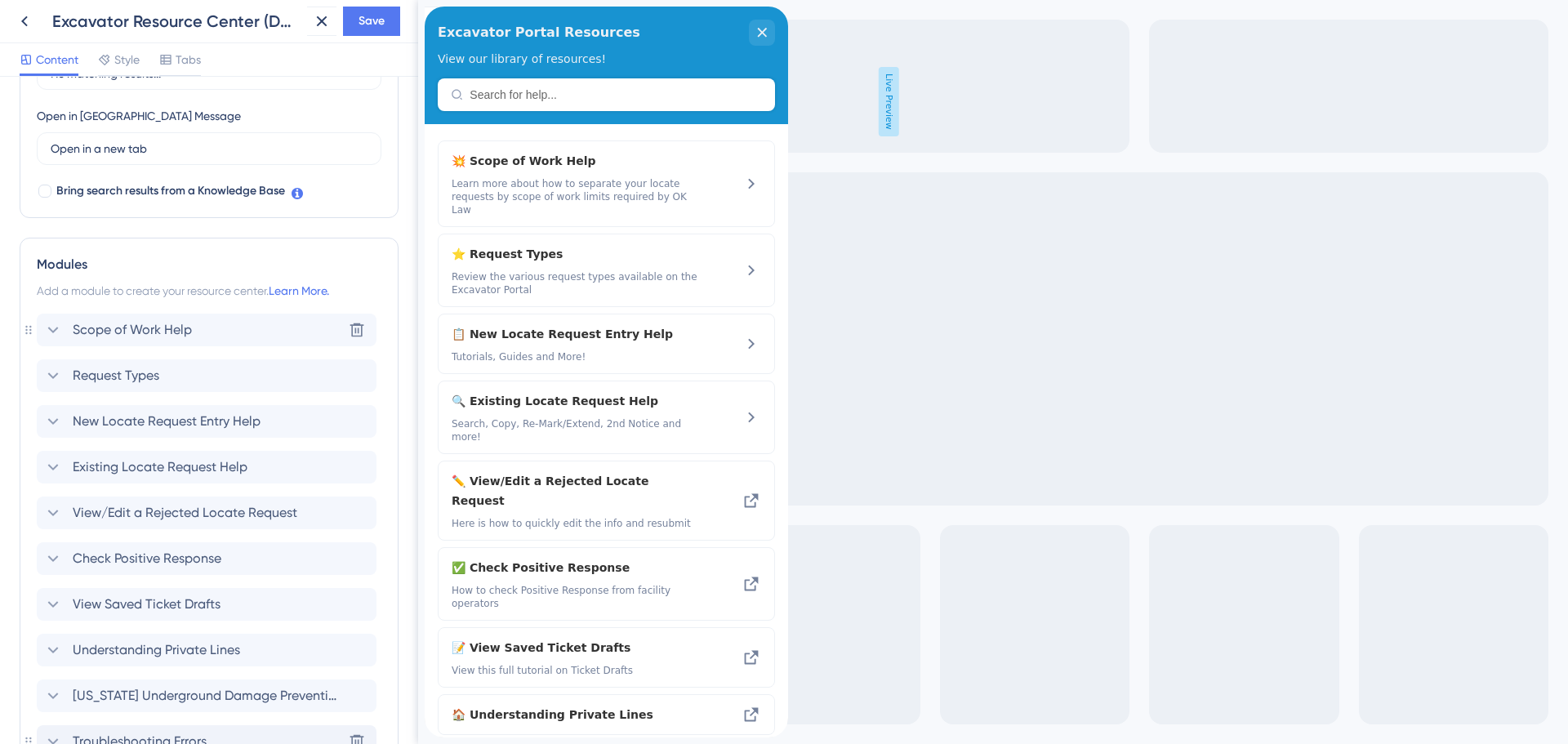
scroll to position [445, 0]
click at [394, 22] on button "Save" at bounding box center [371, 21] width 57 height 29
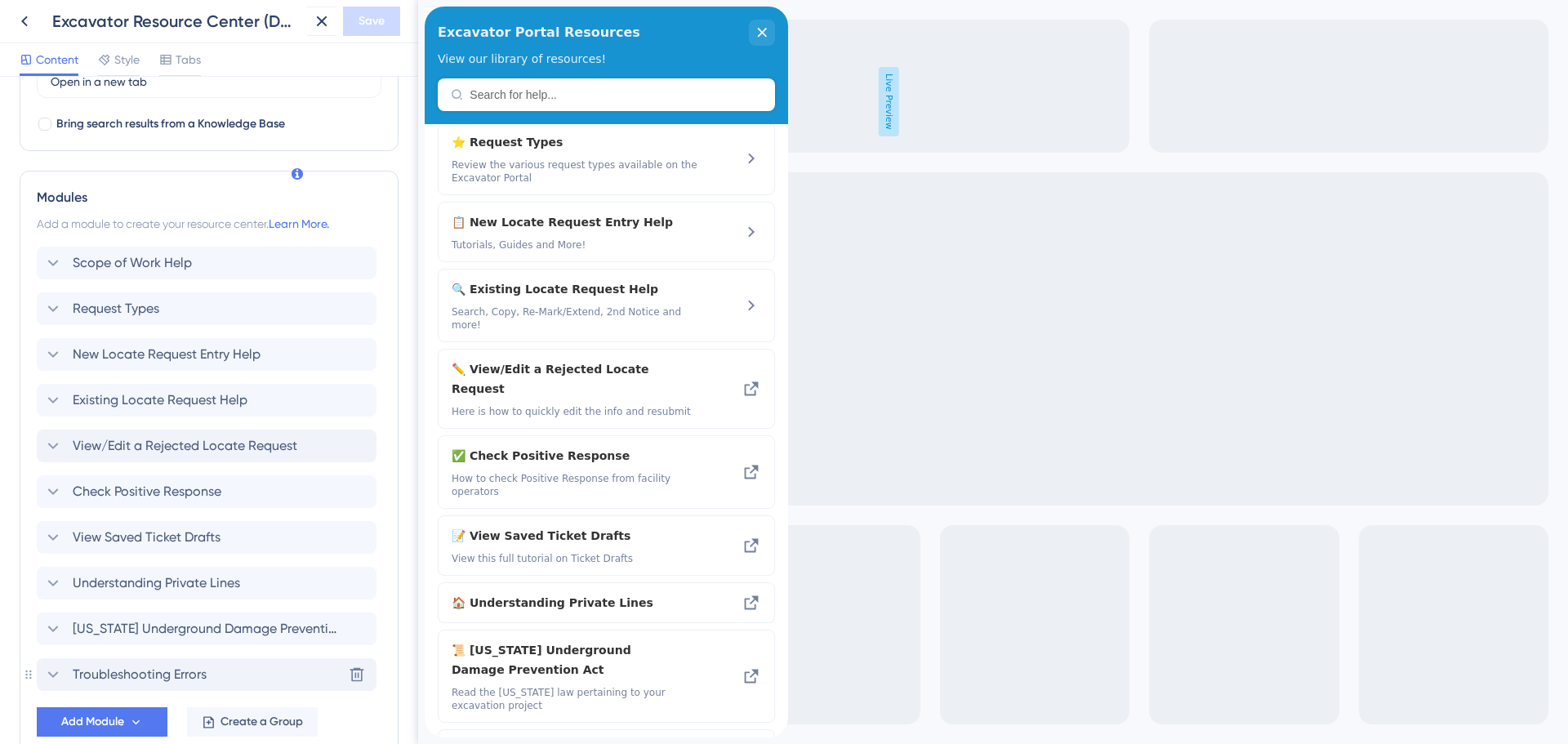
scroll to position [609, 0]
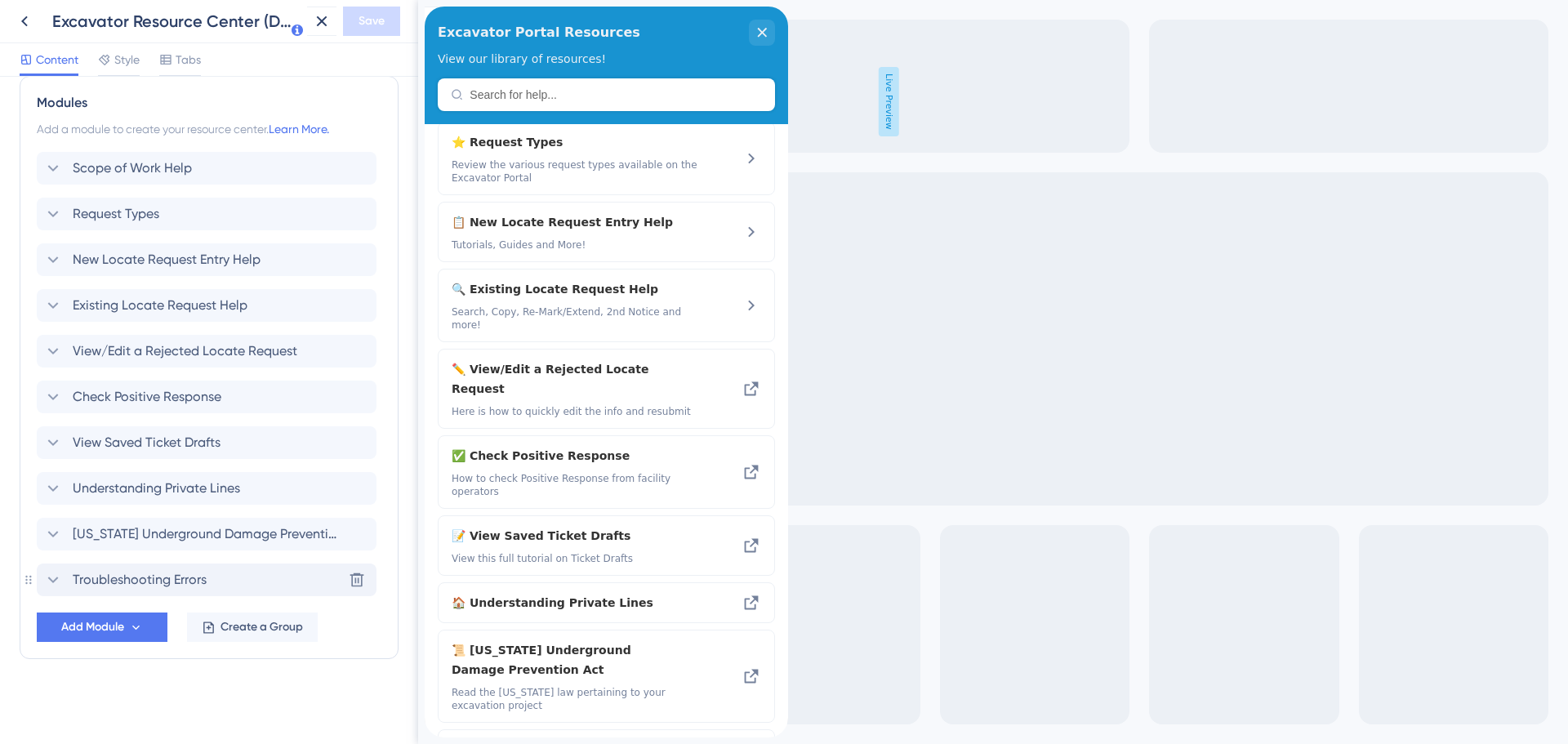
click at [165, 574] on span "Troubleshooting Errors" at bounding box center [140, 579] width 134 height 19
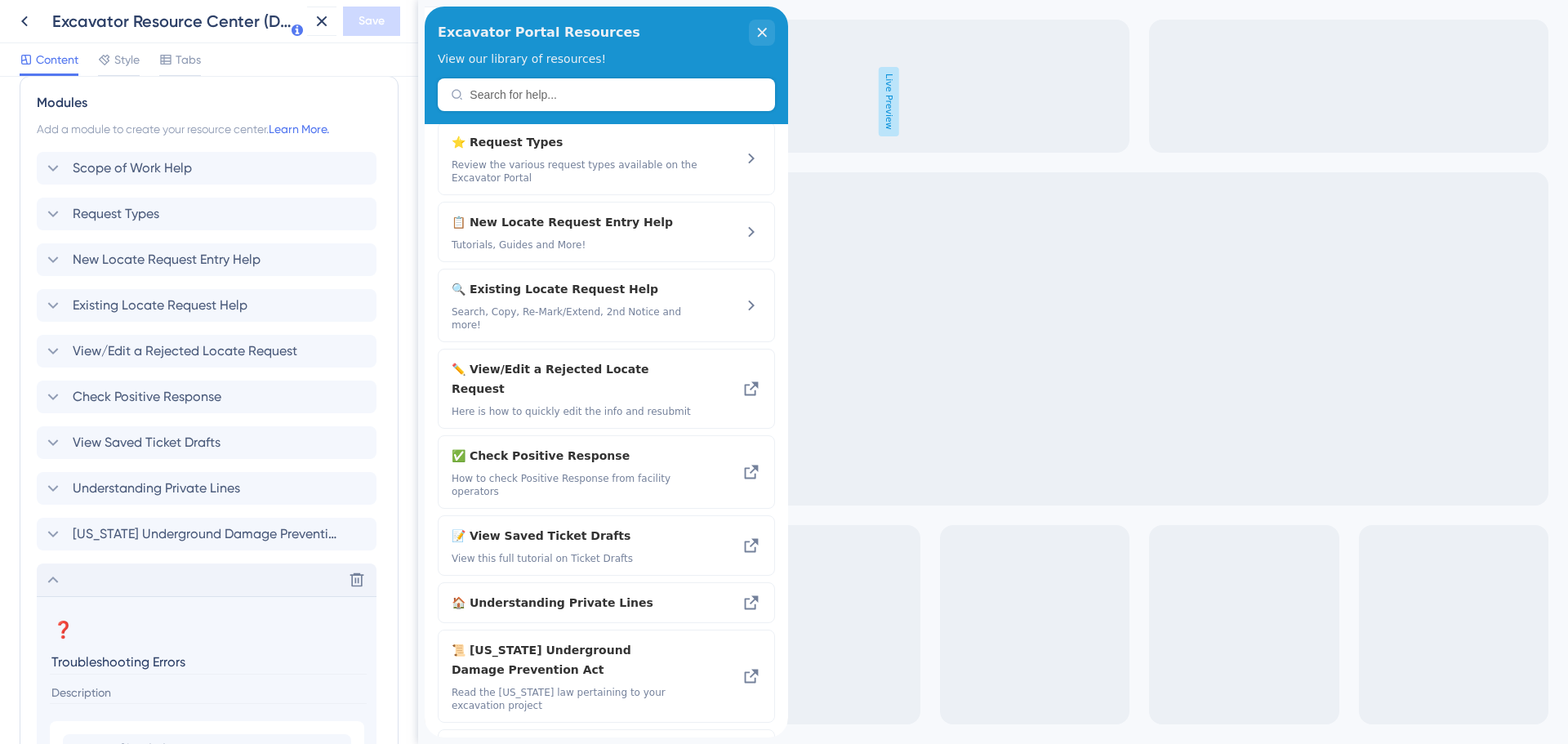
click at [208, 661] on input "Troubleshooting Errors" at bounding box center [207, 662] width 317 height 25
type input "Troubleshooting"
click at [156, 685] on input at bounding box center [207, 692] width 317 height 22
type input "V"
type input "Troubleshoot errors or other issues"
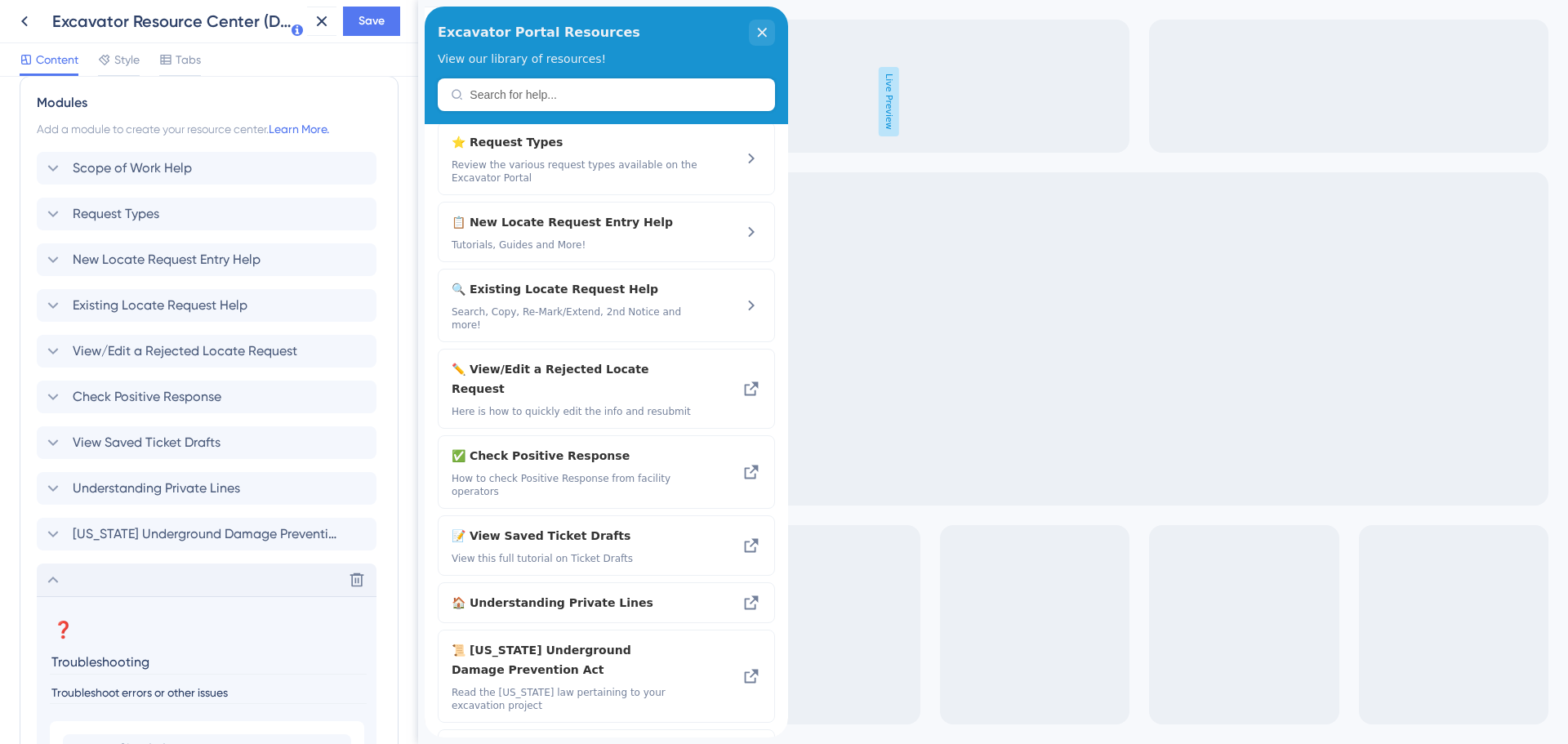
click at [48, 577] on icon at bounding box center [53, 579] width 19 height 19
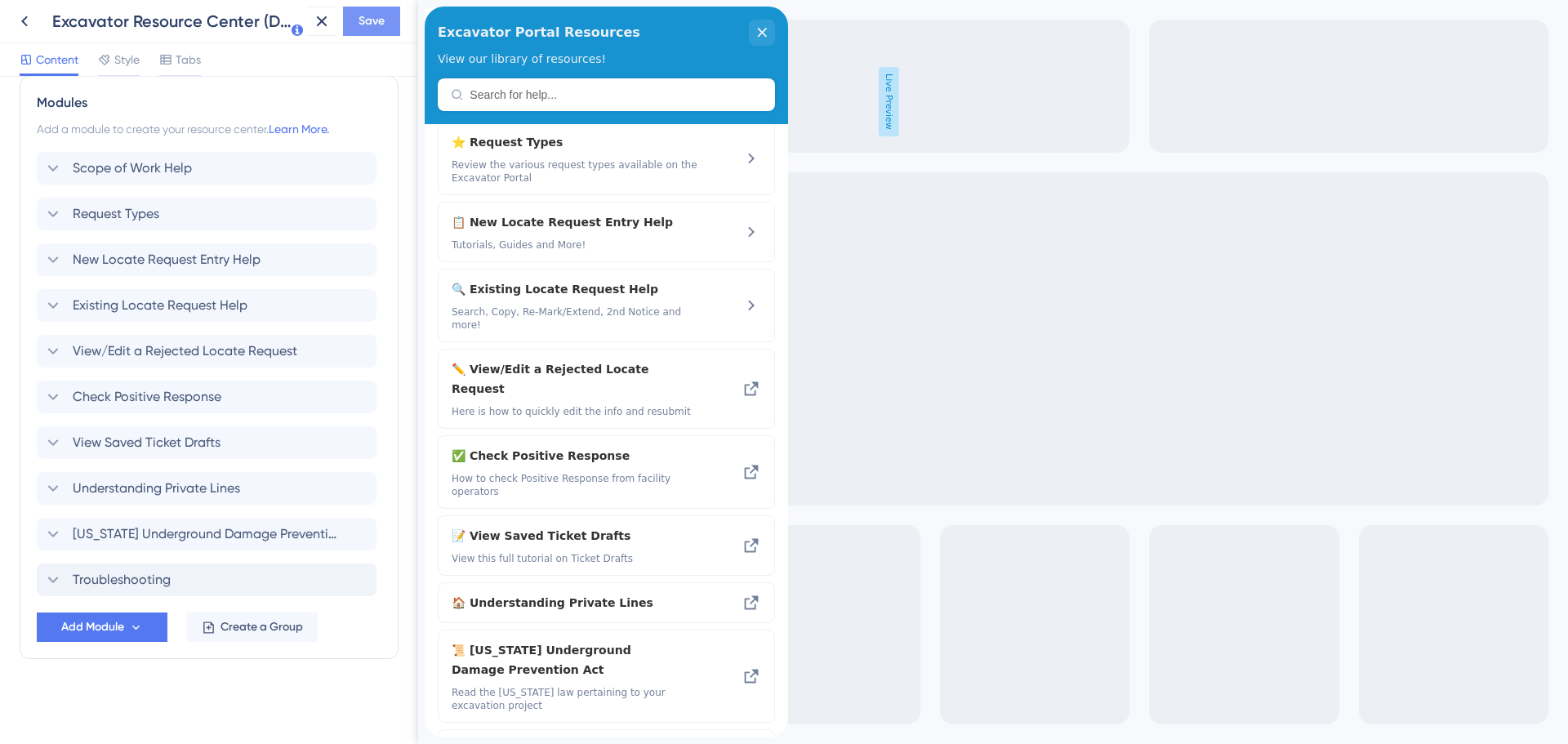
click at [349, 22] on button "Save" at bounding box center [371, 21] width 57 height 29
click at [136, 491] on span "Understanding Private Lines" at bounding box center [157, 488] width 168 height 19
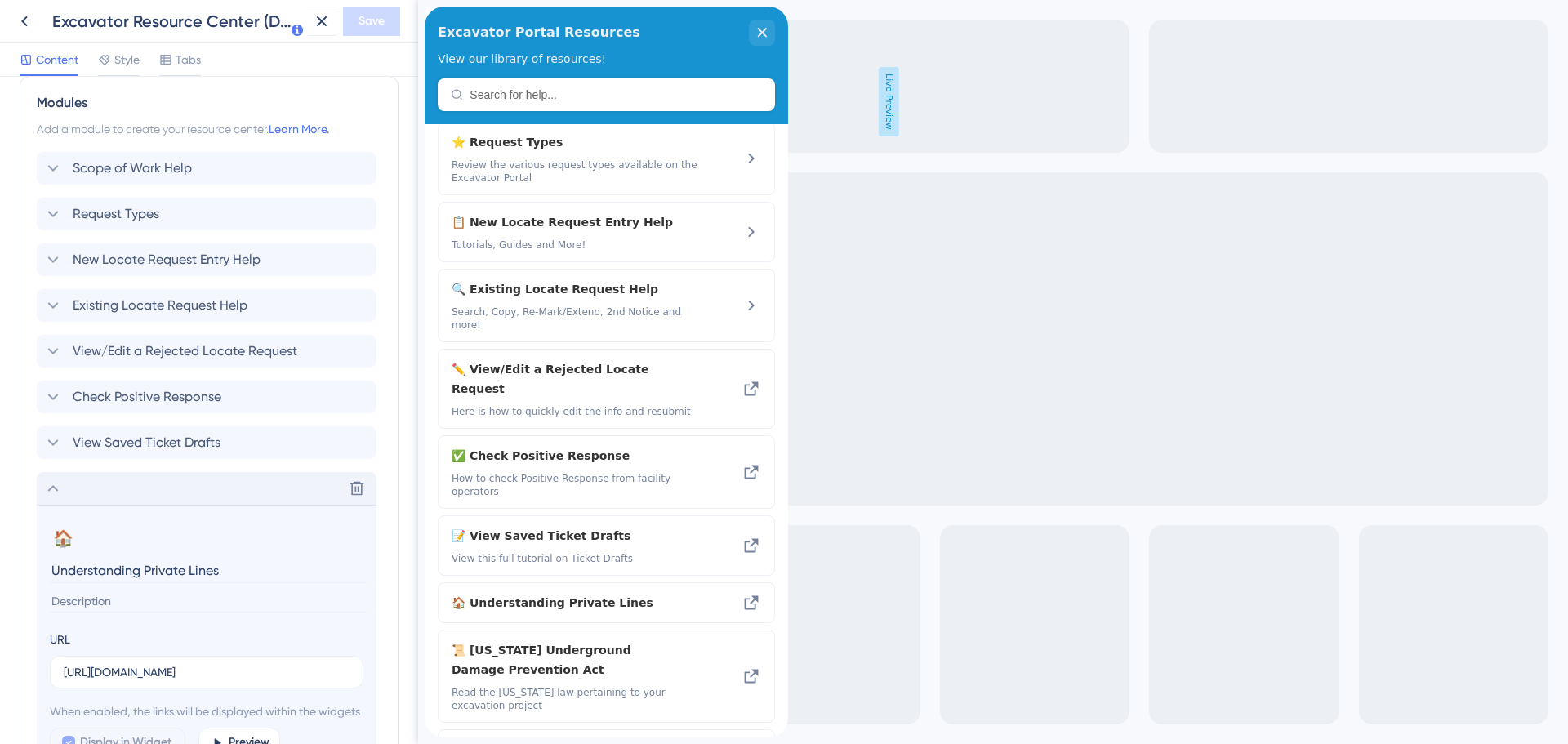
click at [97, 606] on input at bounding box center [207, 601] width 317 height 22
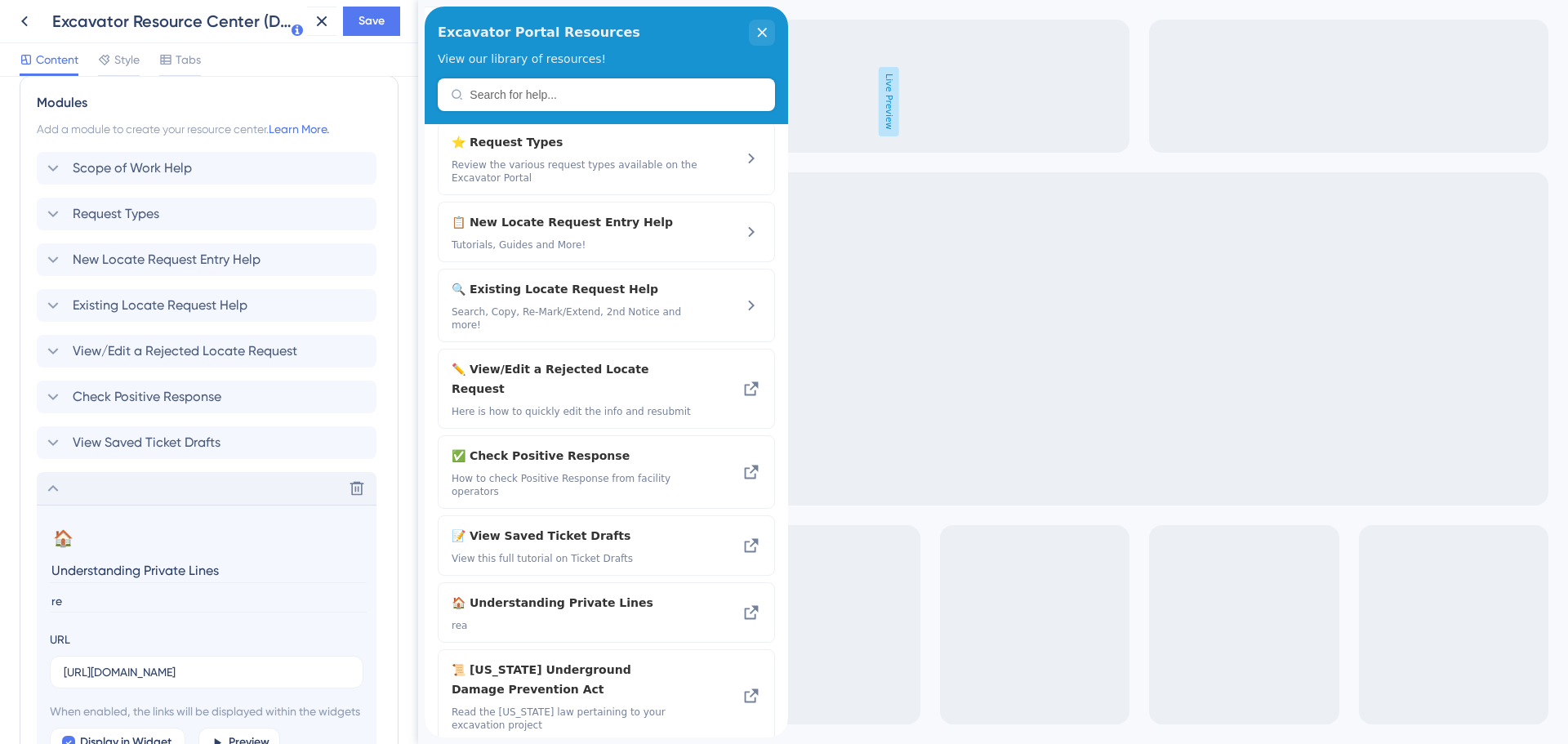
type input "r"
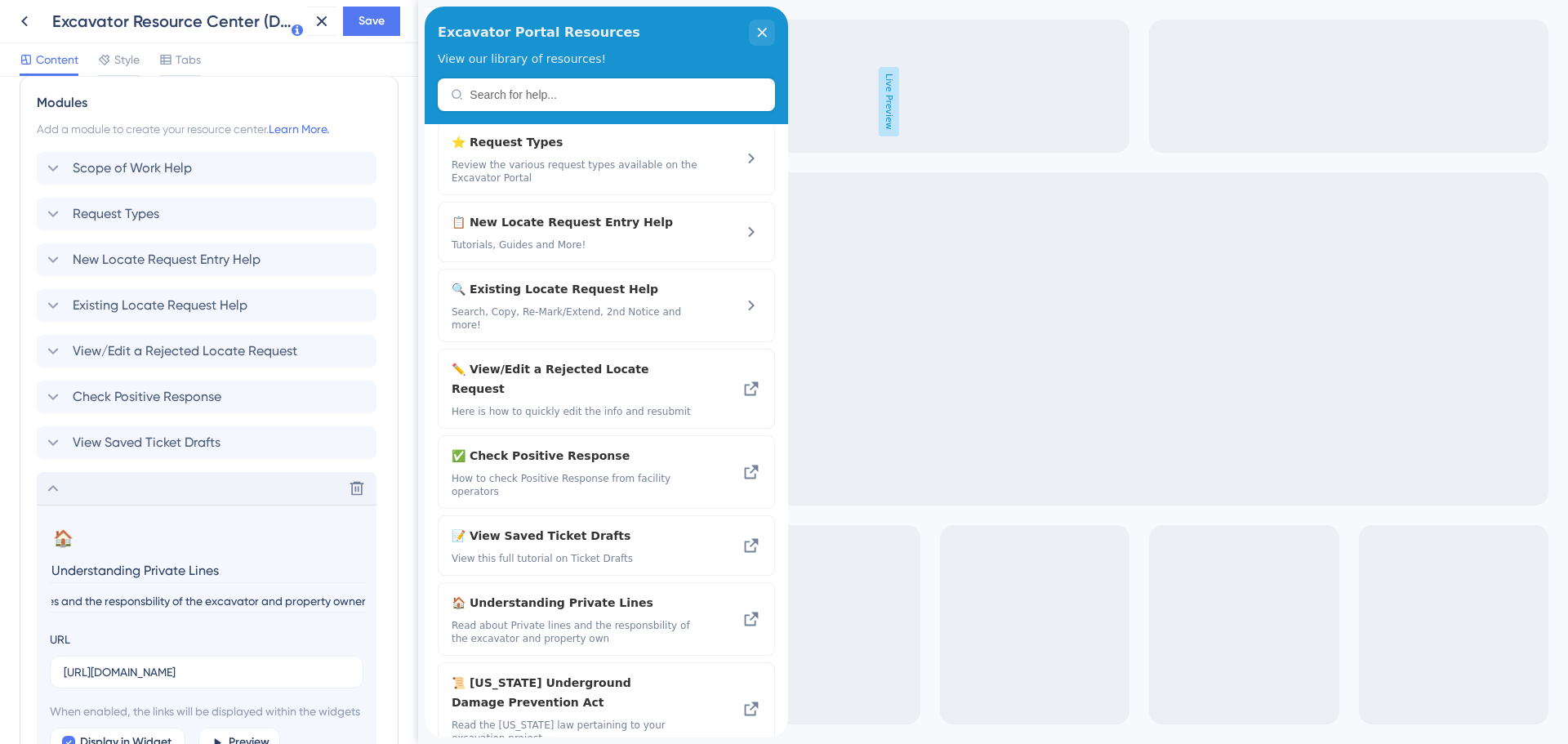
scroll to position [0, 124]
click at [149, 599] on input "Read about Private lines and the responsbility of the excavator and property ow…" at bounding box center [207, 601] width 317 height 22
type input "Read about Private lines and the responsibility of the excavator and property o…"
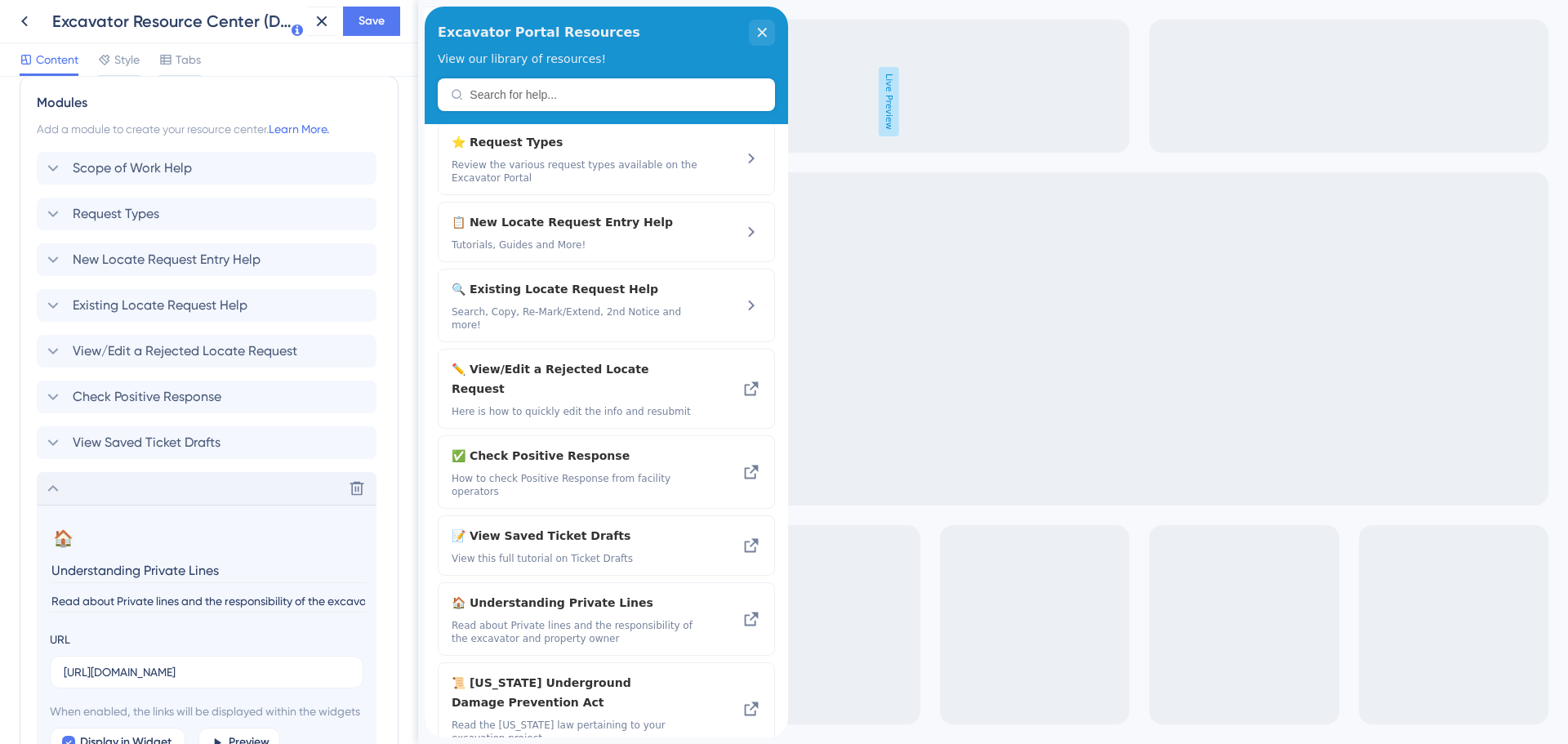
click at [56, 485] on icon at bounding box center [53, 488] width 19 height 19
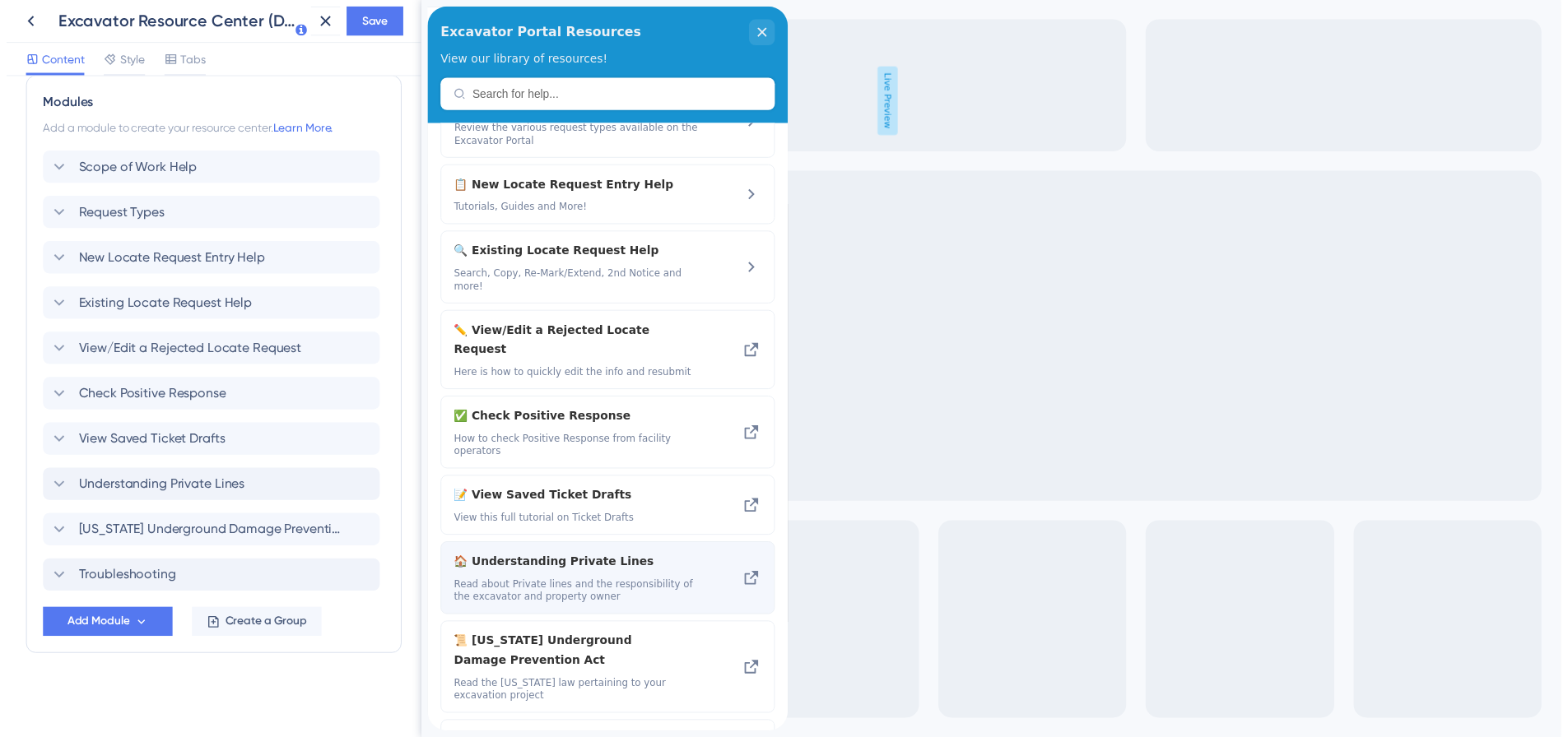
scroll to position [166, 0]
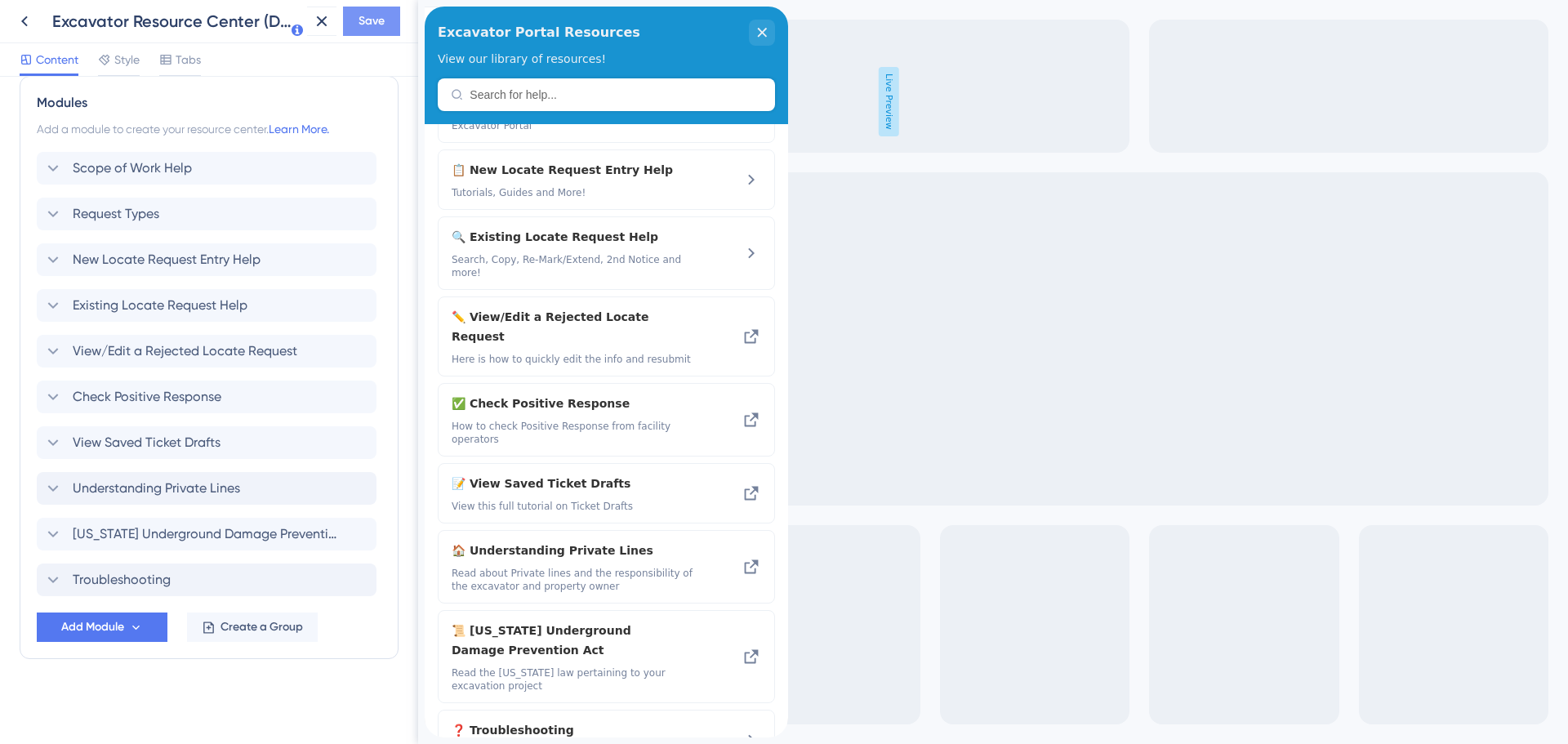
click at [372, 12] on span "Save" at bounding box center [371, 21] width 26 height 19
click at [22, 24] on icon at bounding box center [24, 21] width 19 height 19
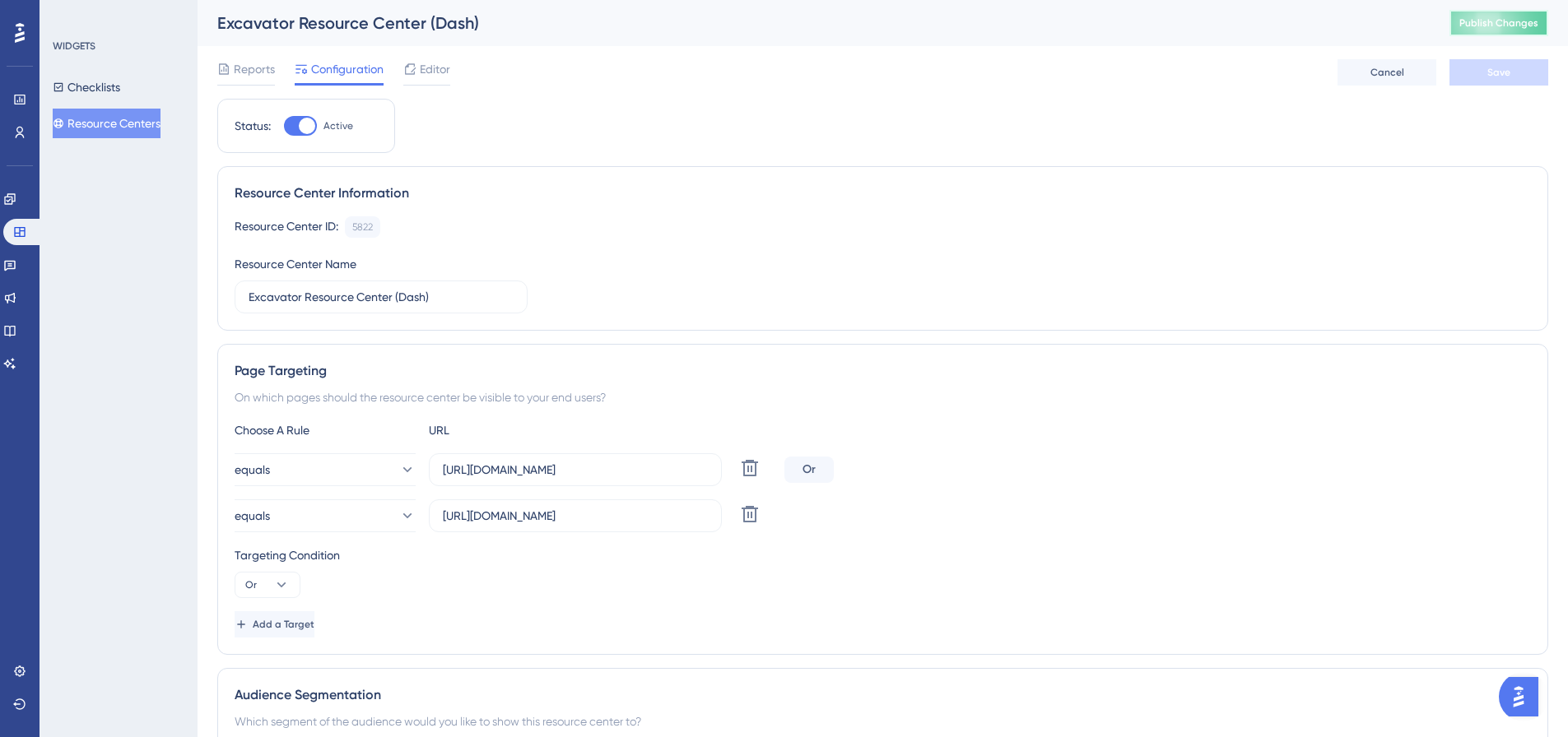
click at [1508, 25] on span "Publish Changes" at bounding box center [1499, 23] width 79 height 13
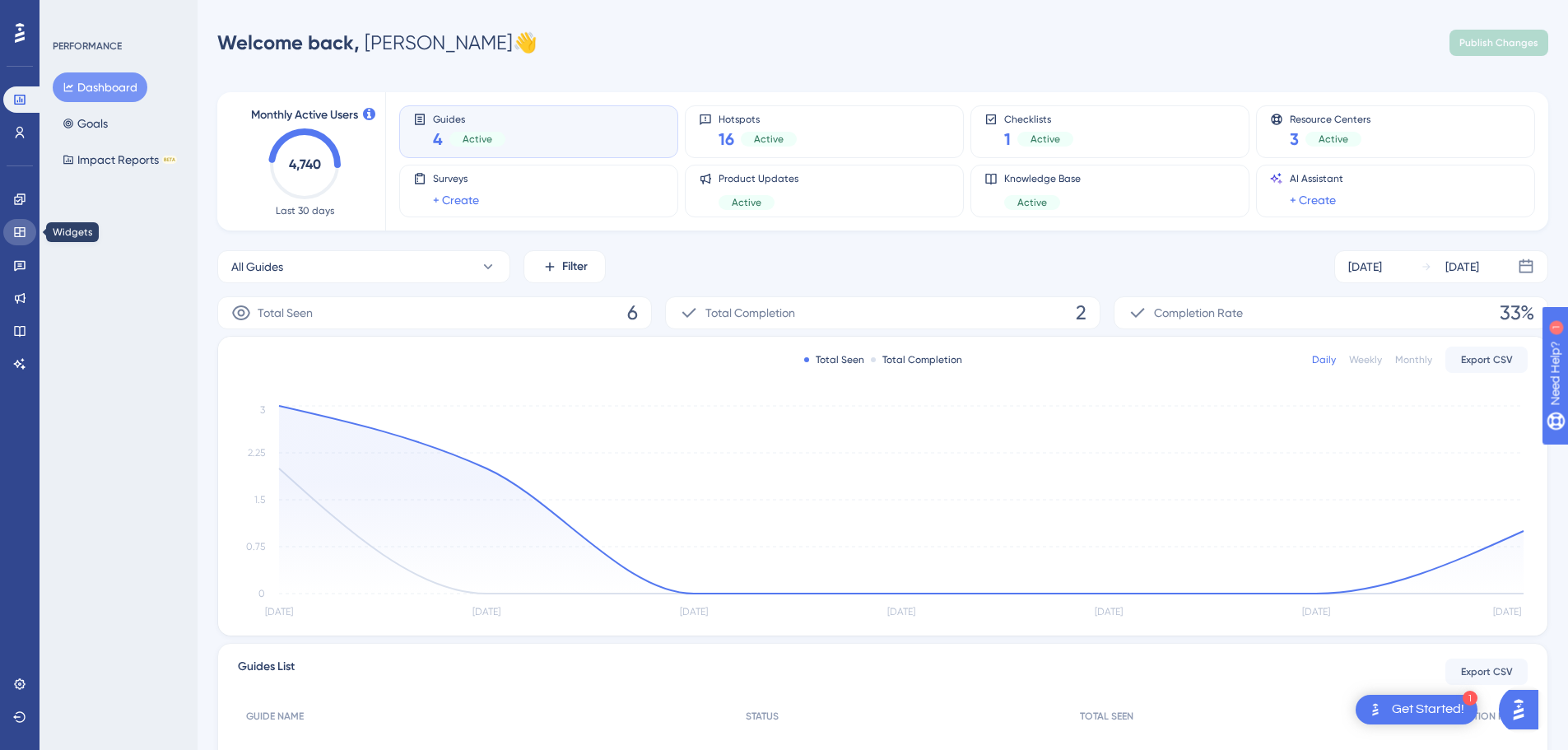
click at [12, 234] on link at bounding box center [20, 232] width 33 height 27
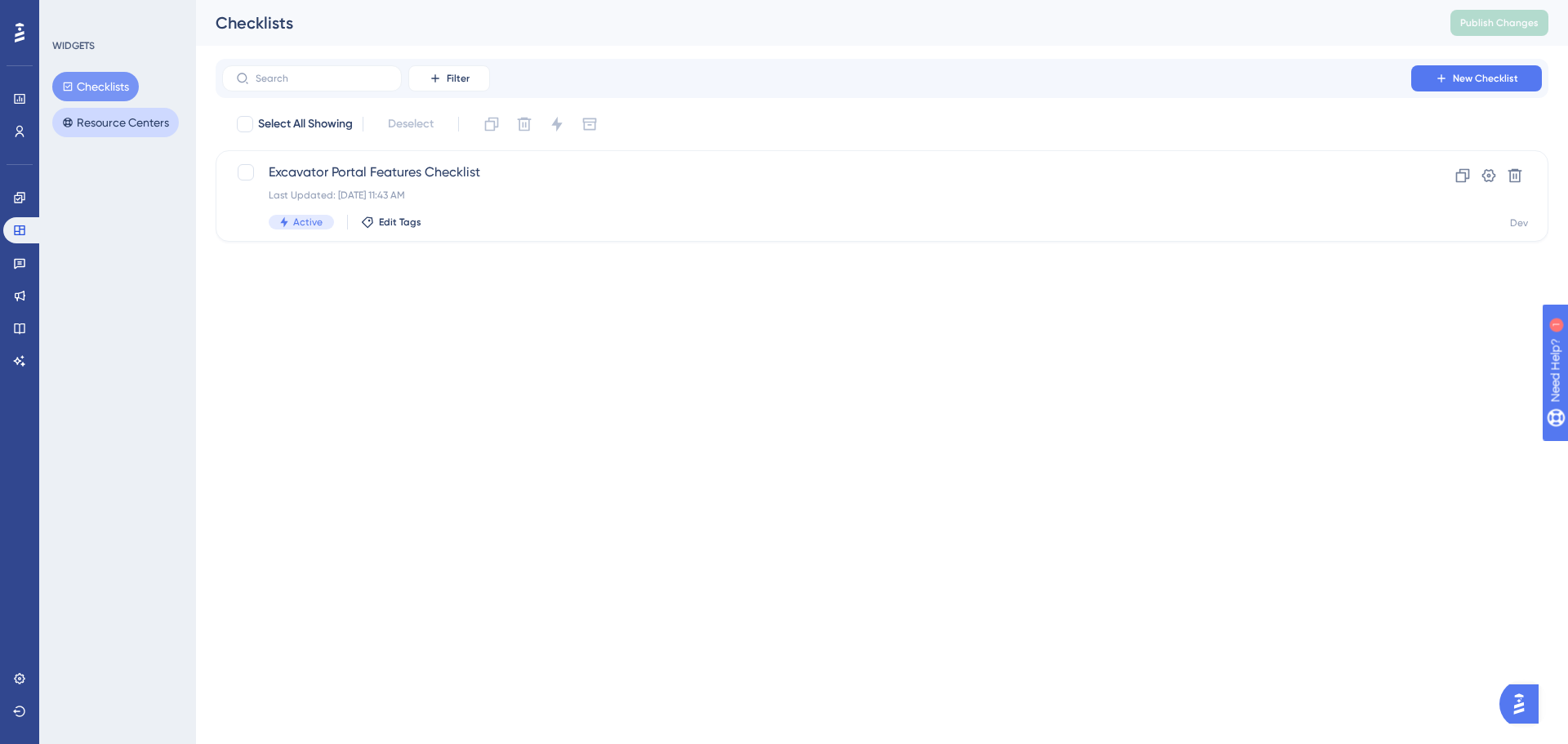
click at [81, 135] on button "Resource Centers" at bounding box center [116, 123] width 127 height 29
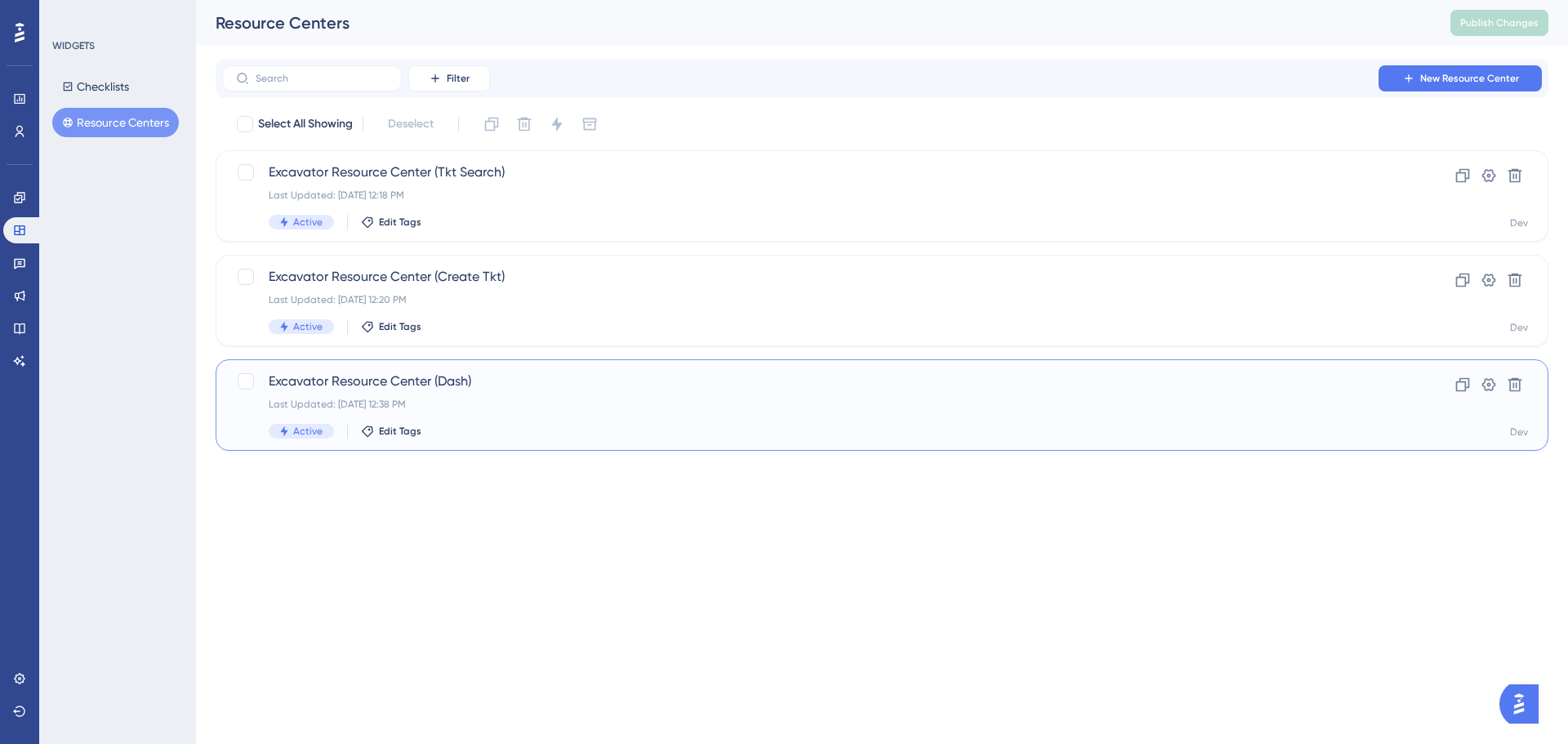
click at [441, 387] on span "Excavator Resource Center (Dash)" at bounding box center [816, 382] width 1096 height 19
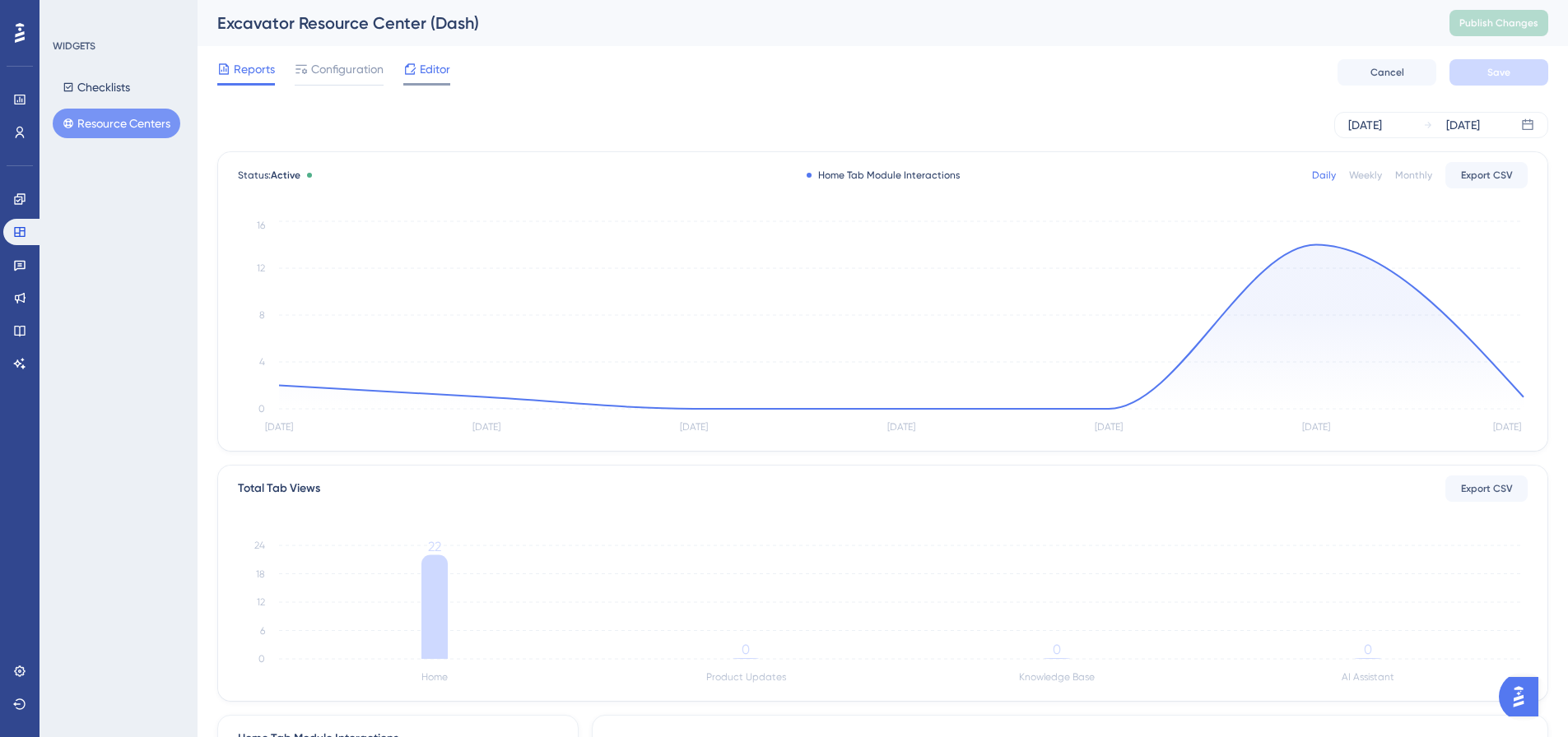
click at [447, 71] on span "Editor" at bounding box center [435, 69] width 30 height 20
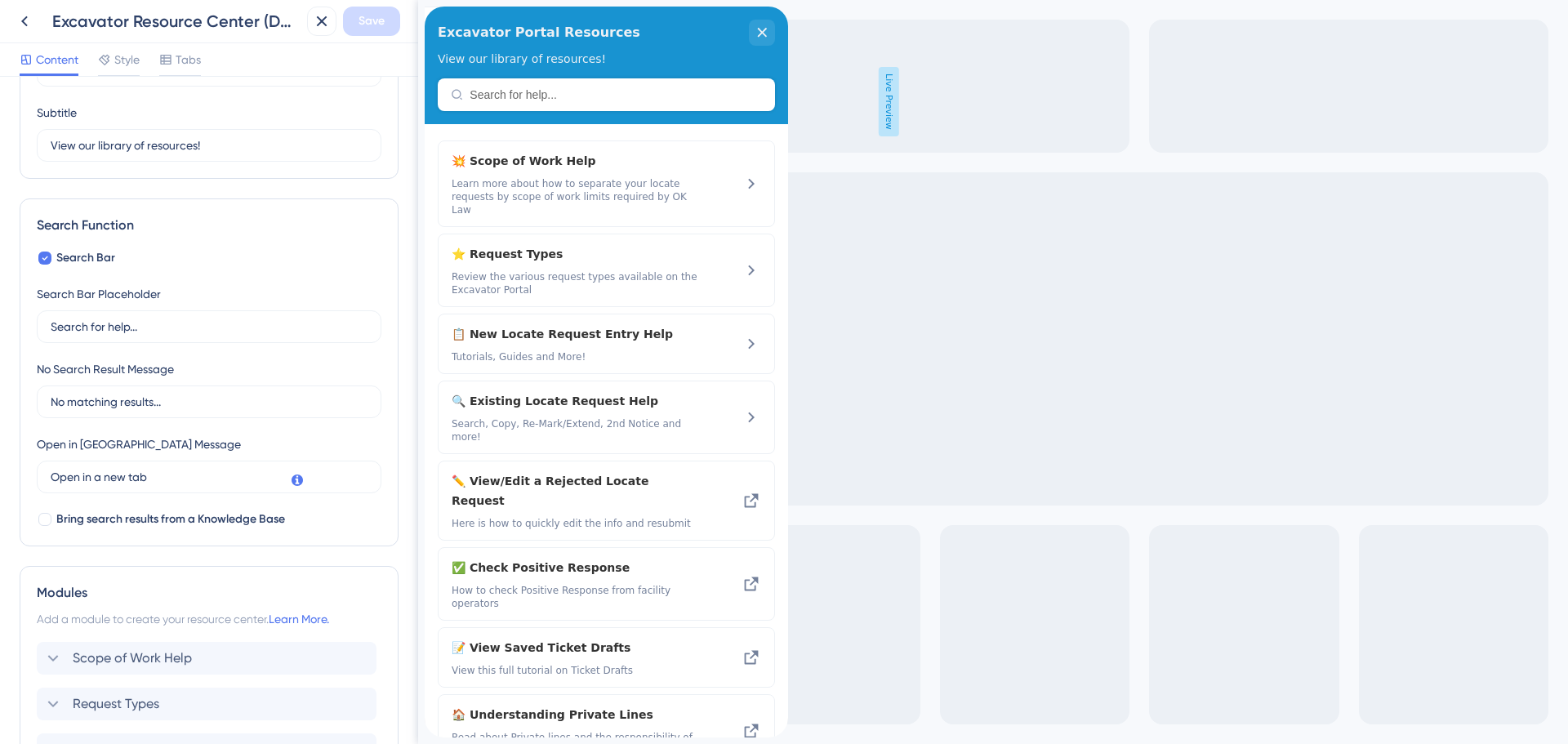
scroll to position [245, 0]
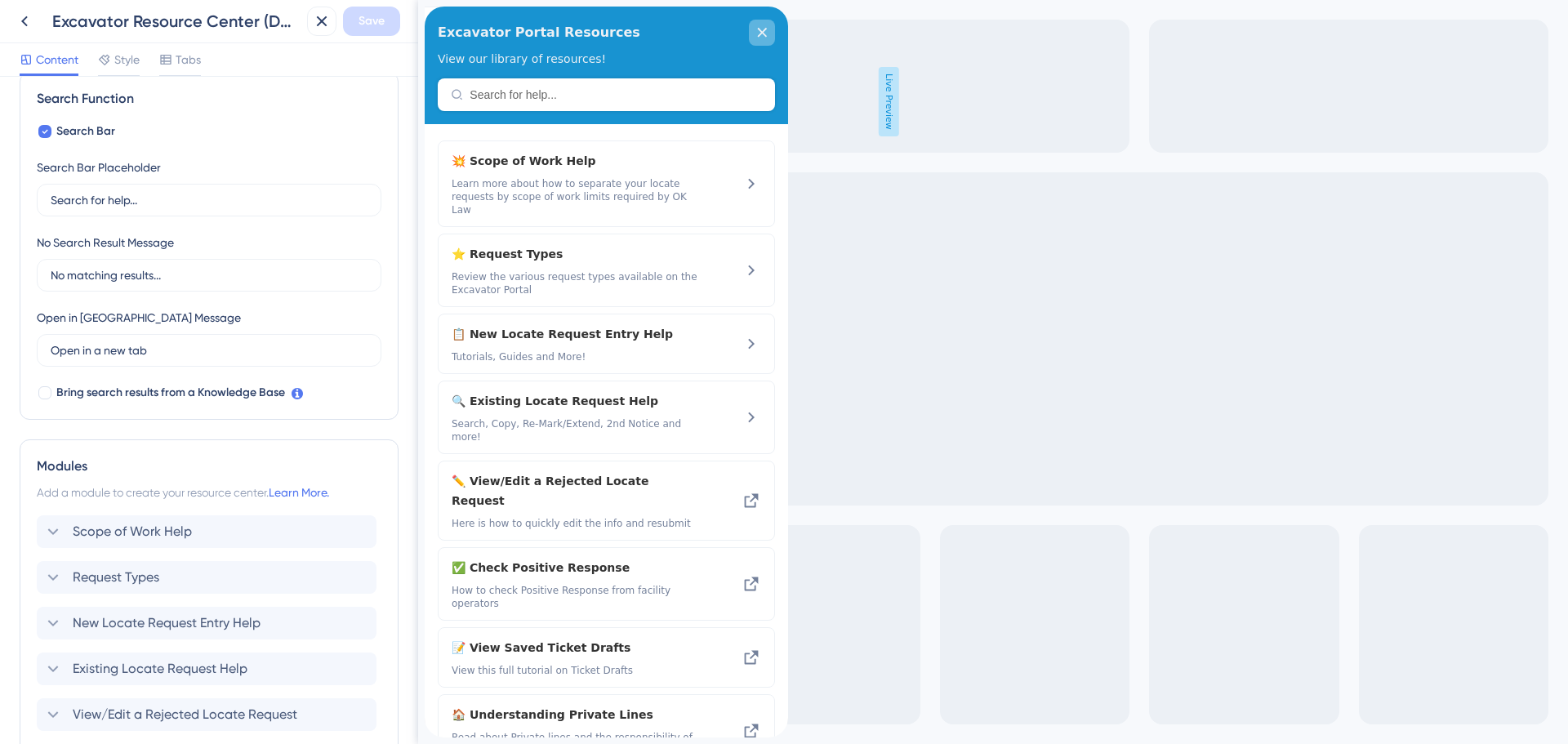
click at [765, 27] on div "close resource center" at bounding box center [762, 32] width 26 height 26
